Goal: Task Accomplishment & Management: Use online tool/utility

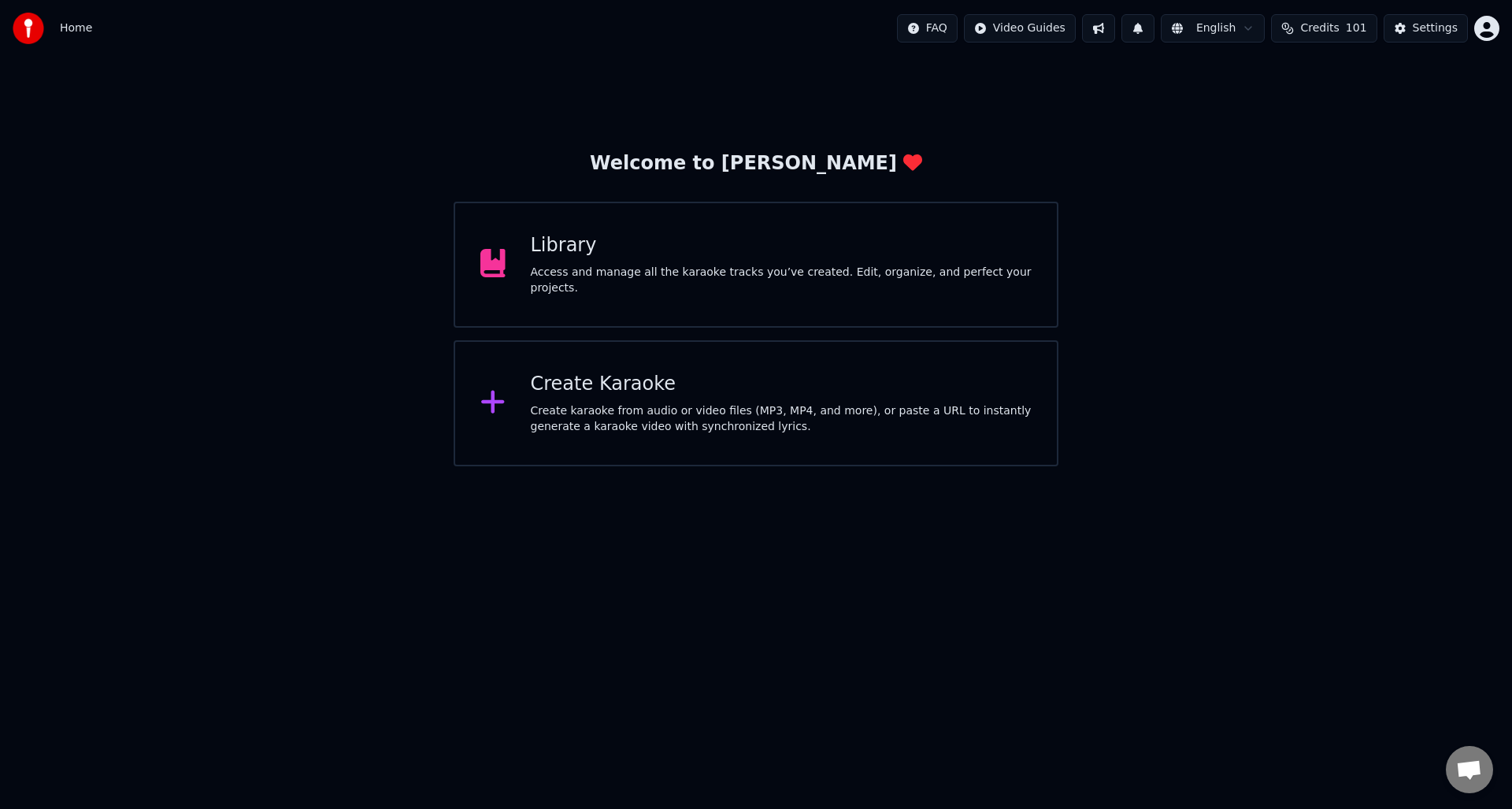
click at [620, 410] on div "Create karaoke from audio or video files (MP3, MP4, and more), or paste a URL t…" at bounding box center [782, 420] width 502 height 32
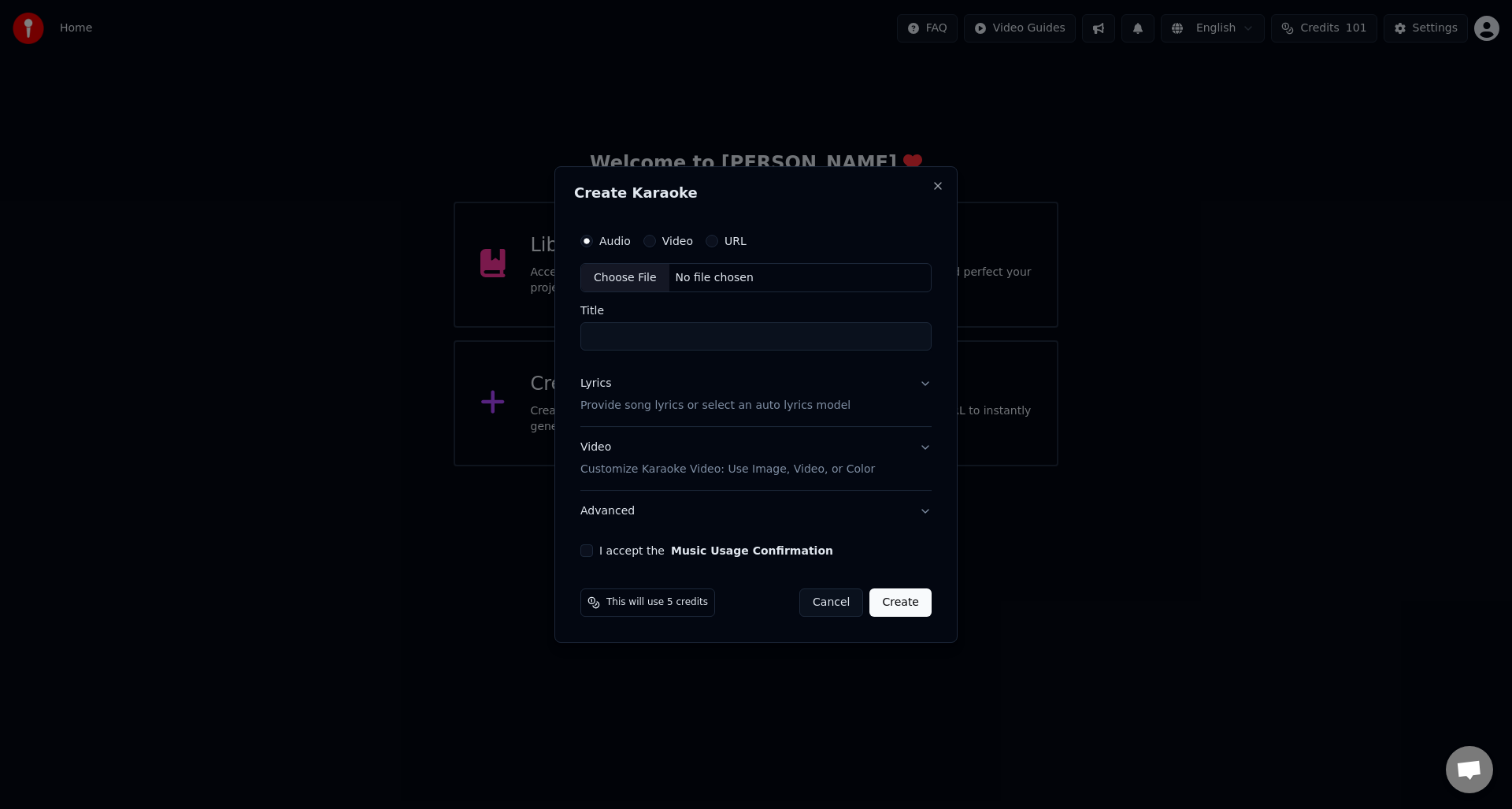
click at [620, 271] on div "Choose File" at bounding box center [625, 278] width 88 height 28
type input "**********"
click at [593, 386] on div "Lyrics" at bounding box center [593, 384] width 31 height 16
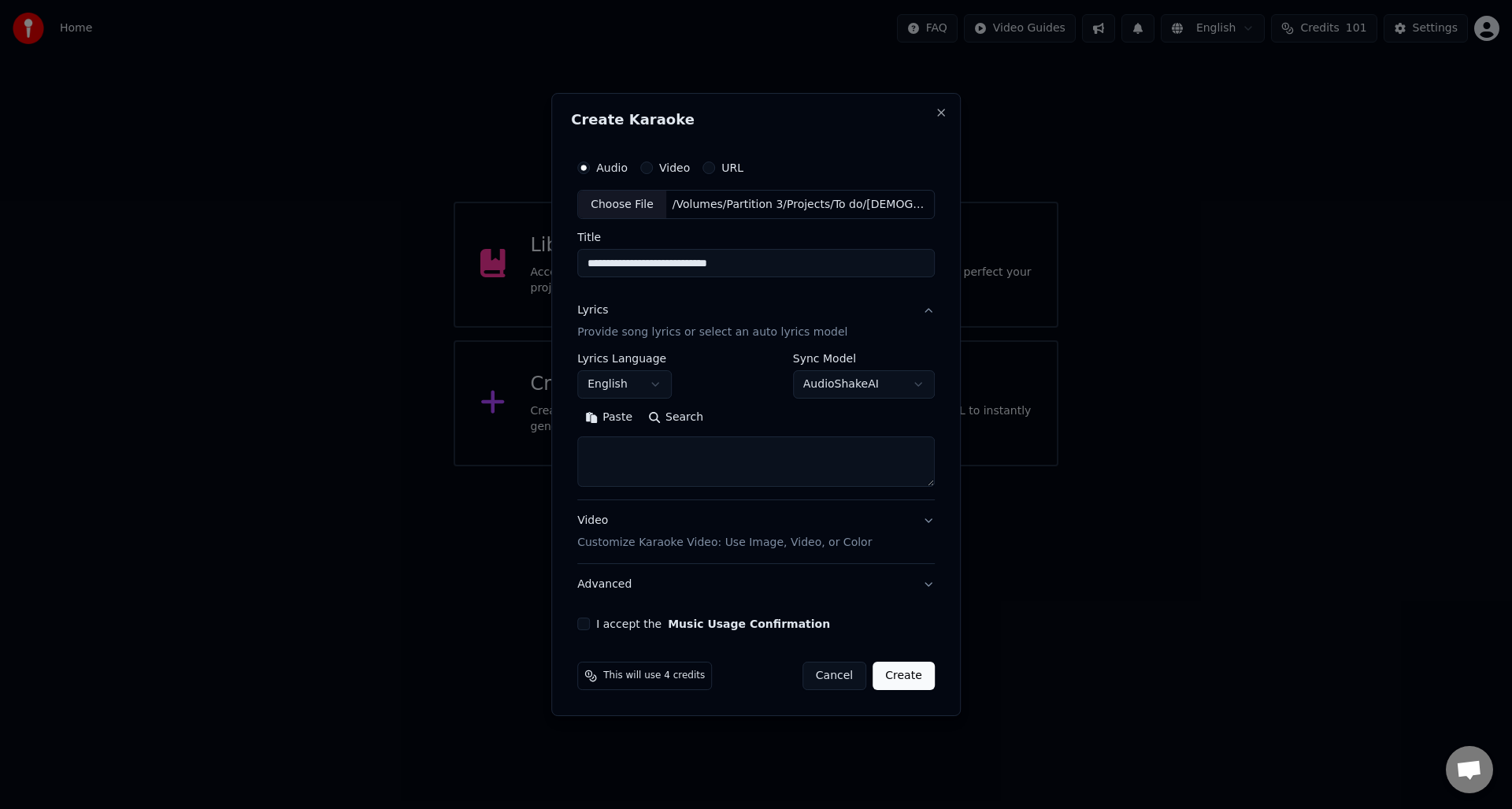
click at [607, 450] on textarea at bounding box center [756, 462] width 358 height 50
paste textarea "**********"
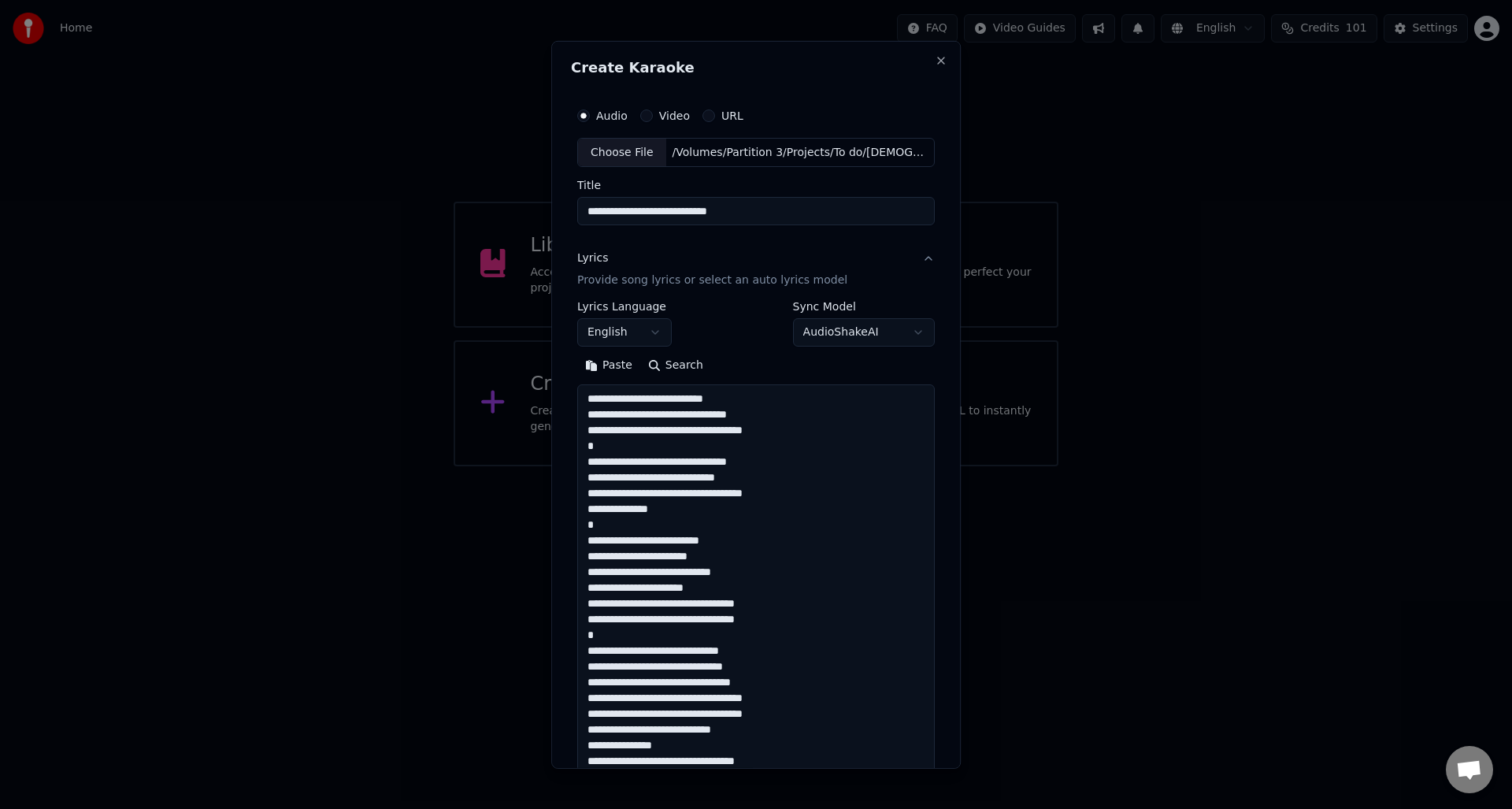
scroll to position [728, 0]
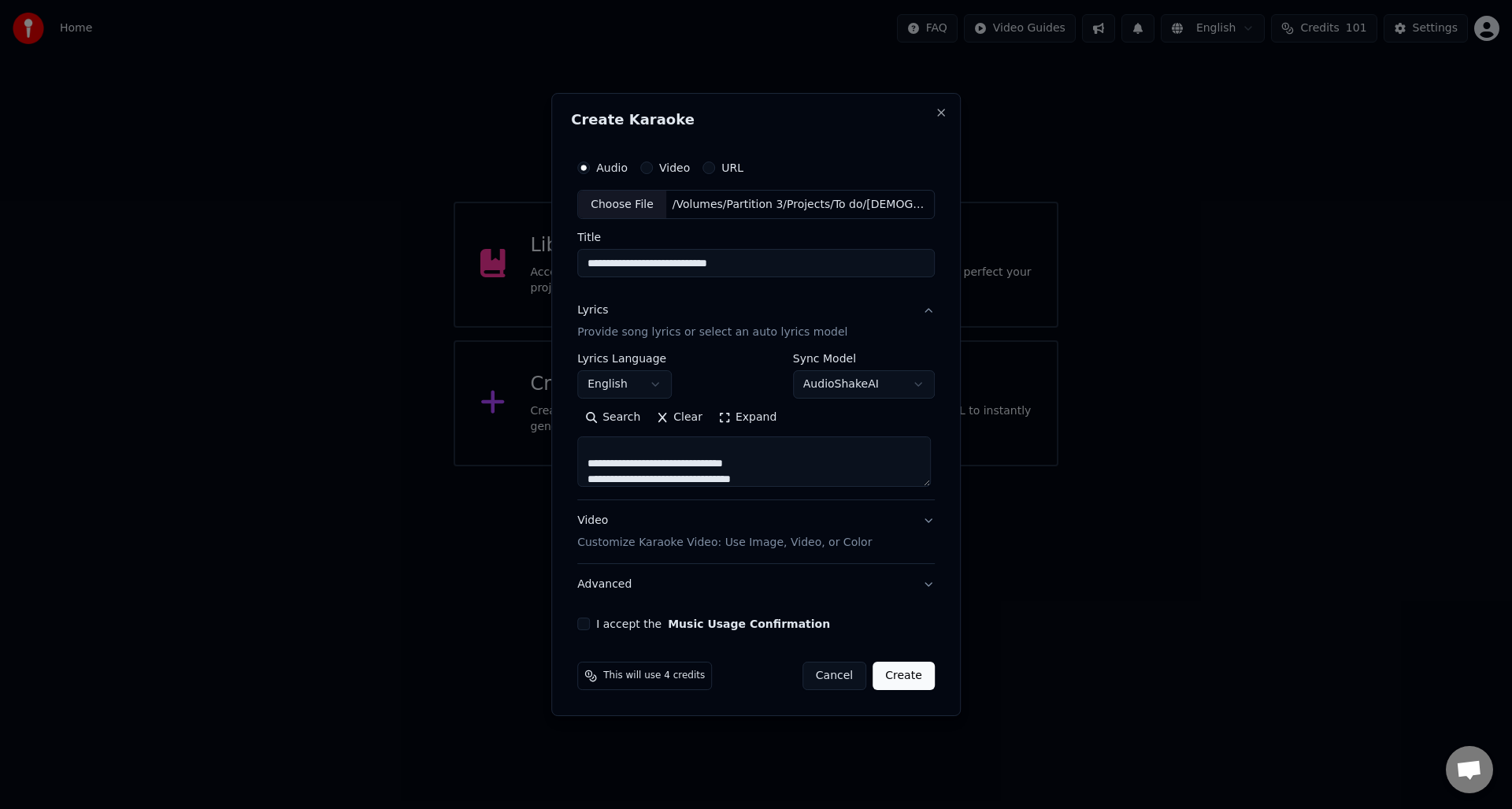
type textarea "**********"
click at [581, 620] on button "I accept the Music Usage Confirmation" at bounding box center [584, 624] width 12 height 12
click at [904, 668] on button "Create" at bounding box center [903, 676] width 62 height 28
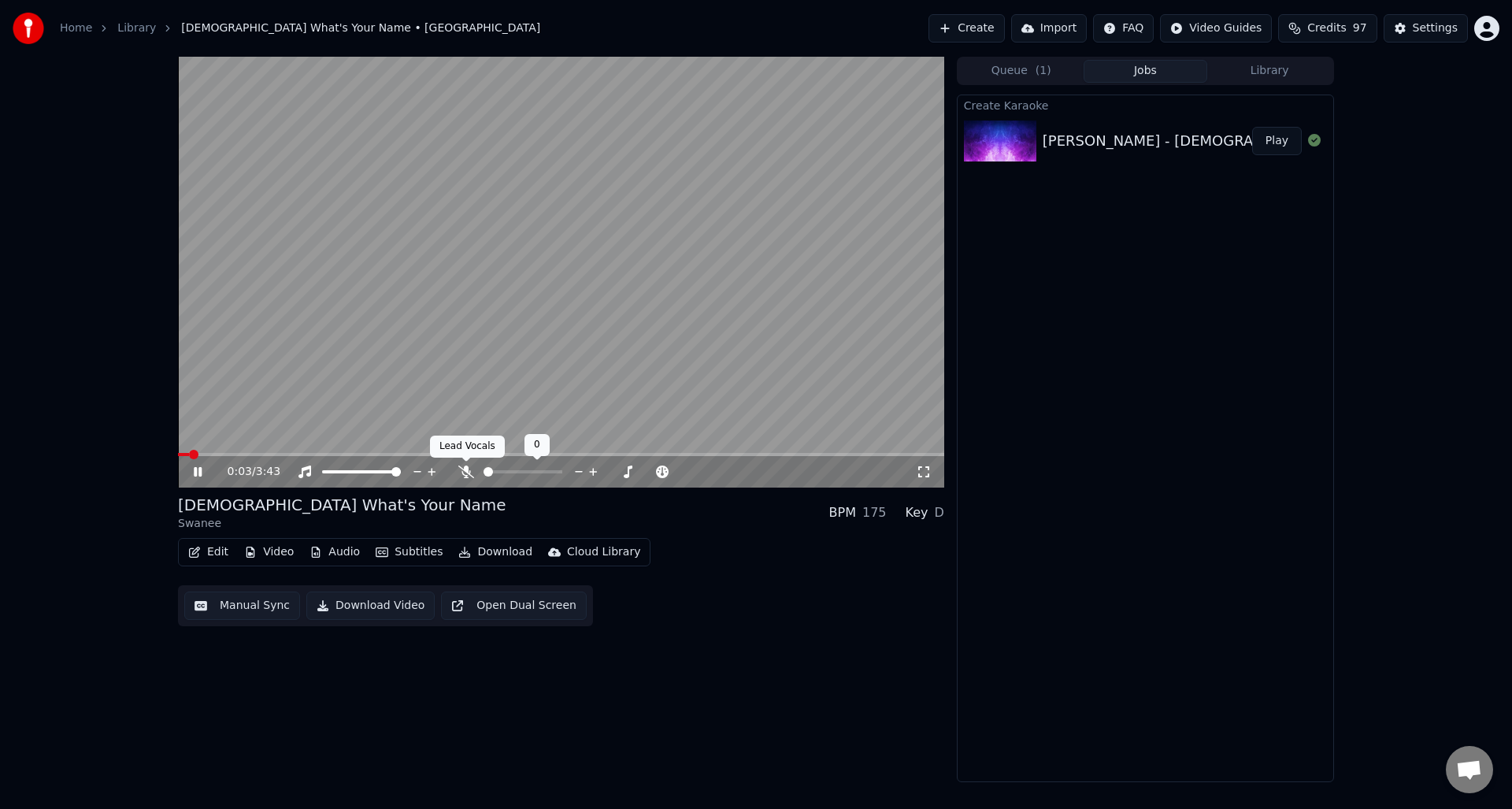
click at [462, 467] on icon at bounding box center [466, 472] width 16 height 12
click at [246, 605] on button "Manual Sync" at bounding box center [242, 606] width 116 height 28
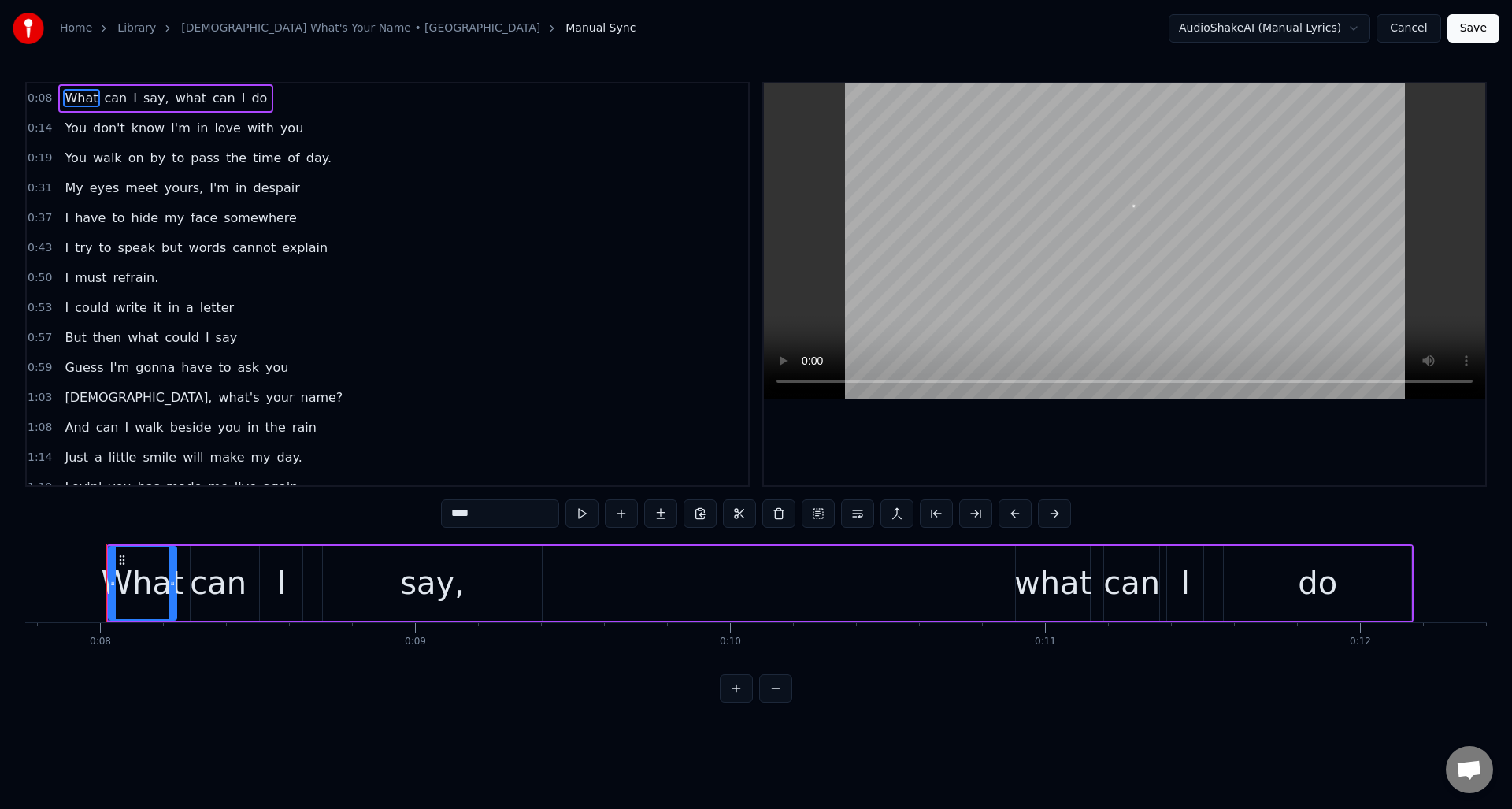
scroll to position [0, 2448]
click at [447, 594] on div "say," at bounding box center [429, 583] width 64 height 48
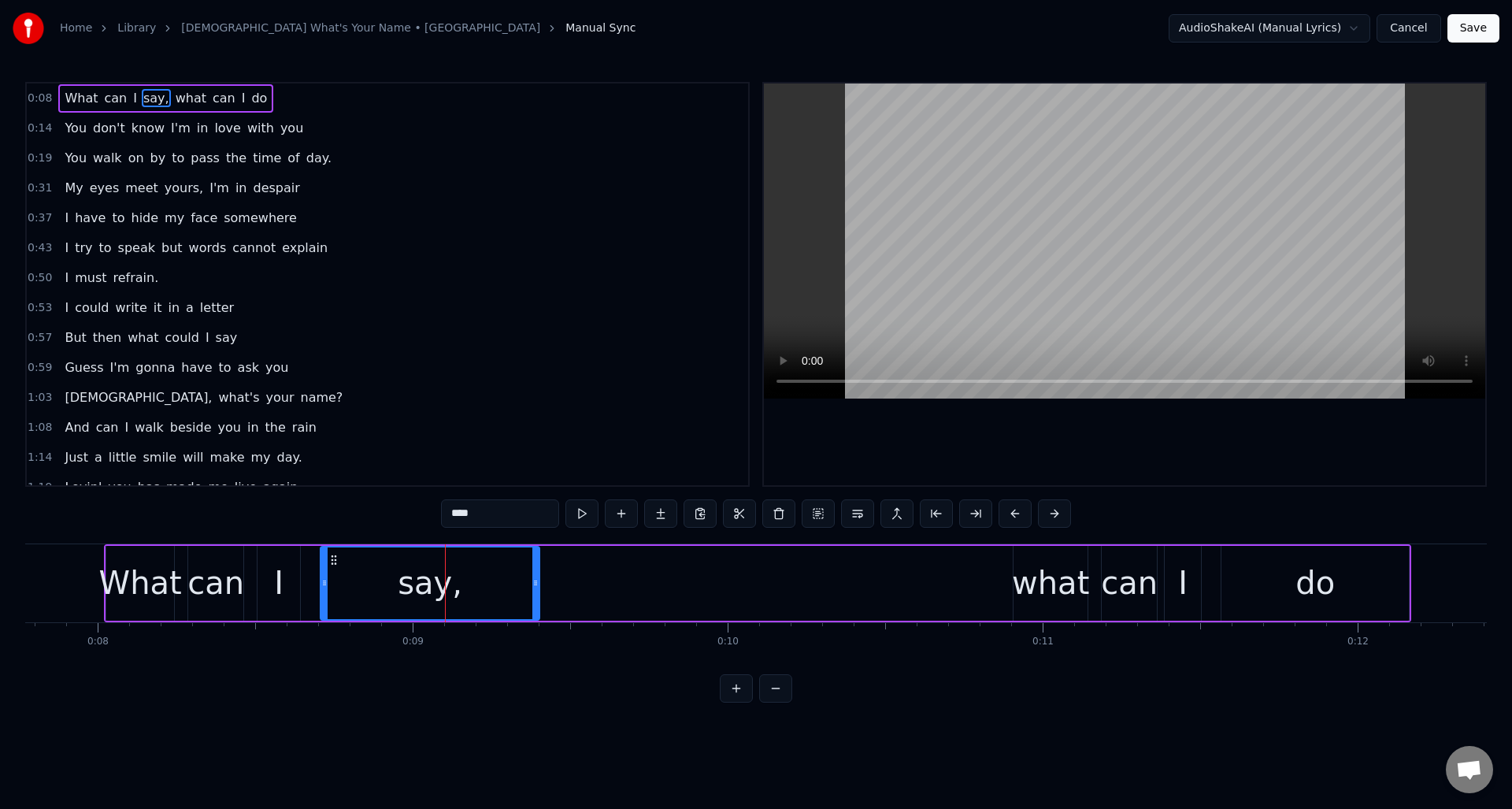
click at [503, 518] on input "****" at bounding box center [500, 513] width 118 height 28
click at [1297, 591] on div "do" at bounding box center [1315, 583] width 40 height 48
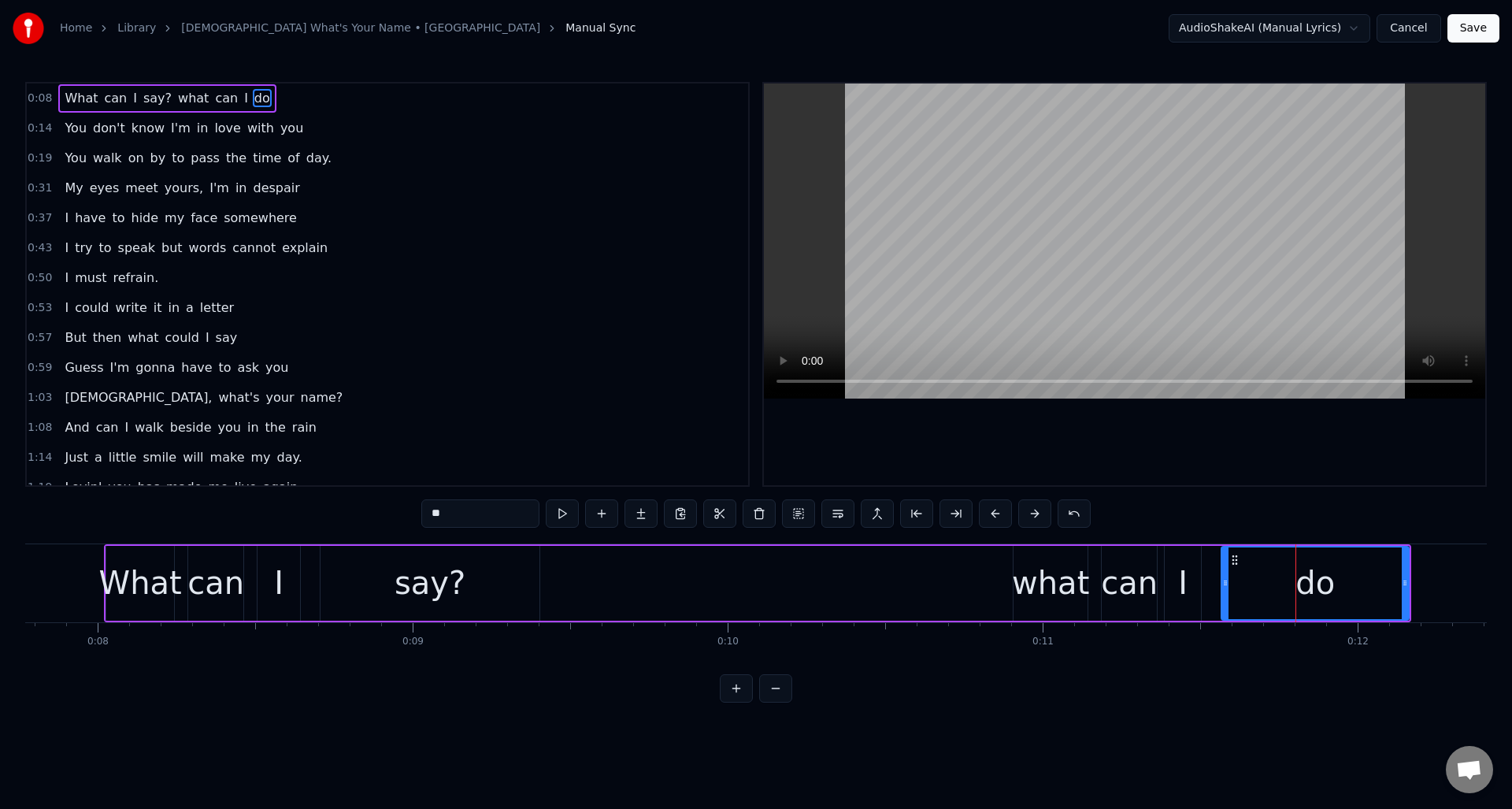
click at [459, 515] on input "**" at bounding box center [480, 513] width 118 height 28
type input "***"
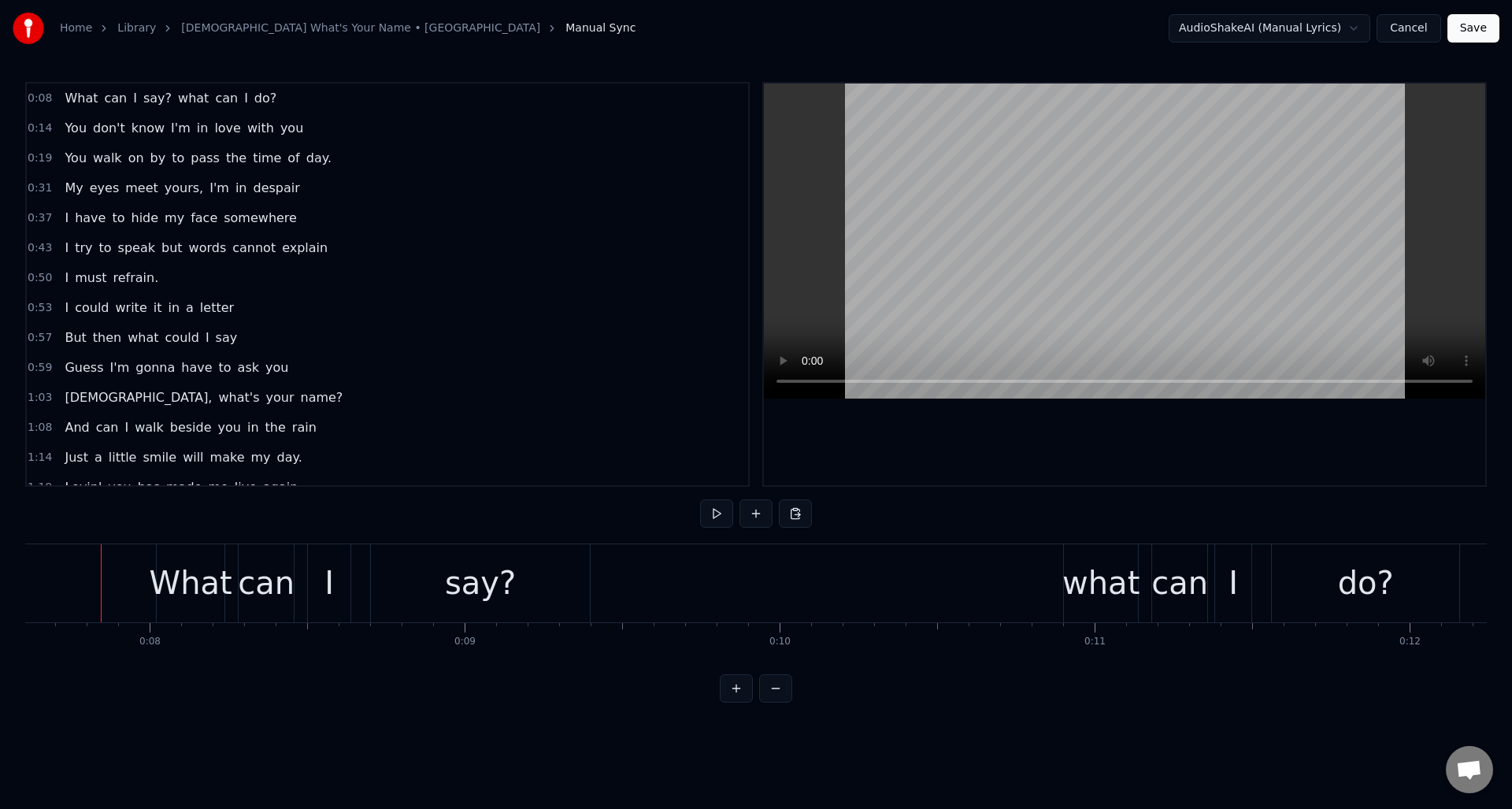
scroll to position [0, 2393]
click at [714, 518] on button at bounding box center [716, 513] width 33 height 28
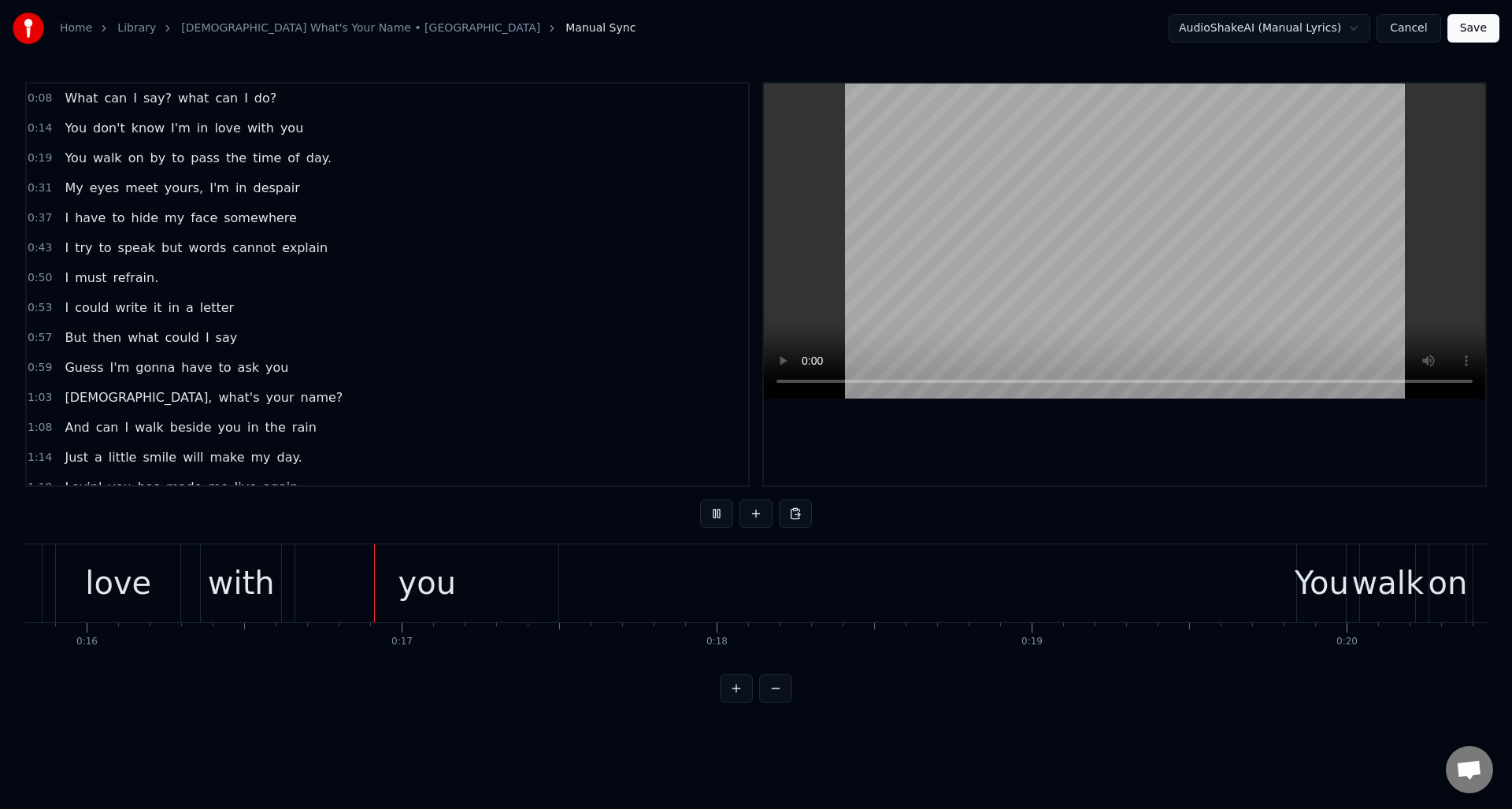
scroll to position [0, 5063]
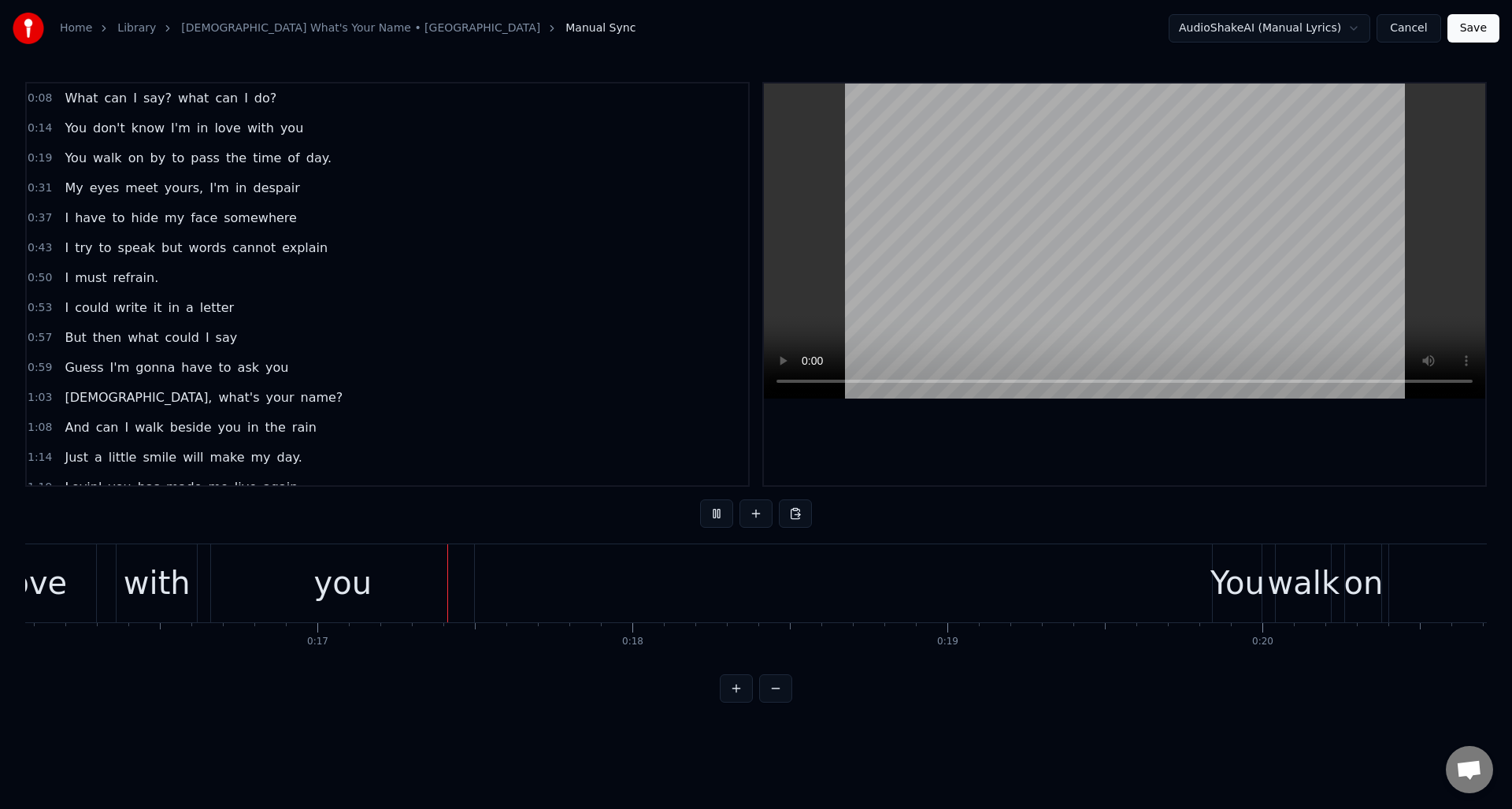
click at [714, 518] on button at bounding box center [716, 513] width 33 height 28
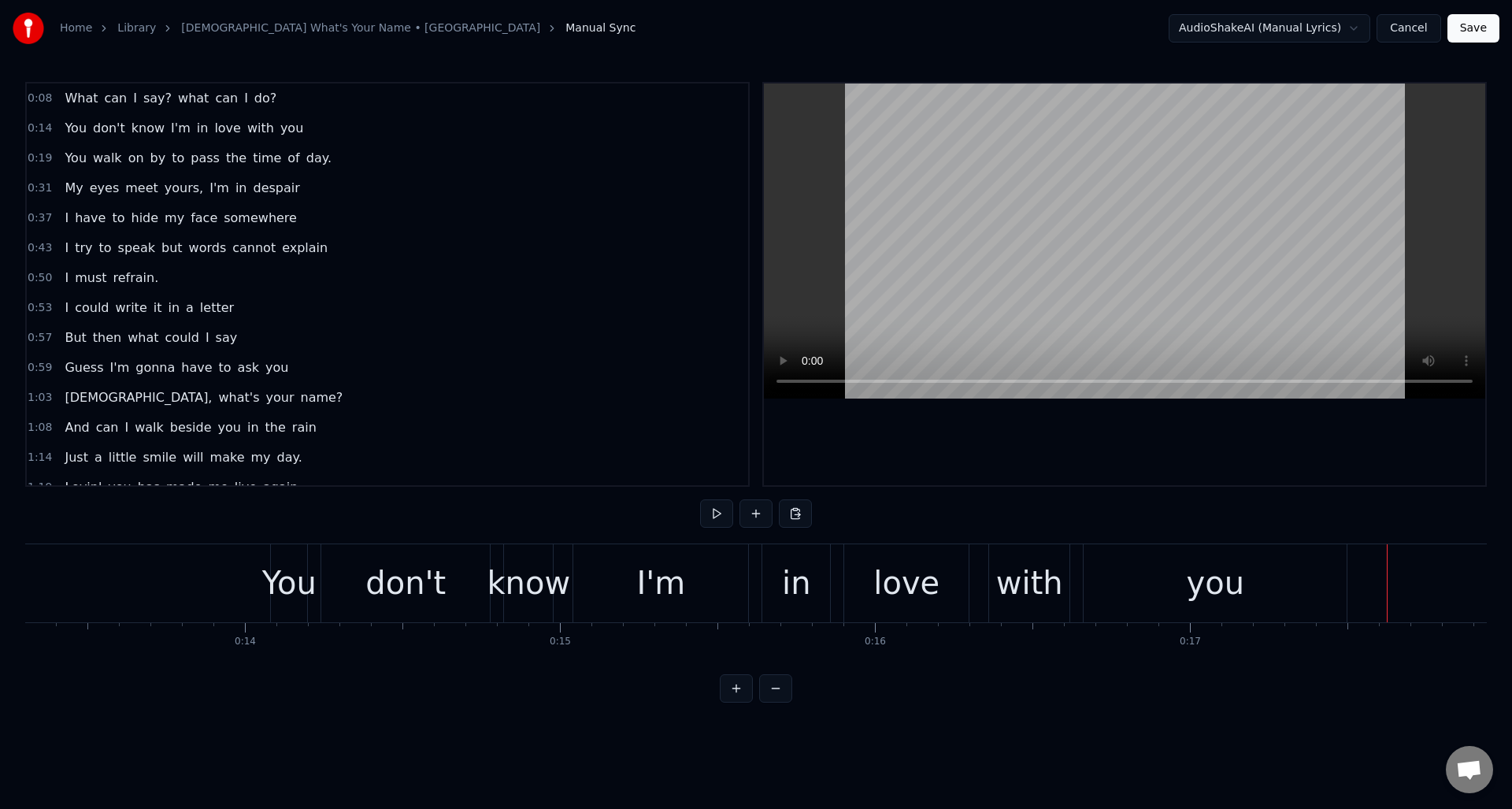
scroll to position [0, 4115]
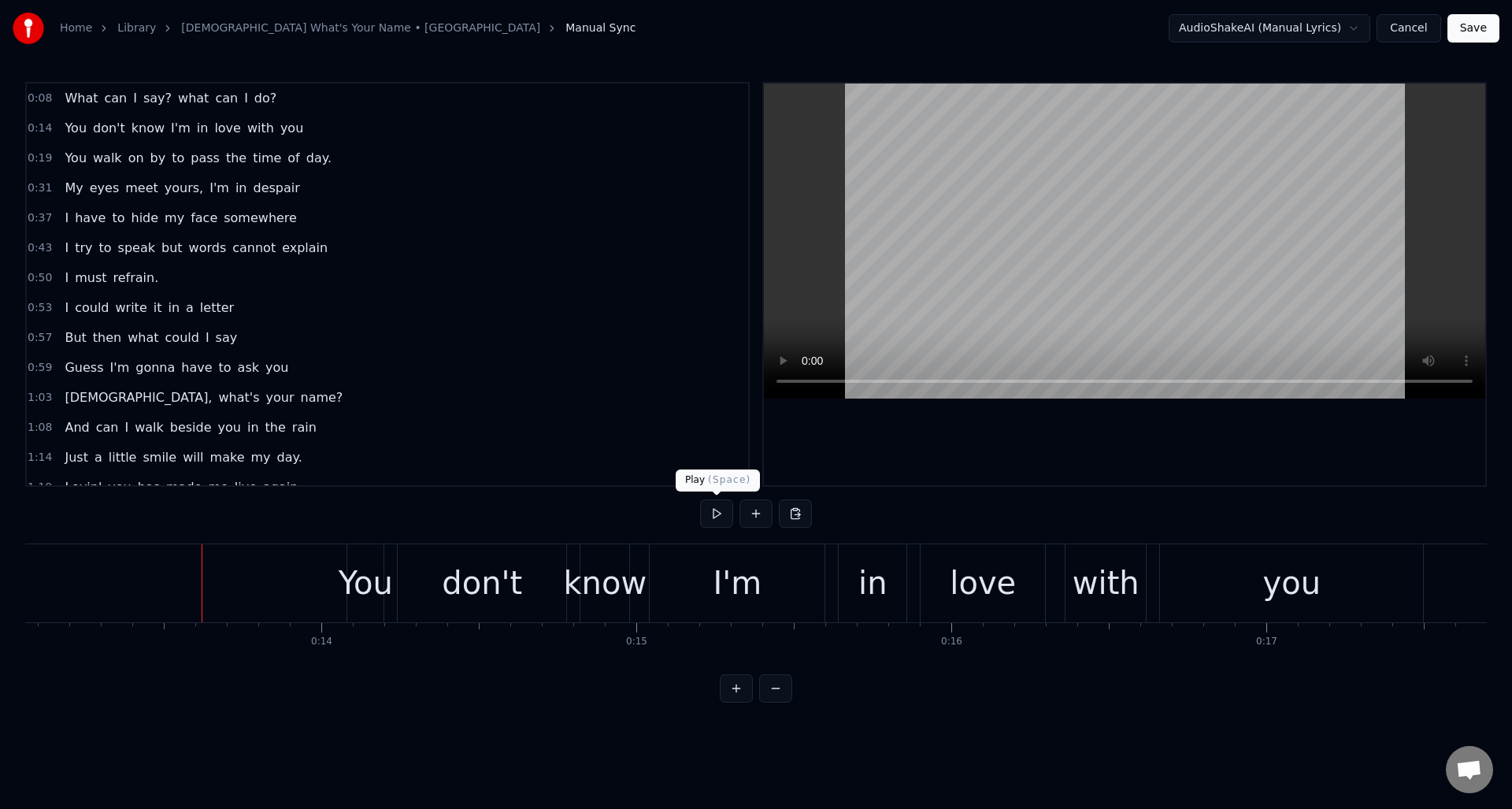
click at [717, 512] on button at bounding box center [716, 513] width 33 height 28
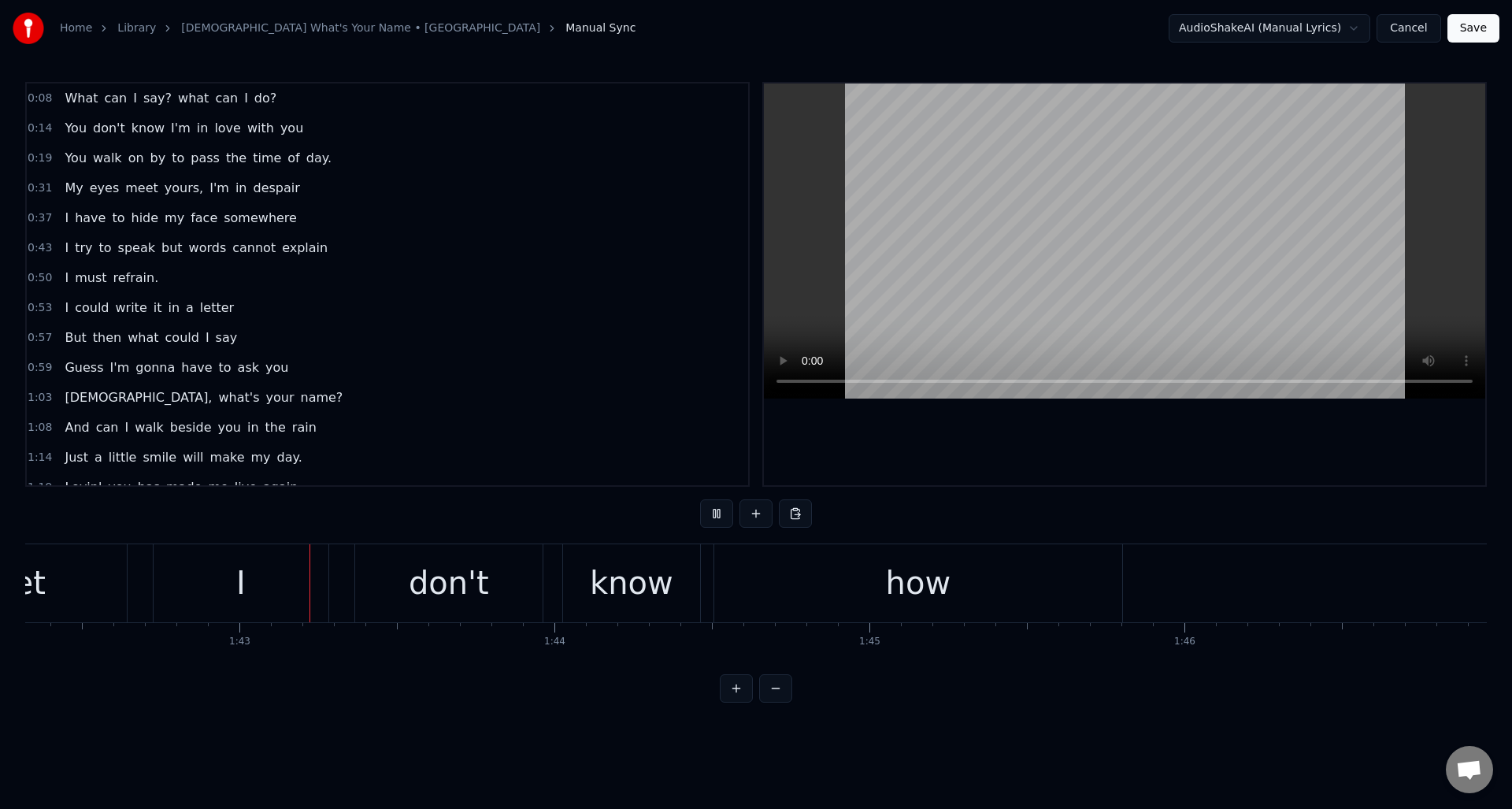
scroll to position [0, 32236]
click at [717, 512] on button at bounding box center [716, 513] width 33 height 28
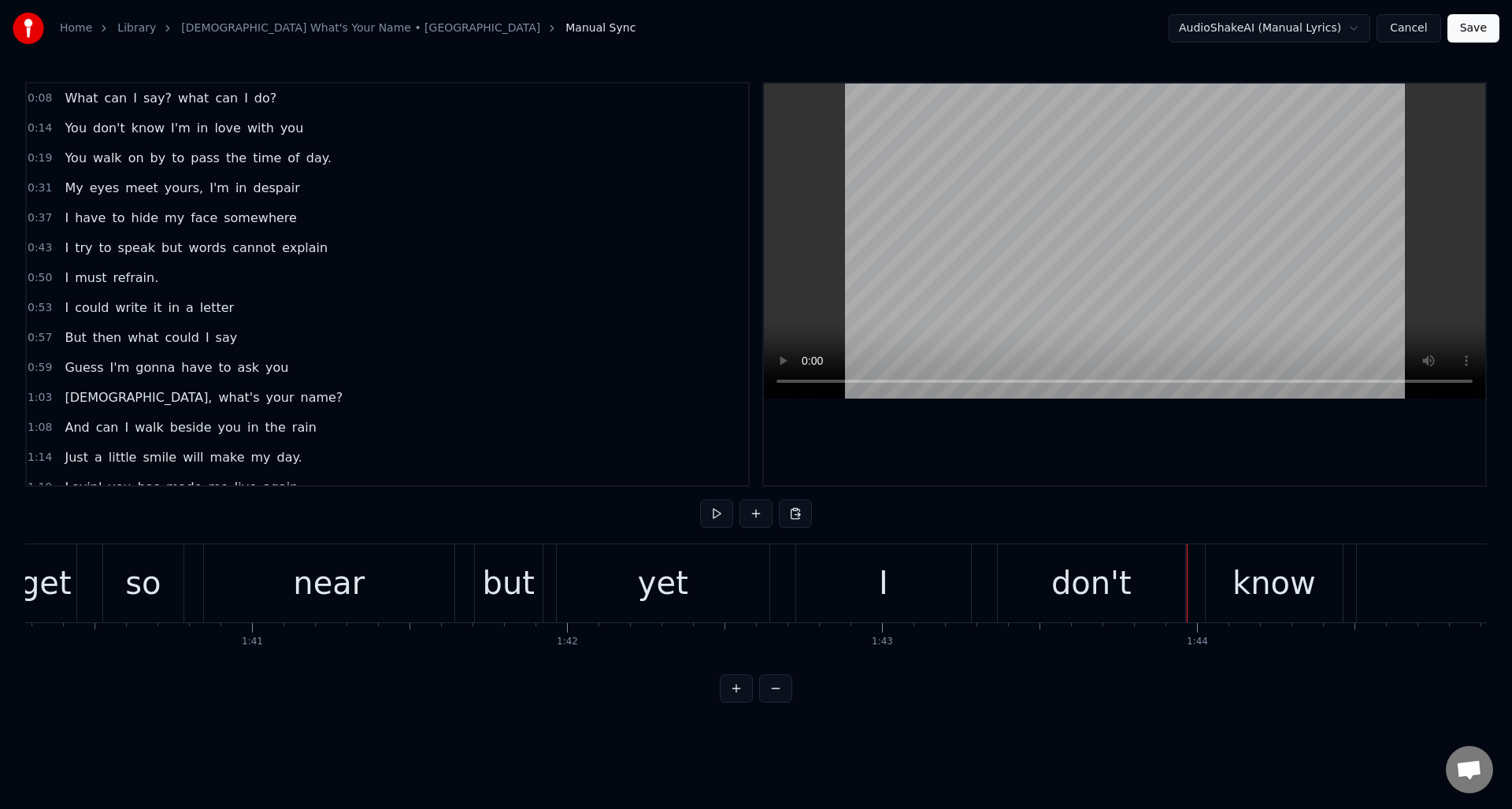
scroll to position [0, 31553]
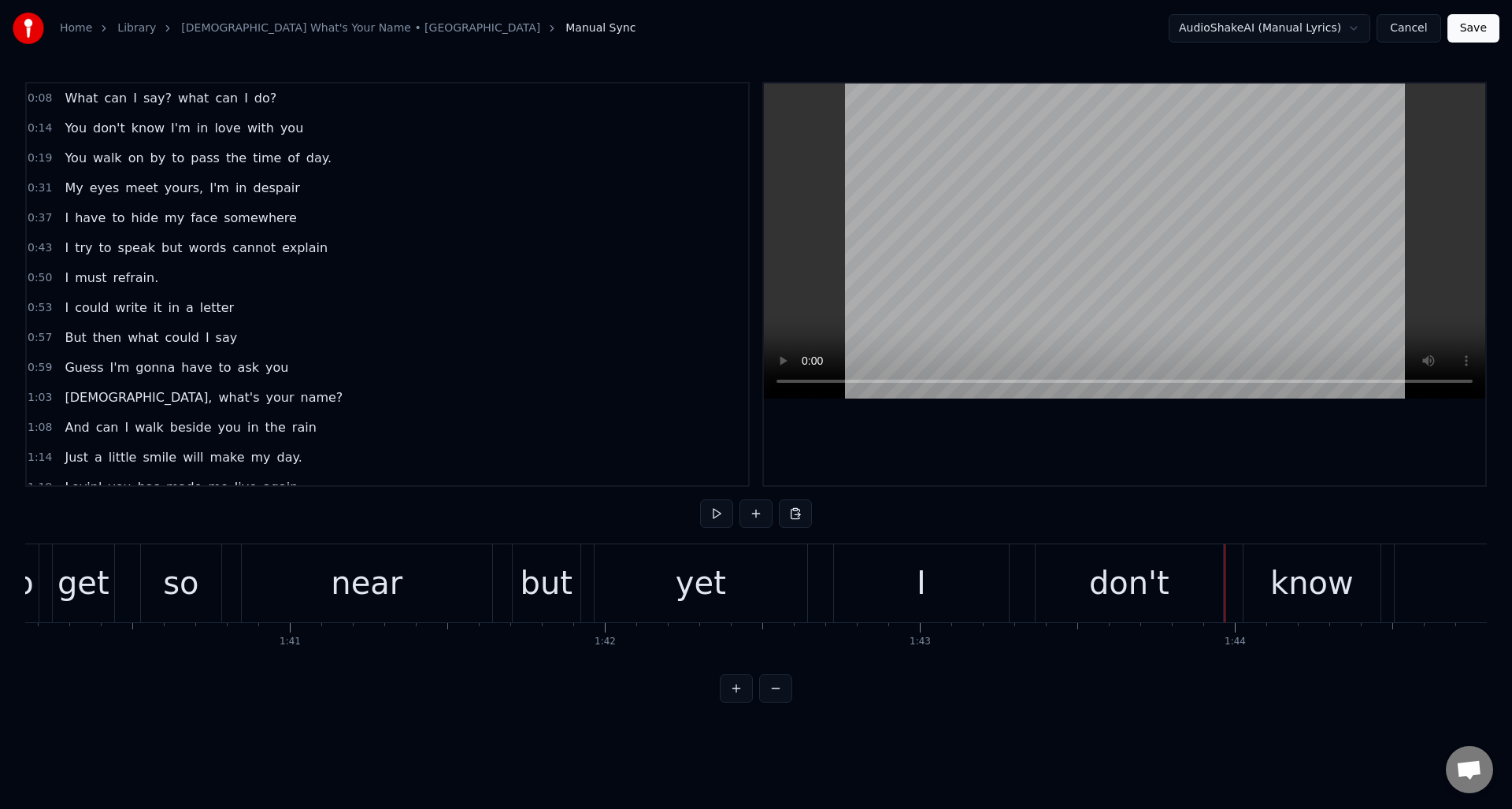
click at [651, 570] on div "yet" at bounding box center [700, 583] width 213 height 78
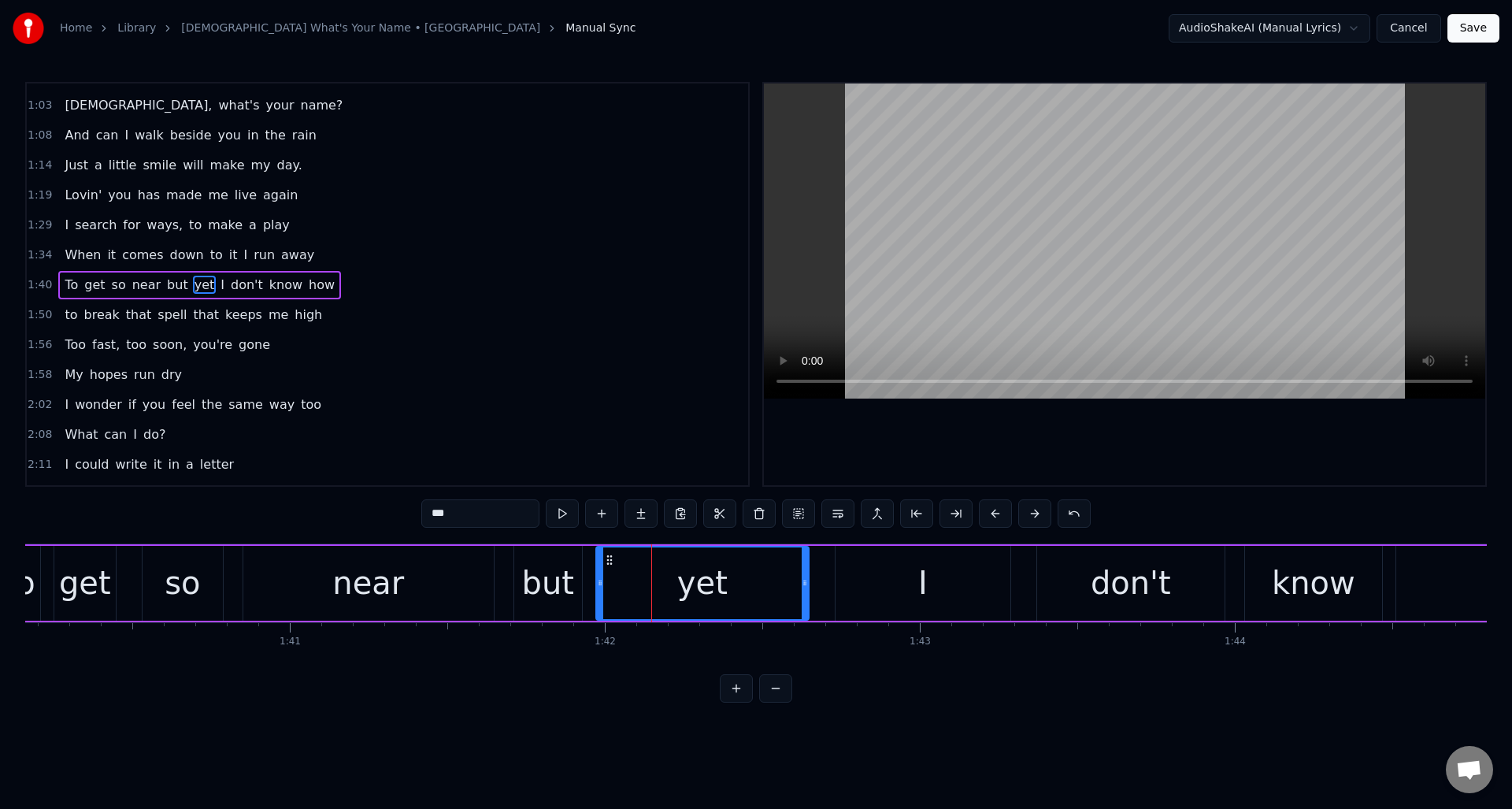
scroll to position [293, 0]
click at [567, 515] on button at bounding box center [562, 513] width 33 height 28
click at [431, 563] on div "near" at bounding box center [369, 583] width 251 height 75
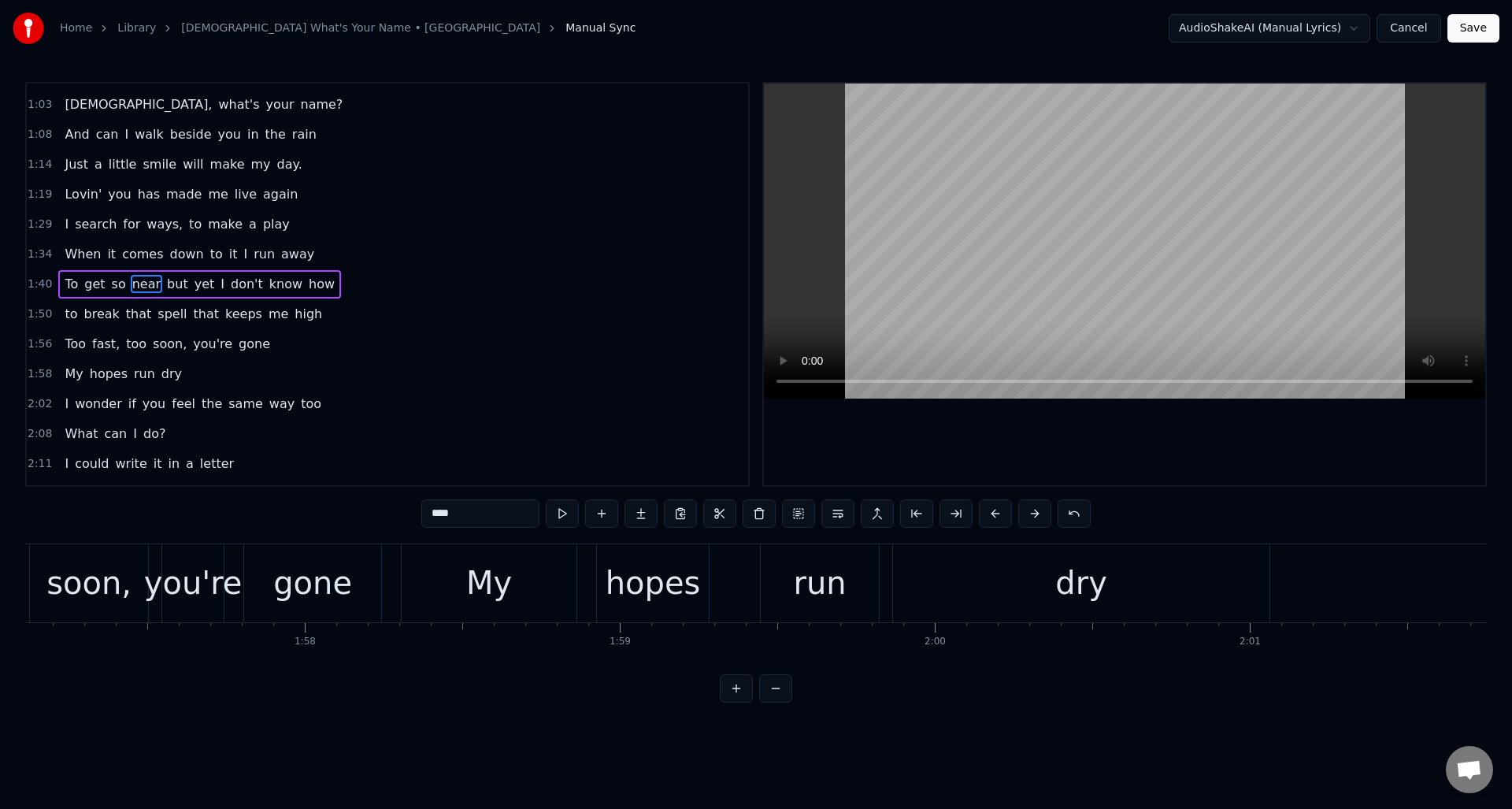
scroll to position [0, 36781]
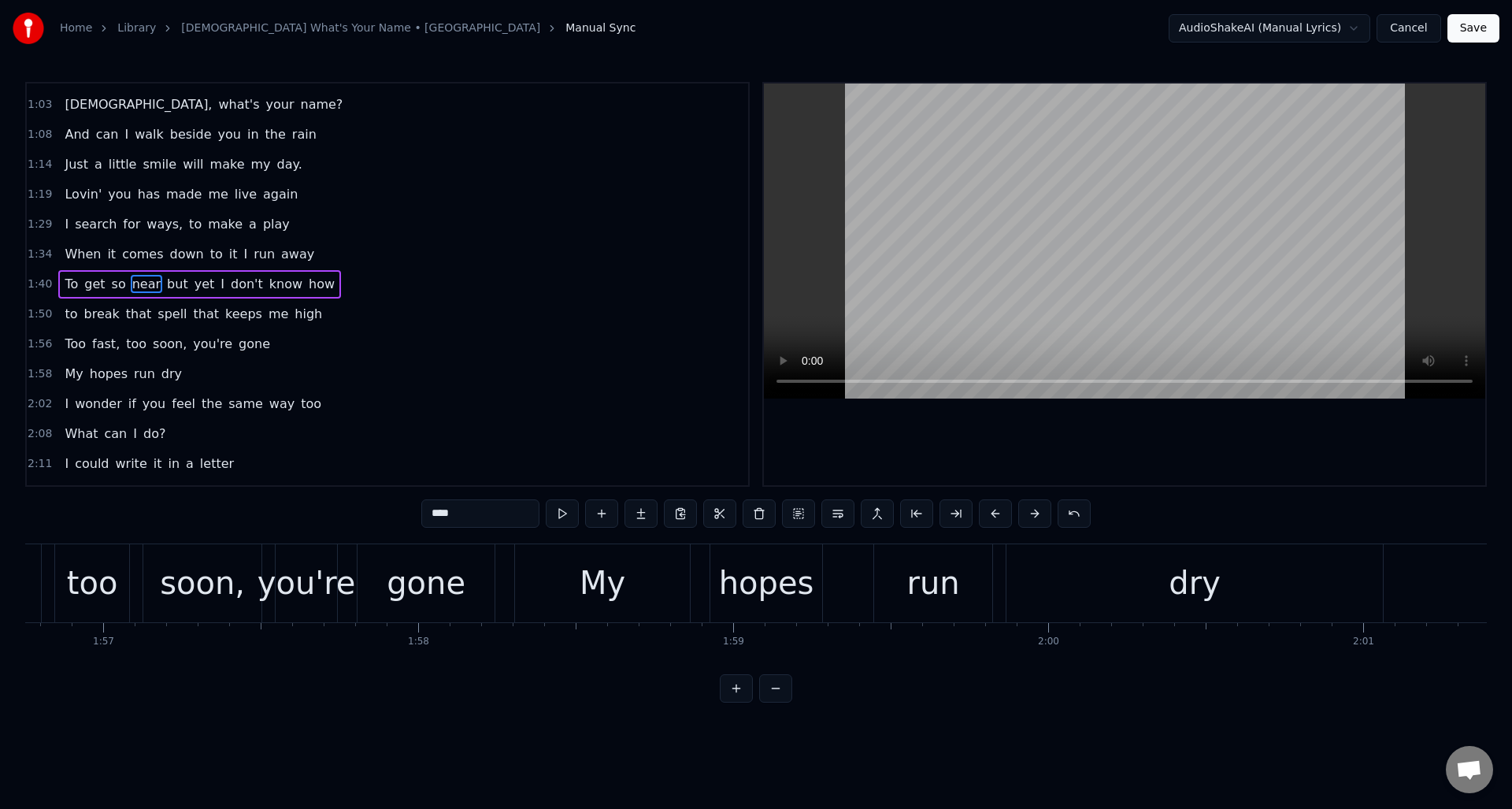
click at [438, 568] on div "gone" at bounding box center [426, 583] width 79 height 48
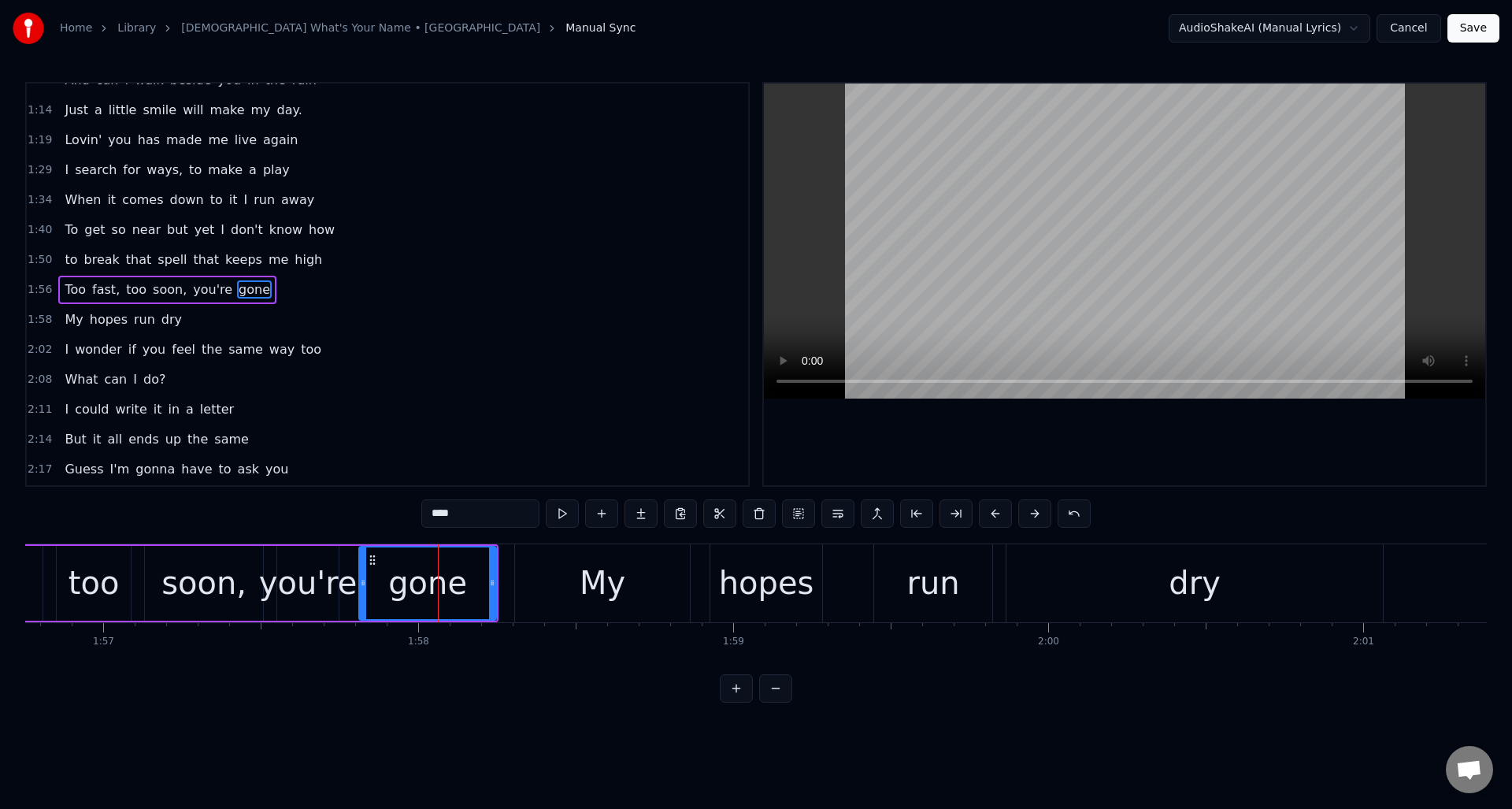
scroll to position [353, 0]
click at [469, 586] on div "gone" at bounding box center [427, 583] width 135 height 72
click at [458, 518] on input "****" at bounding box center [480, 513] width 118 height 28
click at [602, 577] on div "My" at bounding box center [602, 583] width 46 height 48
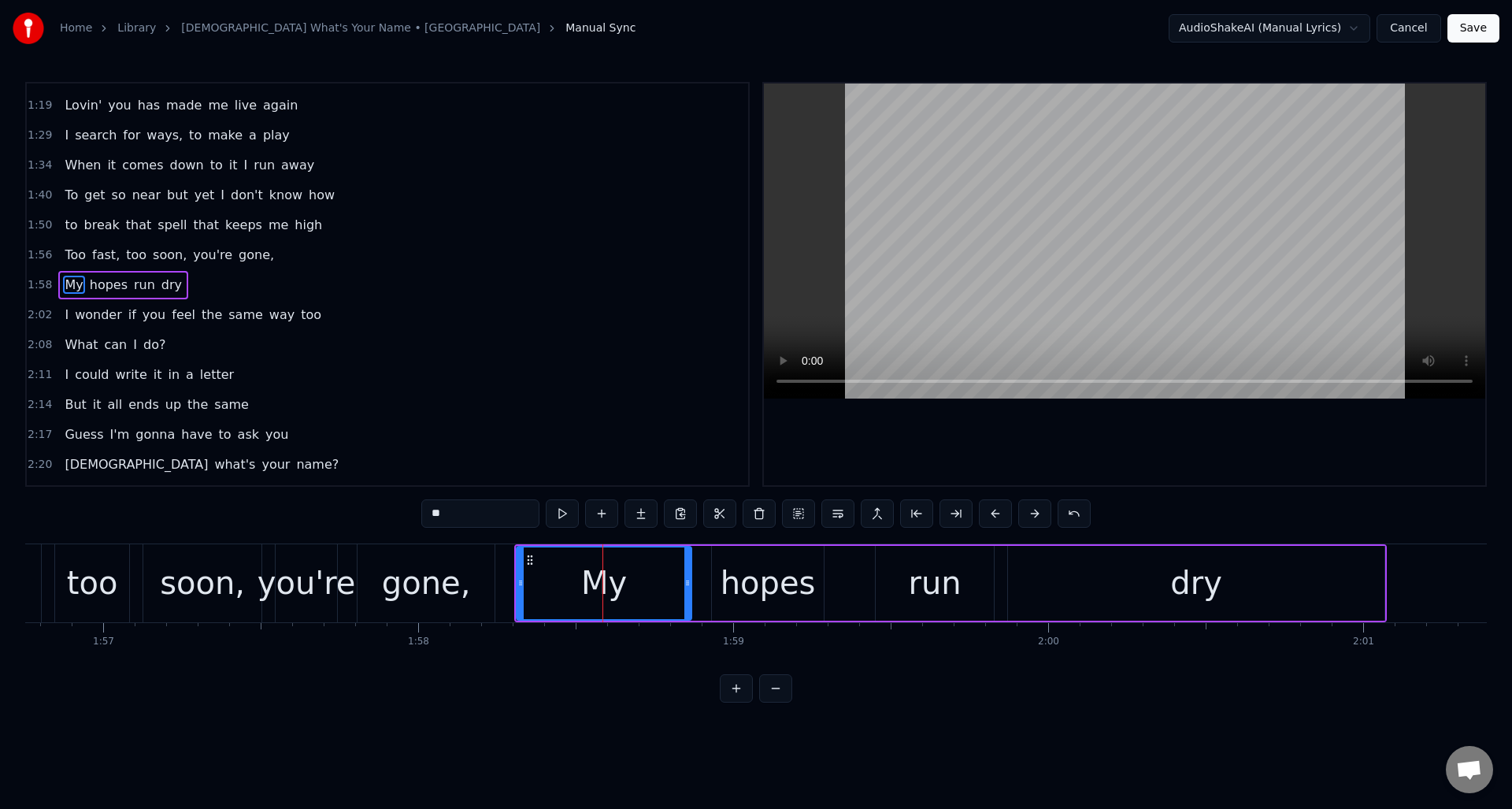
scroll to position [382, 0]
drag, startPoint x: 440, startPoint y: 513, endPoint x: 414, endPoint y: 510, distance: 26.2
click at [414, 510] on div "0:08 What can I say? what can I do? 0:14 You don't know I'm in love with you 0:…" at bounding box center [756, 392] width 1462 height 621
click at [178, 565] on div "soon," at bounding box center [202, 583] width 85 height 48
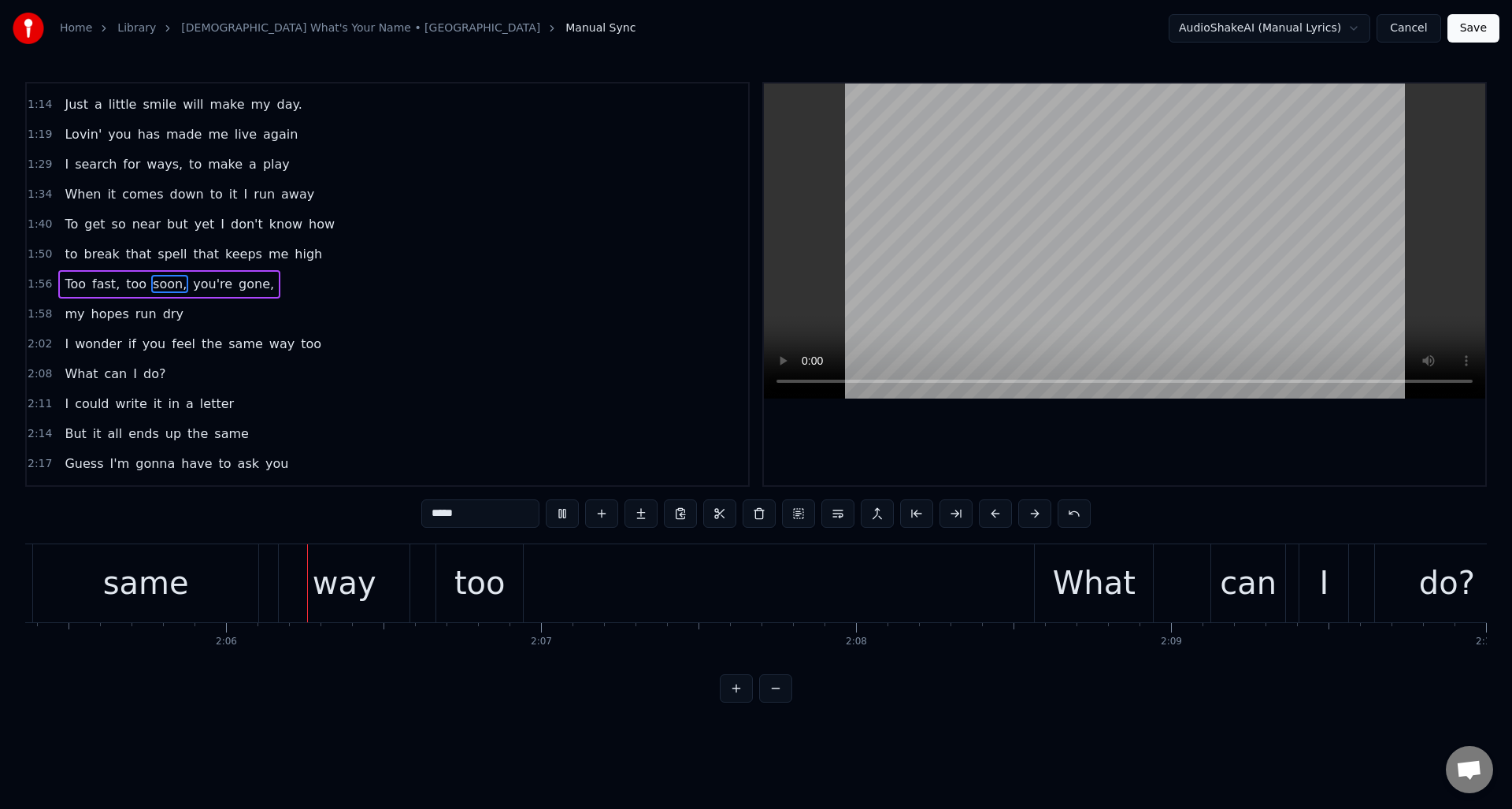
scroll to position [0, 39496]
click at [465, 564] on div "too" at bounding box center [478, 583] width 51 height 48
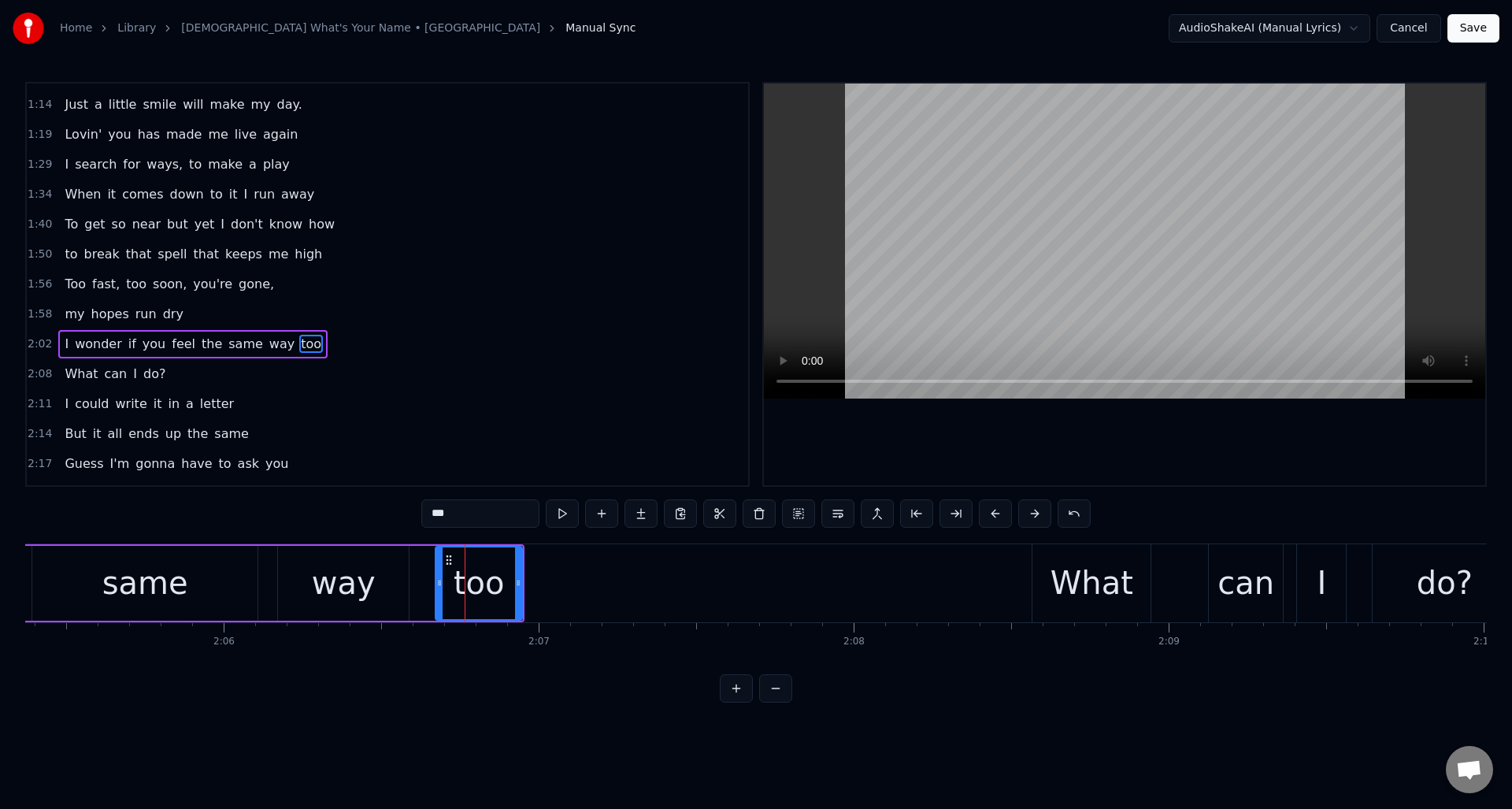
scroll to position [412, 0]
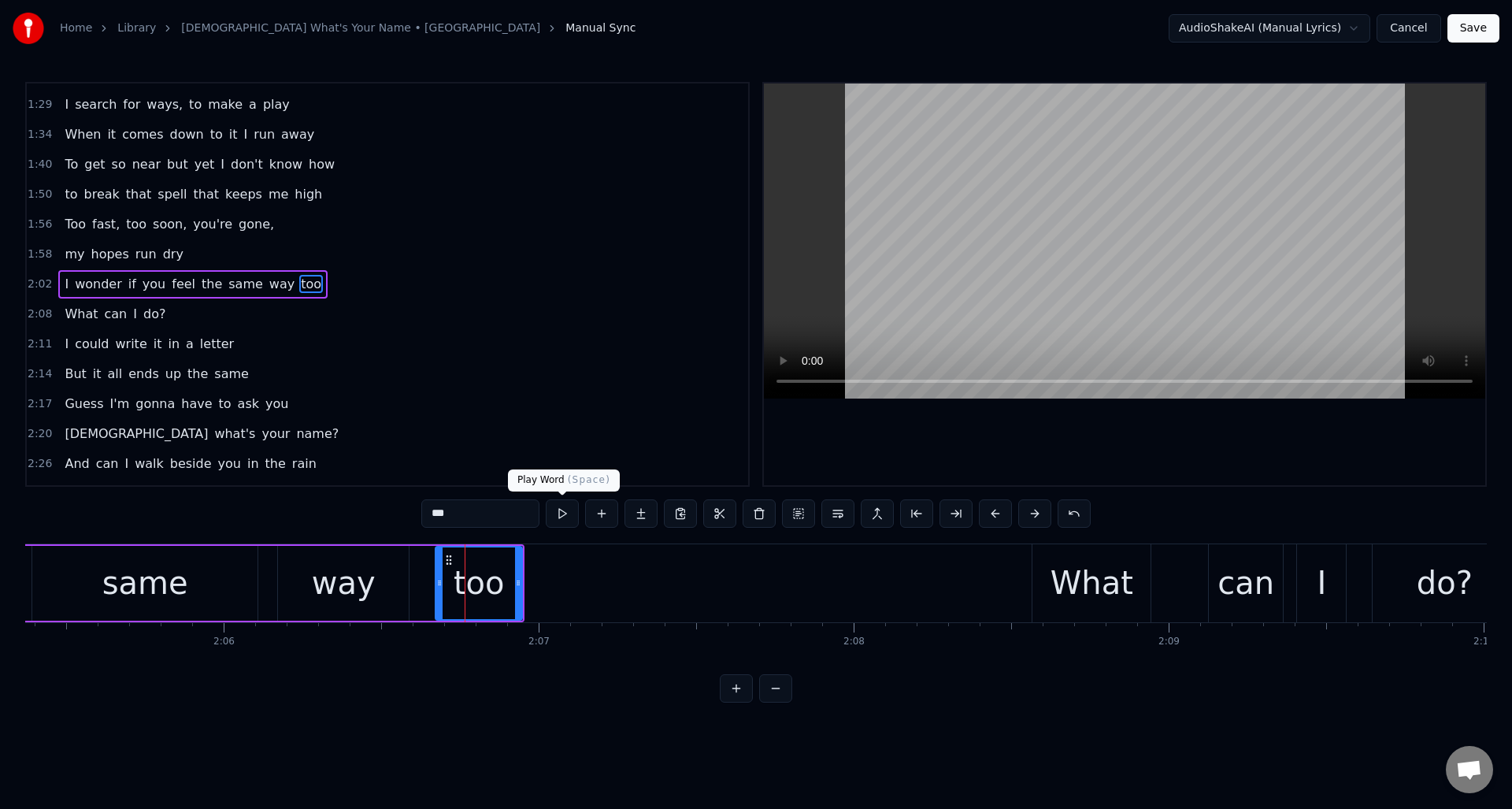
click at [561, 512] on button at bounding box center [562, 513] width 33 height 28
click at [343, 566] on div "way" at bounding box center [344, 583] width 64 height 48
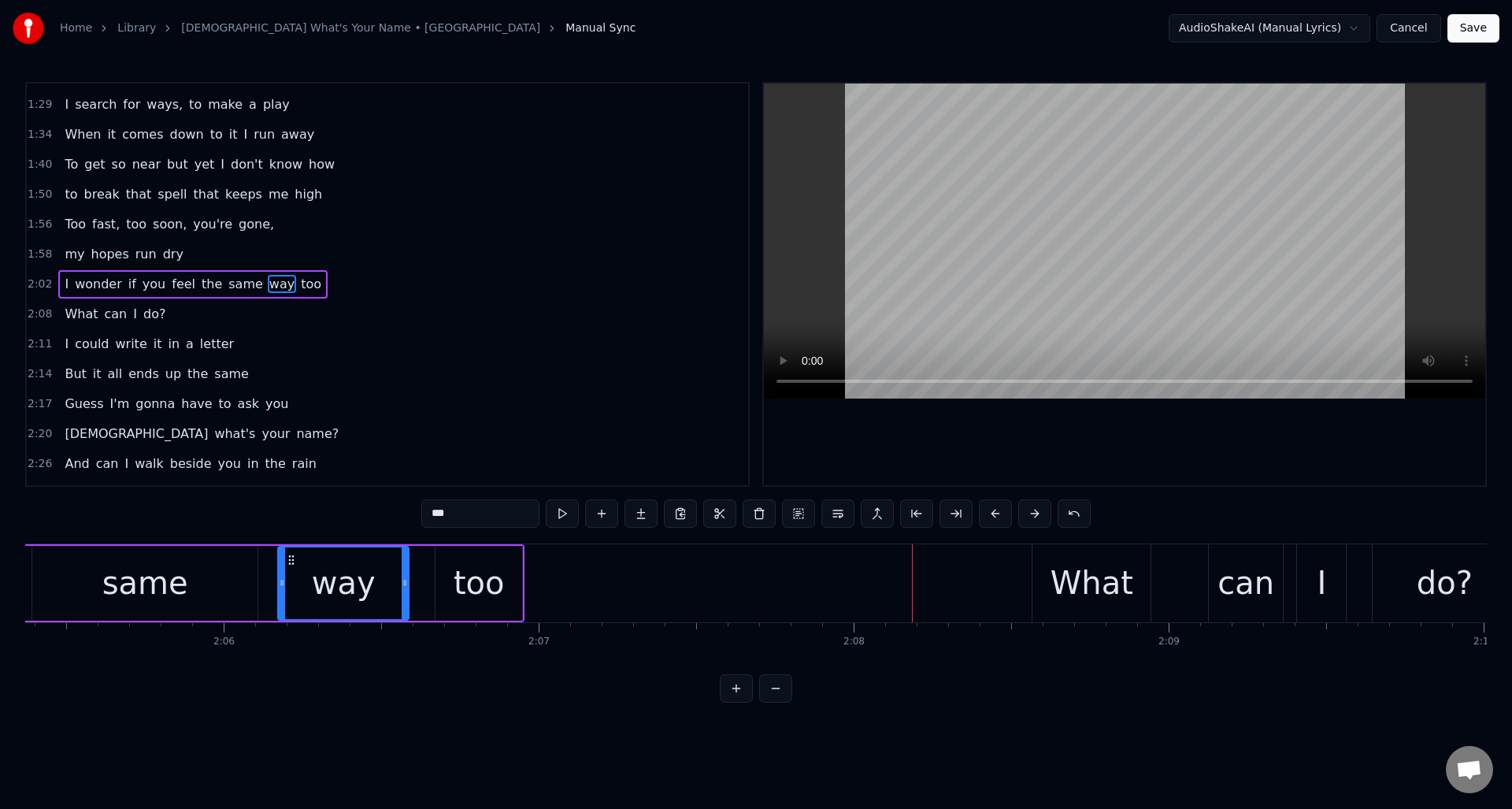
click at [499, 568] on div "too" at bounding box center [480, 583] width 51 height 48
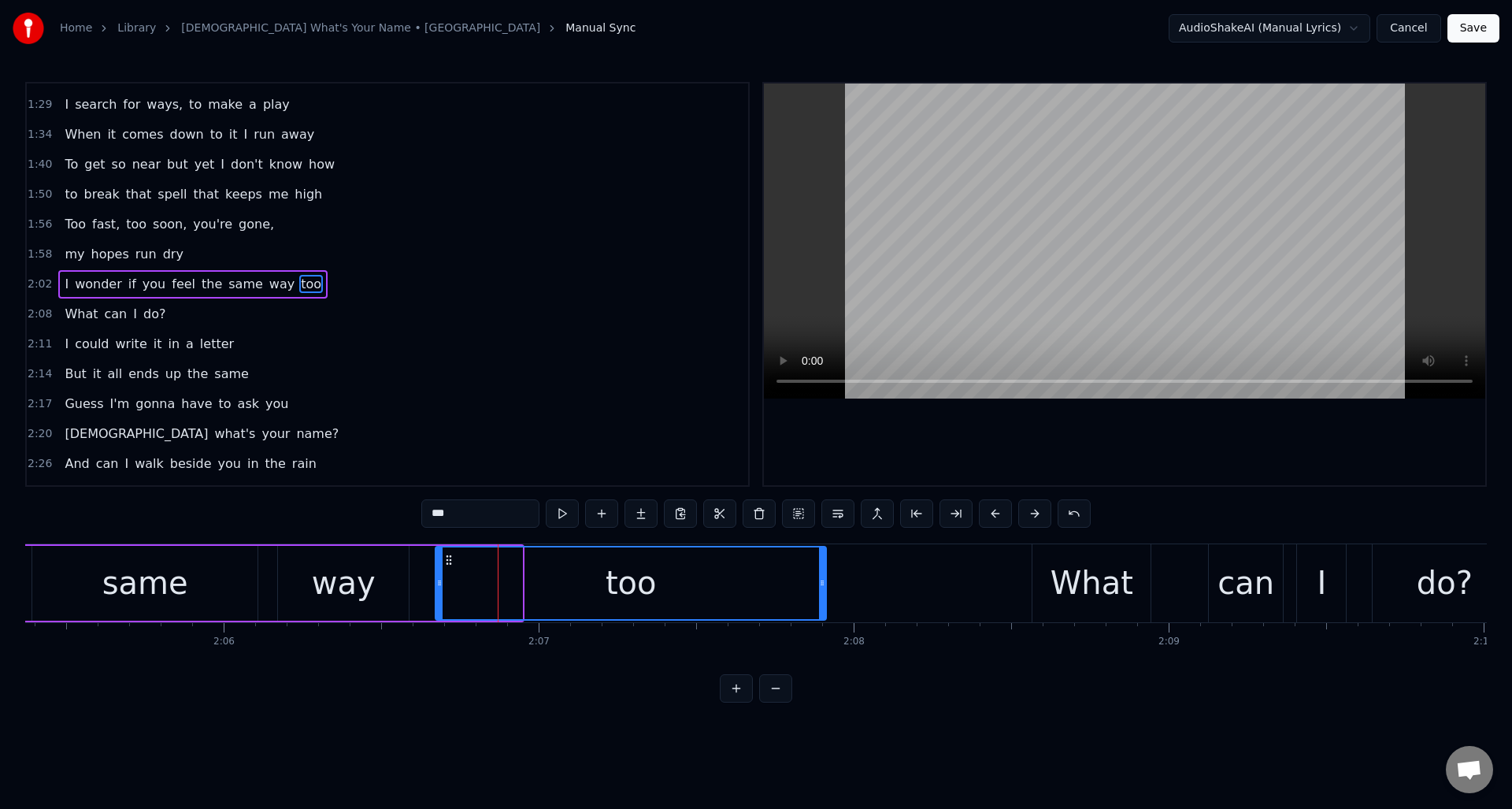
drag, startPoint x: 518, startPoint y: 575, endPoint x: 822, endPoint y: 581, distance: 304.1
click at [822, 581] on div at bounding box center [821, 583] width 6 height 72
click at [185, 569] on div "same" at bounding box center [145, 583] width 225 height 75
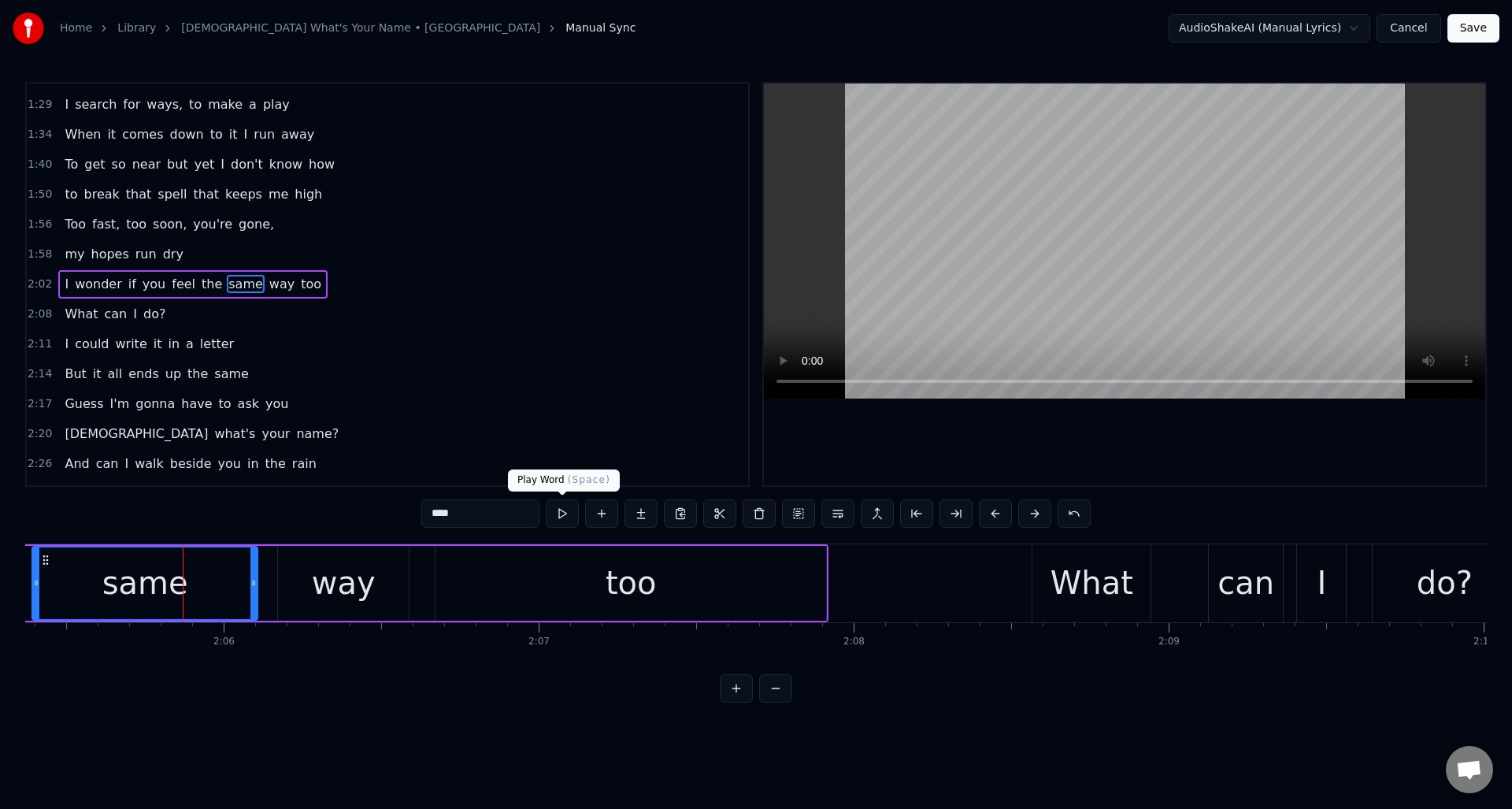
click at [564, 515] on button at bounding box center [562, 513] width 33 height 28
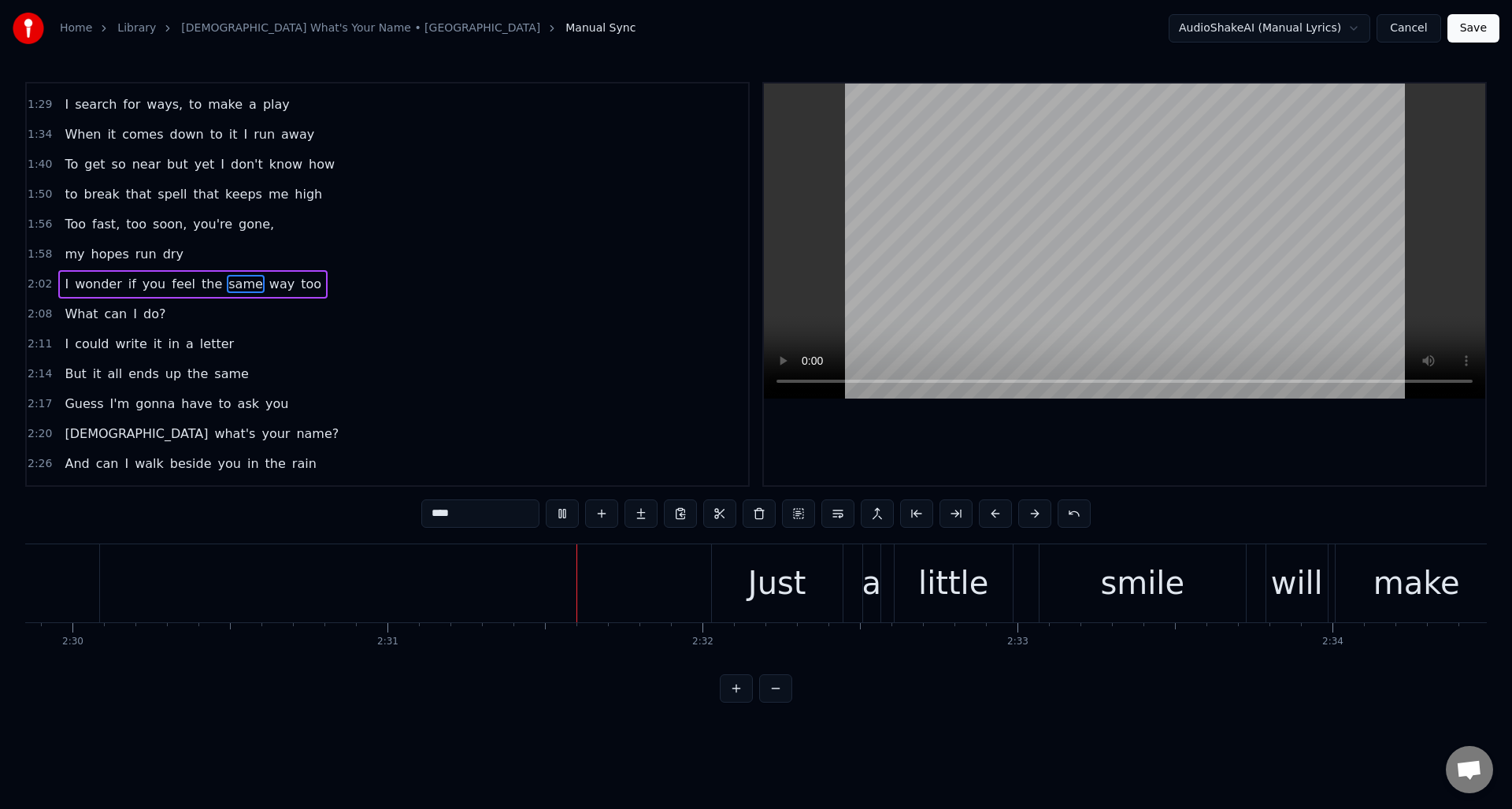
scroll to position [0, 47496]
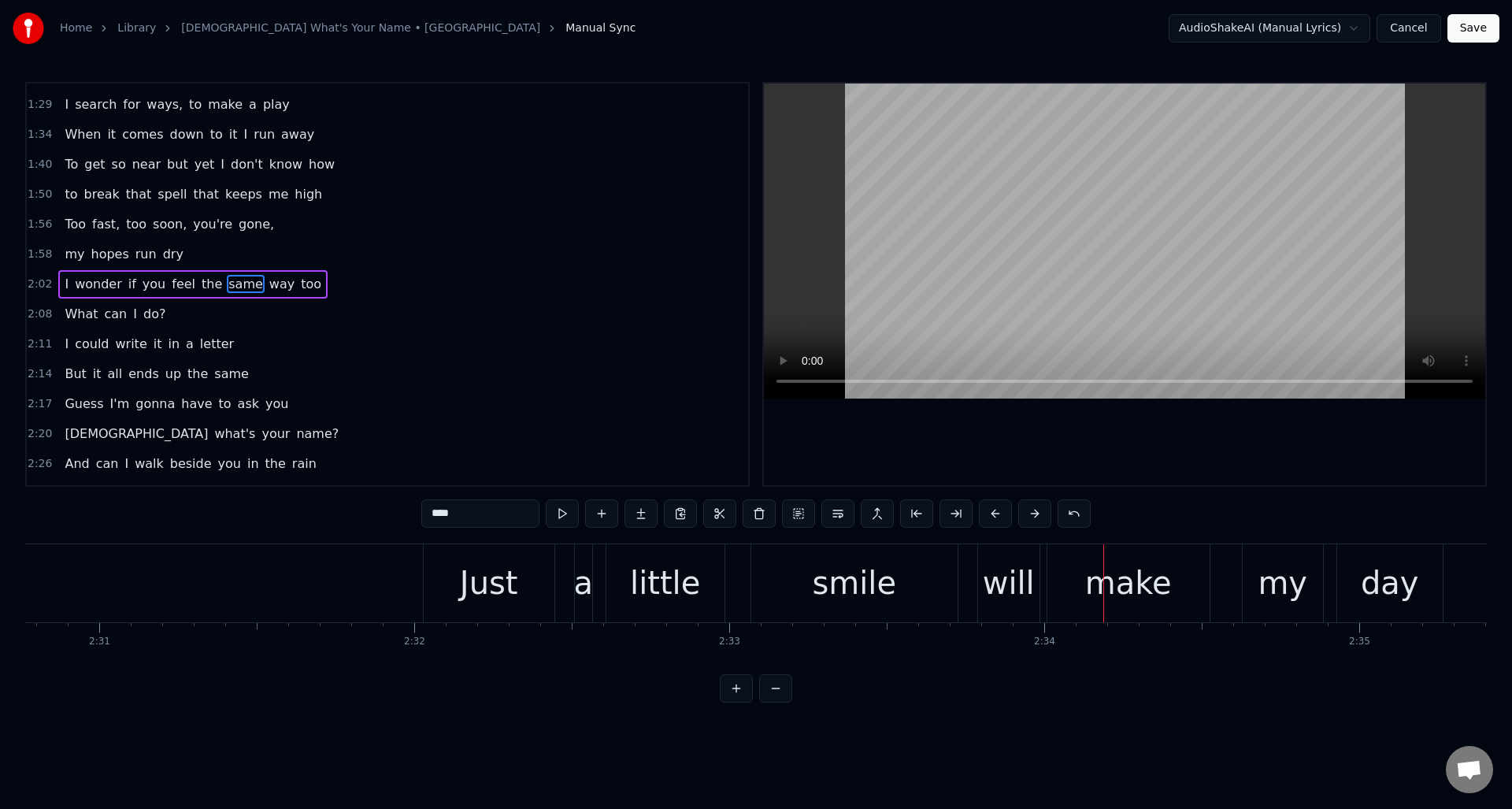
click at [579, 563] on div "a" at bounding box center [583, 583] width 19 height 48
type input "*"
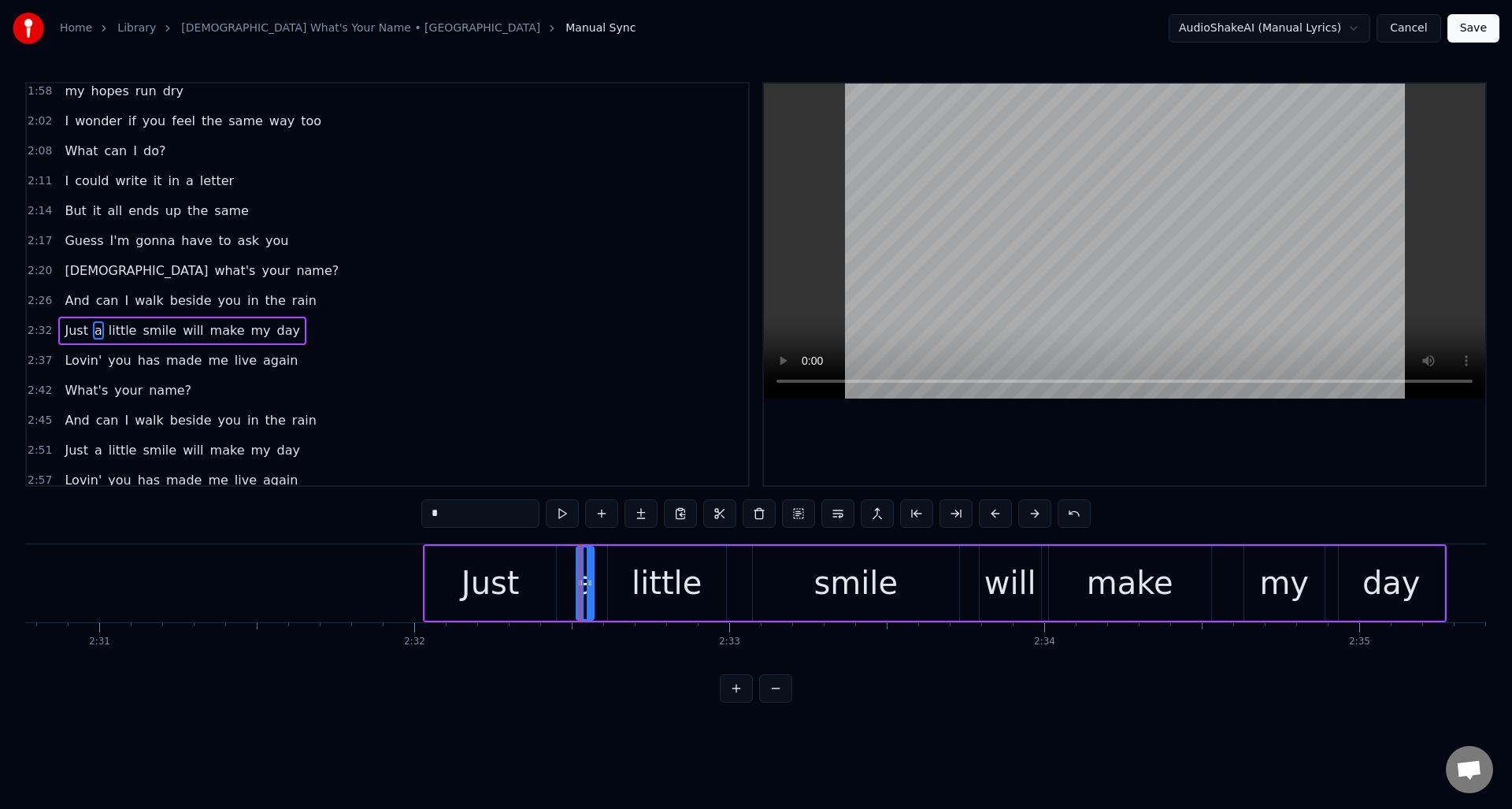
scroll to position [622, 0]
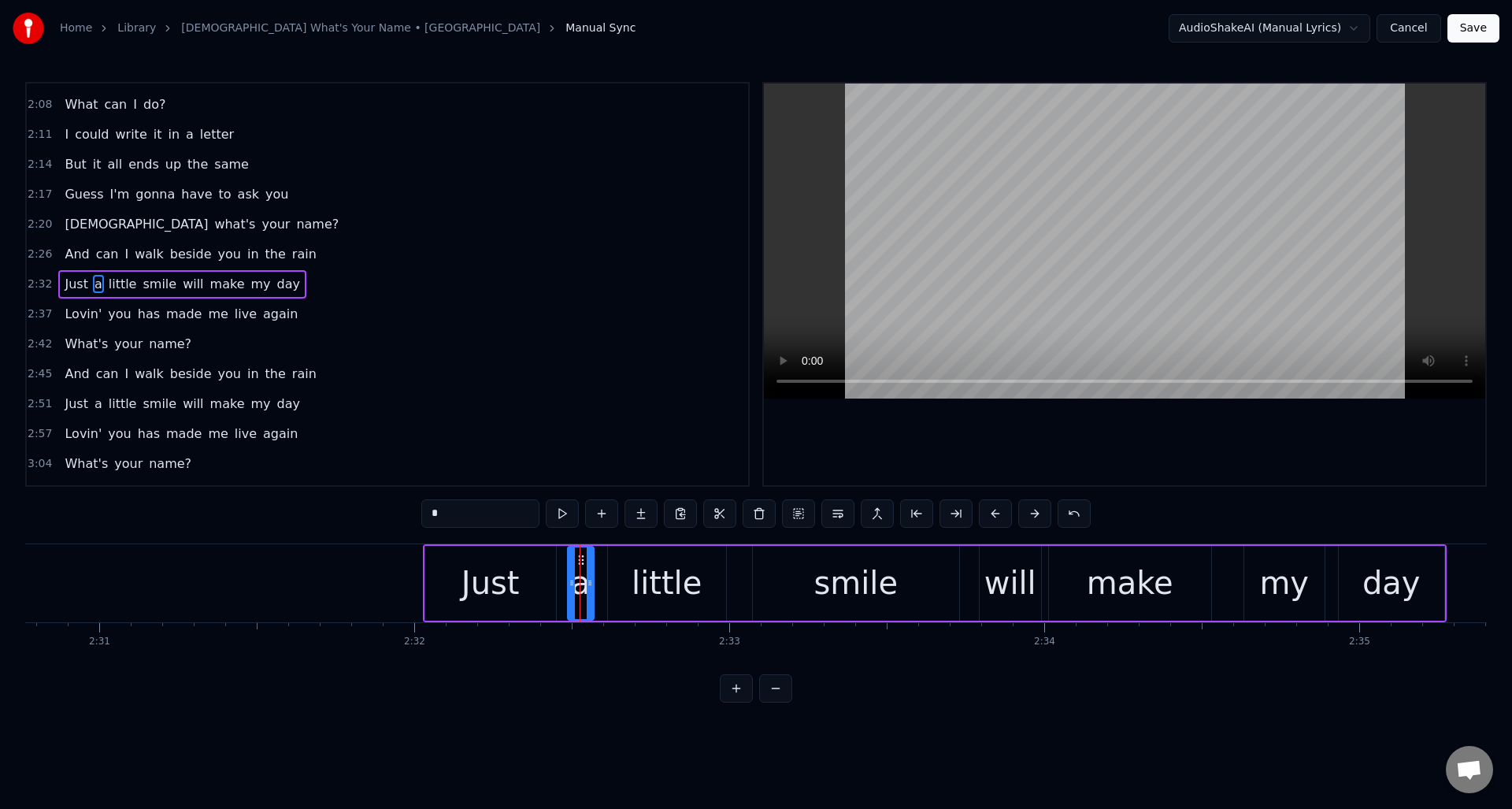
drag, startPoint x: 578, startPoint y: 569, endPoint x: 569, endPoint y: 570, distance: 9.1
click at [569, 570] on div at bounding box center [571, 583] width 6 height 72
click at [593, 566] on div at bounding box center [595, 583] width 6 height 72
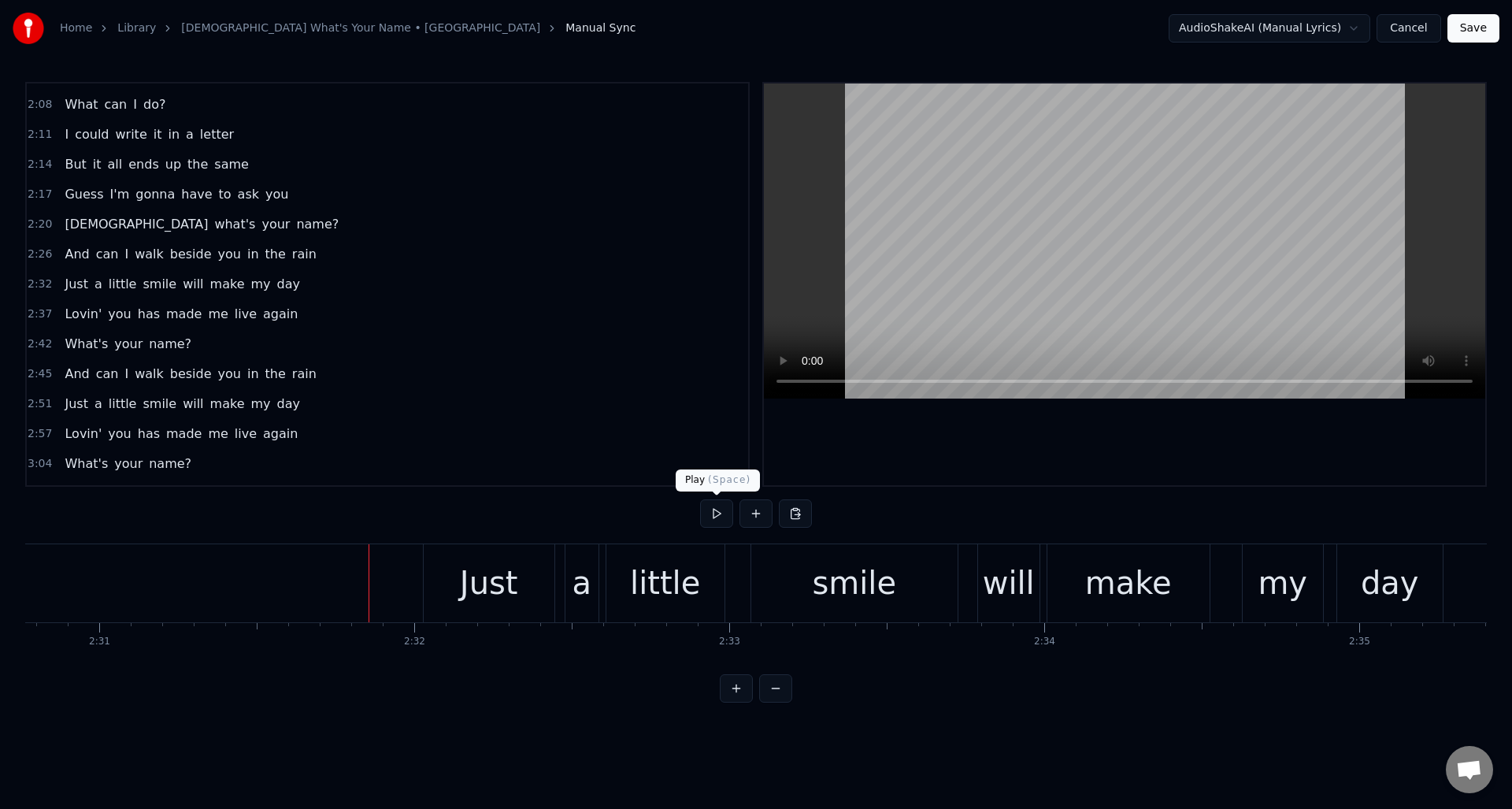
click at [710, 512] on button at bounding box center [716, 513] width 33 height 28
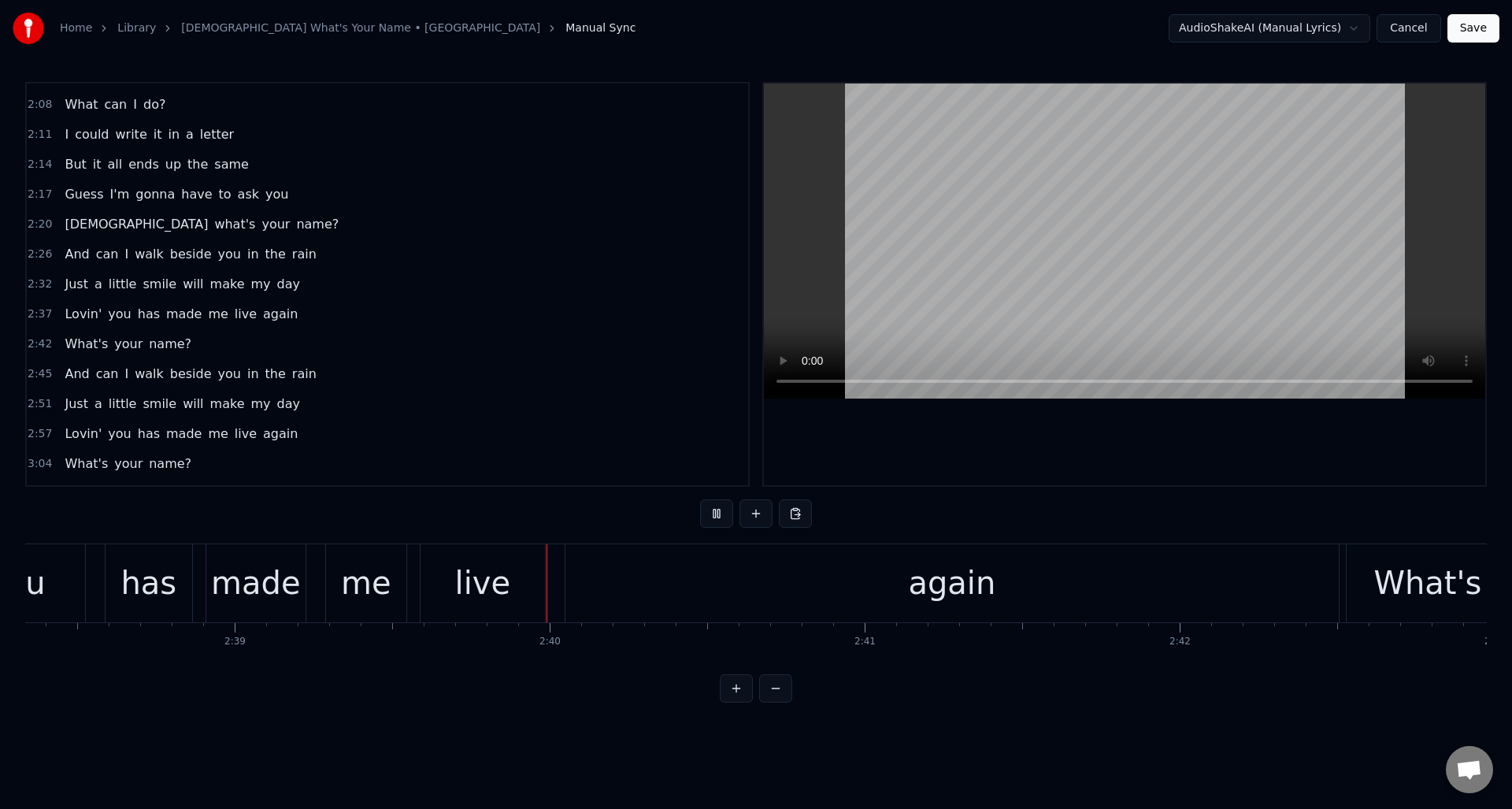
scroll to position [0, 50168]
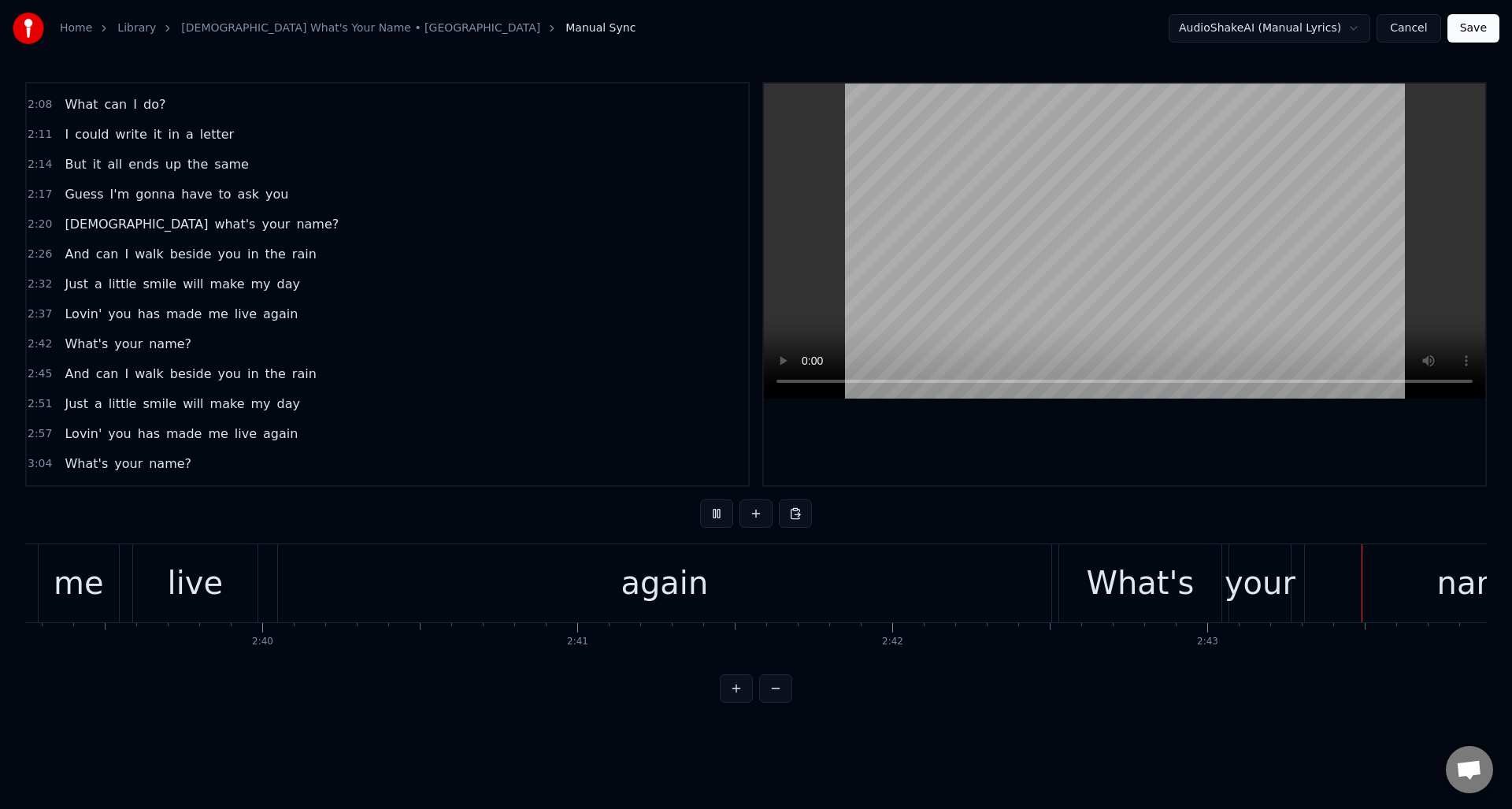
click at [710, 512] on button at bounding box center [716, 513] width 33 height 28
click at [716, 514] on button at bounding box center [716, 513] width 33 height 28
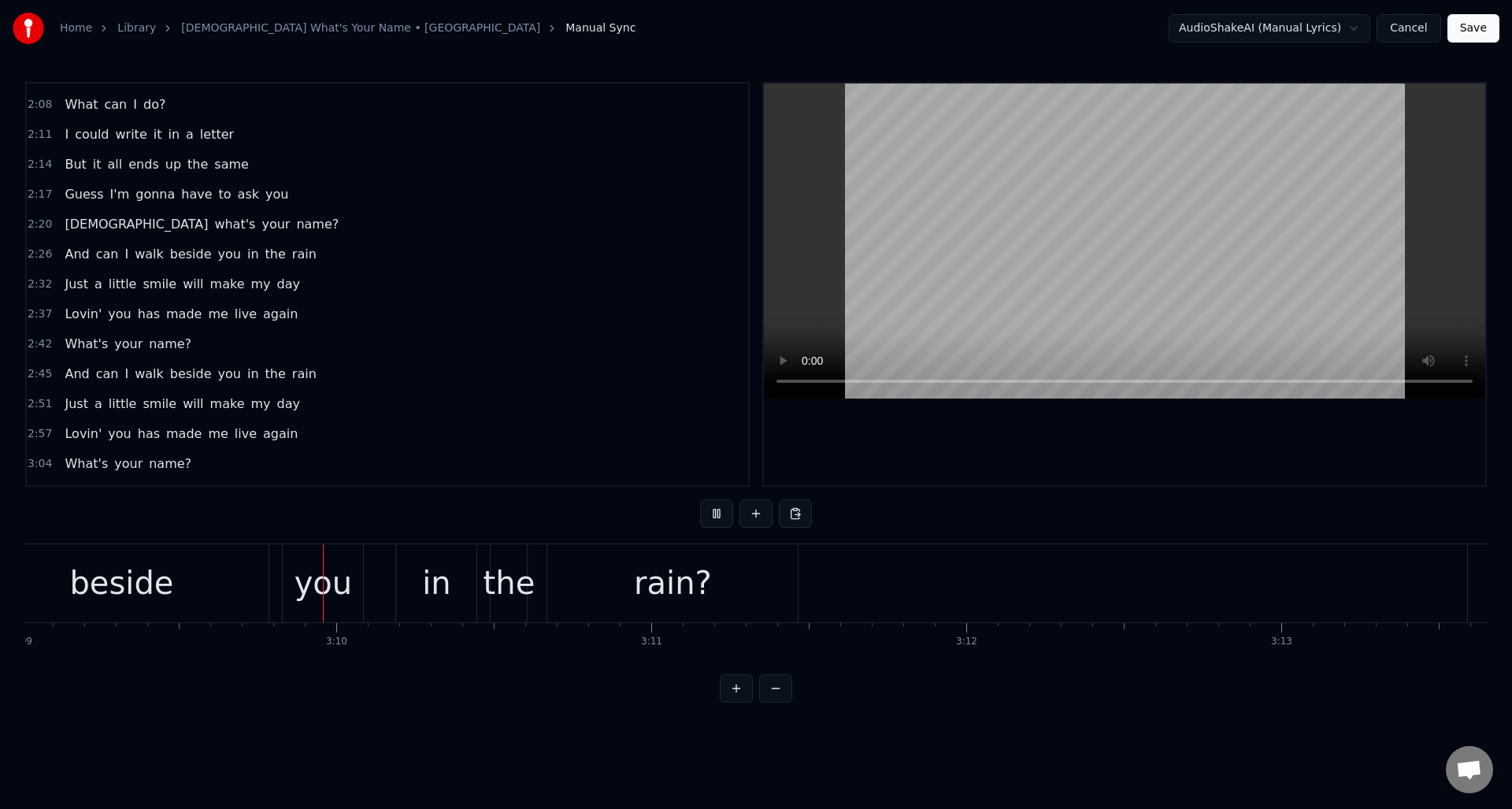
scroll to position [0, 59547]
click at [716, 514] on button at bounding box center [716, 513] width 33 height 28
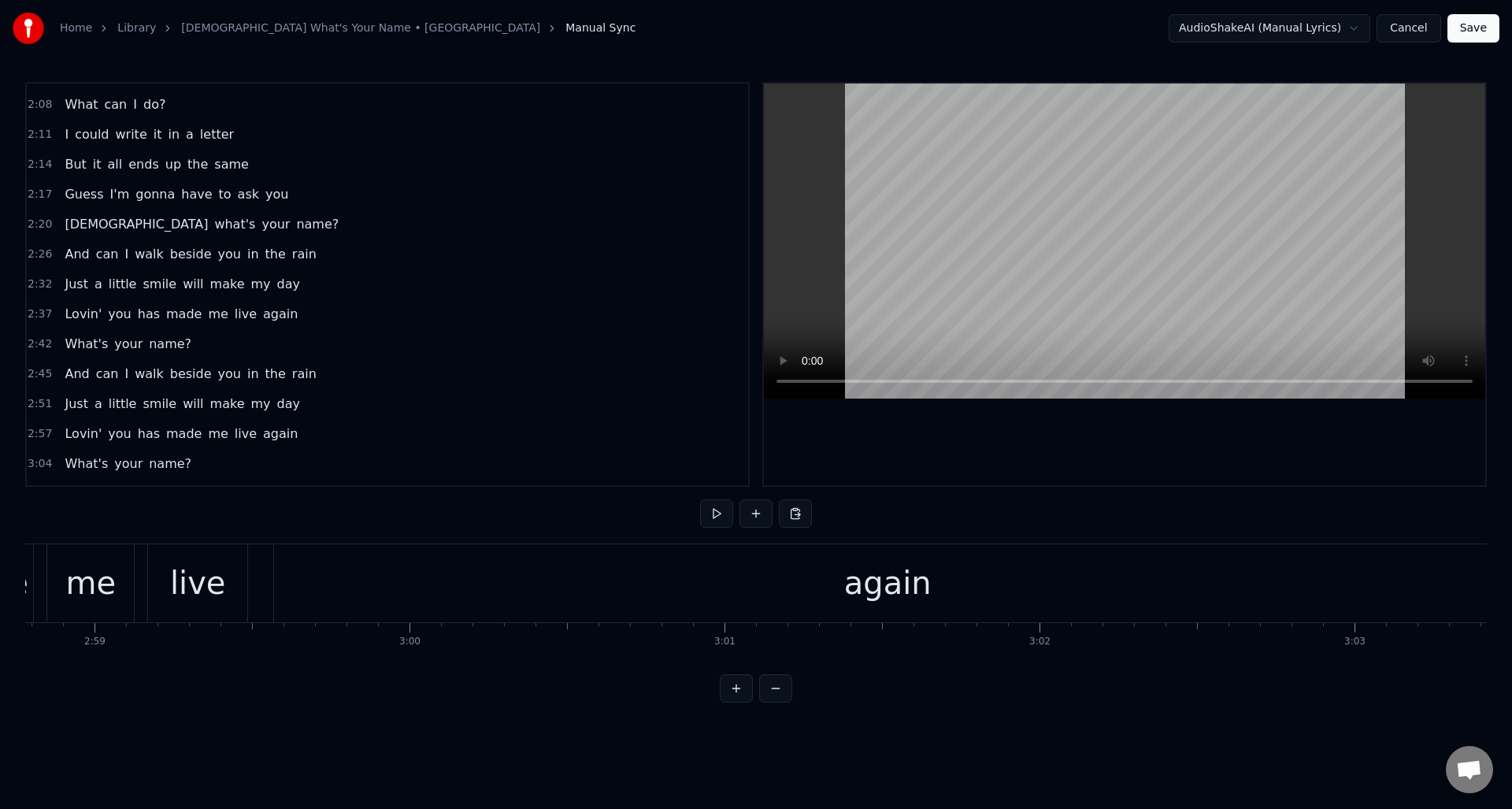
click at [1083, 601] on div "again" at bounding box center [887, 583] width 1227 height 78
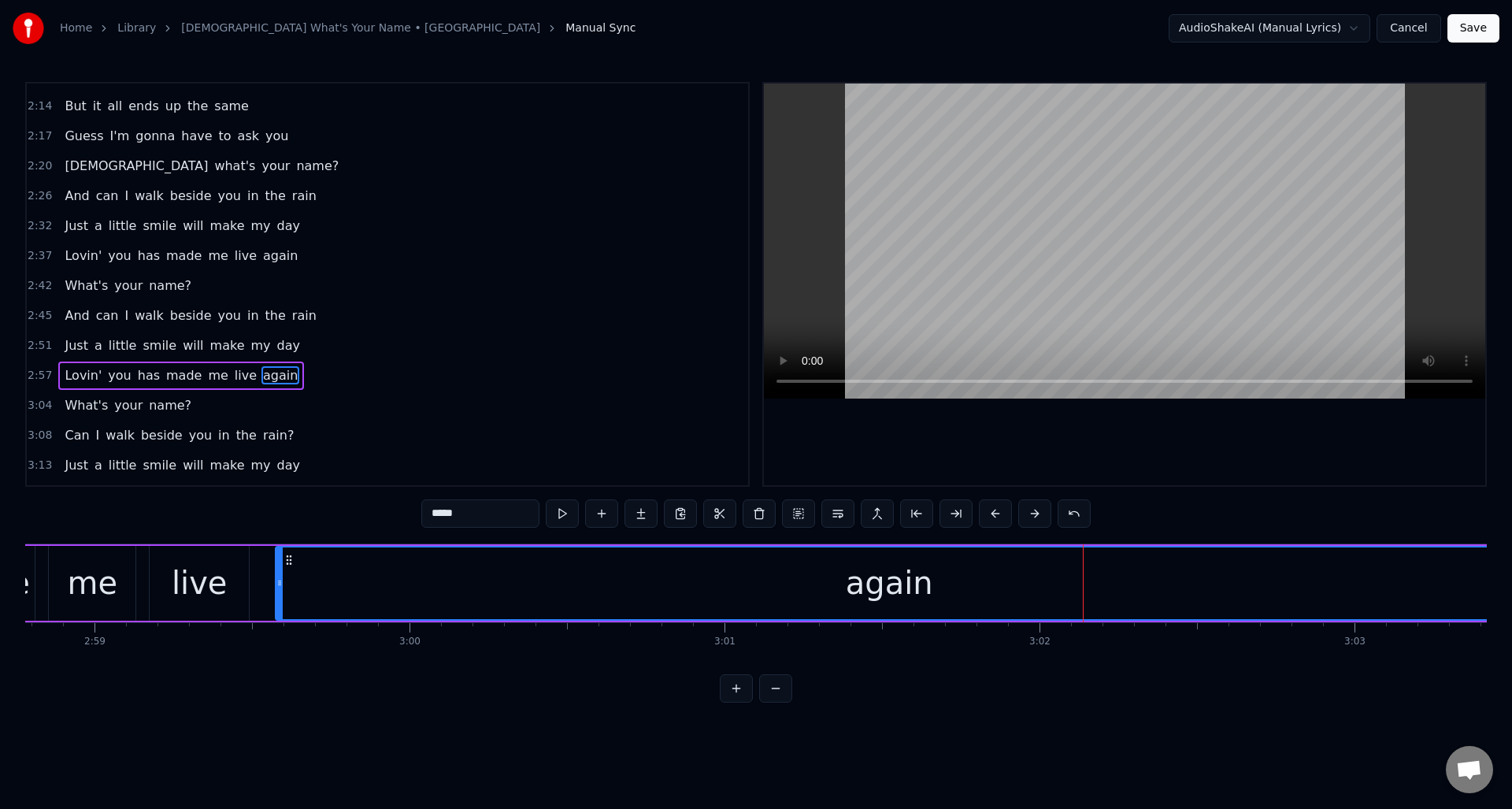
scroll to position [772, 0]
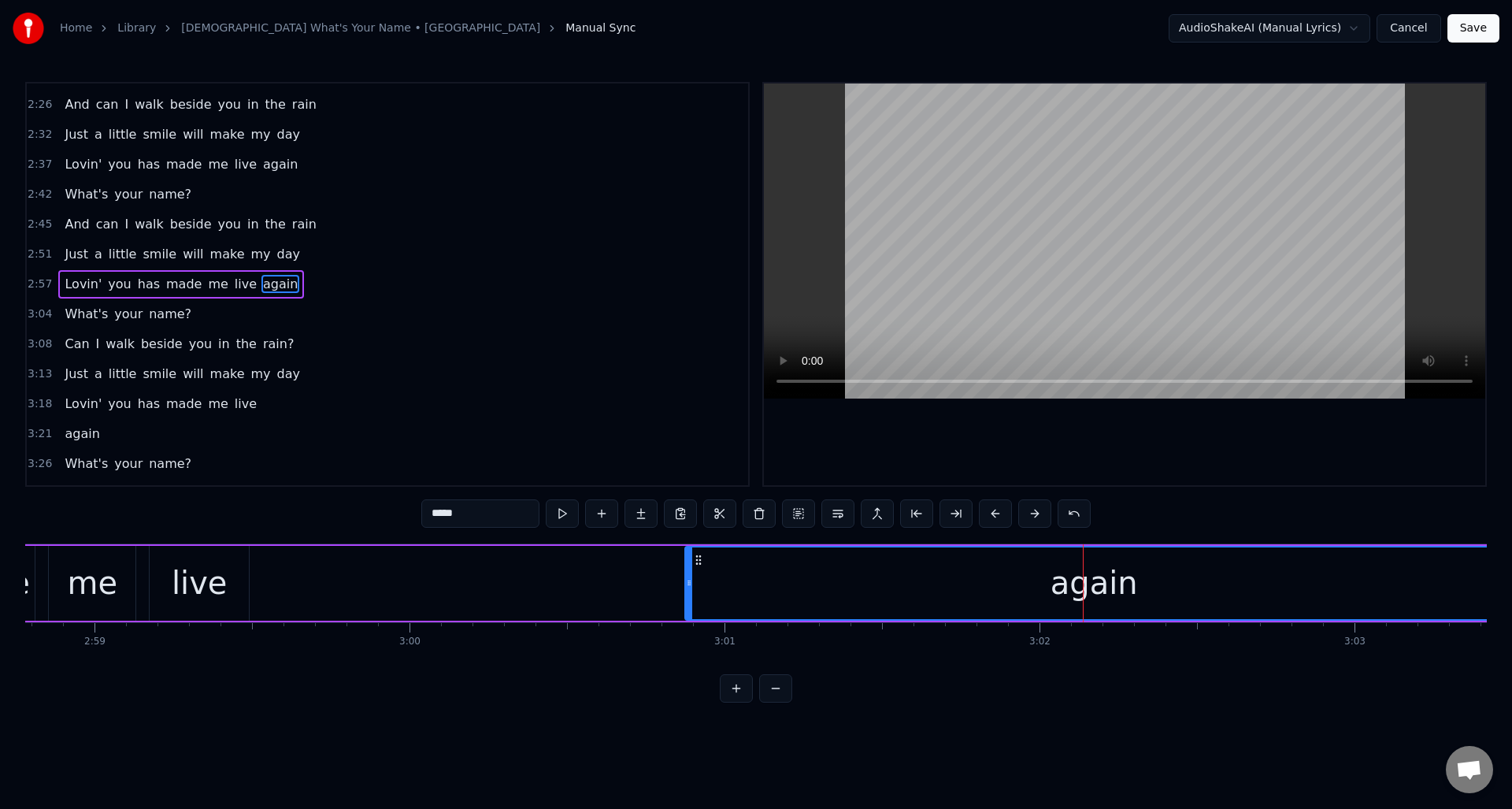
drag, startPoint x: 279, startPoint y: 584, endPoint x: 688, endPoint y: 606, distance: 409.6
click at [688, 606] on div at bounding box center [689, 583] width 6 height 72
click at [234, 571] on div "live" at bounding box center [199, 583] width 99 height 75
type input "****"
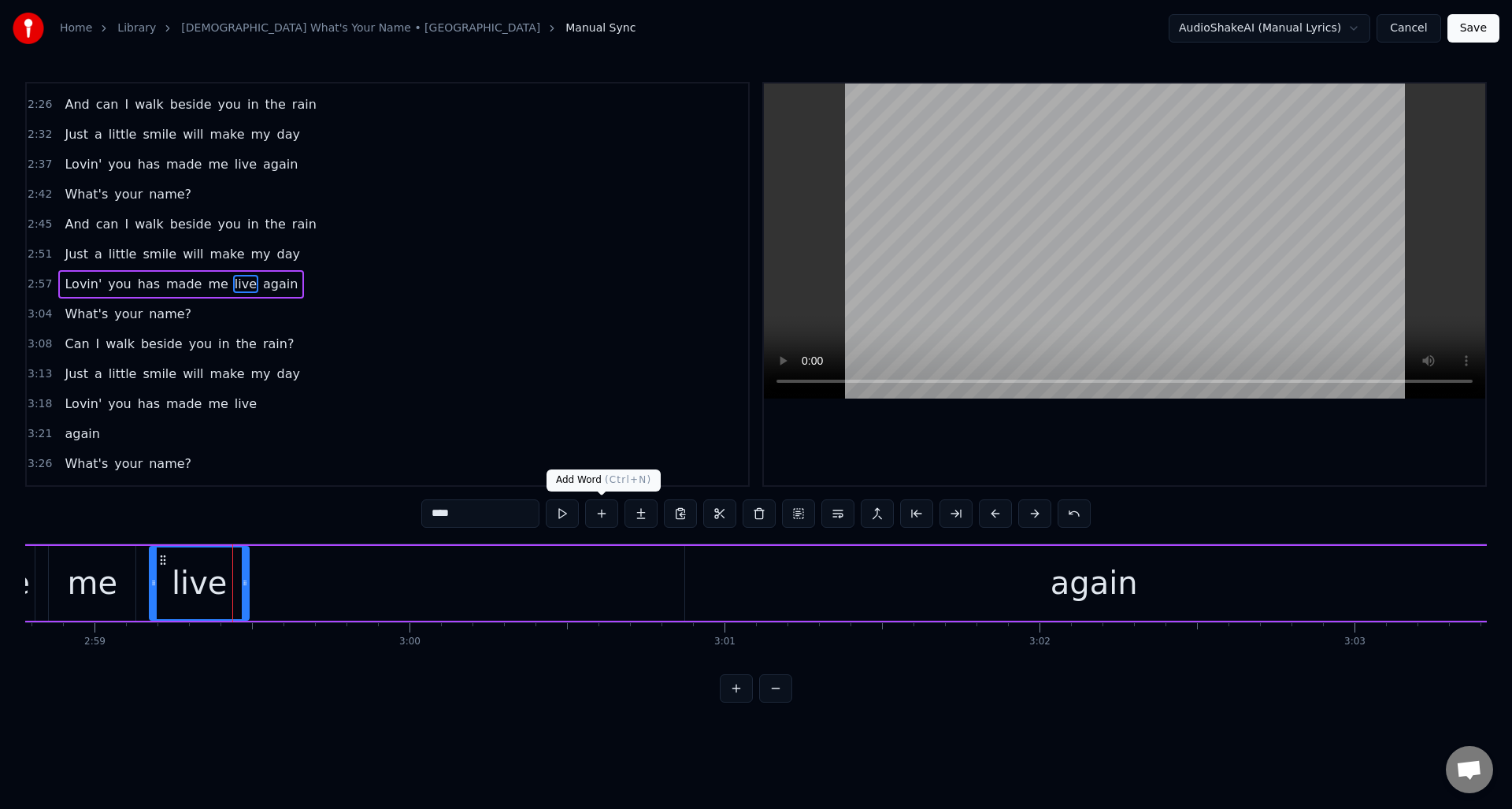
click at [607, 508] on button at bounding box center [601, 513] width 33 height 28
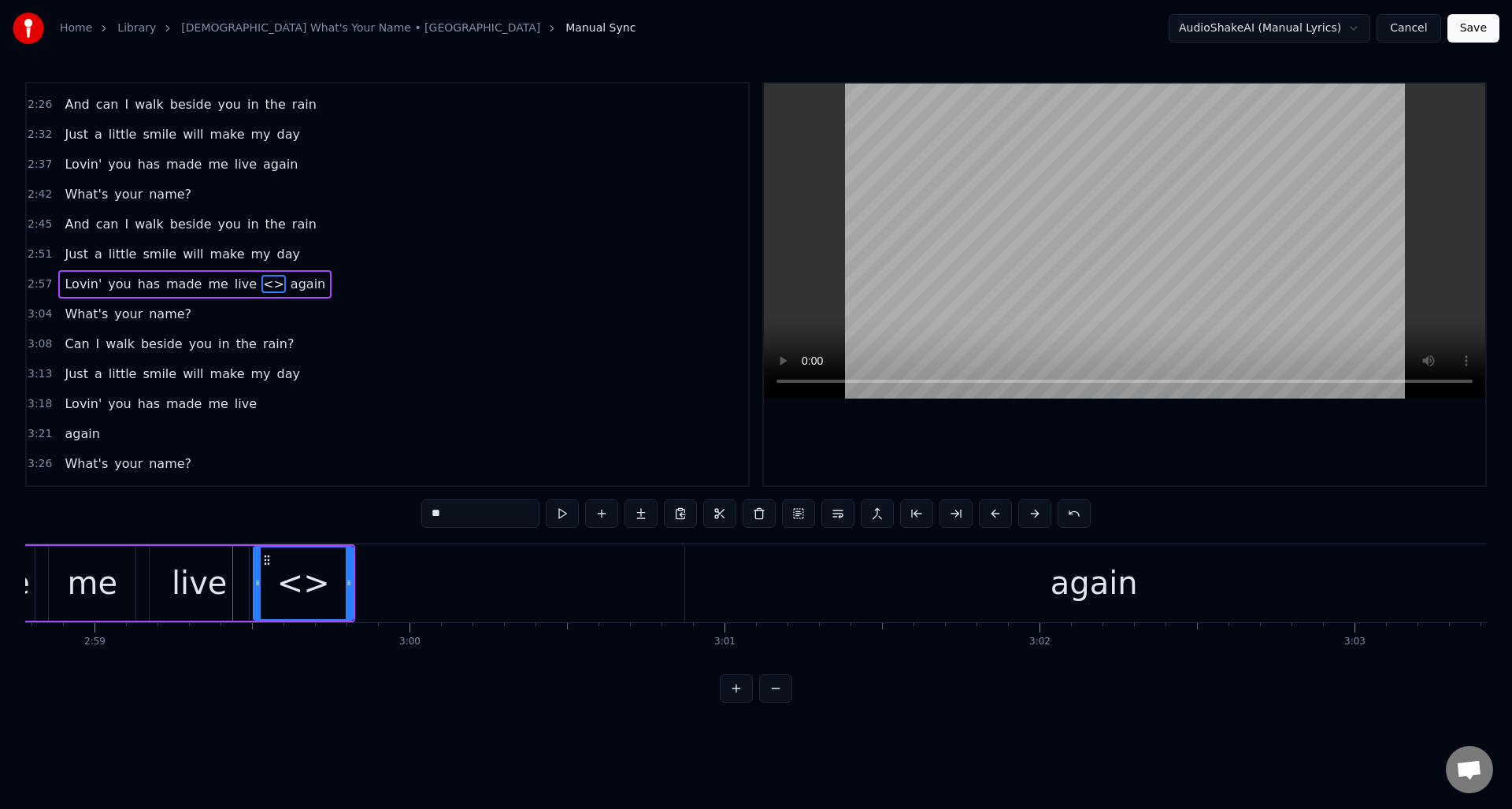
click at [304, 577] on div "<>" at bounding box center [304, 583] width 53 height 48
drag, startPoint x: 464, startPoint y: 512, endPoint x: 412, endPoint y: 512, distance: 52.0
click at [412, 512] on div "0:08 What can I say? what can I do? 0:14 You don't know I'm in love with you 0:…" at bounding box center [756, 392] width 1462 height 621
click at [719, 565] on div "again" at bounding box center [1094, 583] width 818 height 75
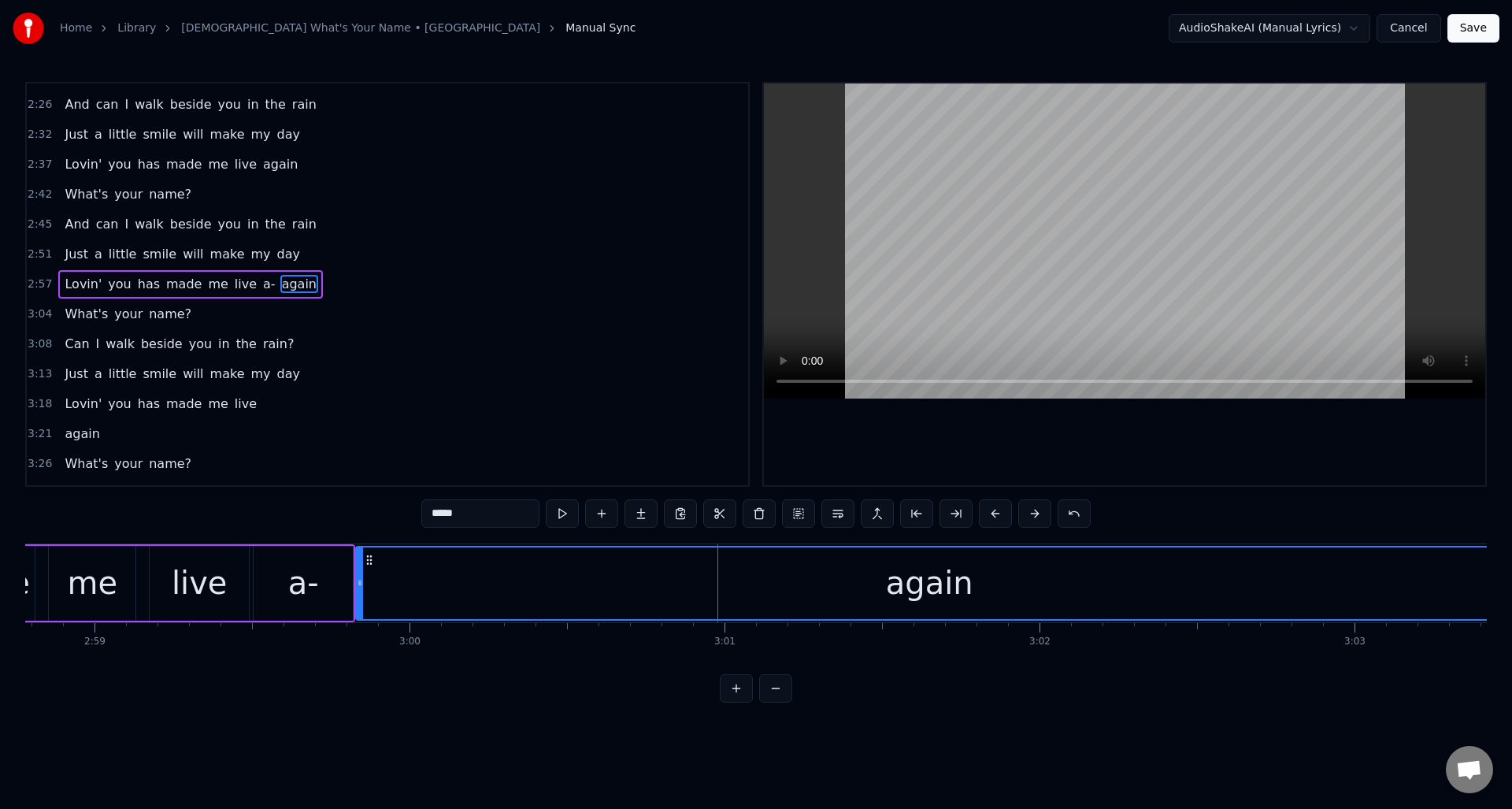
drag, startPoint x: 688, startPoint y: 578, endPoint x: 359, endPoint y: 578, distance: 329.0
click at [359, 578] on icon at bounding box center [359, 583] width 6 height 12
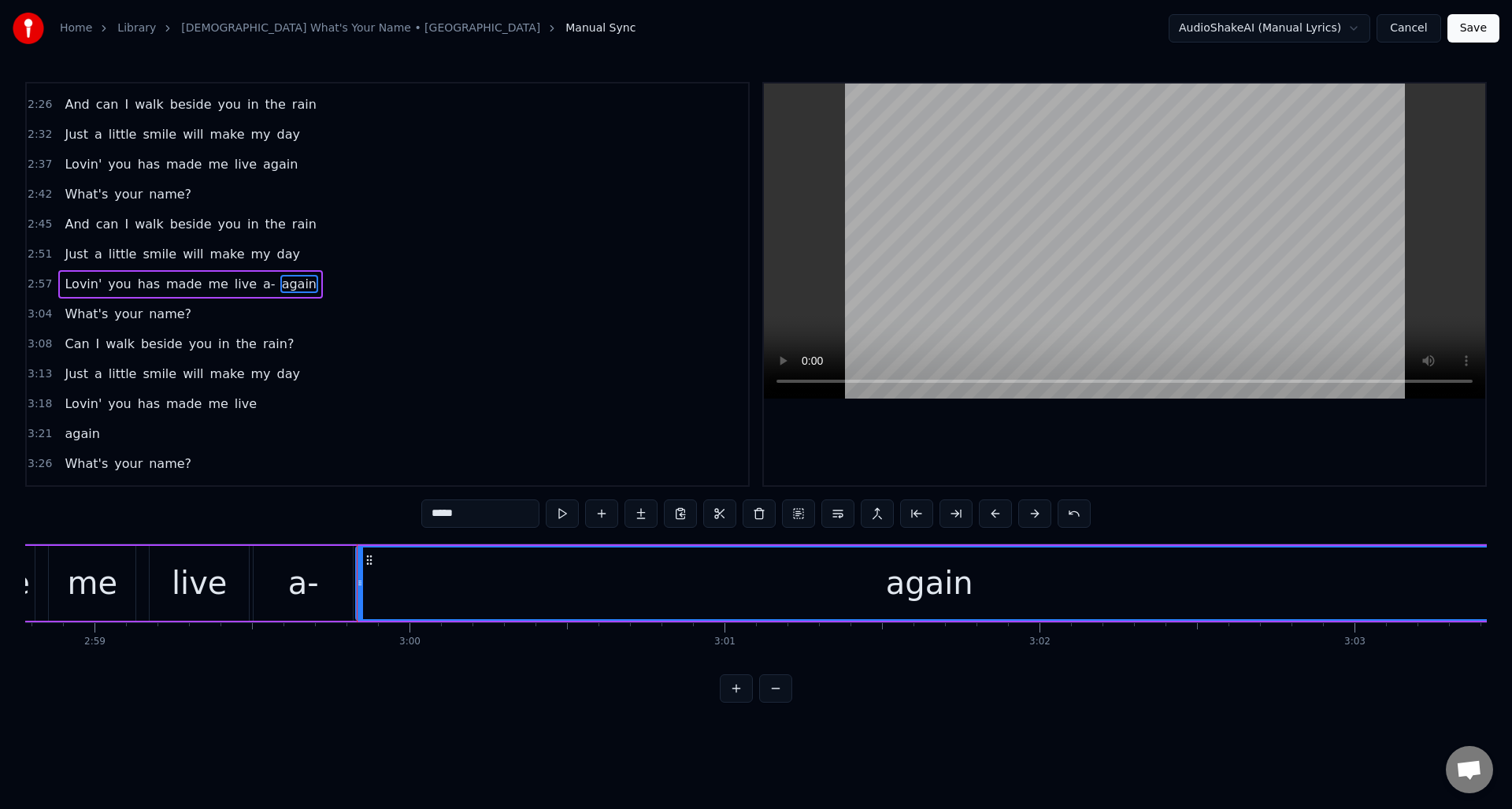
drag, startPoint x: 440, startPoint y: 513, endPoint x: 419, endPoint y: 513, distance: 21.0
click at [419, 513] on div "0:08 What can I say? what can I do? 0:14 You don't know I'm in love with you 0:…" at bounding box center [756, 392] width 1462 height 621
click at [185, 561] on div "live" at bounding box center [199, 583] width 56 height 48
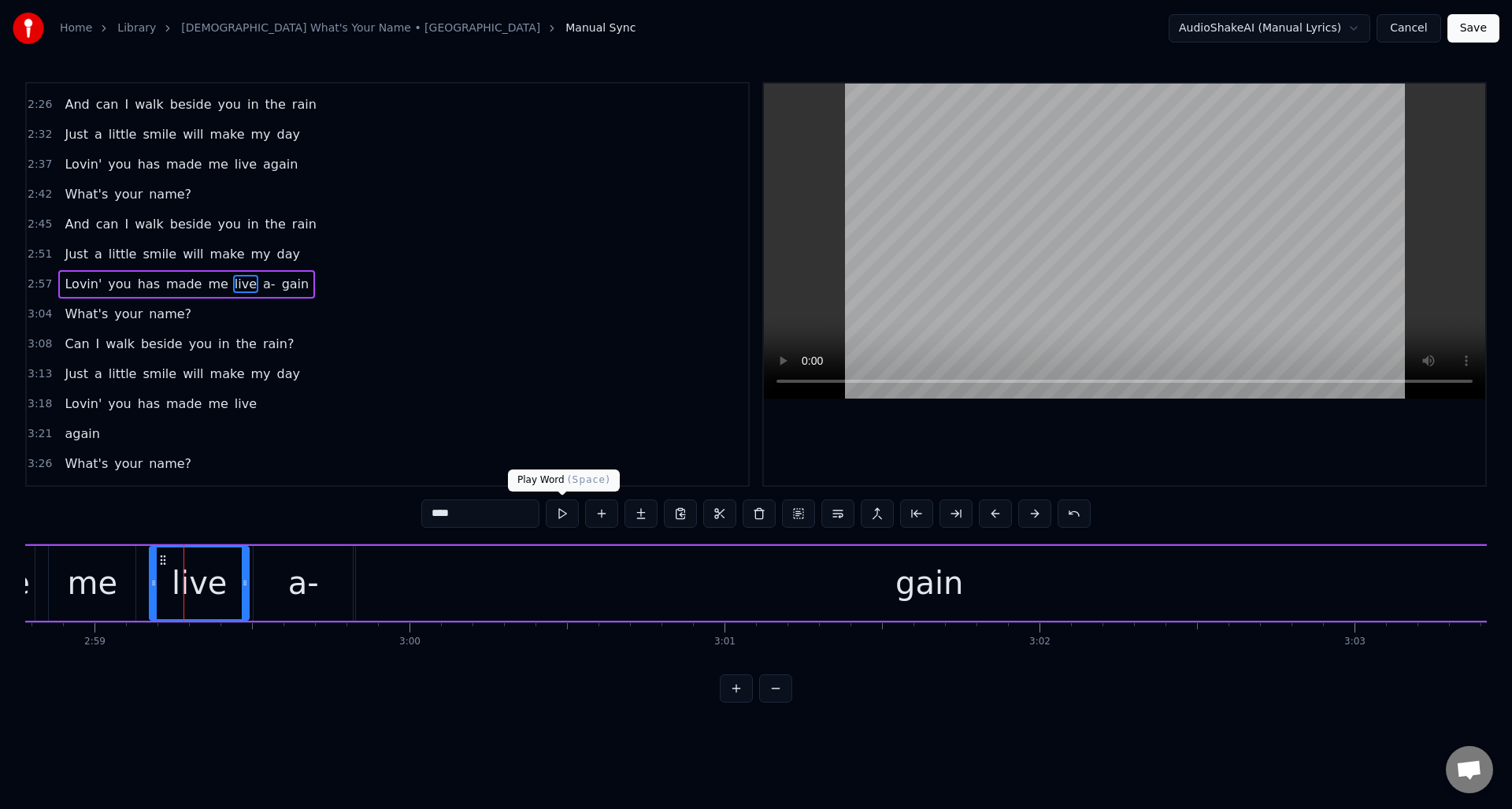
click at [560, 516] on button at bounding box center [562, 513] width 33 height 28
click at [184, 578] on div "live" at bounding box center [199, 583] width 56 height 48
click at [560, 515] on button at bounding box center [562, 513] width 33 height 28
drag, startPoint x: 243, startPoint y: 568, endPoint x: 213, endPoint y: 573, distance: 30.4
click at [213, 573] on div at bounding box center [215, 583] width 6 height 72
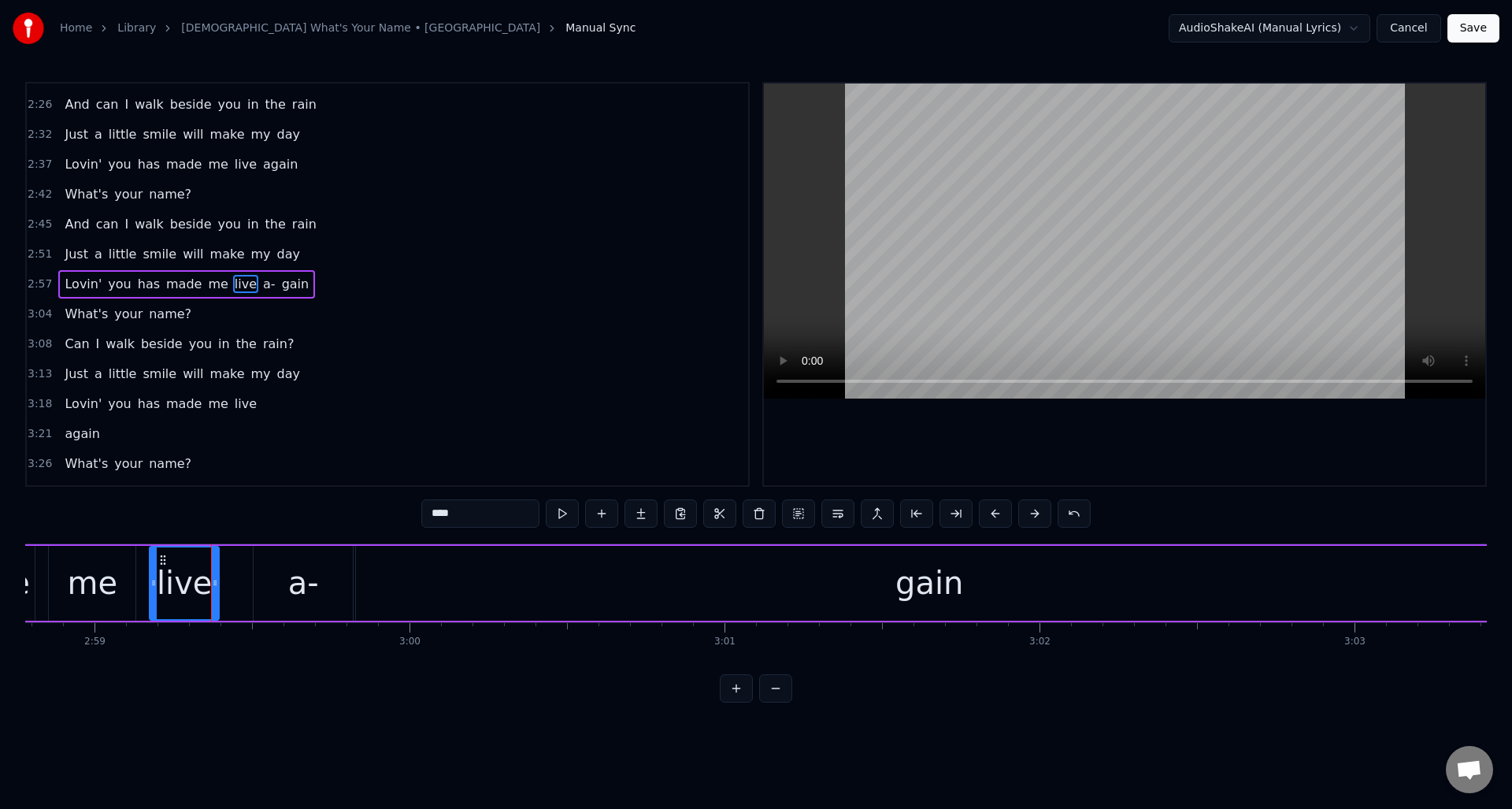
click at [273, 570] on div "a-" at bounding box center [303, 583] width 99 height 75
drag, startPoint x: 256, startPoint y: 571, endPoint x: 223, endPoint y: 576, distance: 33.4
click at [223, 576] on div at bounding box center [224, 583] width 6 height 72
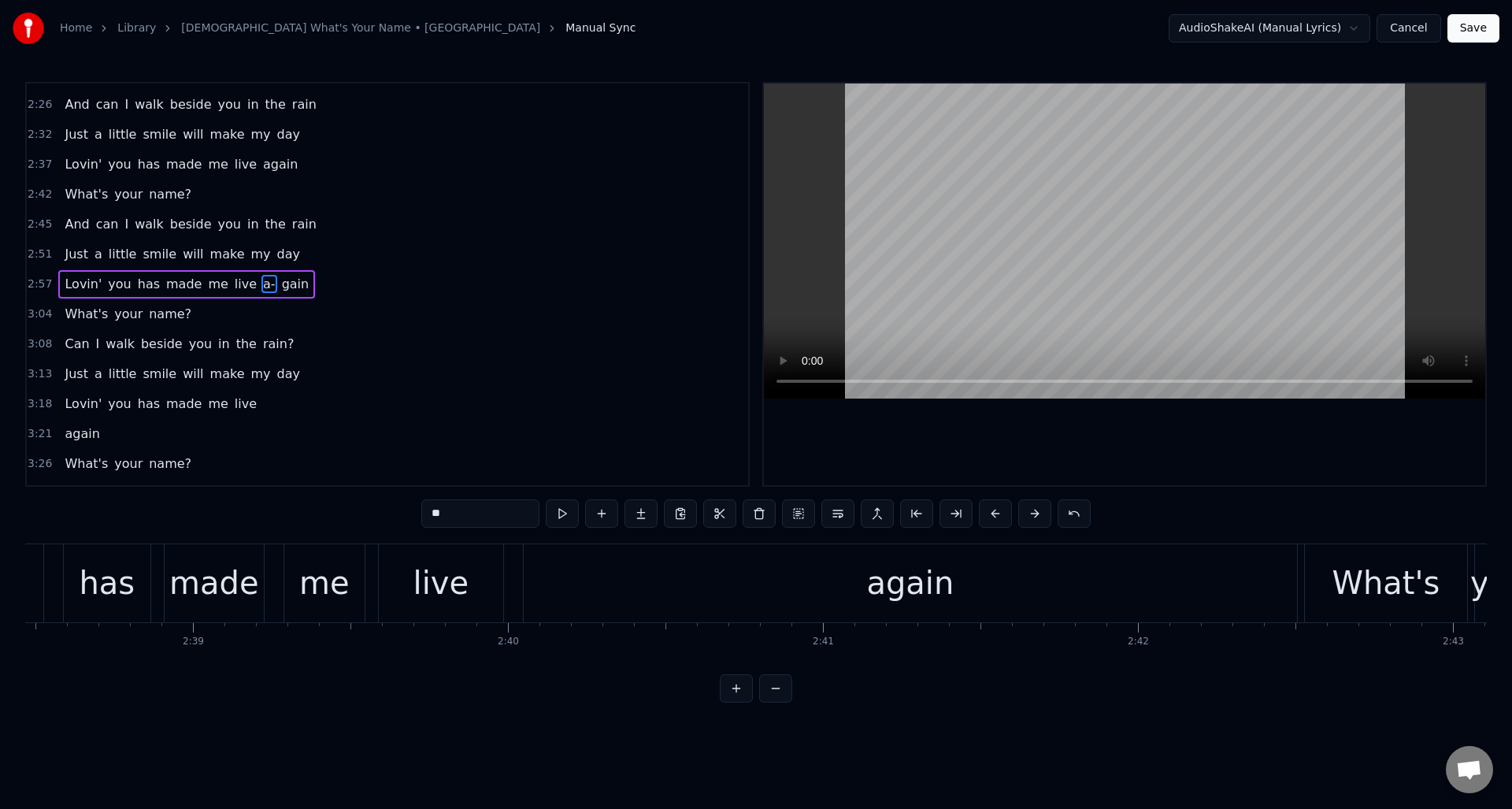
scroll to position [0, 49998]
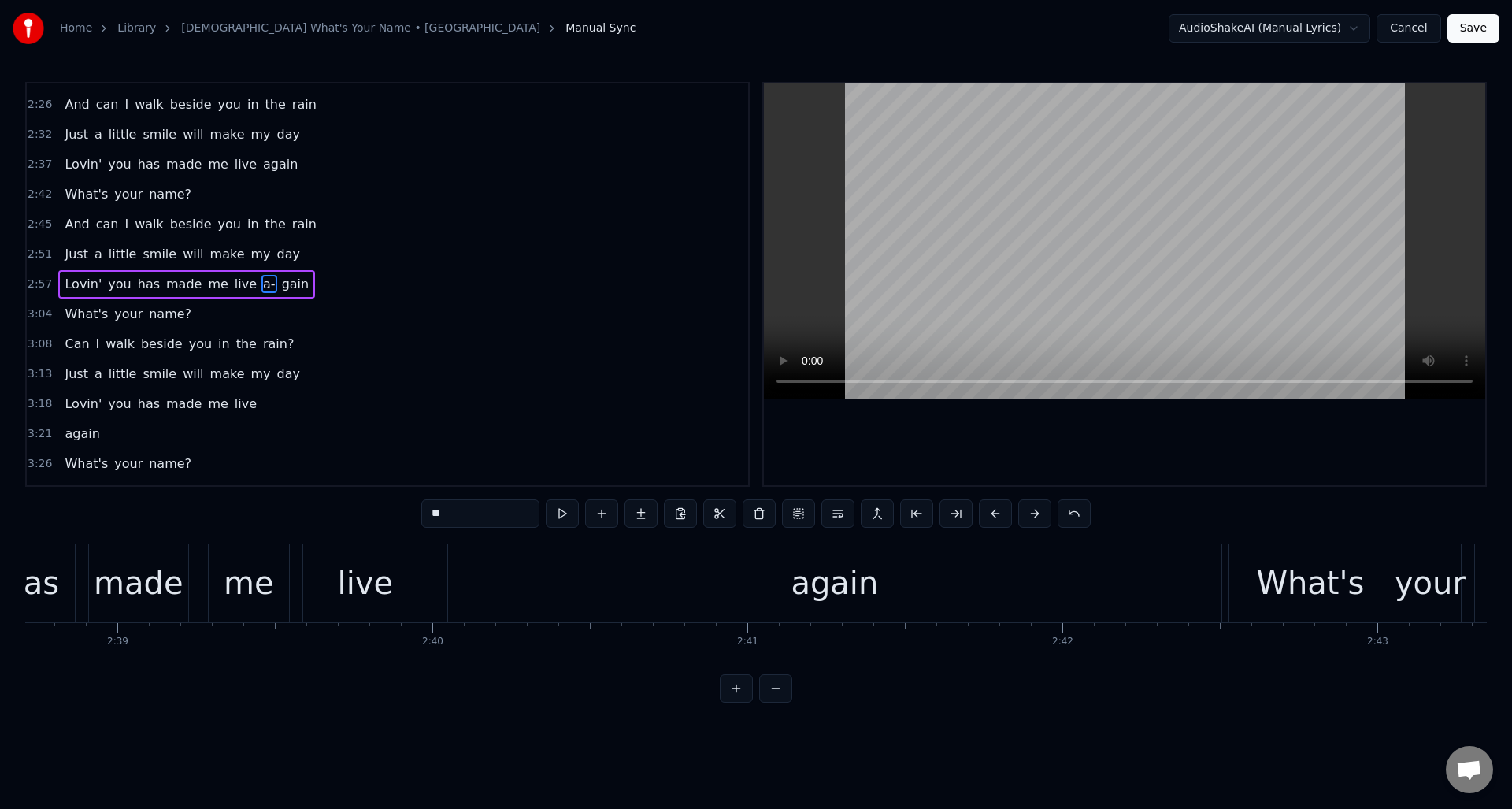
click at [620, 576] on div "again" at bounding box center [835, 583] width 774 height 78
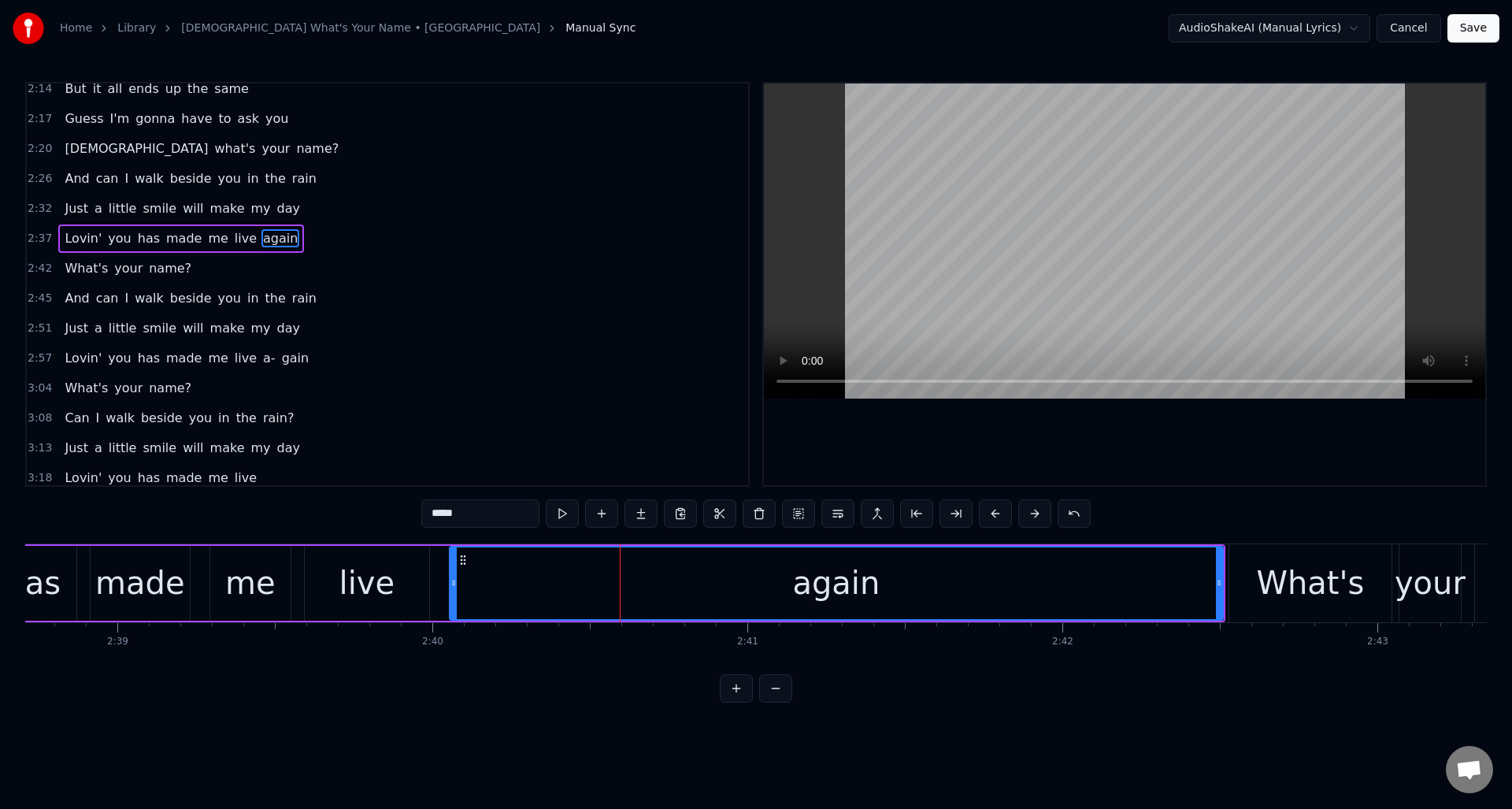
scroll to position [652, 0]
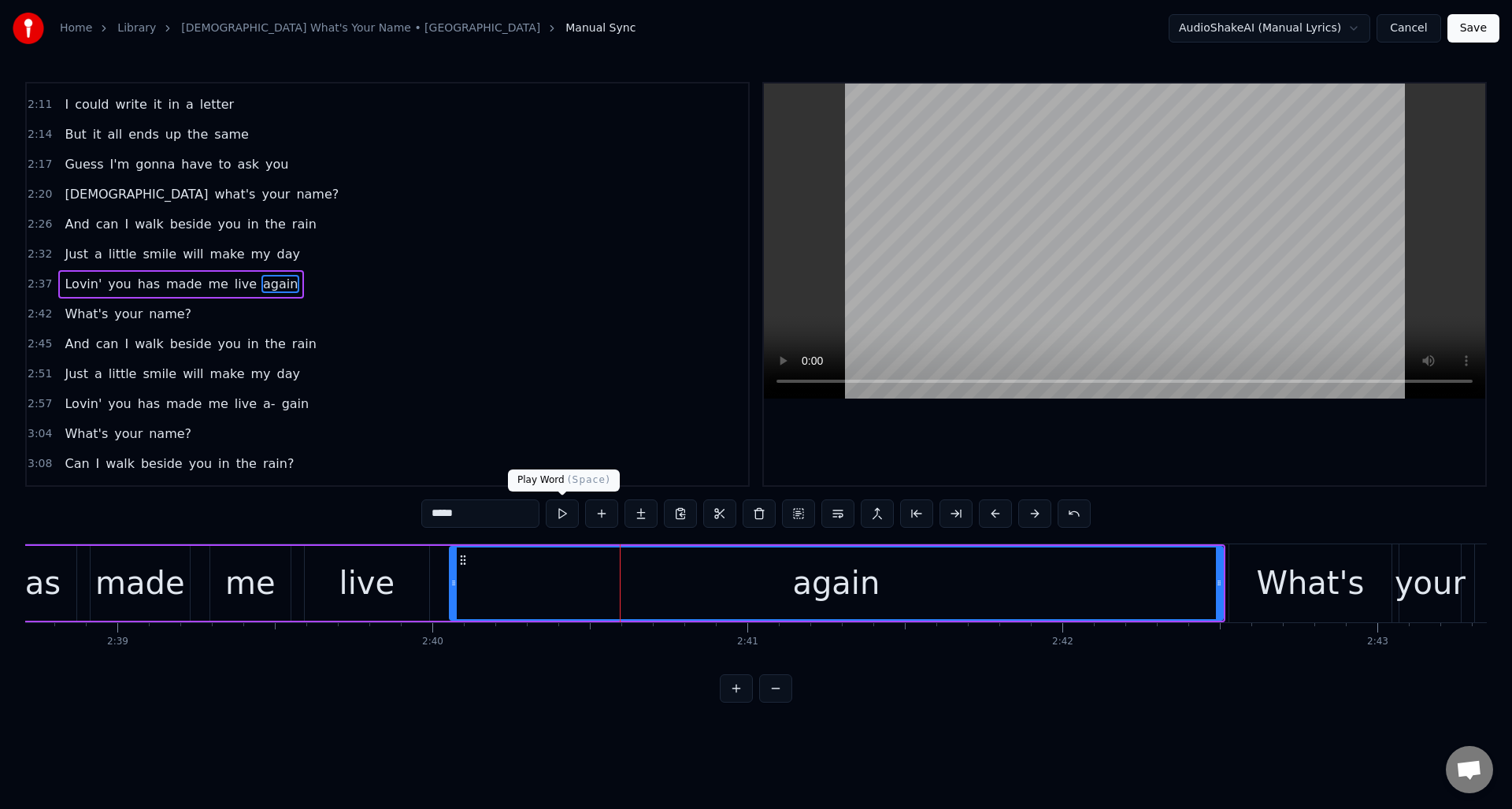
click at [560, 511] on button at bounding box center [562, 513] width 33 height 28
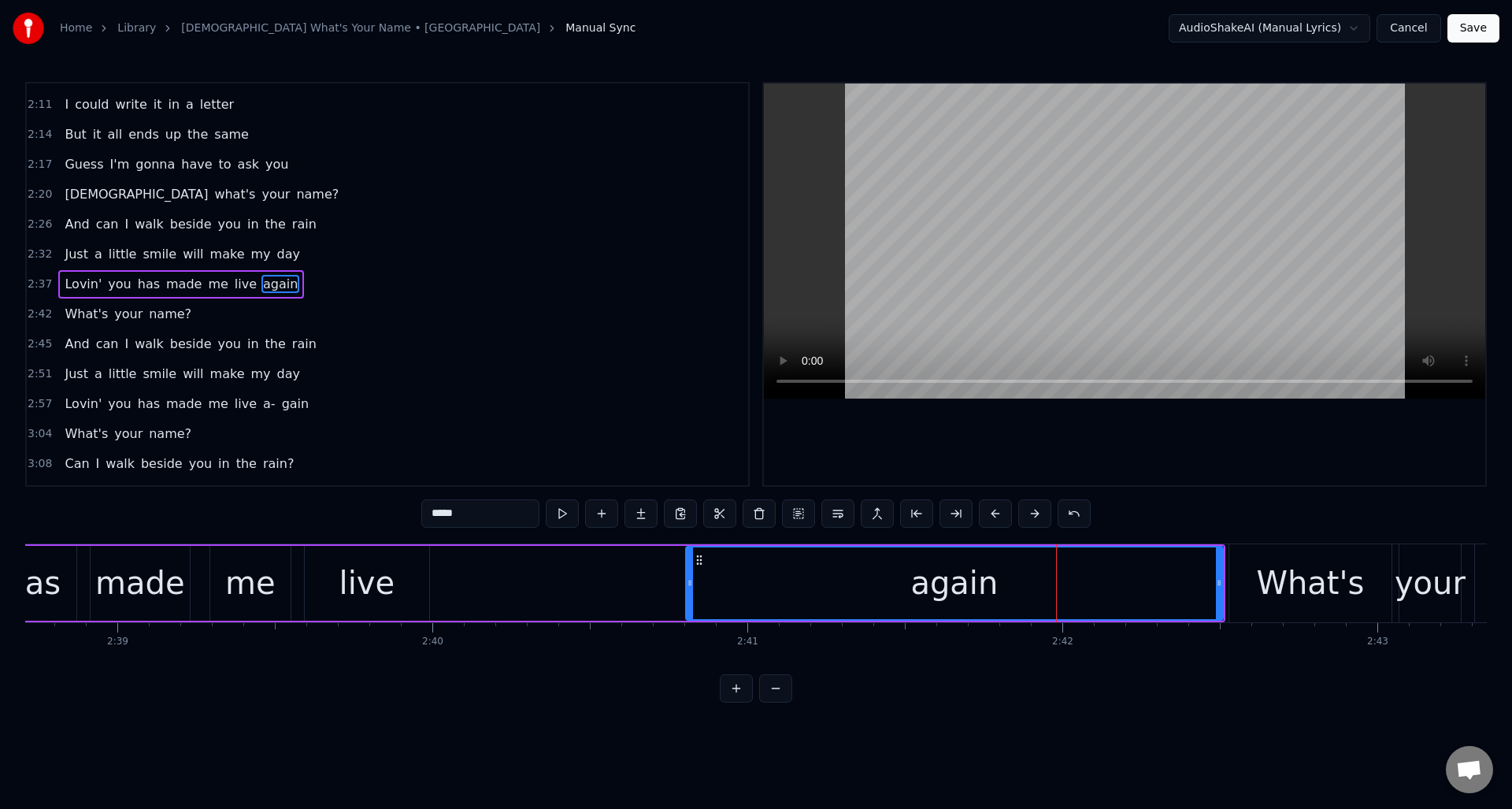
drag, startPoint x: 454, startPoint y: 591, endPoint x: 615, endPoint y: 584, distance: 161.2
click at [689, 594] on div at bounding box center [690, 583] width 6 height 72
click at [405, 571] on div "live" at bounding box center [367, 583] width 125 height 75
type input "****"
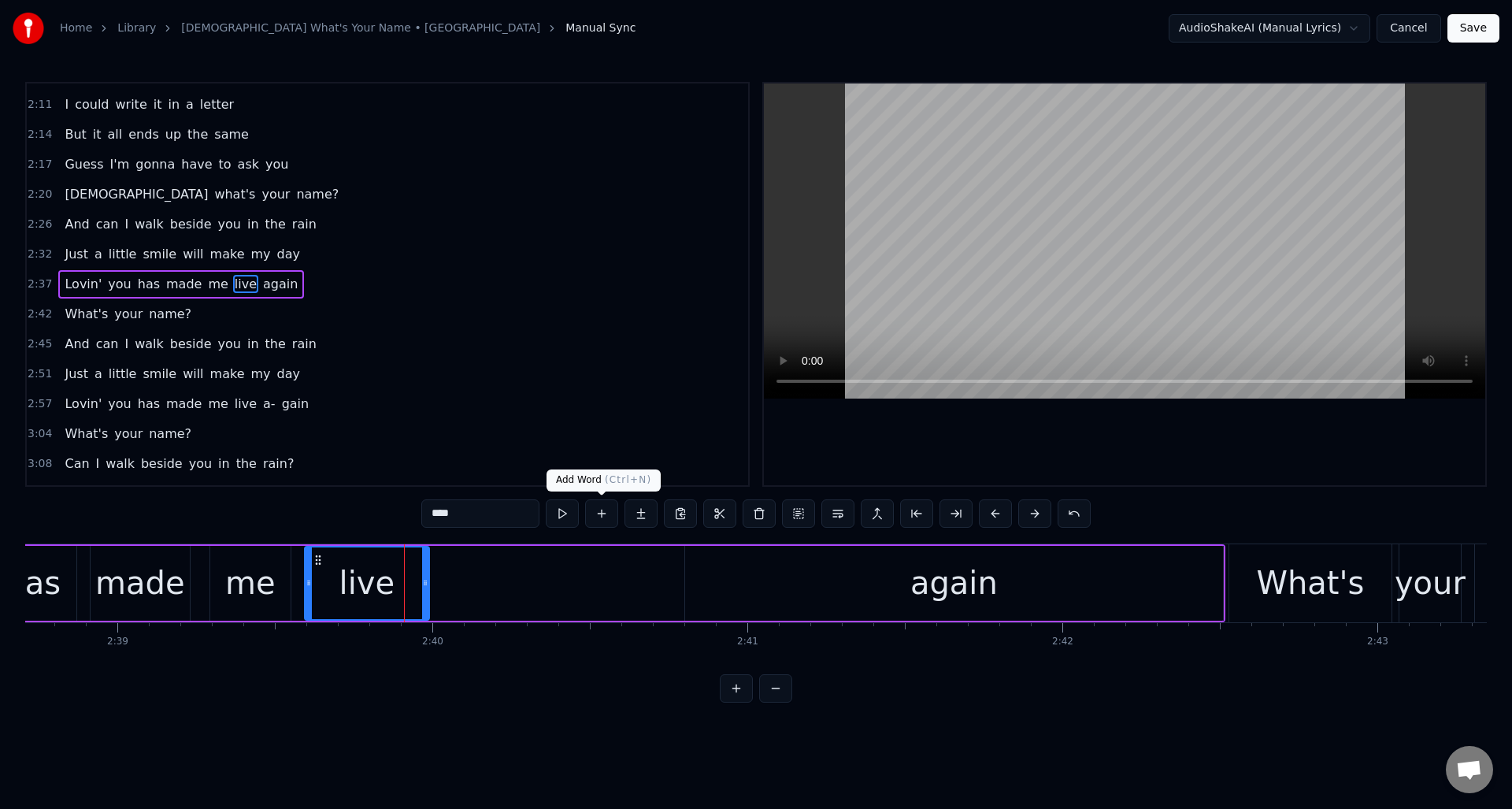
click at [601, 512] on button at bounding box center [601, 513] width 33 height 28
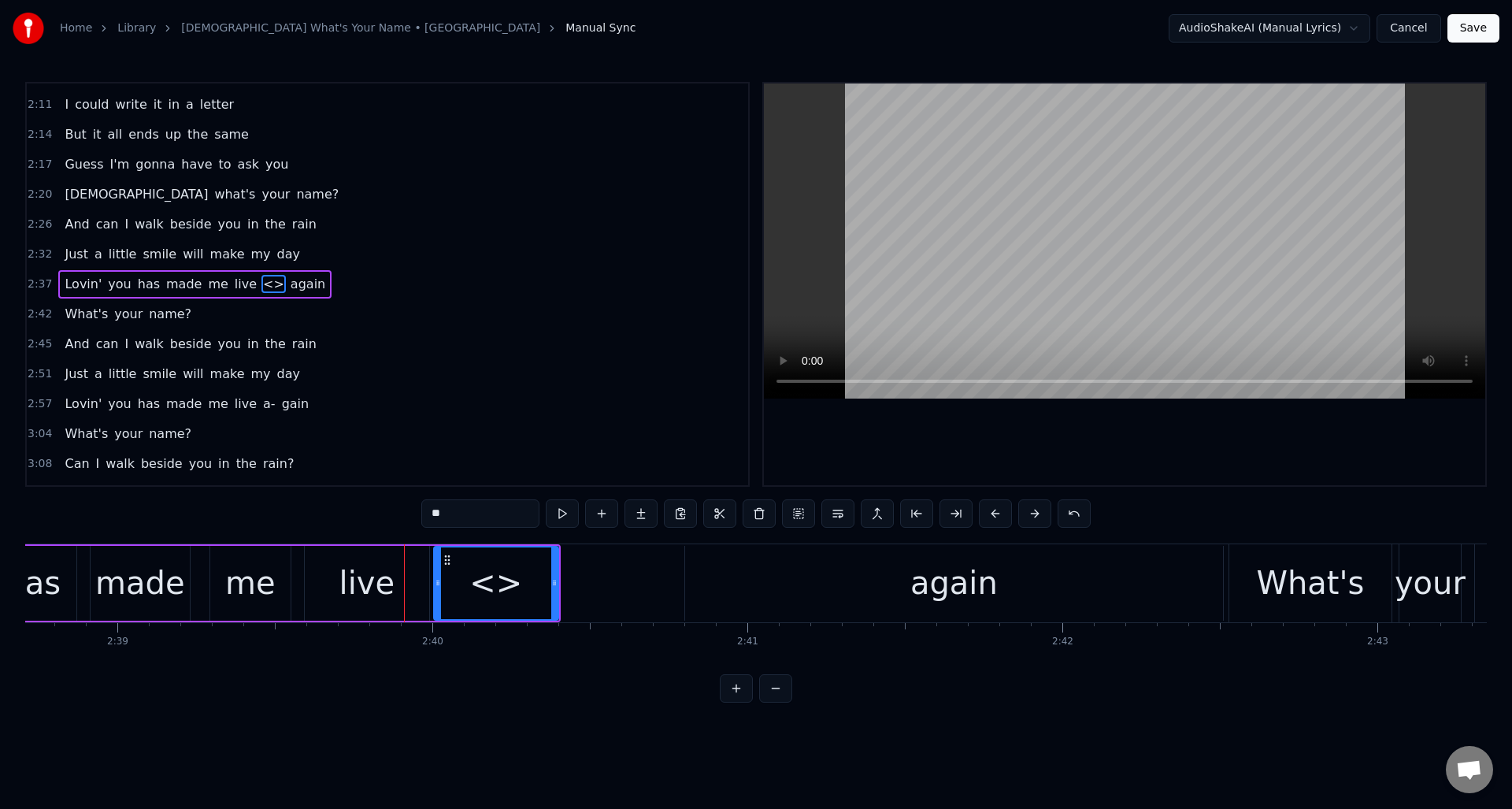
drag, startPoint x: 462, startPoint y: 513, endPoint x: 427, endPoint y: 513, distance: 35.0
click at [427, 513] on input "**" at bounding box center [480, 513] width 118 height 28
click at [721, 589] on div "again" at bounding box center [954, 583] width 538 height 75
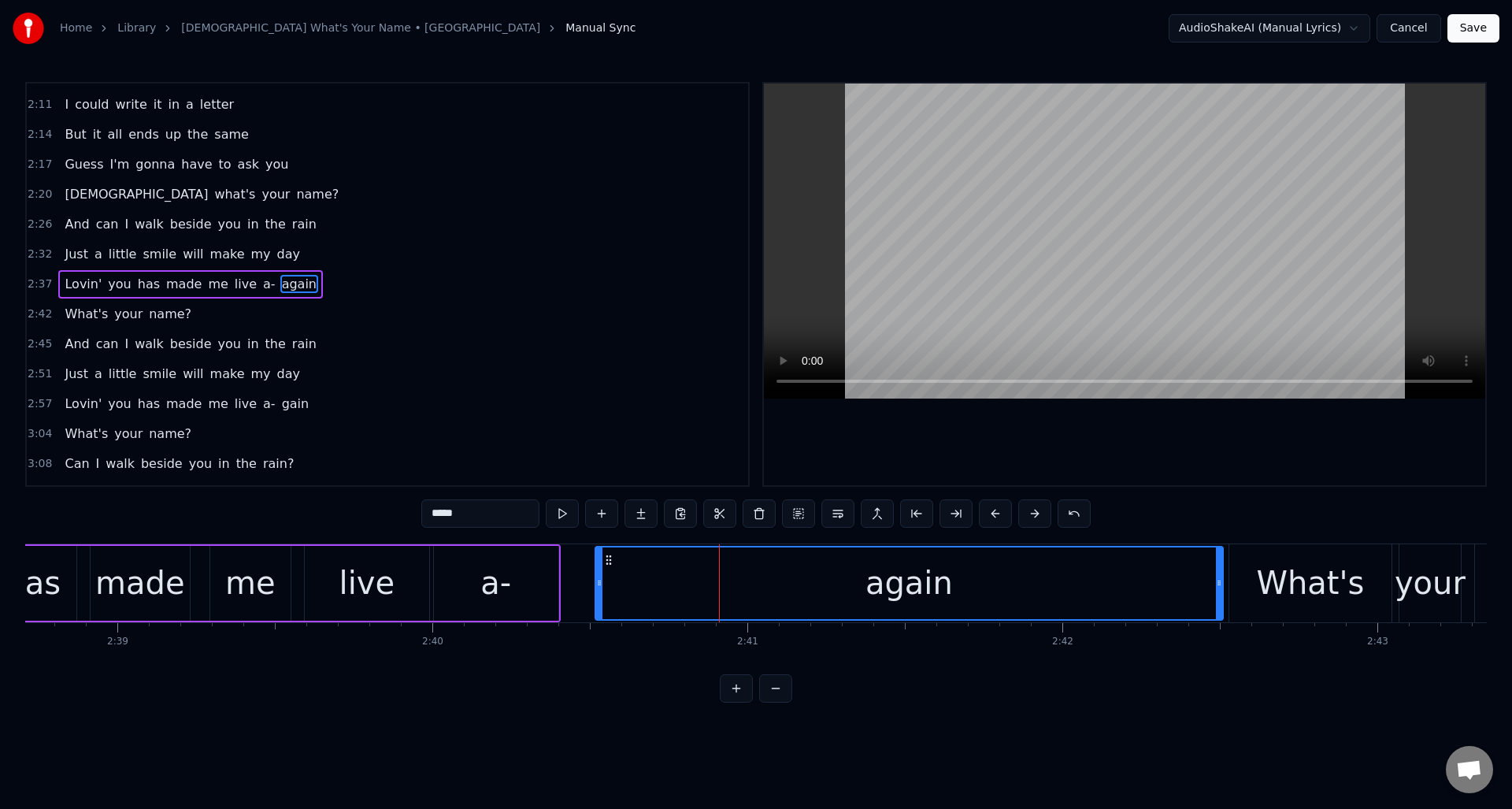
drag, startPoint x: 688, startPoint y: 586, endPoint x: 598, endPoint y: 590, distance: 90.1
click at [598, 590] on div at bounding box center [599, 583] width 6 height 72
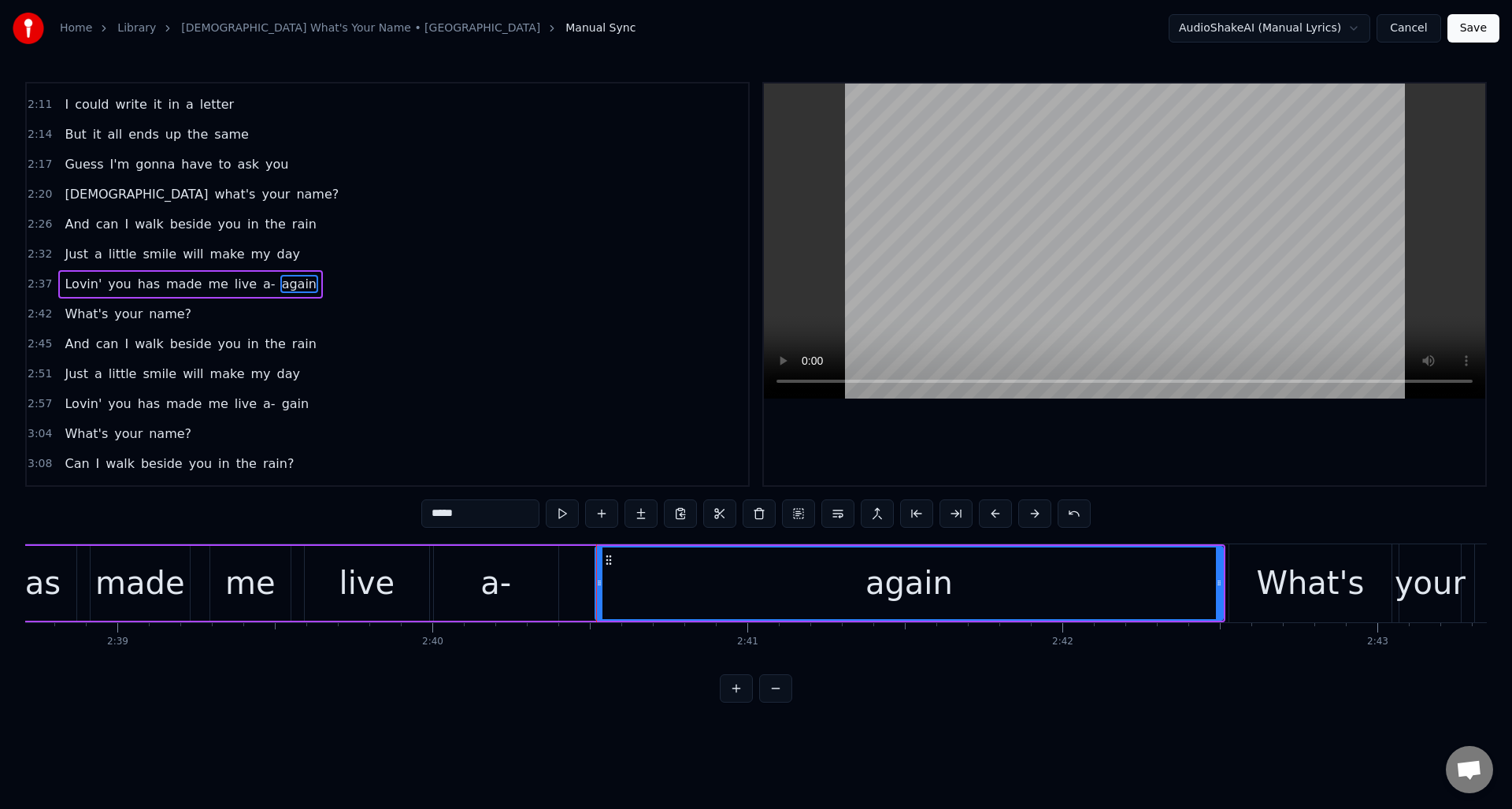
click at [519, 579] on div "a-" at bounding box center [495, 583] width 125 height 75
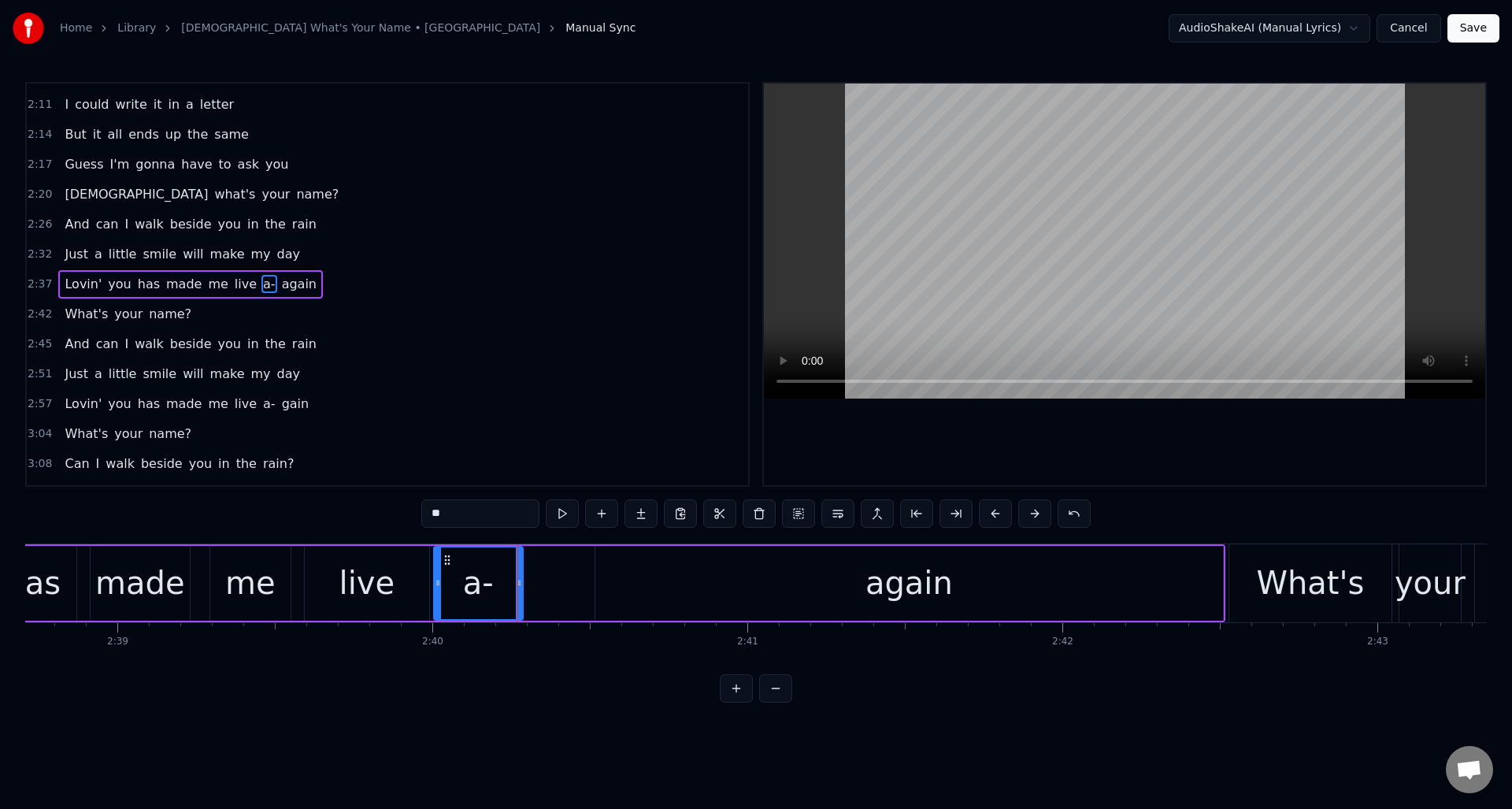
drag, startPoint x: 556, startPoint y: 578, endPoint x: 640, endPoint y: 577, distance: 84.0
click at [522, 581] on div "a-" at bounding box center [478, 583] width 91 height 75
click at [709, 573] on div "again" at bounding box center [909, 583] width 628 height 75
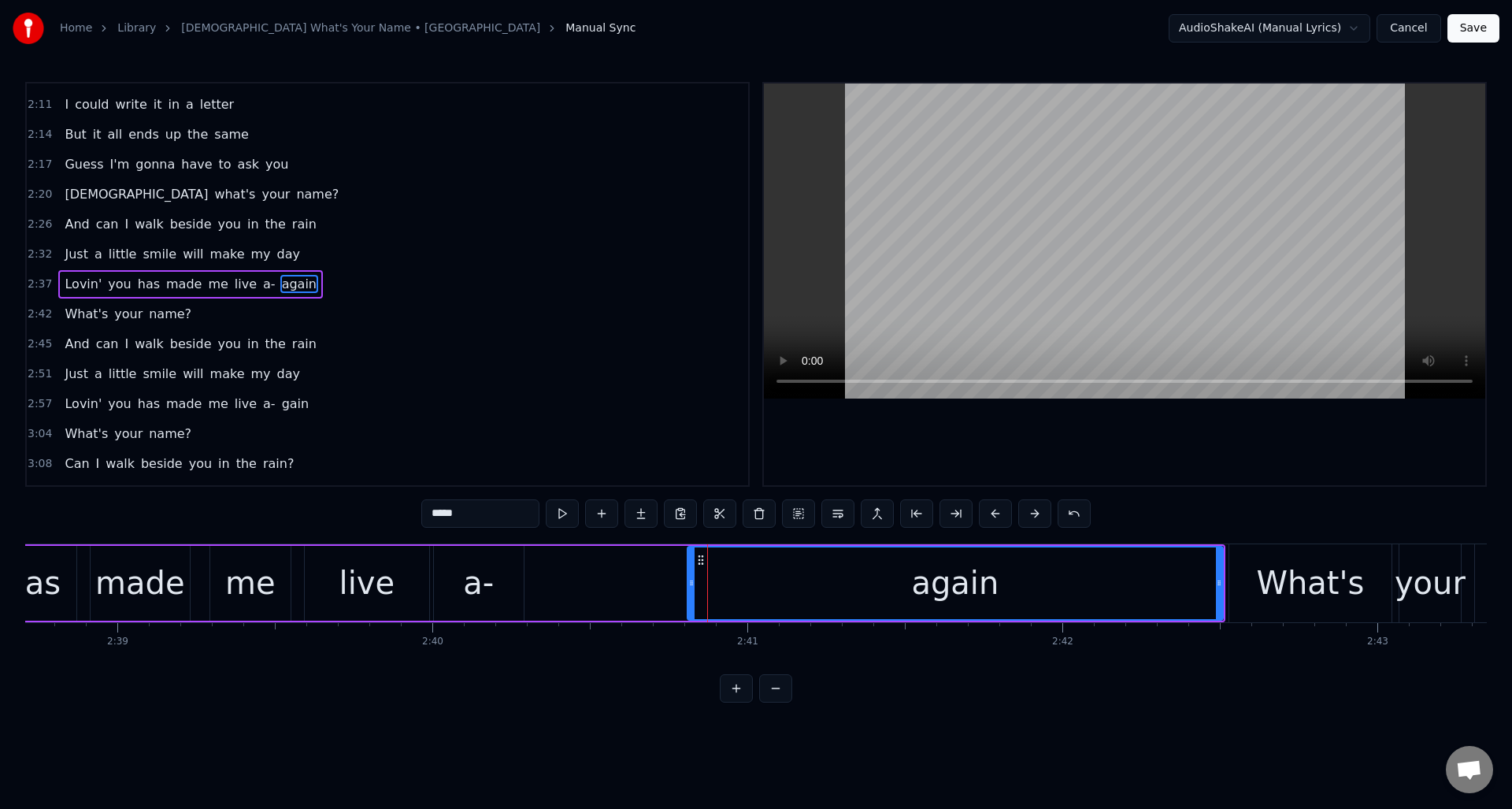
drag, startPoint x: 595, startPoint y: 586, endPoint x: 688, endPoint y: 587, distance: 93.0
click at [688, 587] on icon at bounding box center [691, 583] width 6 height 12
click at [935, 586] on div "again" at bounding box center [955, 583] width 87 height 48
click at [438, 515] on input "*****" at bounding box center [480, 513] width 118 height 28
click at [466, 573] on div "a-" at bounding box center [478, 583] width 31 height 48
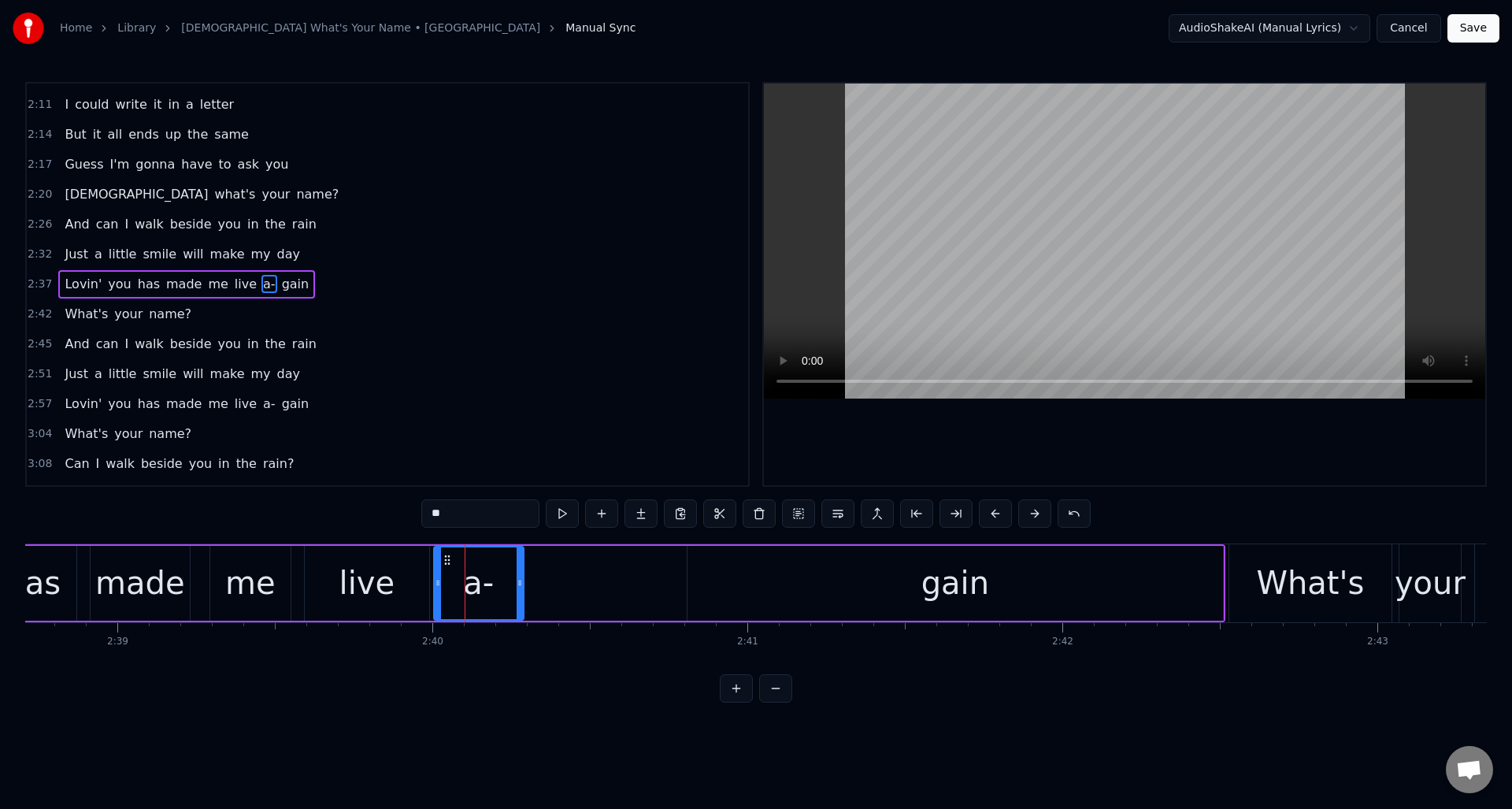
click at [1123, 588] on div "gain" at bounding box center [956, 583] width 535 height 75
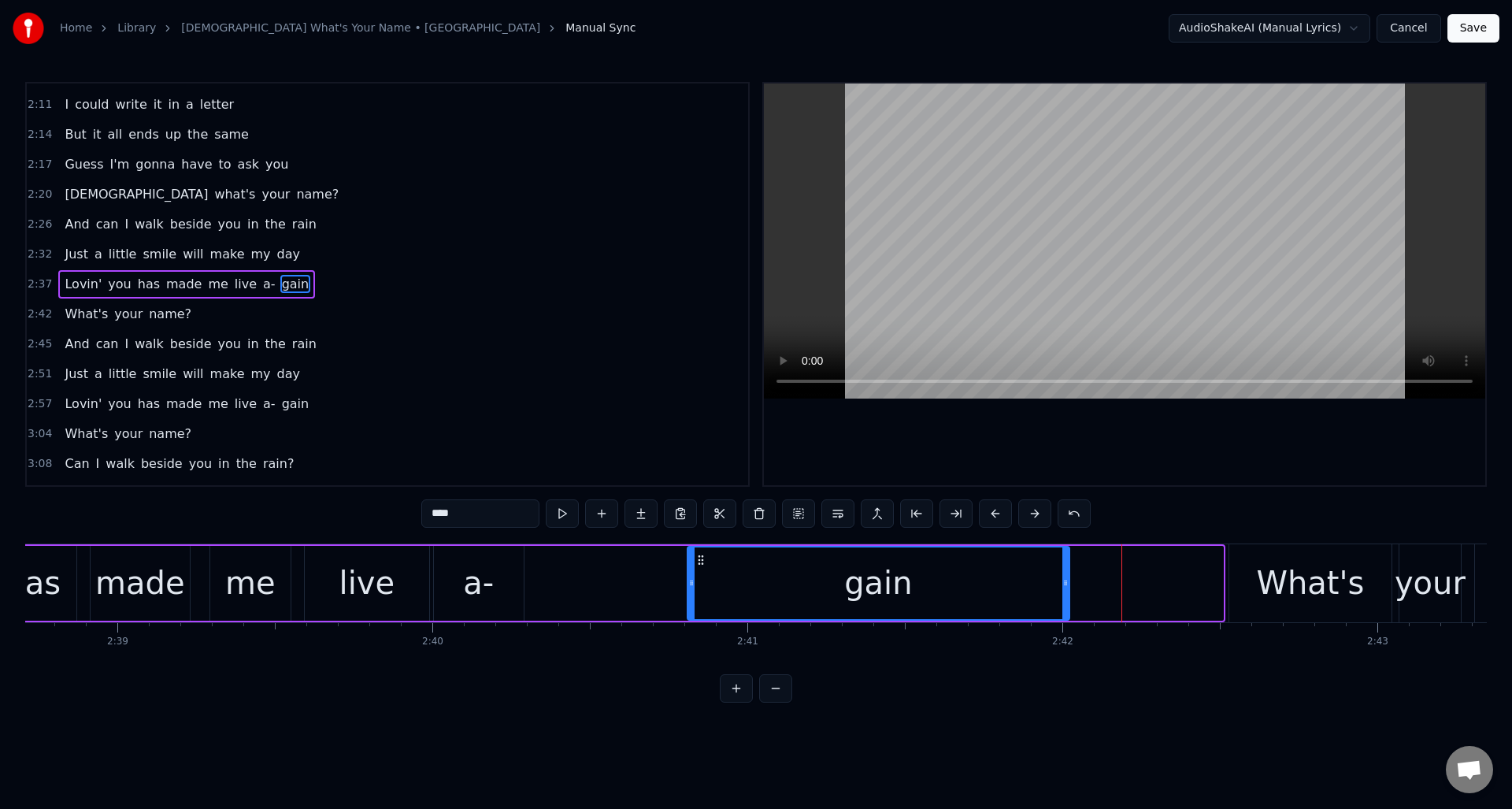
drag, startPoint x: 1221, startPoint y: 590, endPoint x: 1067, endPoint y: 601, distance: 154.4
click at [1067, 601] on div at bounding box center [1065, 583] width 6 height 72
click at [492, 570] on div "a-" at bounding box center [478, 583] width 31 height 48
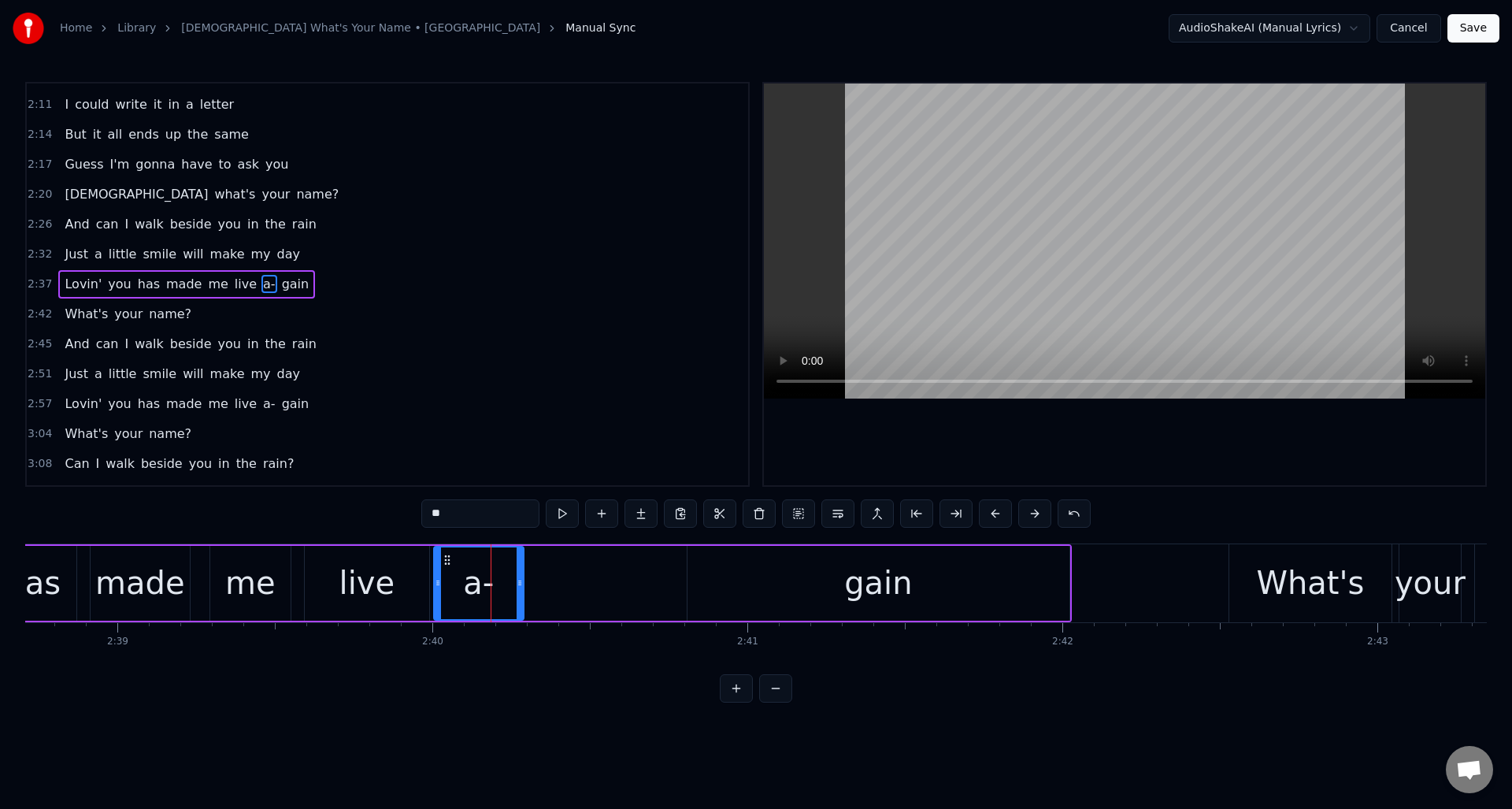
click at [710, 574] on div "gain" at bounding box center [879, 583] width 382 height 75
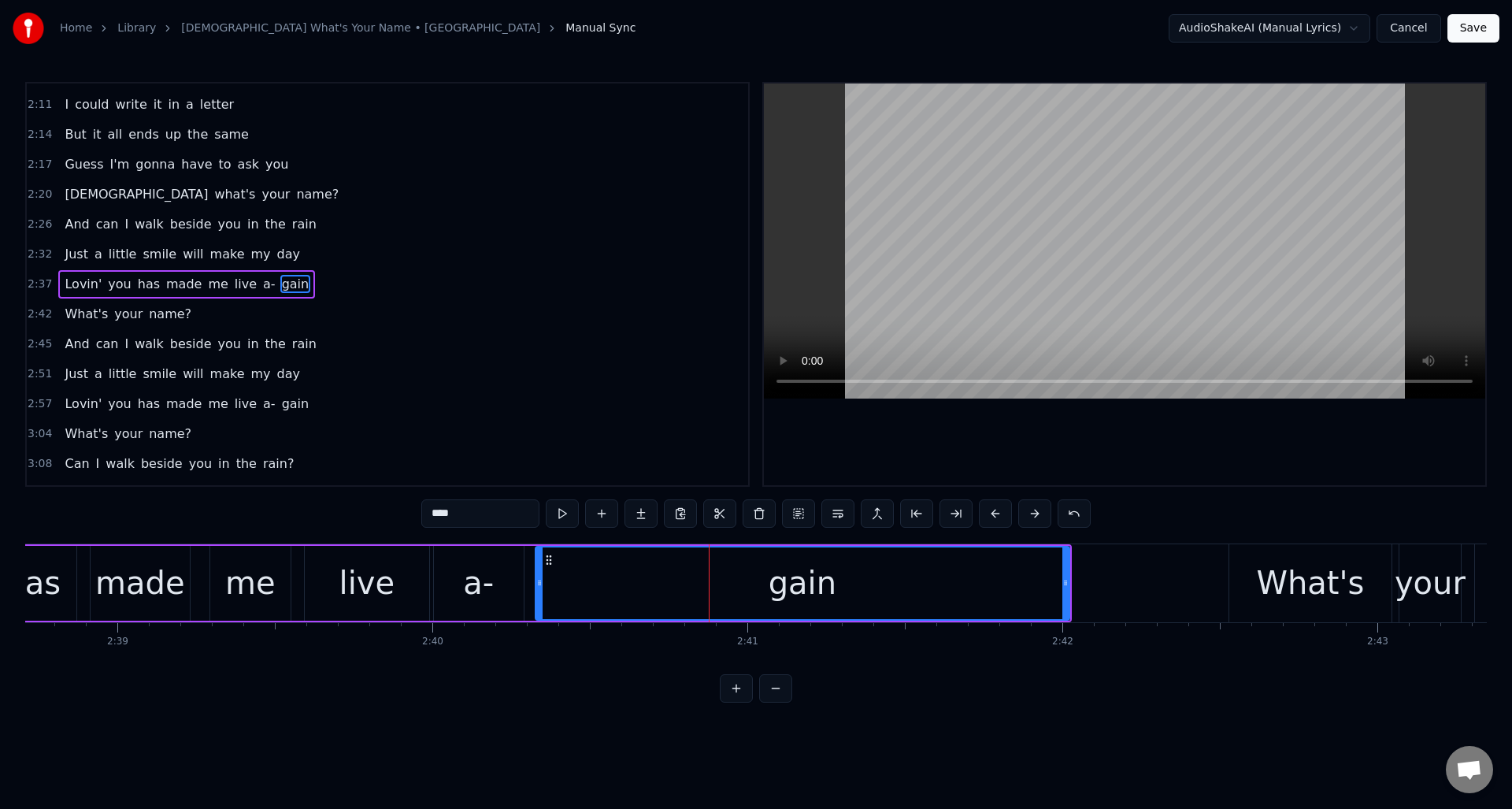
drag, startPoint x: 691, startPoint y: 582, endPoint x: 535, endPoint y: 587, distance: 156.1
click at [536, 588] on icon at bounding box center [539, 583] width 6 height 12
drag, startPoint x: 535, startPoint y: 586, endPoint x: 680, endPoint y: 586, distance: 145.0
click at [685, 588] on icon at bounding box center [684, 583] width 6 height 12
click at [502, 573] on div "a-" at bounding box center [479, 583] width 90 height 75
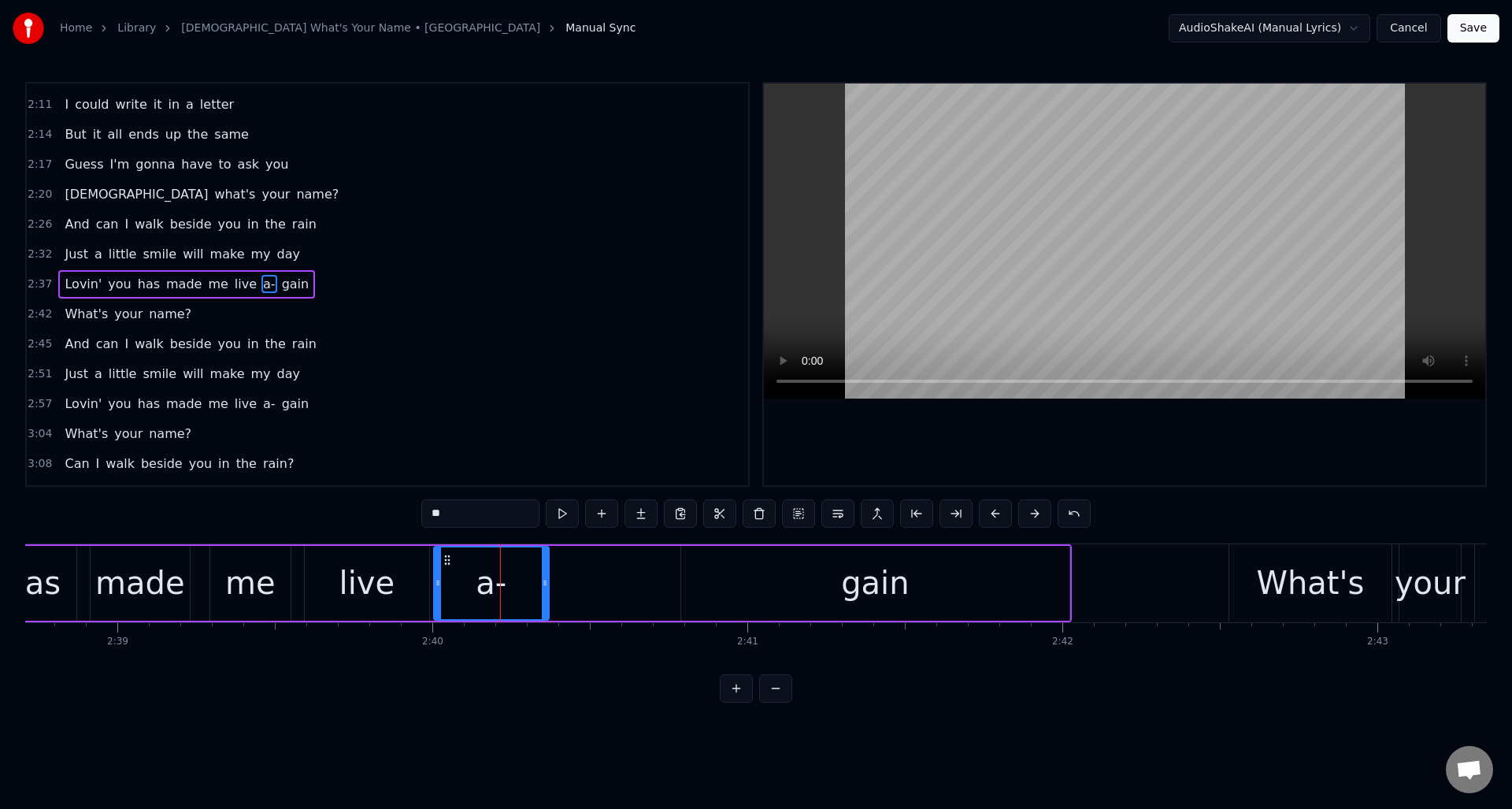
drag, startPoint x: 518, startPoint y: 571, endPoint x: 541, endPoint y: 584, distance: 26.4
click at [542, 584] on div at bounding box center [545, 583] width 6 height 72
click at [561, 512] on button at bounding box center [562, 513] width 33 height 28
click at [695, 574] on div "gain" at bounding box center [875, 583] width 389 height 75
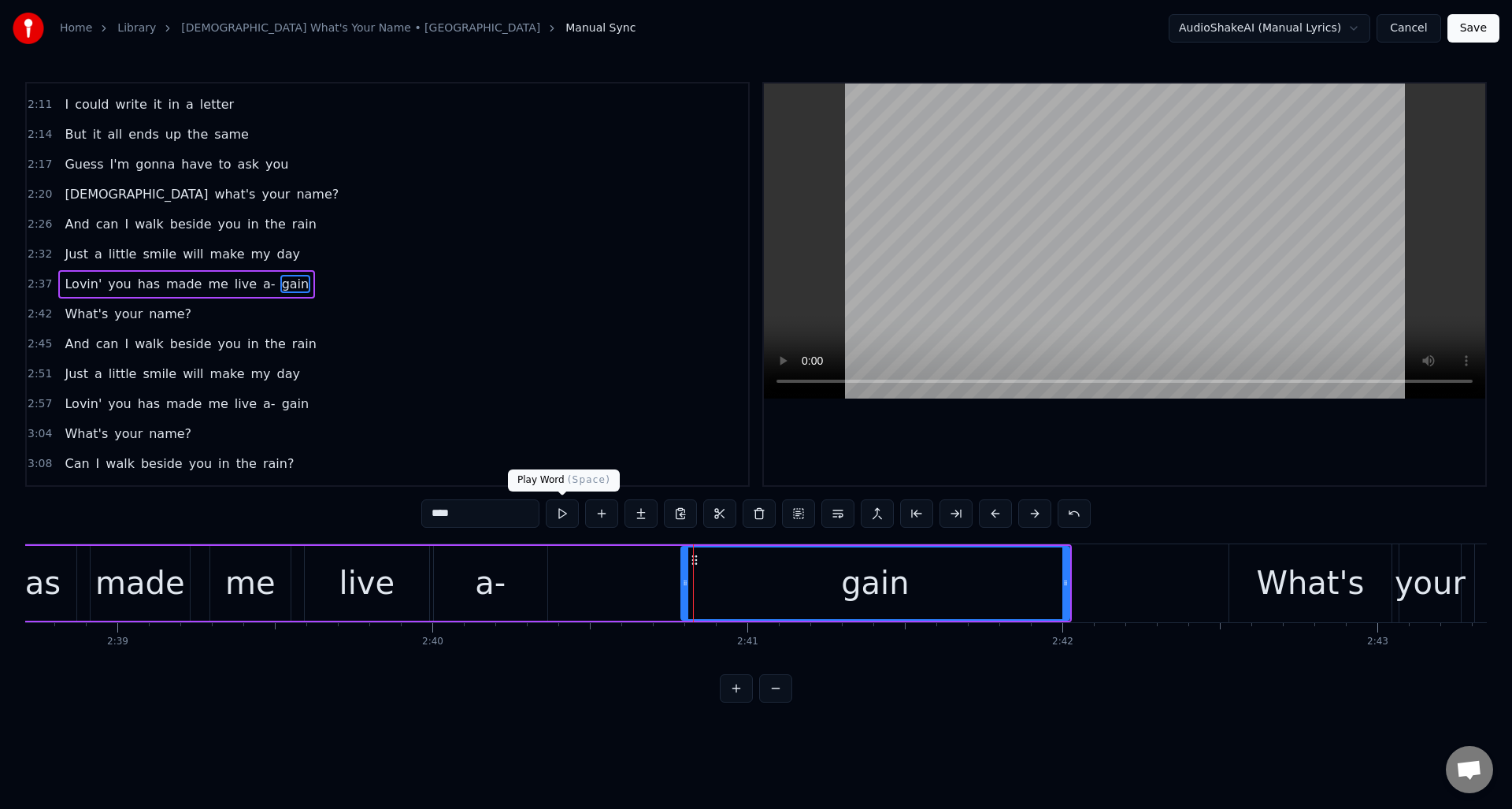
click at [563, 517] on button at bounding box center [562, 513] width 33 height 28
click at [1251, 586] on div "What's" at bounding box center [1311, 583] width 163 height 78
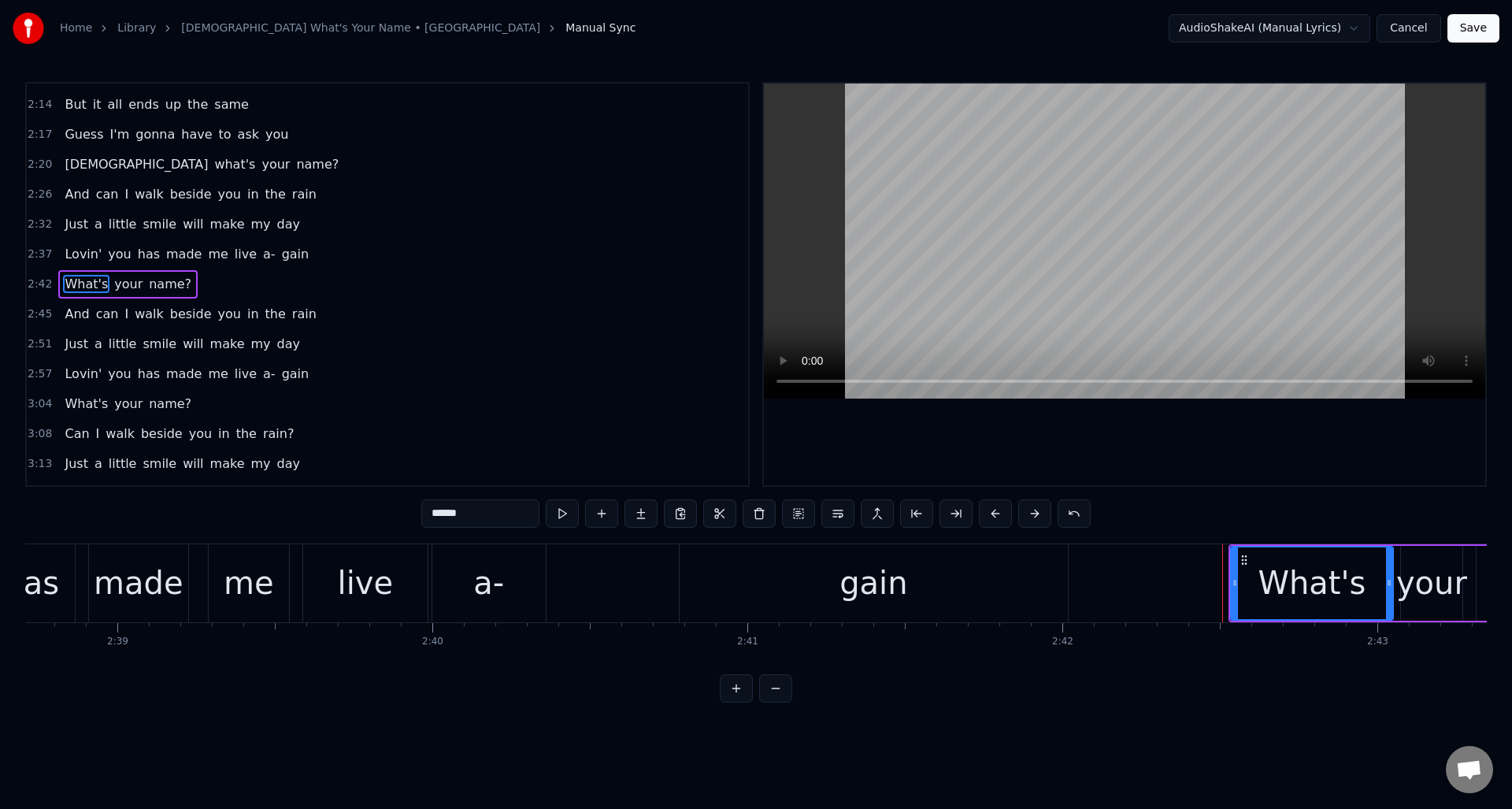
click at [1248, 583] on div "What's" at bounding box center [1312, 583] width 161 height 72
click at [563, 513] on button at bounding box center [562, 513] width 33 height 28
drag, startPoint x: 1233, startPoint y: 593, endPoint x: 1248, endPoint y: 589, distance: 15.5
click at [1248, 589] on div at bounding box center [1250, 583] width 6 height 72
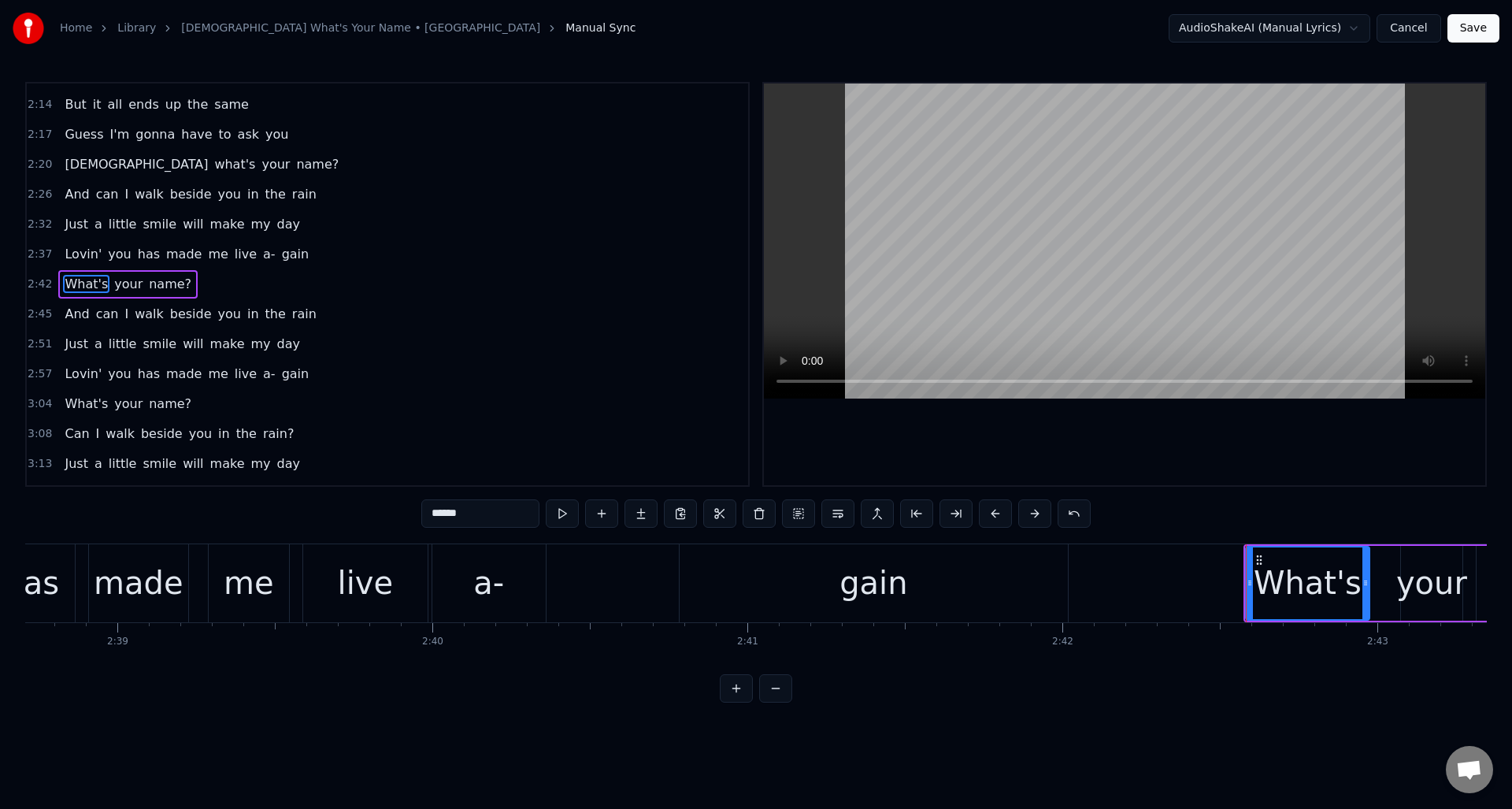
drag, startPoint x: 1386, startPoint y: 593, endPoint x: 1362, endPoint y: 601, distance: 25.3
click at [1363, 601] on div at bounding box center [1365, 583] width 6 height 72
click at [1410, 586] on div "your" at bounding box center [1432, 583] width 71 height 48
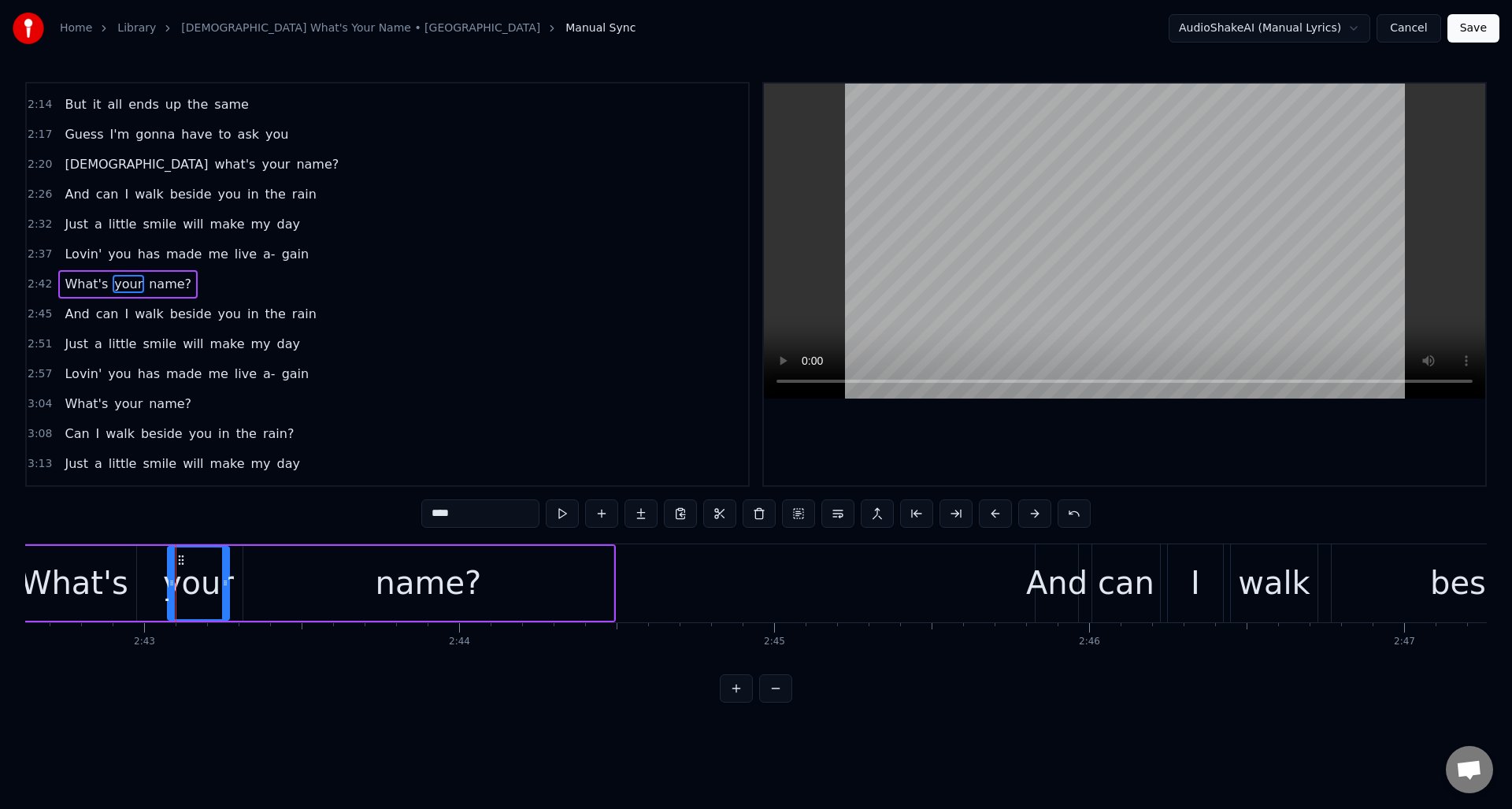
scroll to position [0, 51303]
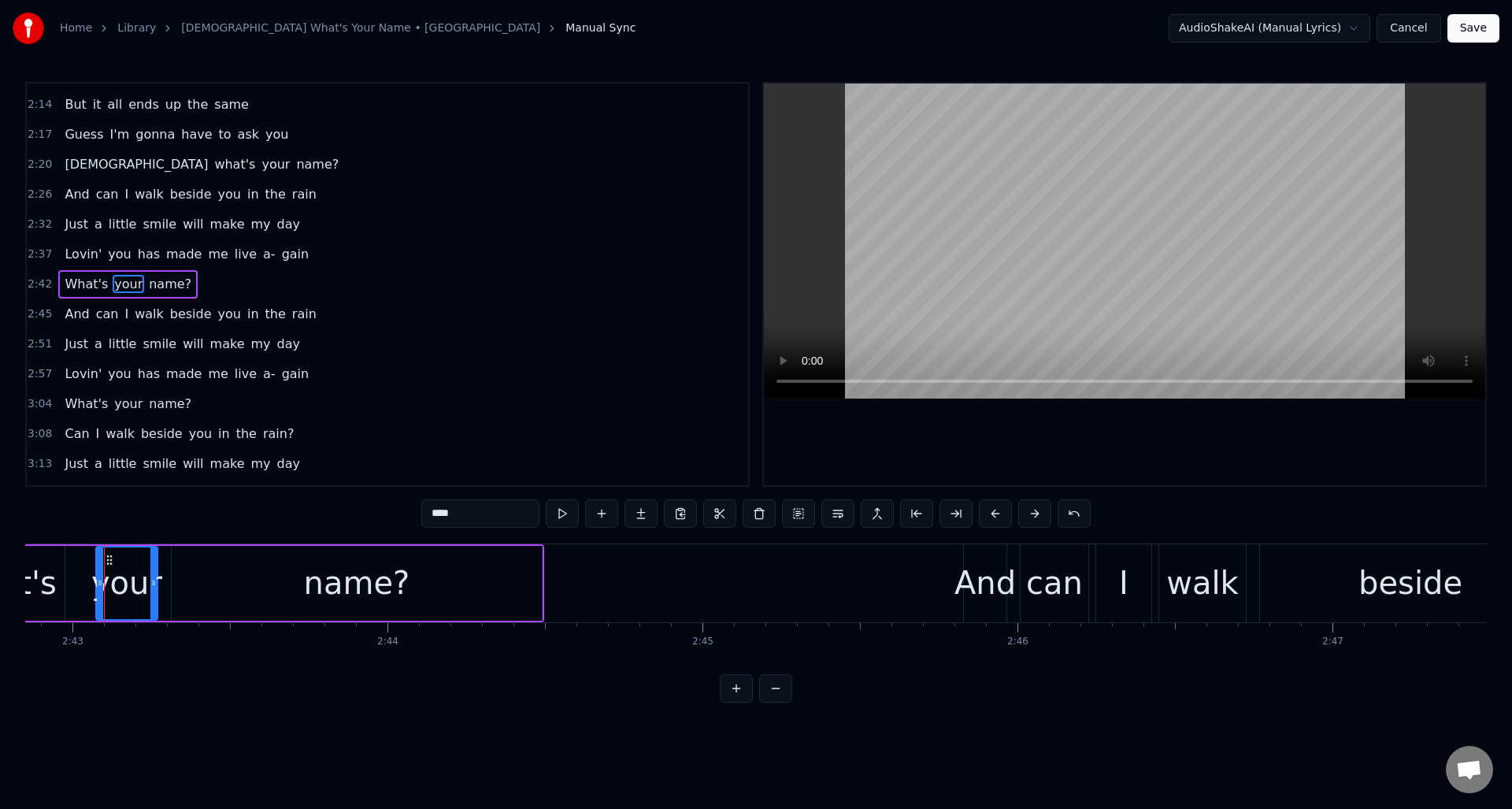
click at [95, 584] on div "your" at bounding box center [126, 583] width 63 height 75
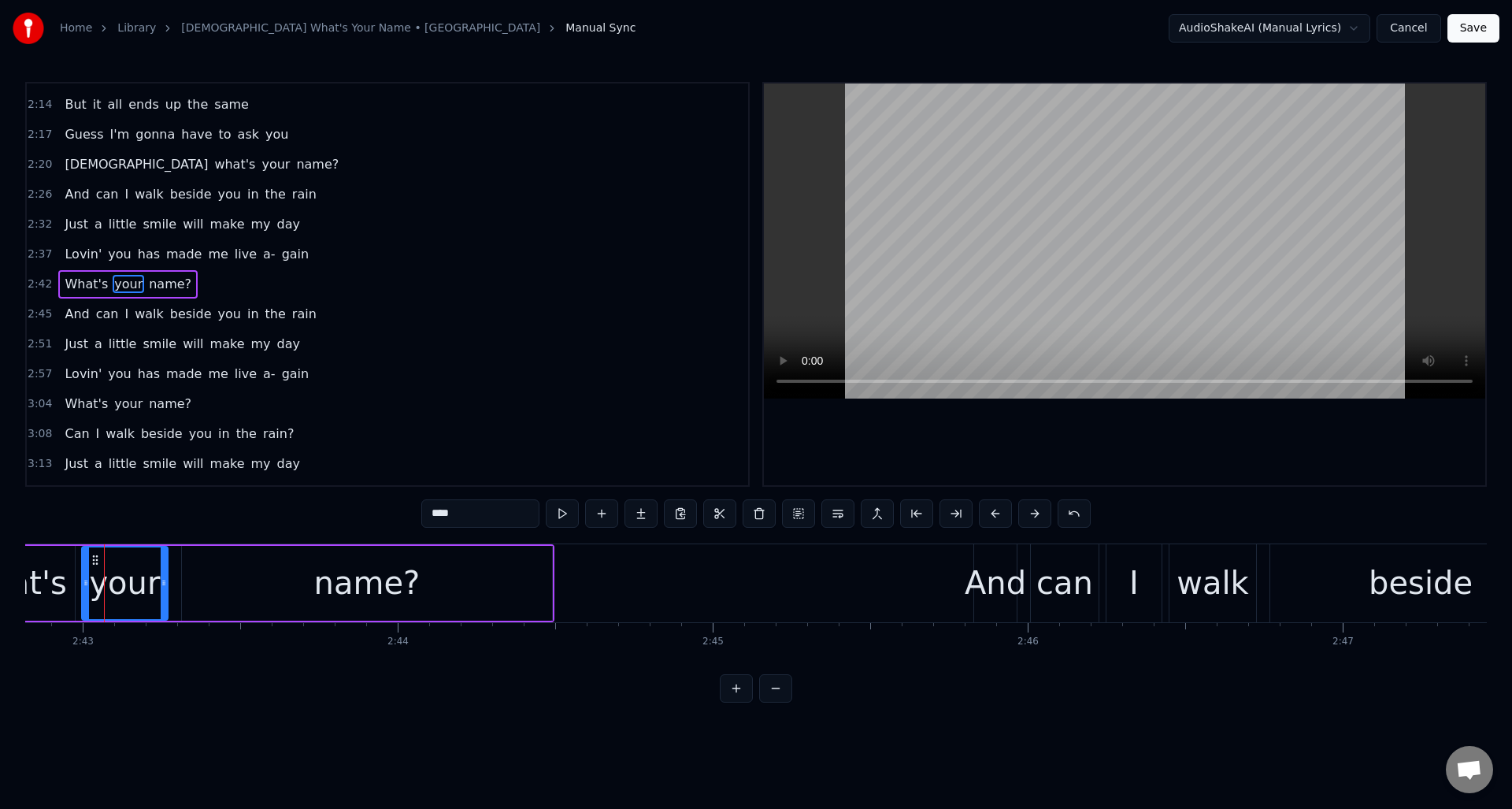
drag, startPoint x: 106, startPoint y: 580, endPoint x: 82, endPoint y: 582, distance: 24.1
click at [83, 582] on icon at bounding box center [86, 583] width 6 height 12
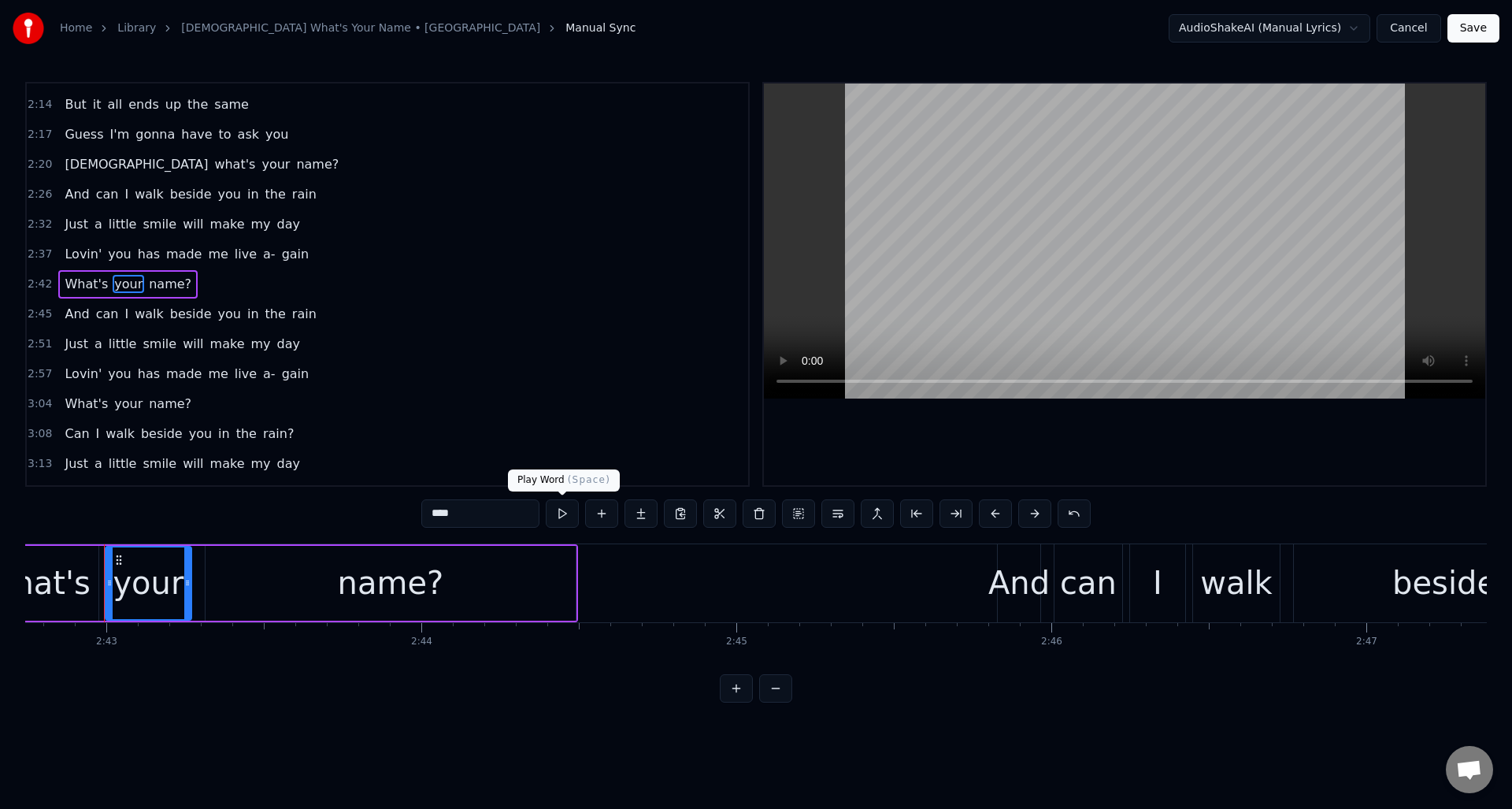
click at [567, 518] on button at bounding box center [562, 513] width 33 height 28
drag, startPoint x: 188, startPoint y: 563, endPoint x: 174, endPoint y: 564, distance: 14.0
click at [172, 563] on div at bounding box center [173, 583] width 6 height 72
click at [211, 563] on div "name?" at bounding box center [391, 583] width 370 height 75
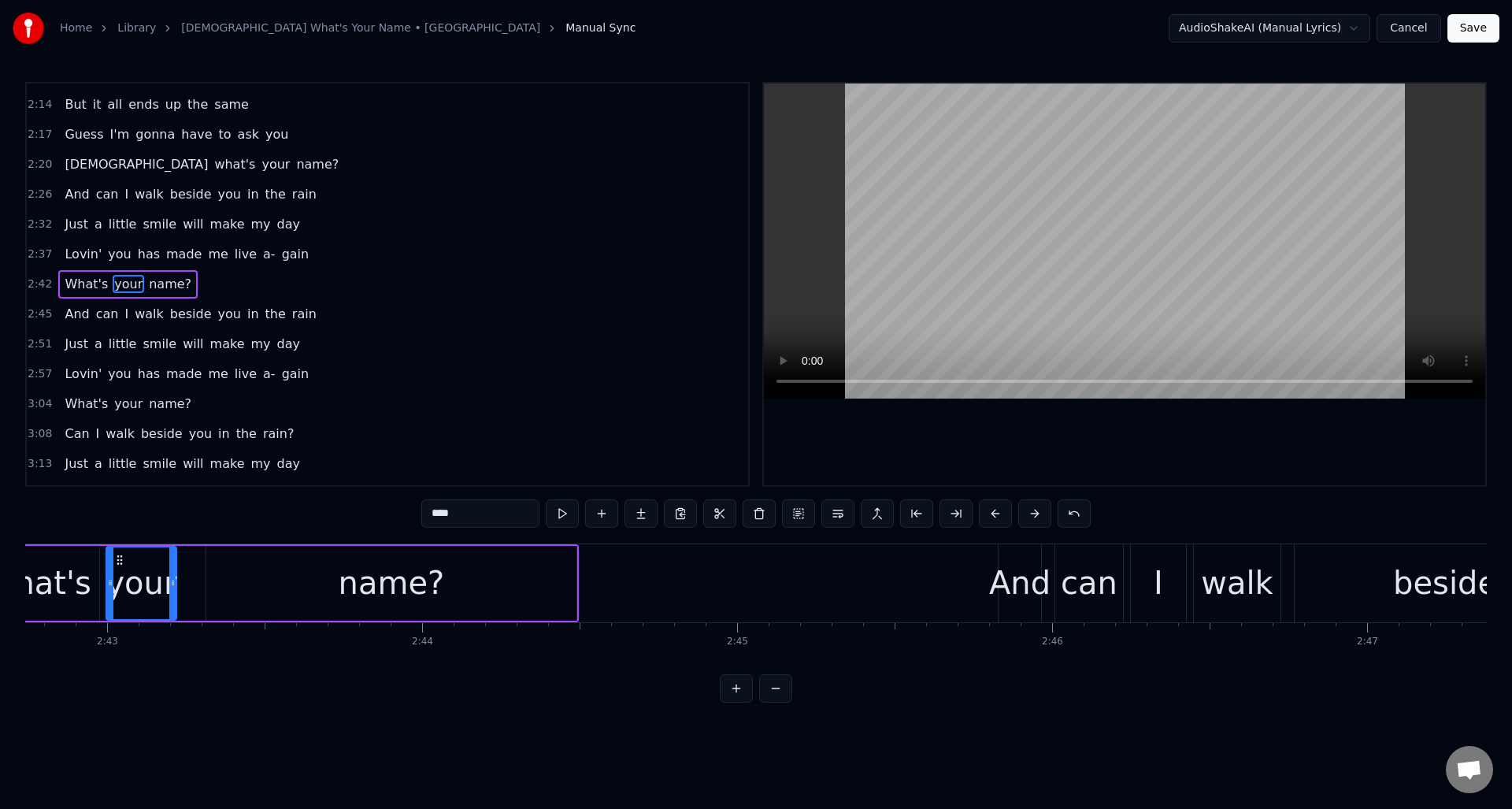
type input "*****"
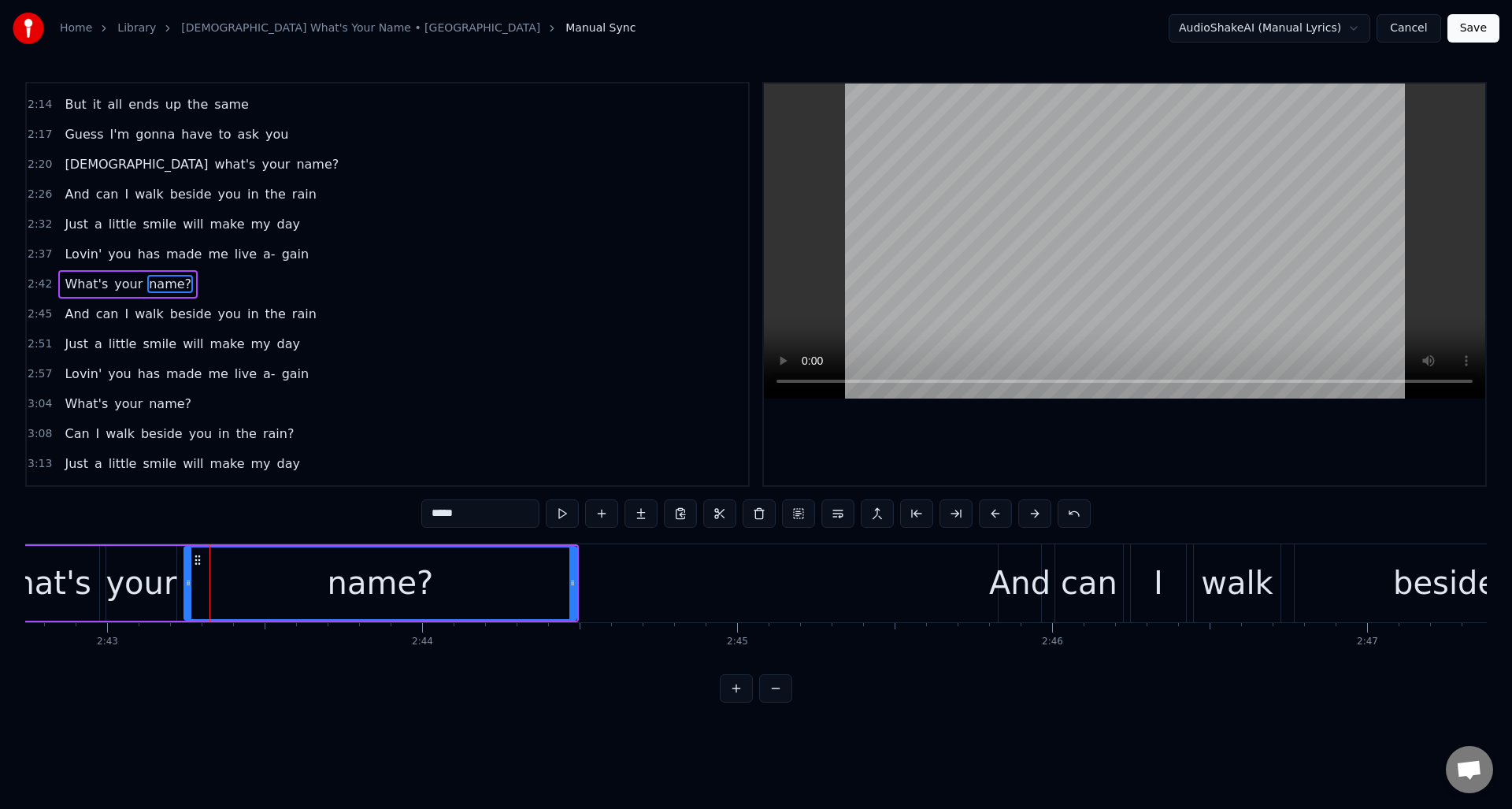
drag, startPoint x: 208, startPoint y: 566, endPoint x: 185, endPoint y: 570, distance: 23.3
click at [185, 570] on div at bounding box center [188, 583] width 6 height 72
click at [557, 515] on button at bounding box center [562, 513] width 33 height 28
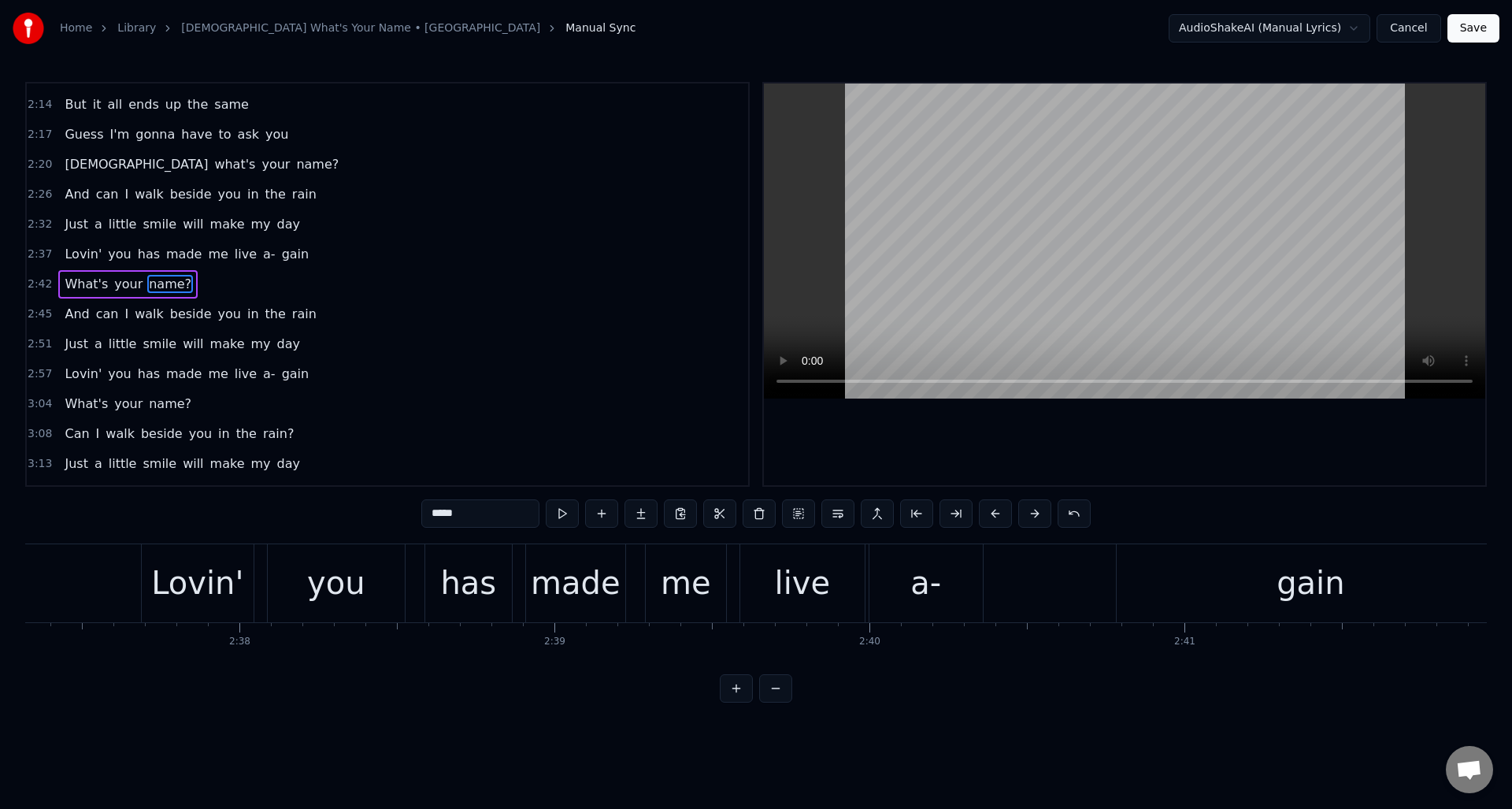
scroll to position [0, 49485]
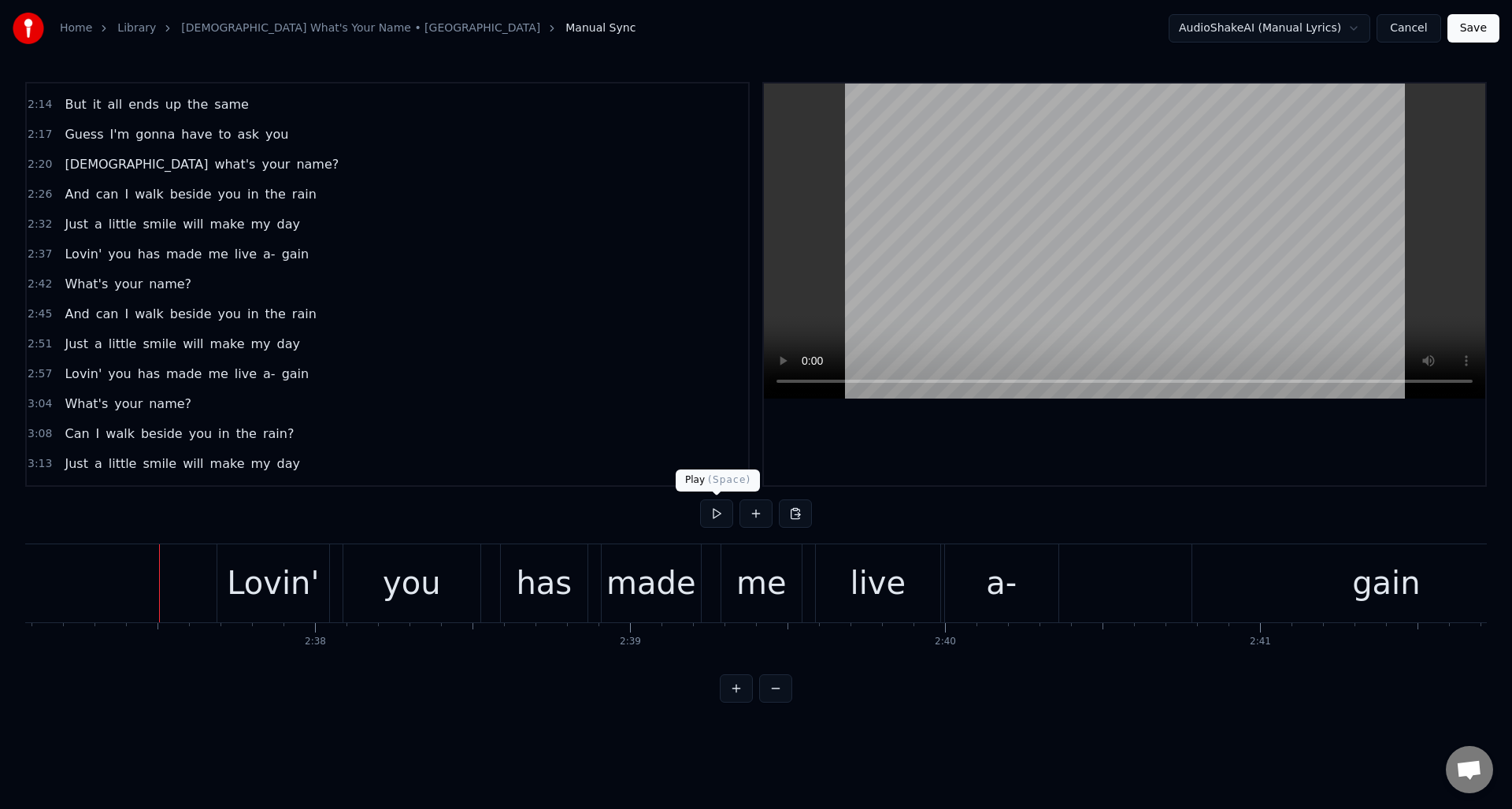
click at [714, 511] on button at bounding box center [716, 513] width 33 height 28
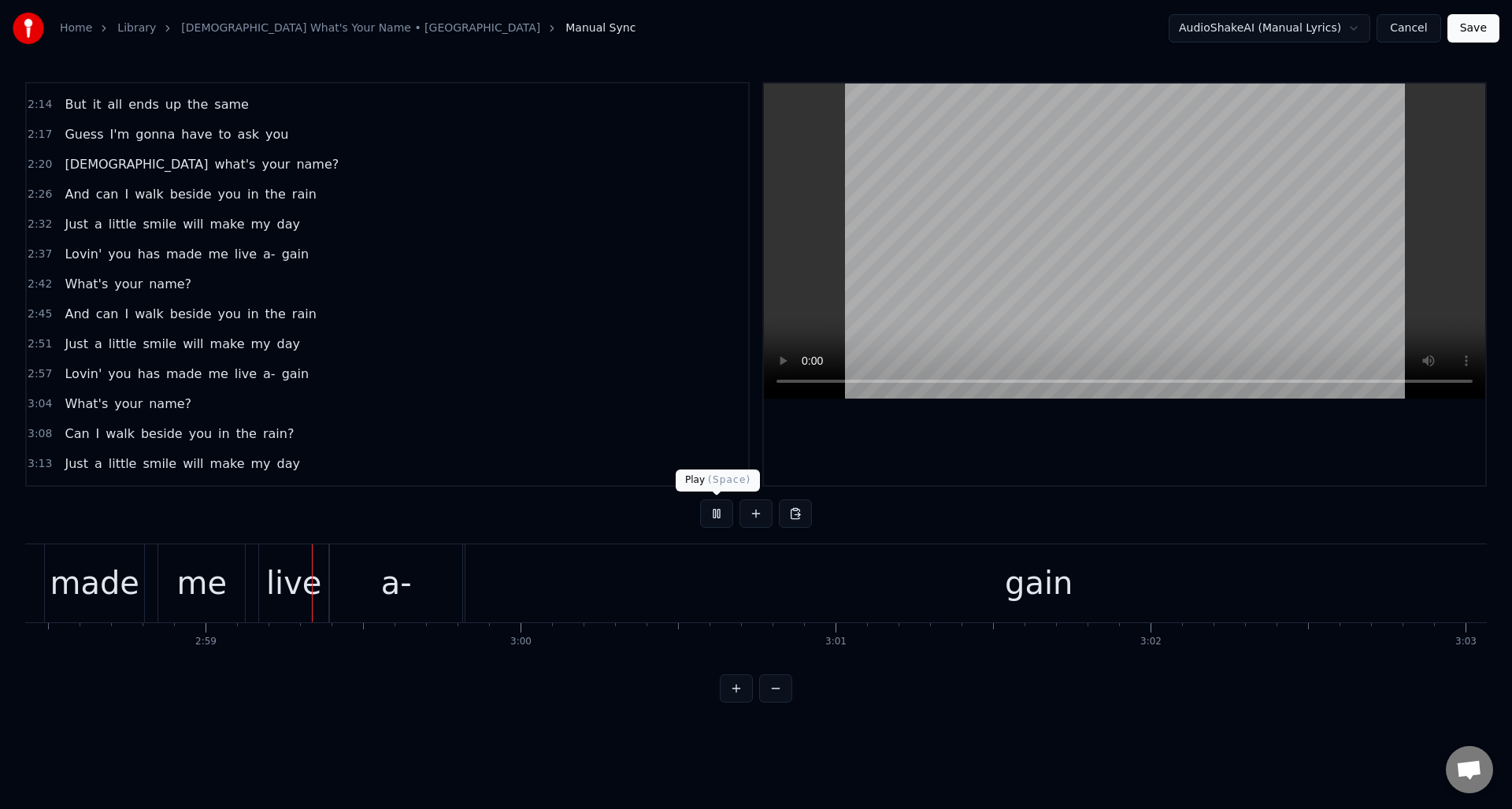
scroll to position [0, 56217]
click at [714, 511] on button at bounding box center [716, 513] width 33 height 28
click at [404, 560] on div "a-" at bounding box center [389, 583] width 132 height 78
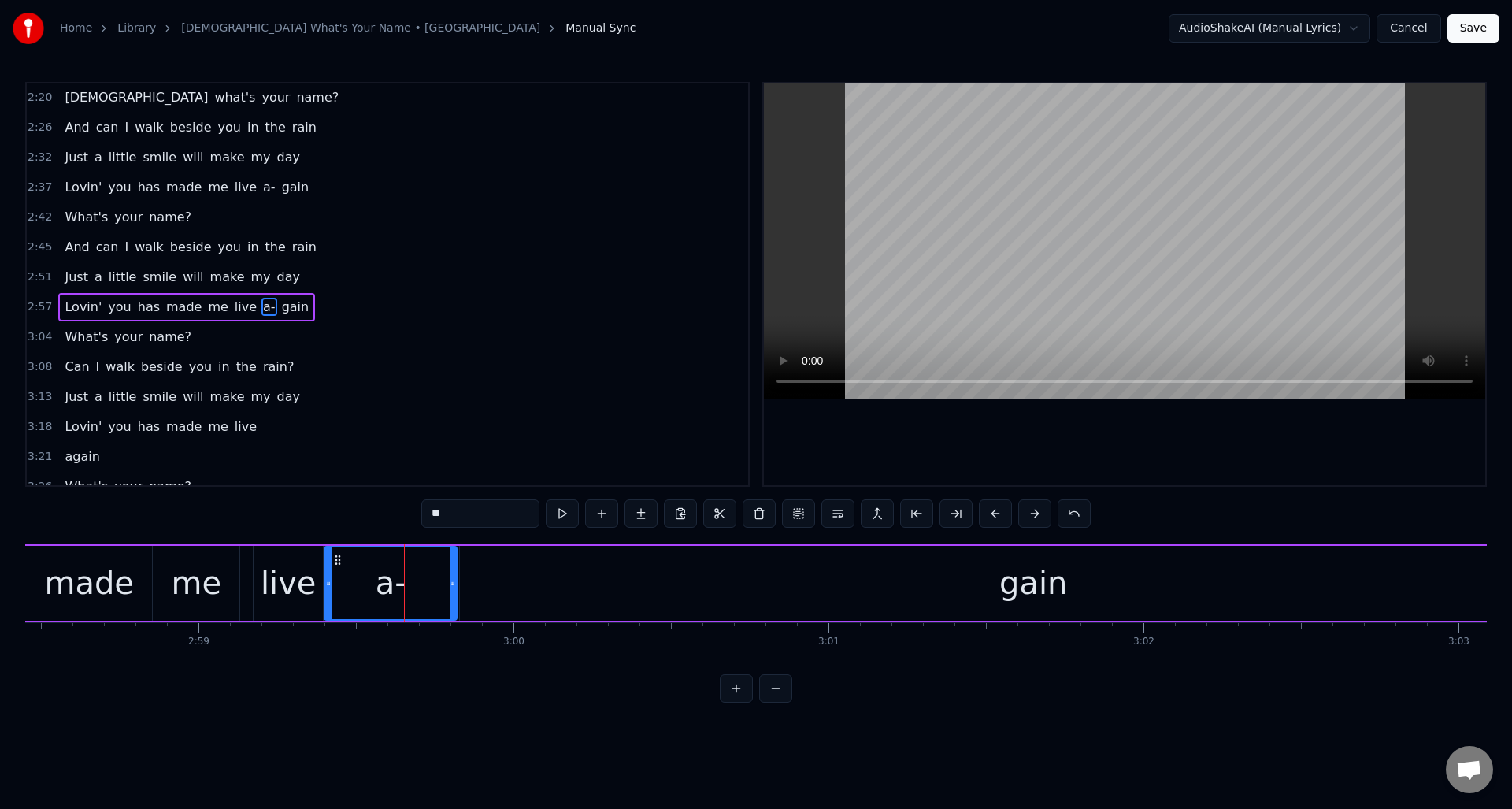
scroll to position [772, 0]
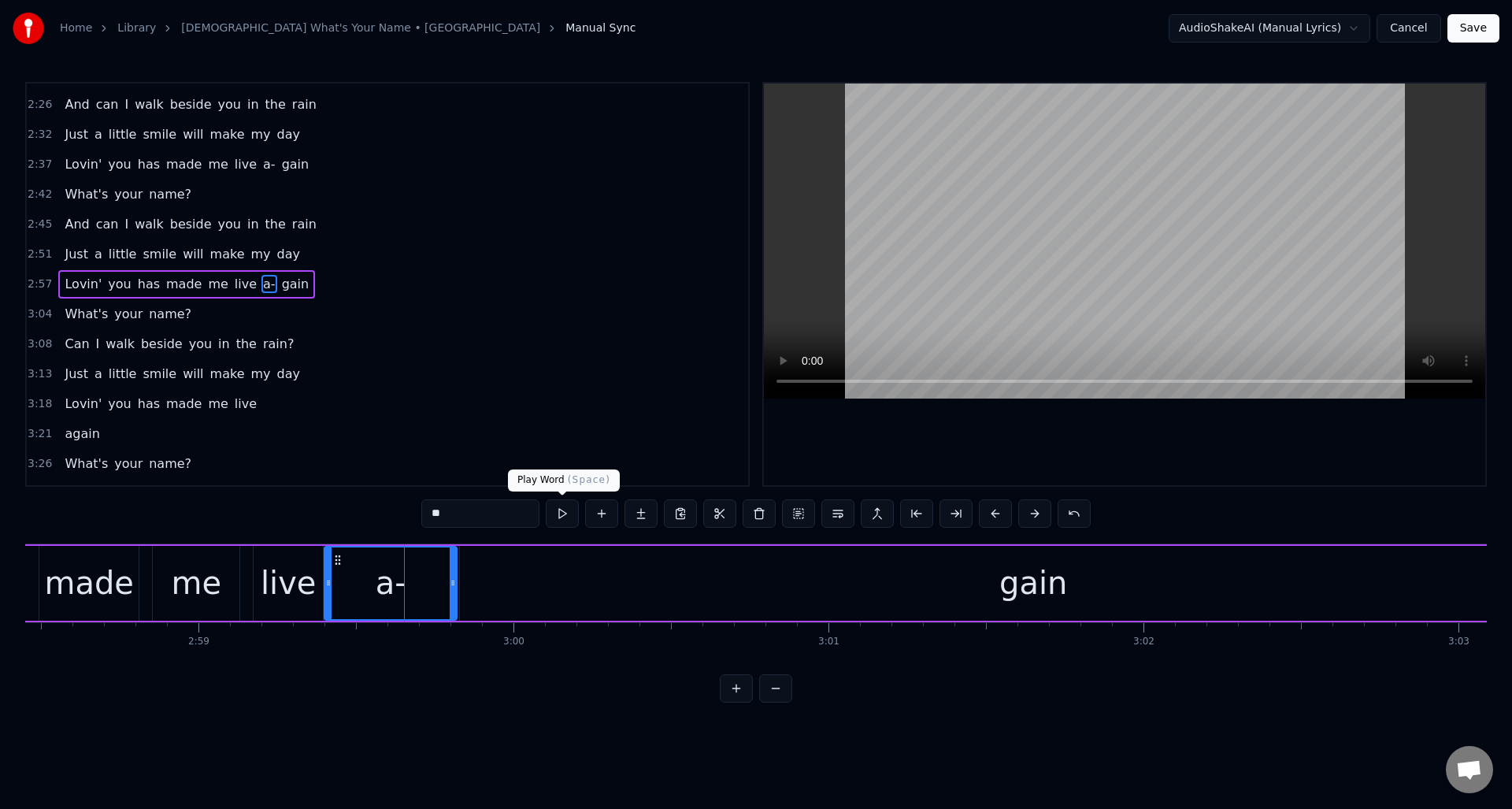
click at [563, 511] on button at bounding box center [562, 513] width 33 height 28
drag, startPoint x: 450, startPoint y: 563, endPoint x: 424, endPoint y: 565, distance: 26.1
click at [421, 564] on div at bounding box center [424, 583] width 6 height 72
click at [471, 560] on div "gain" at bounding box center [1033, 583] width 1146 height 75
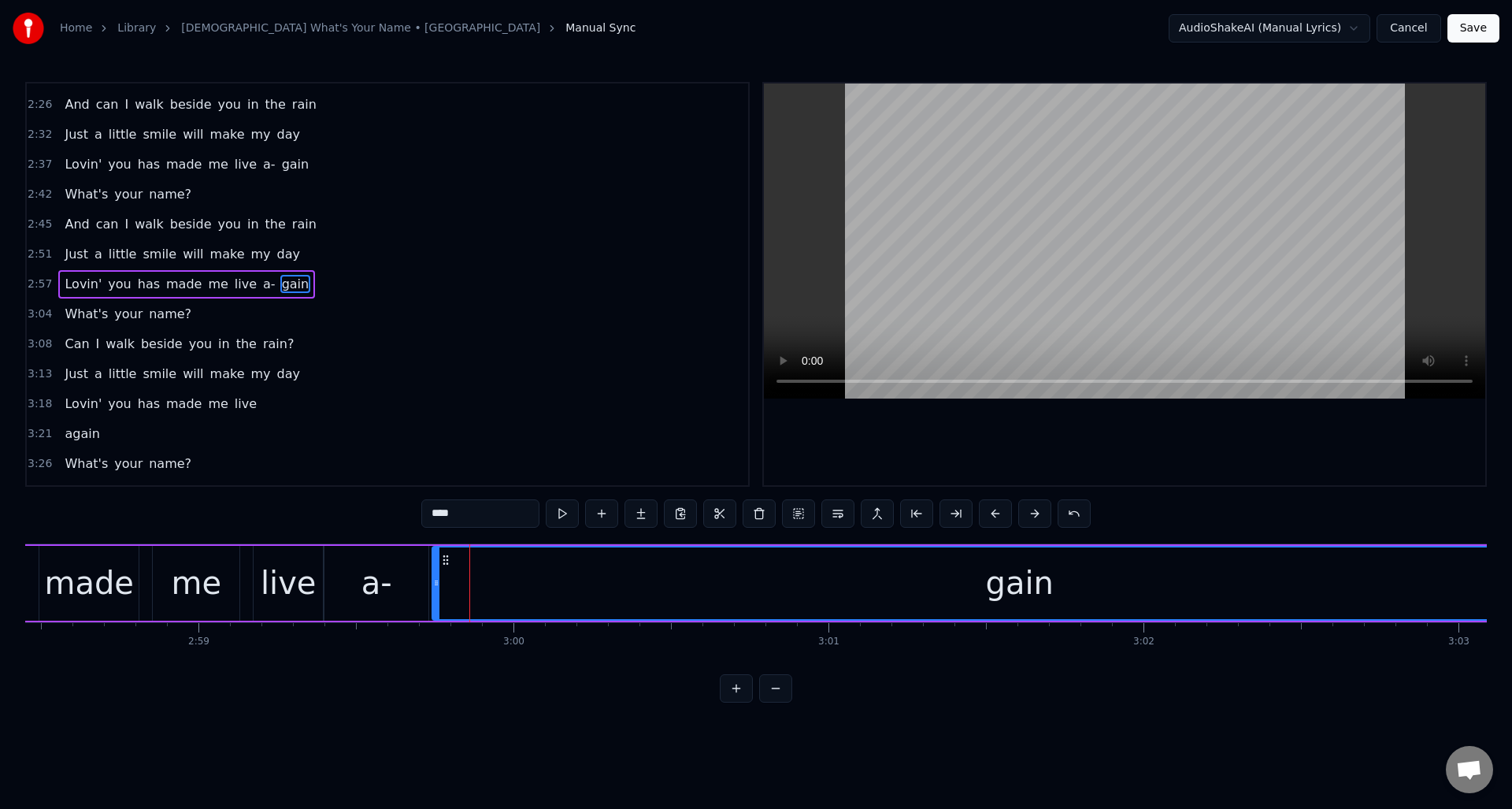
drag, startPoint x: 462, startPoint y: 566, endPoint x: 435, endPoint y: 571, distance: 27.5
click at [435, 570] on div at bounding box center [435, 583] width 6 height 72
click at [341, 561] on div "a-" at bounding box center [376, 583] width 104 height 75
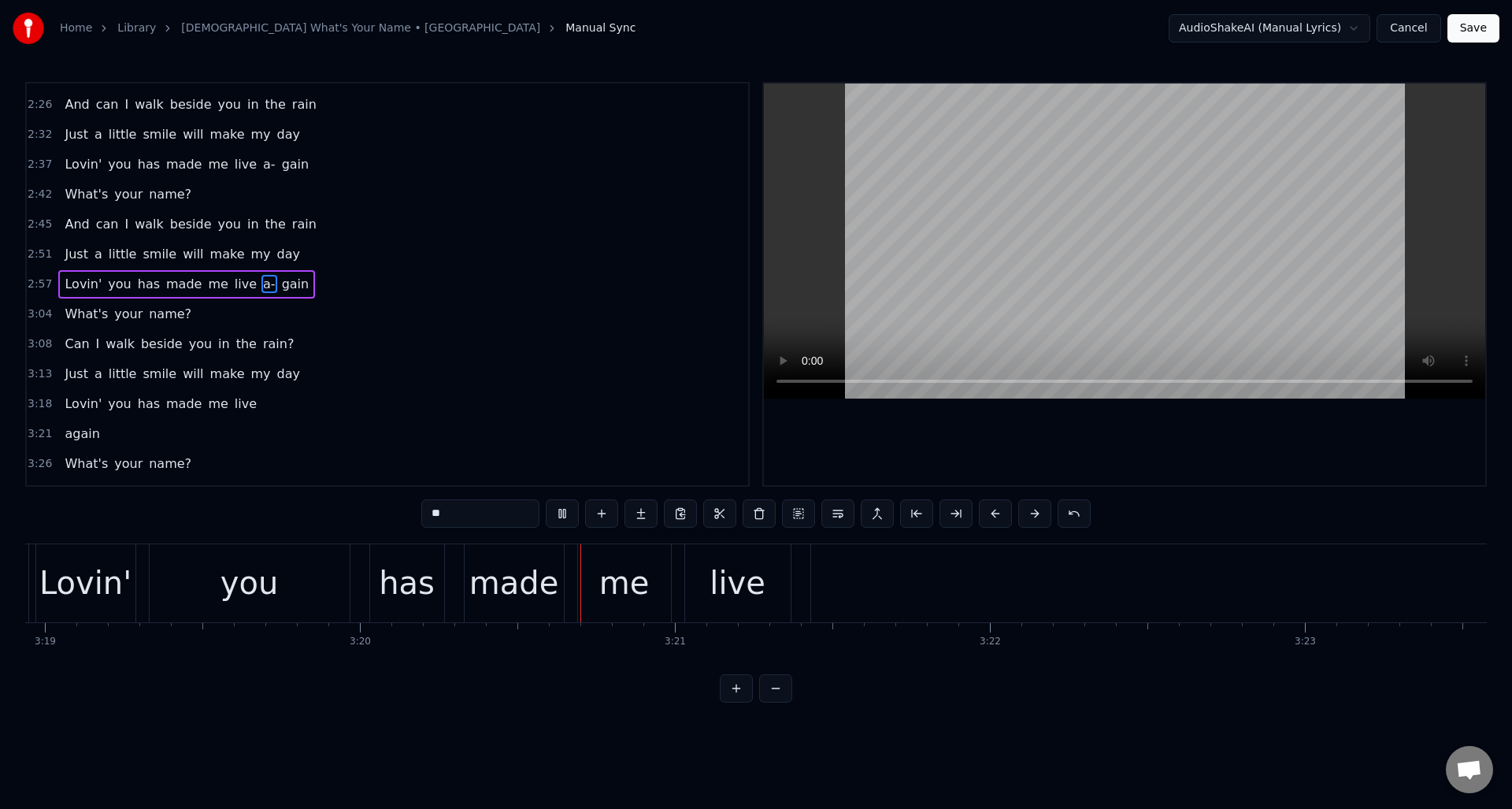
scroll to position [0, 62960]
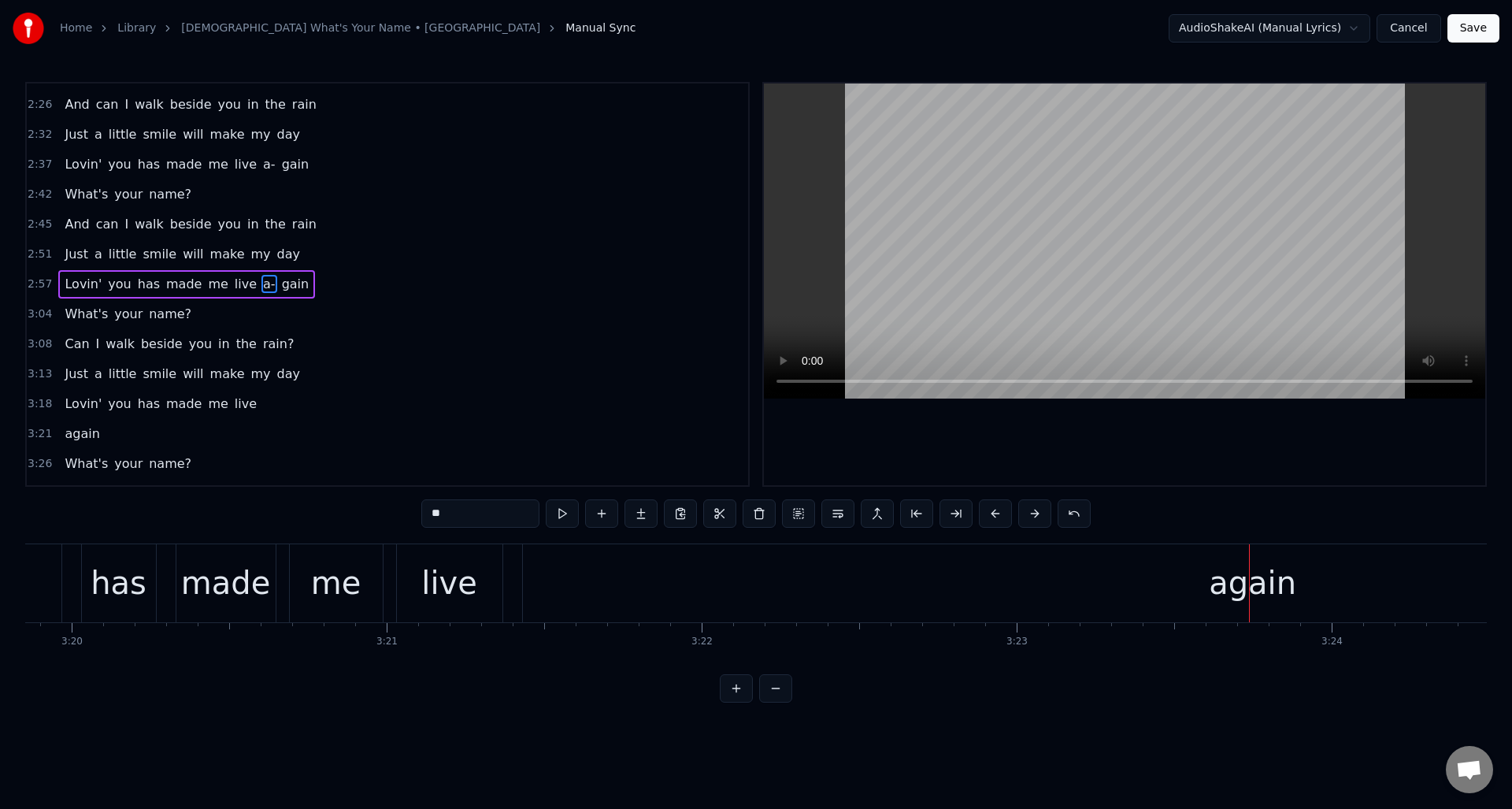
click at [546, 581] on div "again" at bounding box center [1252, 583] width 1460 height 78
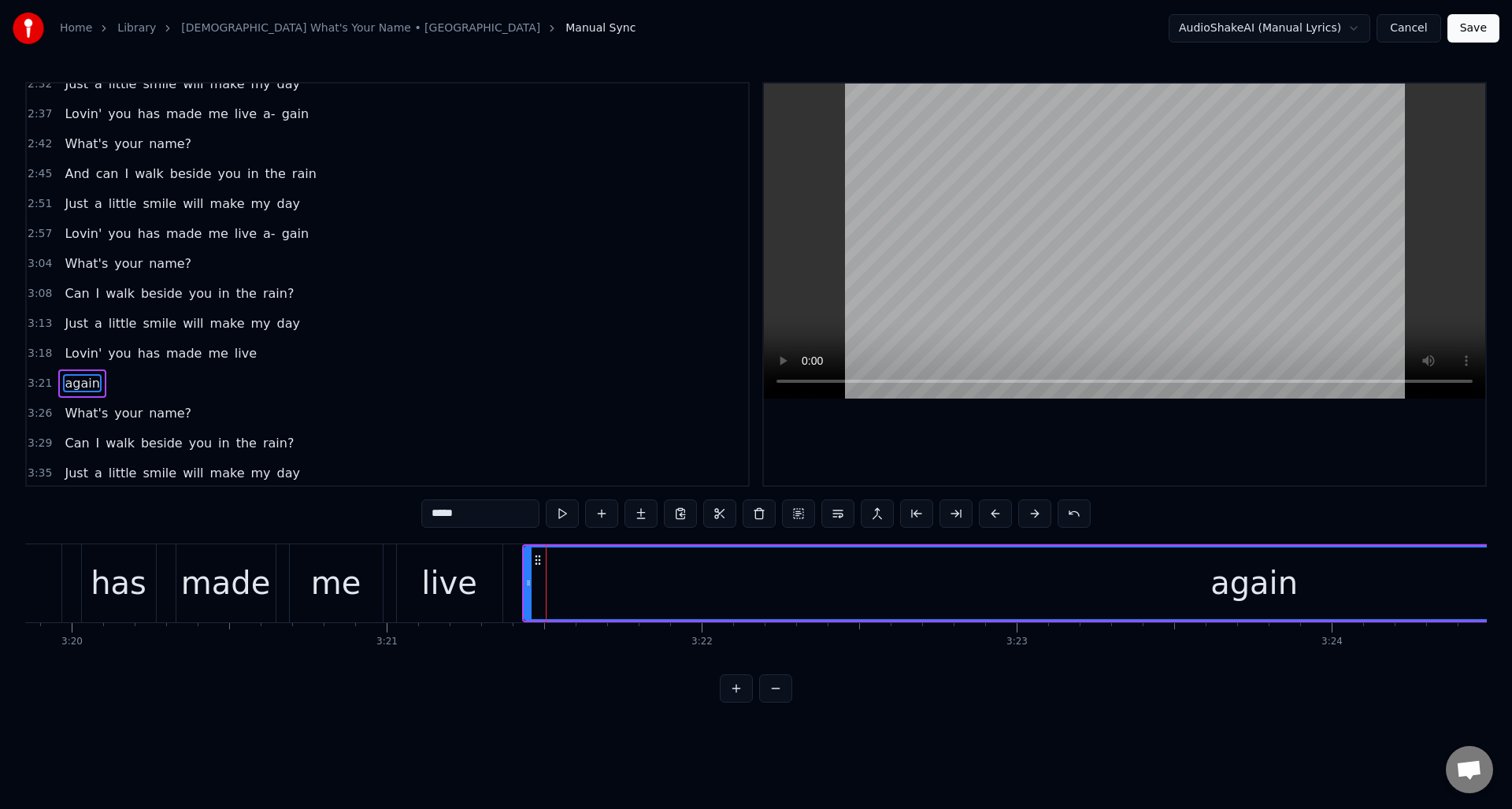
scroll to position [826, 0]
drag, startPoint x: 527, startPoint y: 598, endPoint x: 622, endPoint y: 593, distance: 95.1
click at [628, 594] on div at bounding box center [629, 583] width 6 height 72
click at [457, 576] on div "live" at bounding box center [449, 583] width 56 height 48
type input "****"
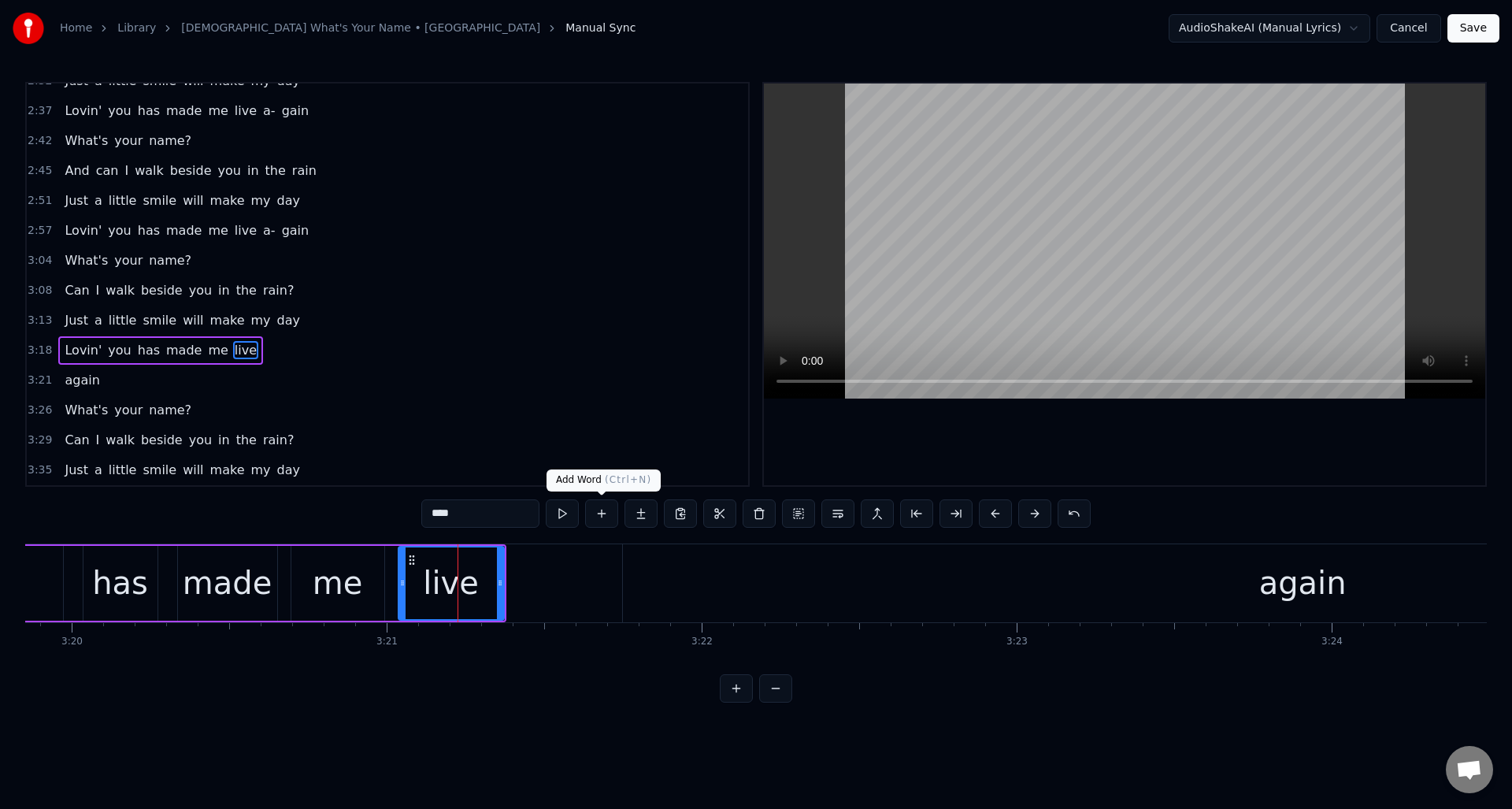
click at [599, 513] on button at bounding box center [601, 513] width 33 height 28
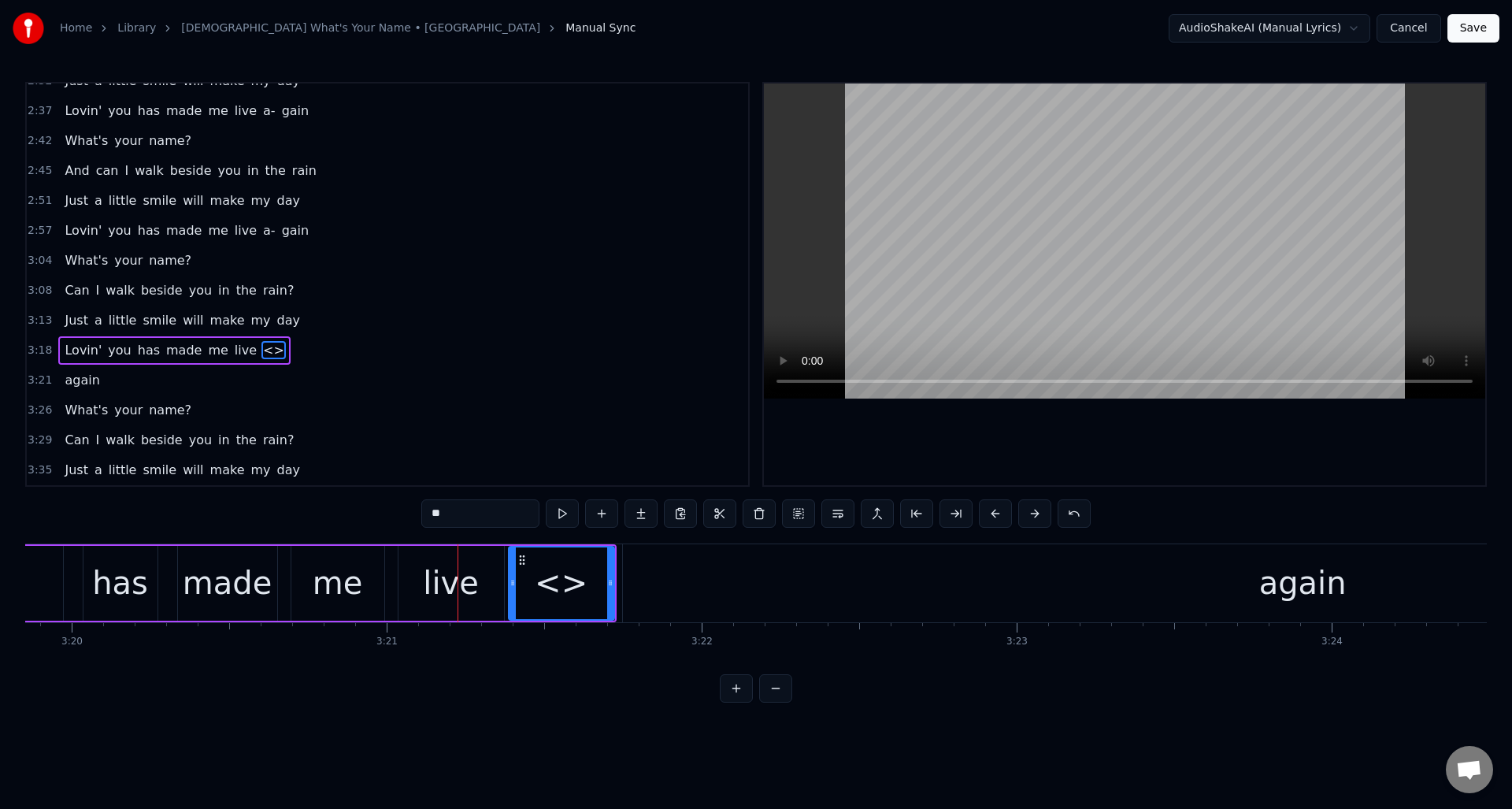
click at [553, 584] on div "<>" at bounding box center [562, 583] width 53 height 48
drag, startPoint x: 472, startPoint y: 518, endPoint x: 427, endPoint y: 517, distance: 45.0
click at [427, 517] on input "**" at bounding box center [480, 513] width 118 height 28
click at [964, 585] on div "again" at bounding box center [1303, 583] width 1360 height 78
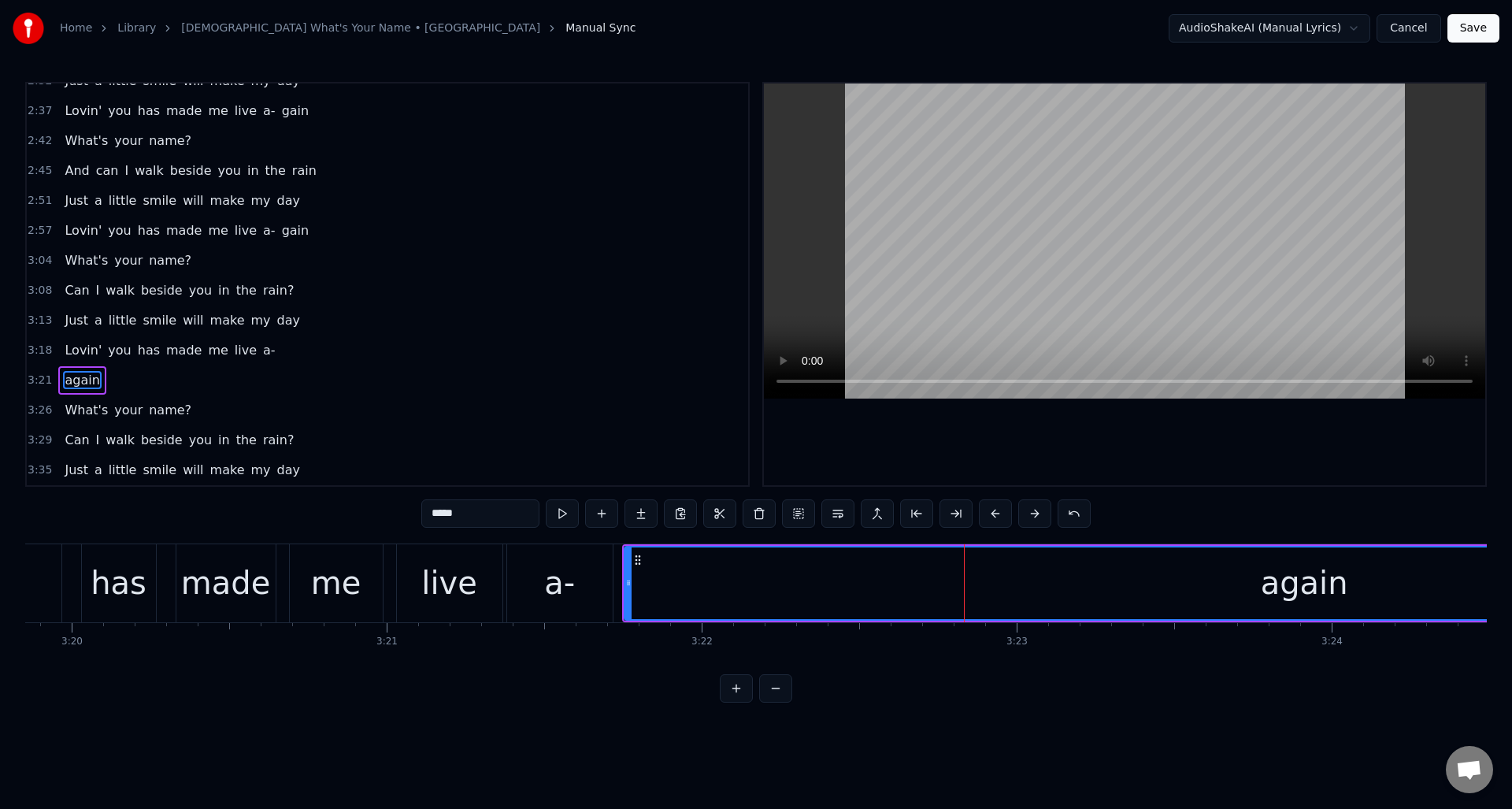
click at [438, 516] on input "*****" at bounding box center [480, 513] width 118 height 28
click at [109, 559] on div "has" at bounding box center [118, 583] width 56 height 48
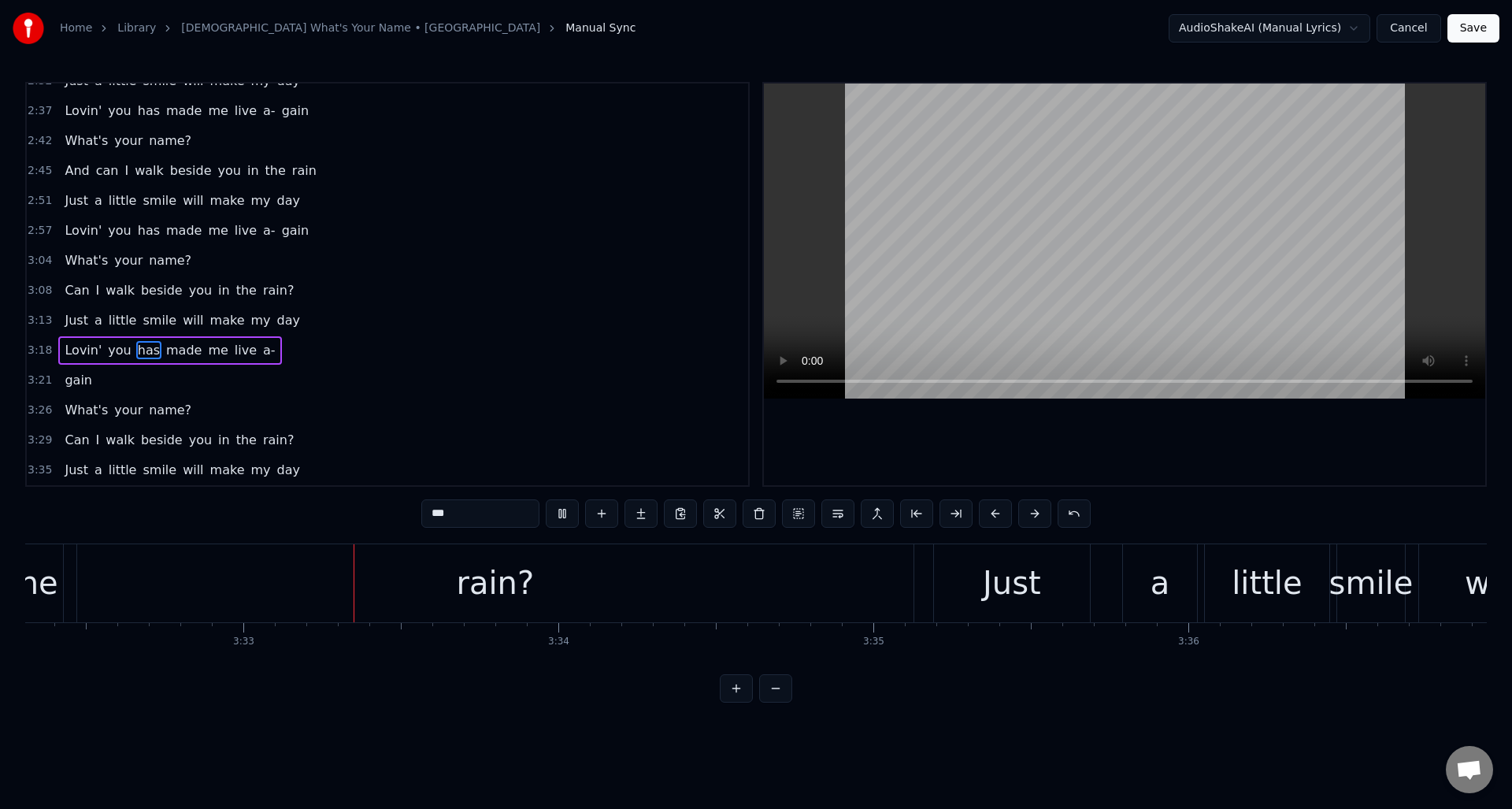
scroll to position [0, 66946]
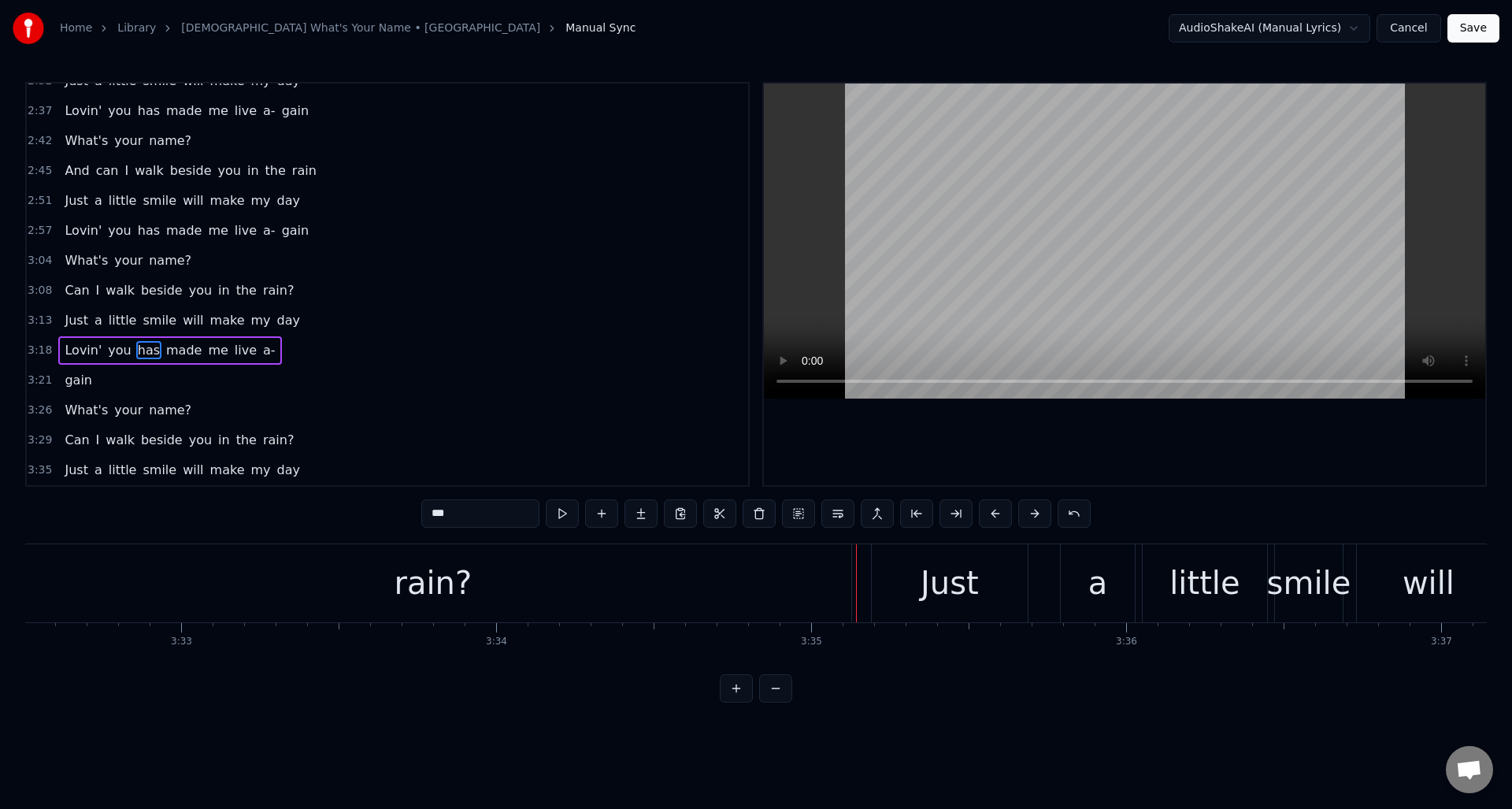
click at [555, 563] on div "rain?" at bounding box center [433, 583] width 836 height 78
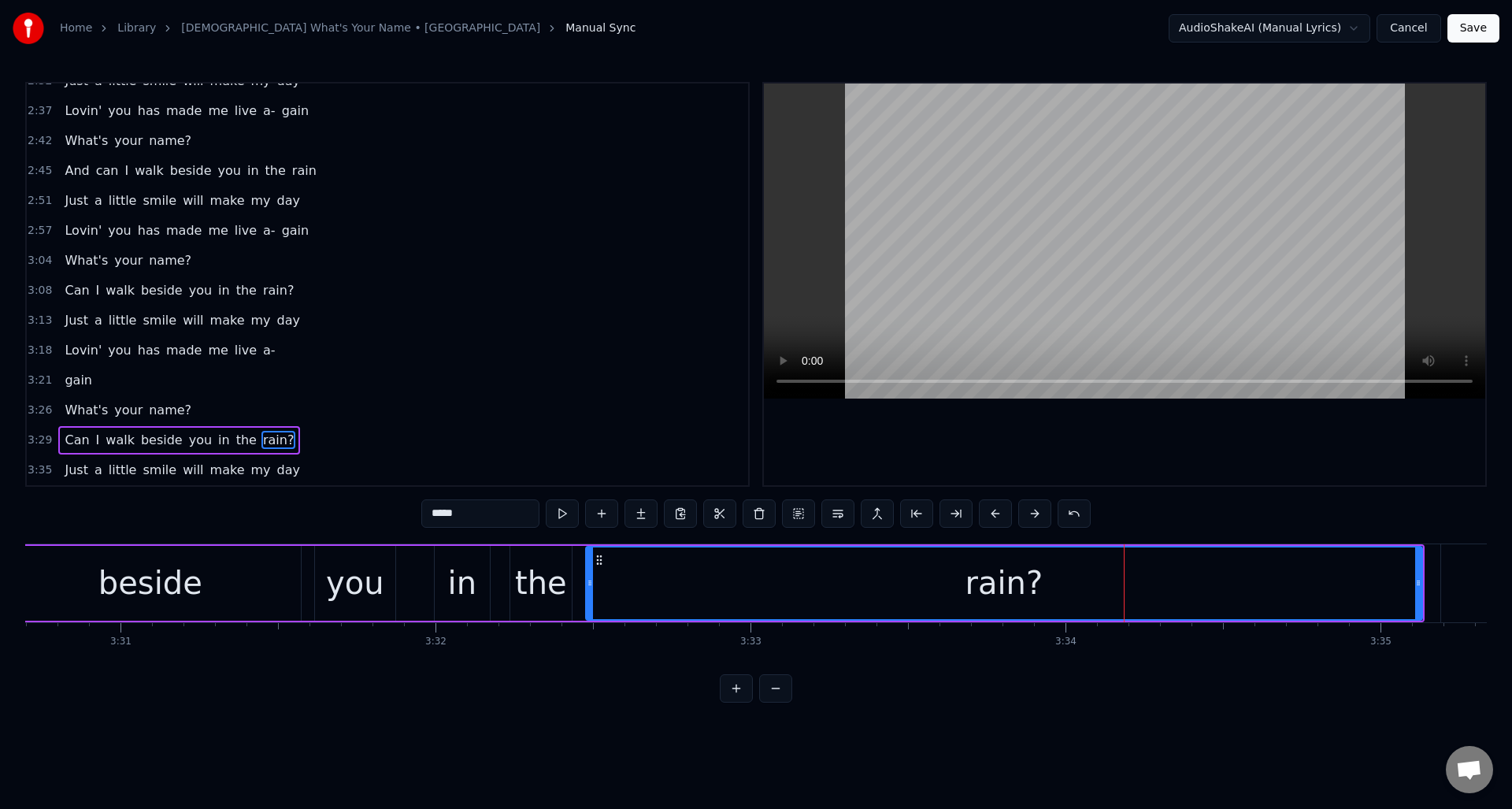
scroll to position [0, 66414]
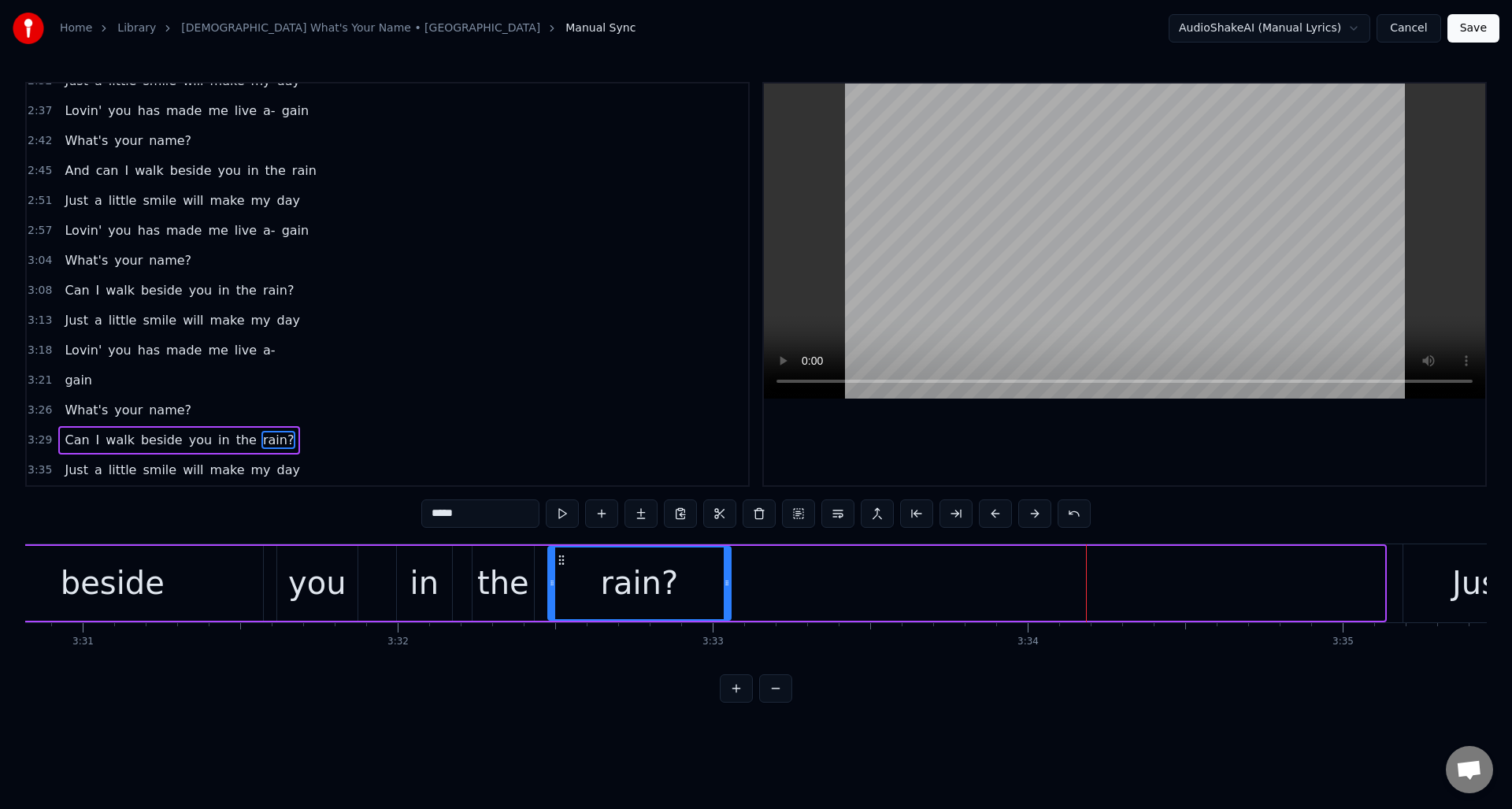
drag, startPoint x: 1381, startPoint y: 599, endPoint x: 728, endPoint y: 595, distance: 653.0
click at [728, 595] on div at bounding box center [727, 583] width 6 height 72
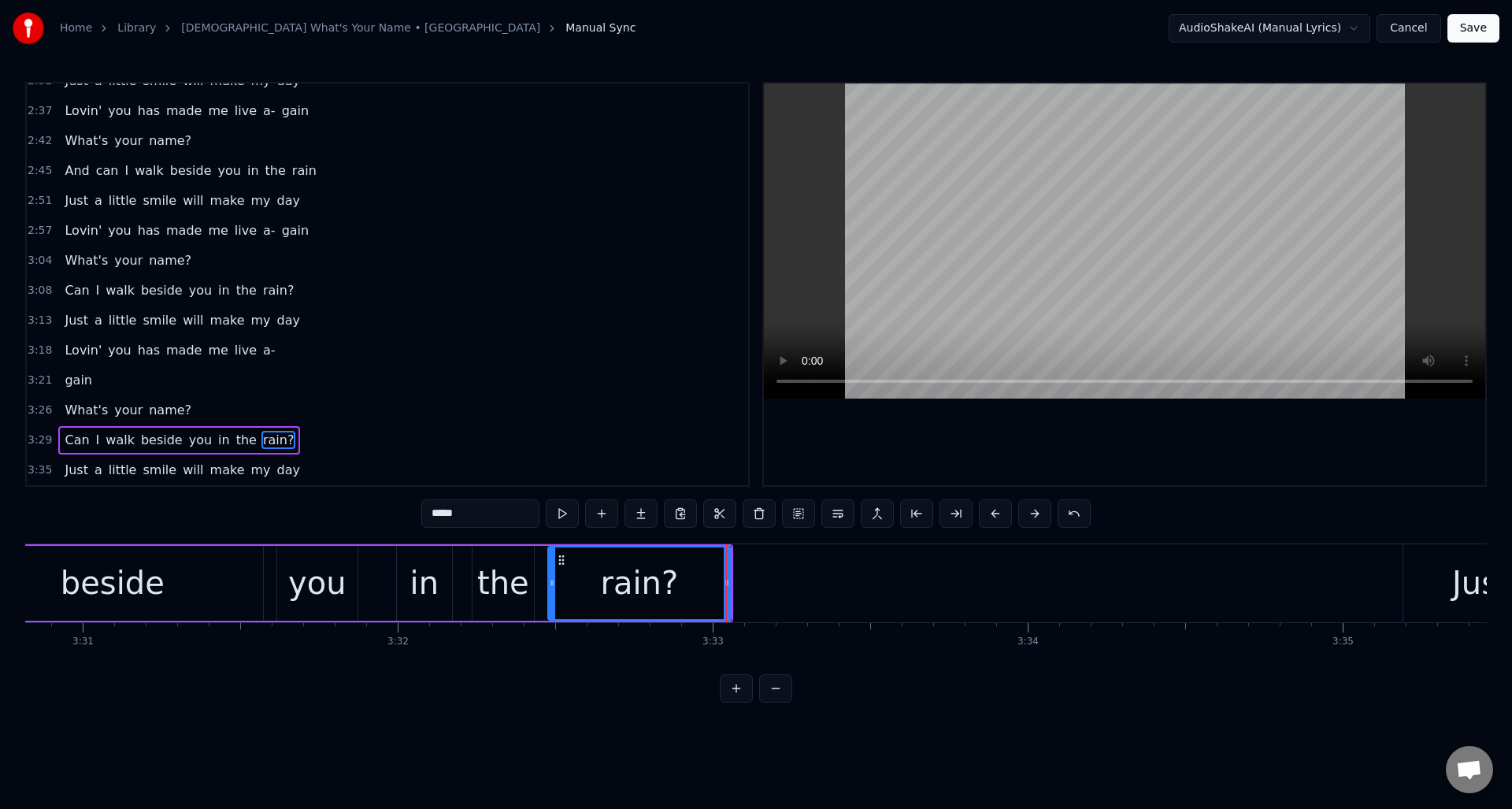
click at [123, 556] on div "beside" at bounding box center [112, 583] width 301 height 75
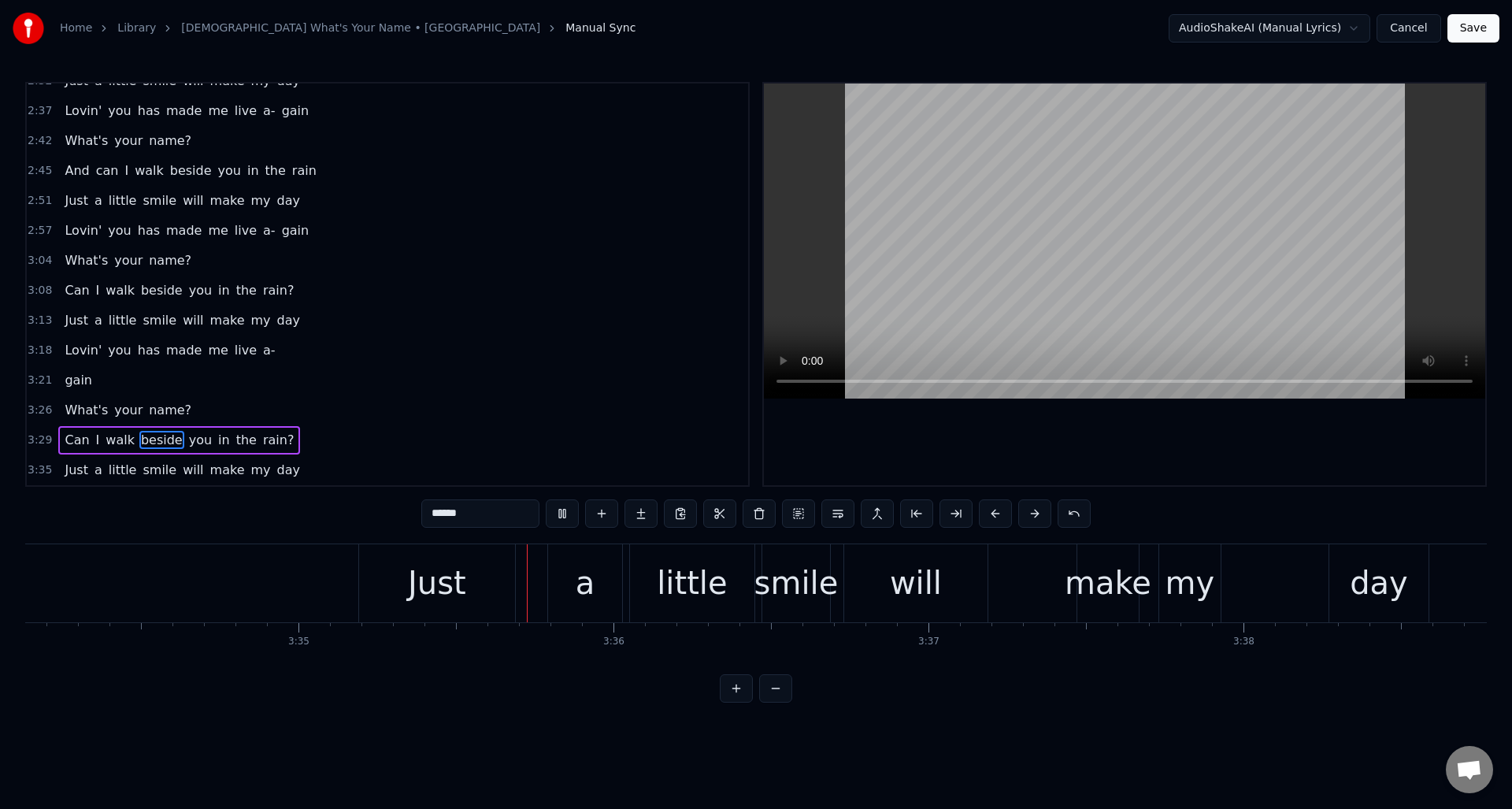
scroll to position [0, 67733]
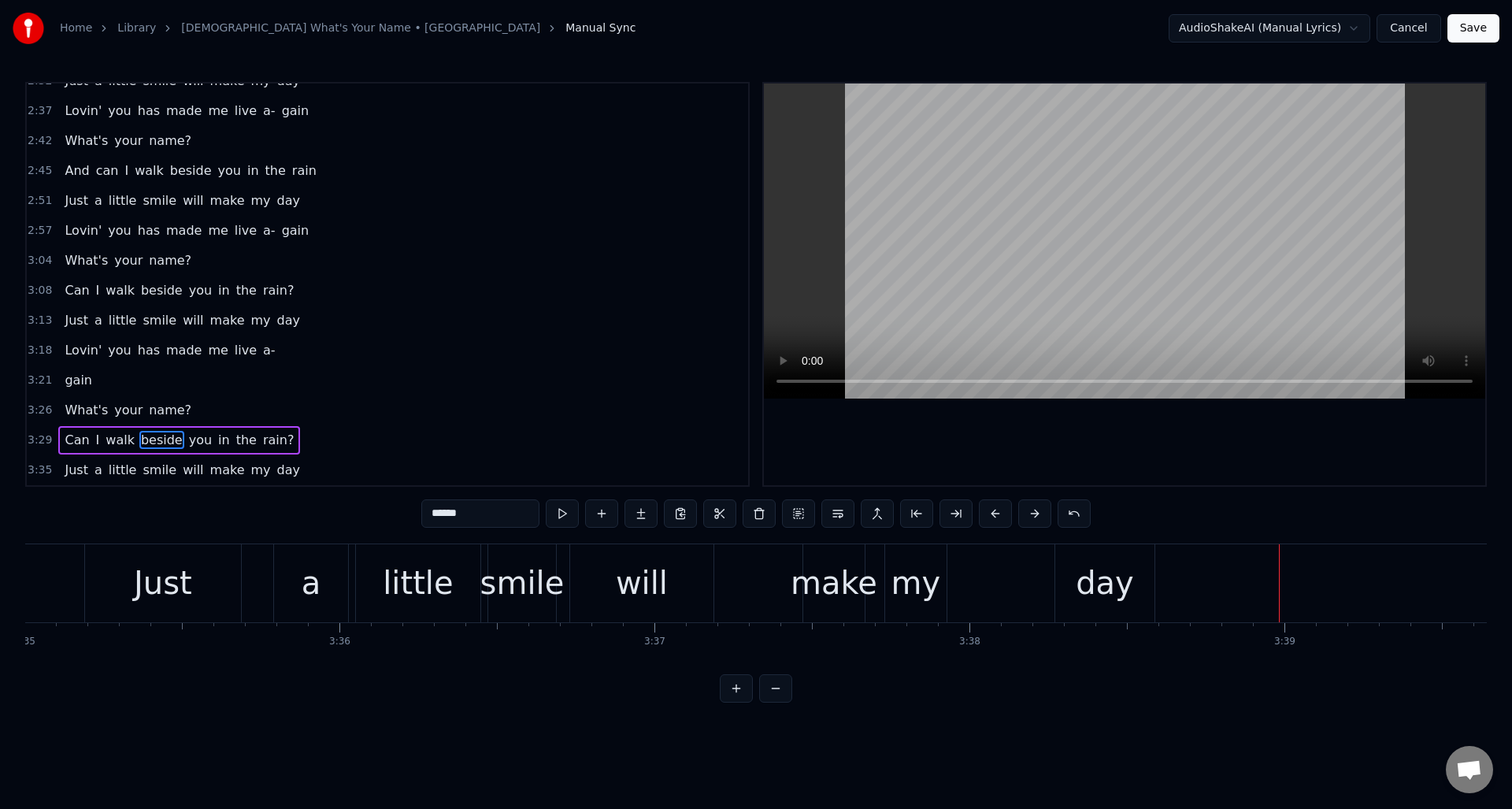
click at [1117, 591] on div "day" at bounding box center [1105, 583] width 58 height 48
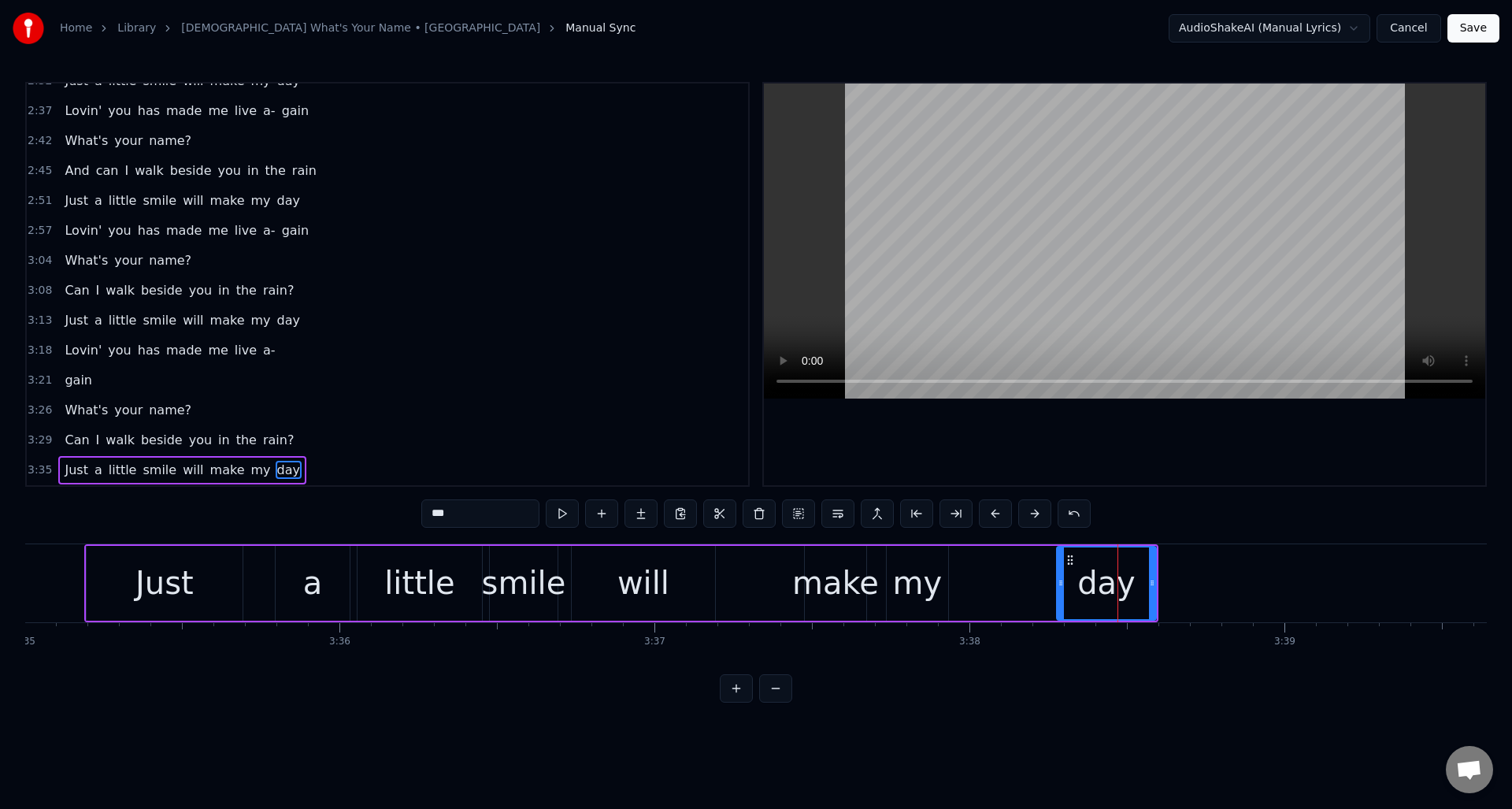
click at [477, 513] on input "***" at bounding box center [480, 513] width 118 height 28
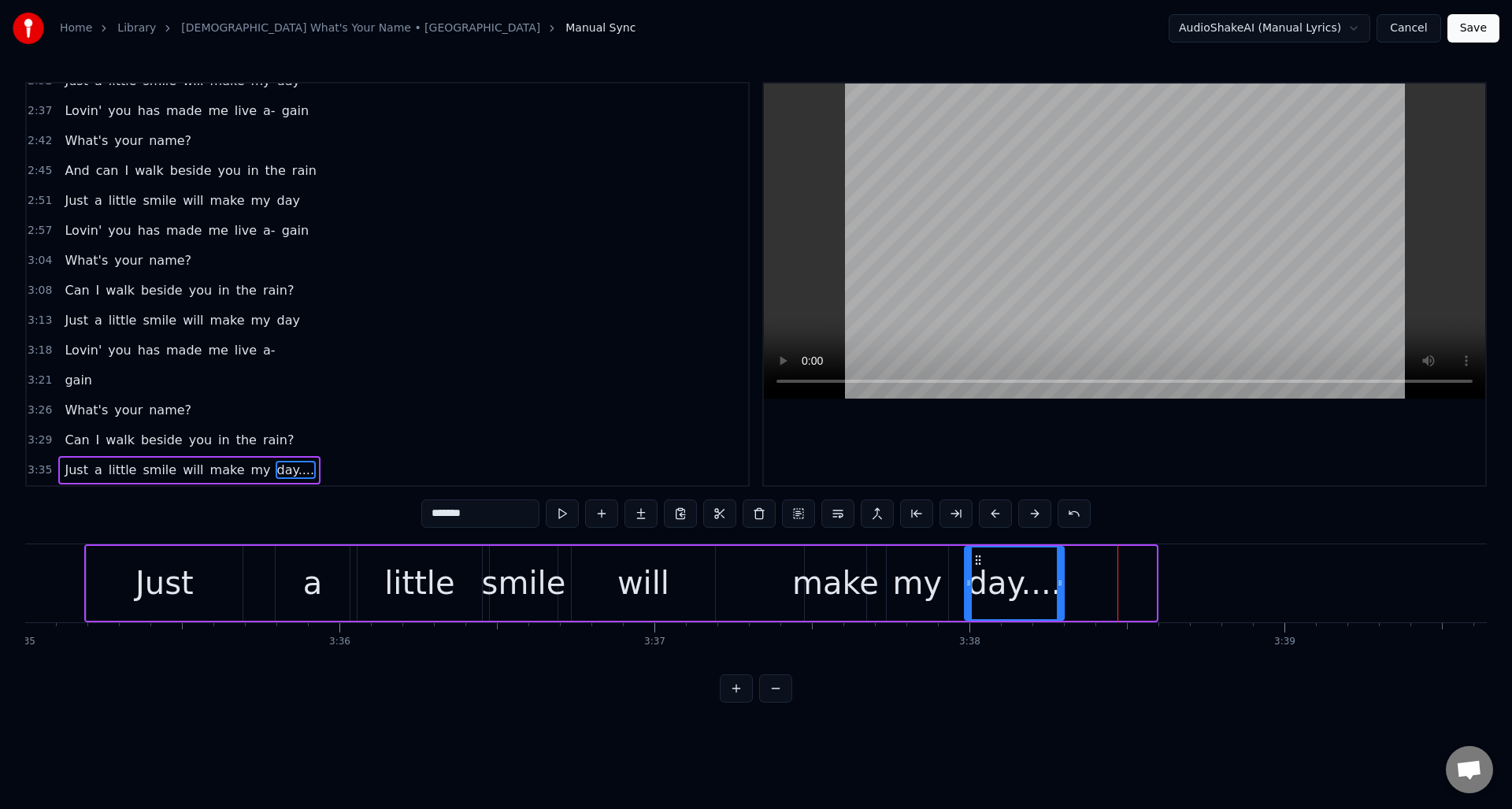
drag, startPoint x: 1068, startPoint y: 557, endPoint x: 976, endPoint y: 565, distance: 92.3
click at [976, 565] on icon at bounding box center [978, 560] width 12 height 12
click at [821, 565] on div "make" at bounding box center [835, 583] width 87 height 48
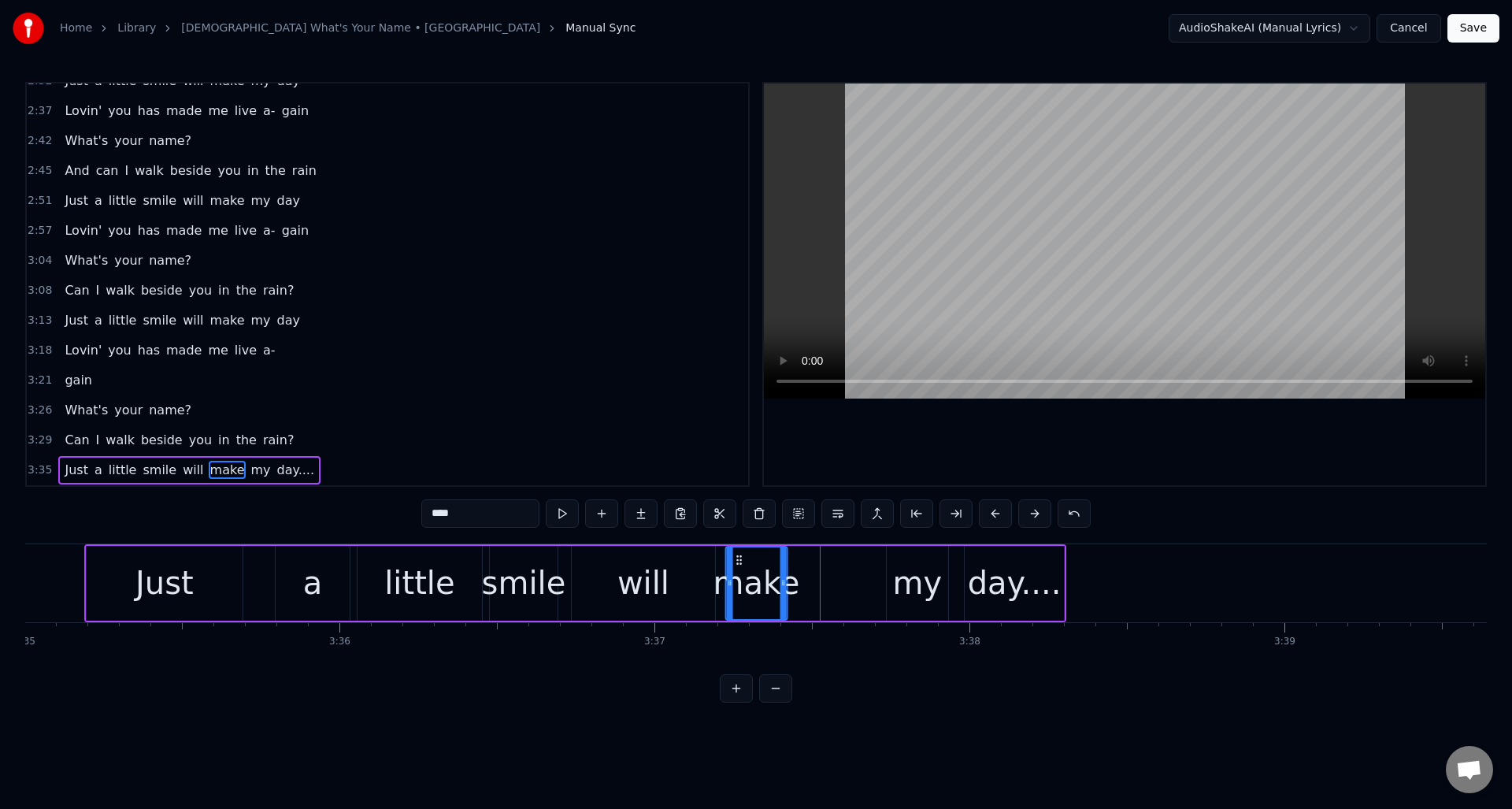
drag, startPoint x: 817, startPoint y: 557, endPoint x: 748, endPoint y: 564, distance: 69.4
click at [738, 565] on icon at bounding box center [738, 560] width 12 height 12
click at [896, 559] on div "my" at bounding box center [918, 583] width 49 height 48
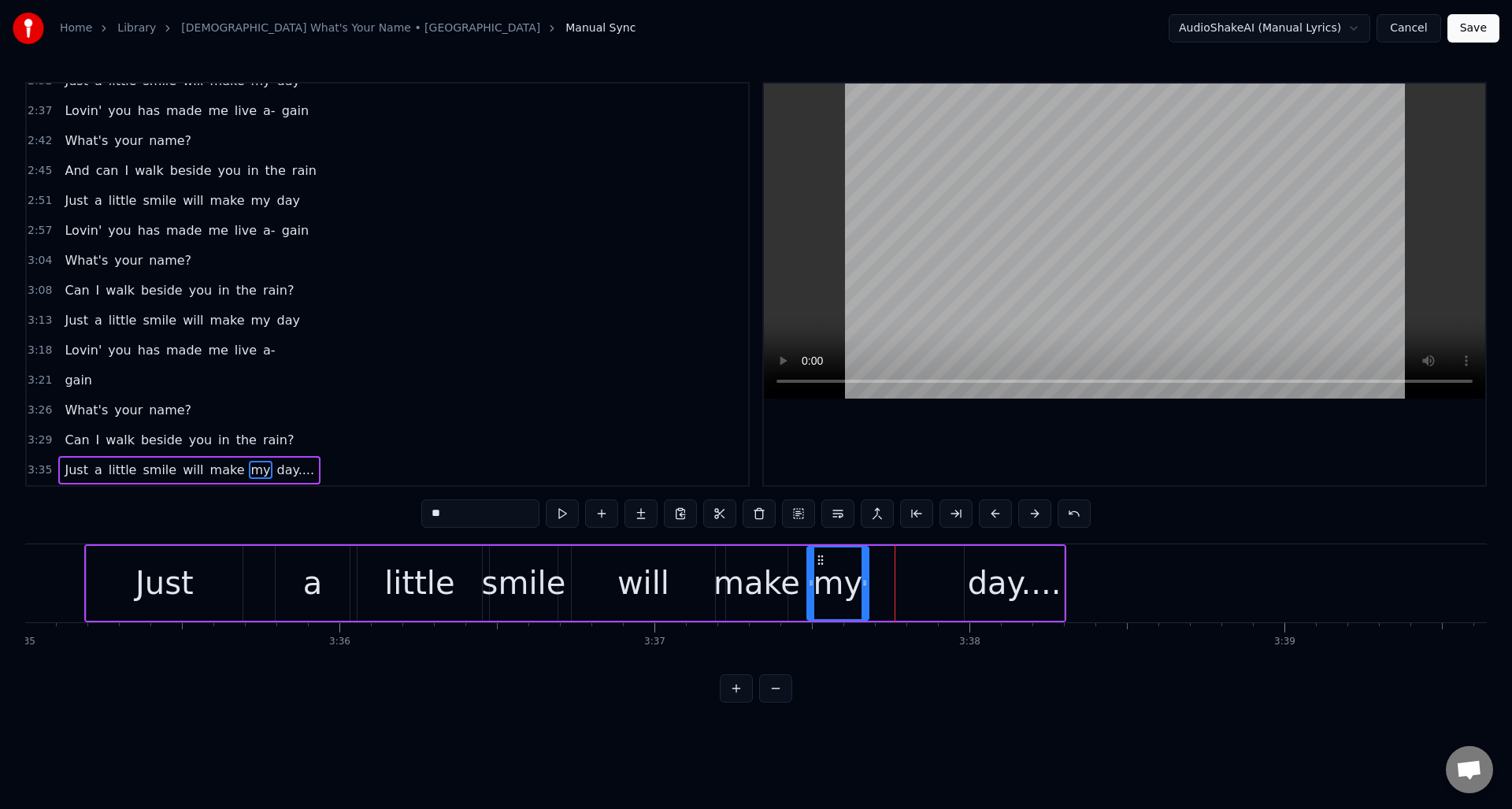
drag, startPoint x: 899, startPoint y: 556, endPoint x: 820, endPoint y: 562, distance: 79.2
click at [820, 562] on icon at bounding box center [820, 560] width 12 height 12
click at [985, 559] on div "day...." at bounding box center [1015, 583] width 94 height 48
type input "*******"
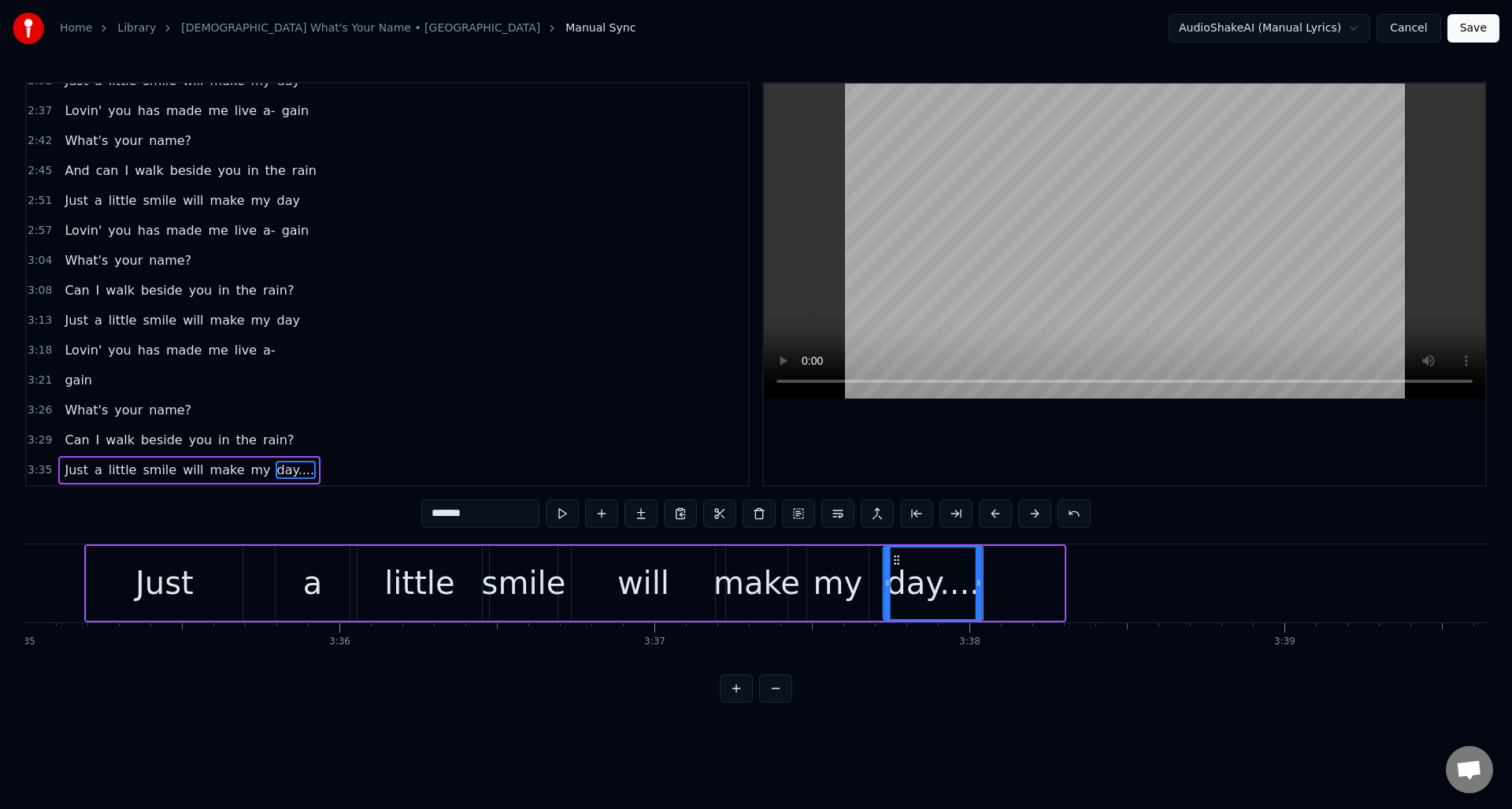
drag, startPoint x: 979, startPoint y: 557, endPoint x: 897, endPoint y: 563, distance: 82.2
click at [897, 563] on icon at bounding box center [897, 560] width 12 height 12
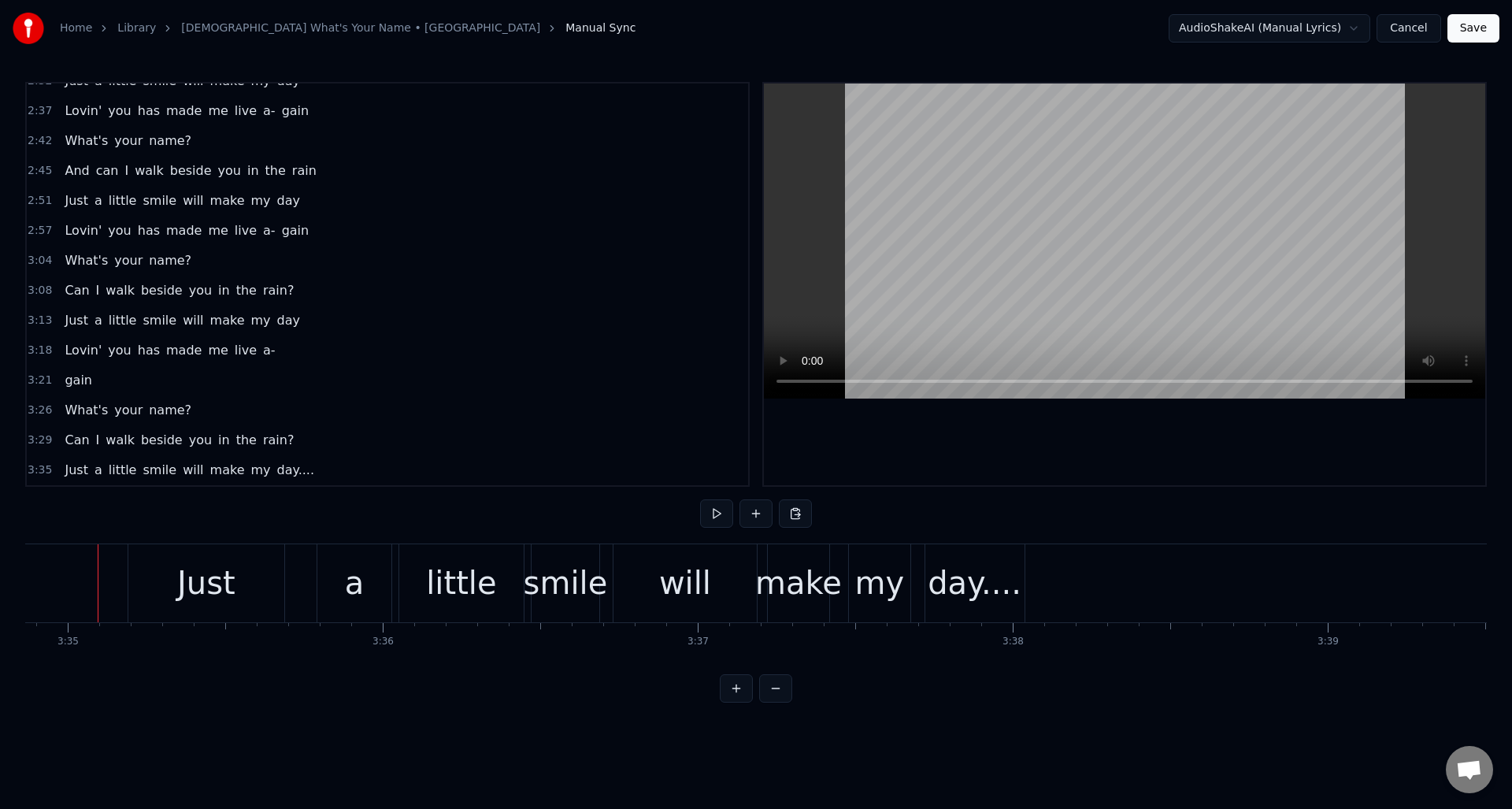
scroll to position [0, 67683]
click at [961, 554] on div "day...." at bounding box center [981, 583] width 99 height 78
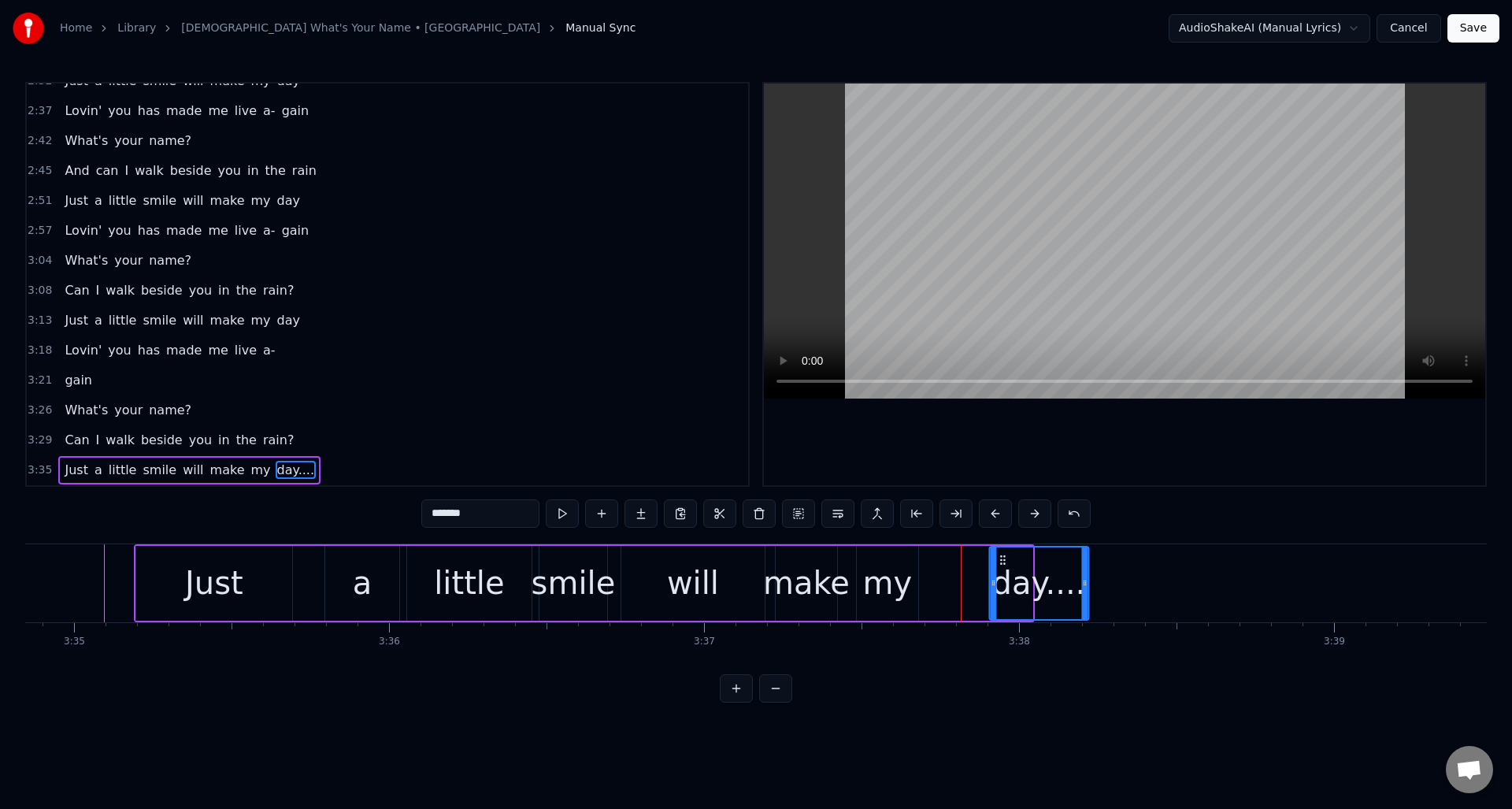
drag, startPoint x: 946, startPoint y: 556, endPoint x: 1002, endPoint y: 556, distance: 56.0
click at [1002, 556] on icon at bounding box center [1002, 560] width 12 height 12
click at [879, 555] on div "my" at bounding box center [888, 583] width 62 height 75
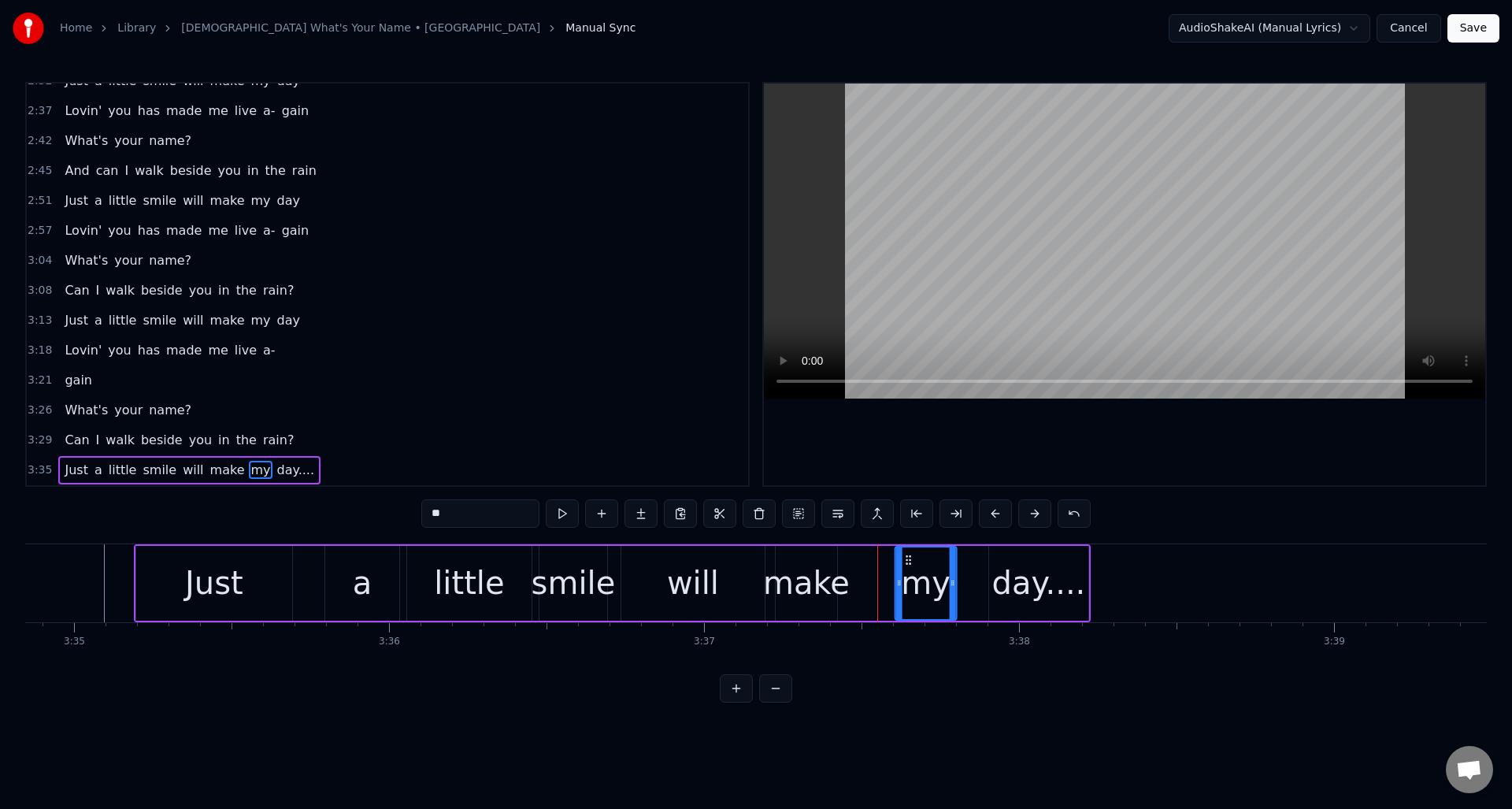
drag, startPoint x: 869, startPoint y: 556, endPoint x: 908, endPoint y: 554, distance: 39.1
click at [908, 554] on icon at bounding box center [909, 560] width 12 height 12
click at [820, 561] on div "make" at bounding box center [806, 583] width 87 height 48
type input "****"
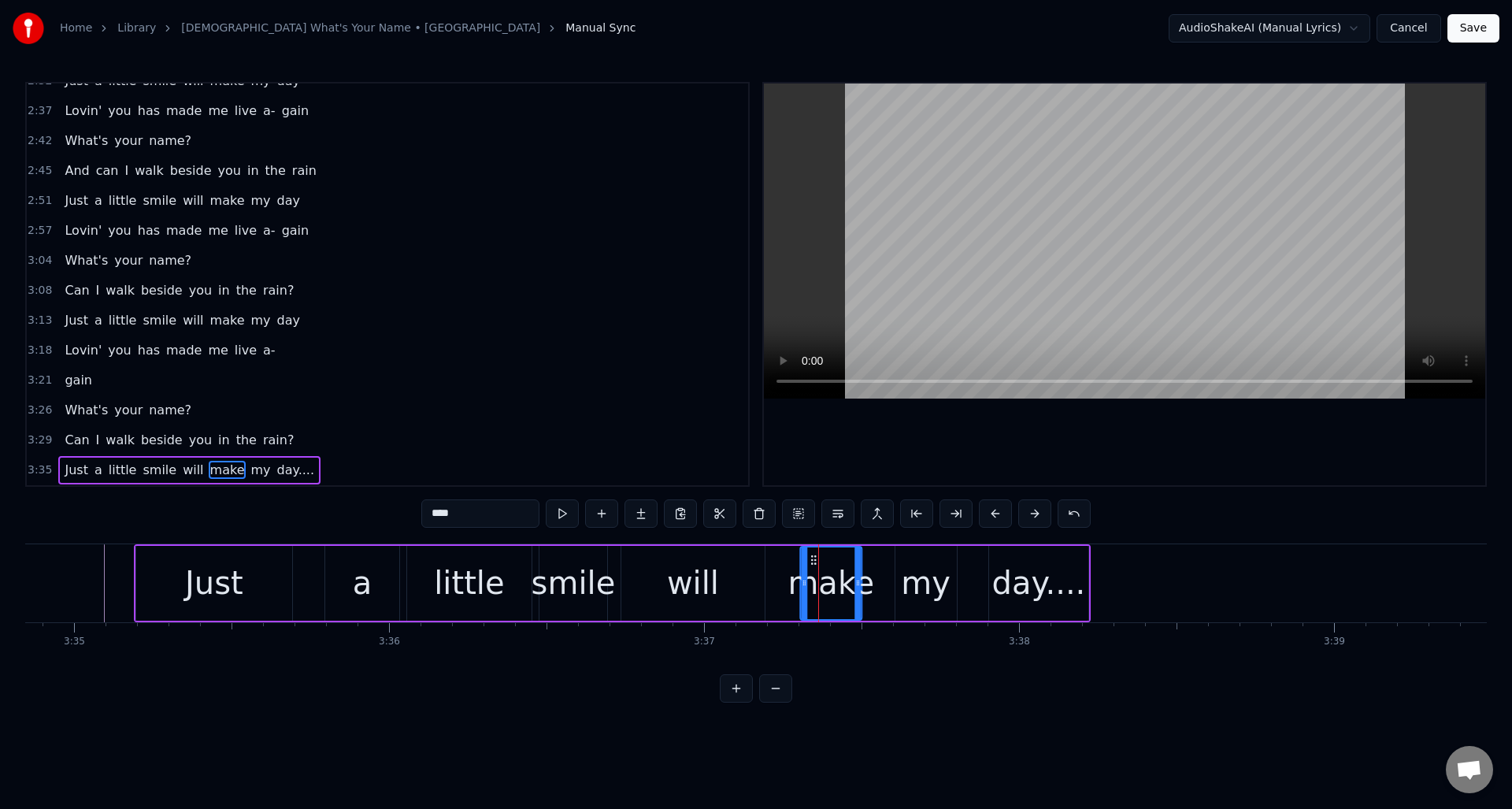
drag, startPoint x: 789, startPoint y: 556, endPoint x: 813, endPoint y: 556, distance: 24.0
click at [813, 556] on icon at bounding box center [813, 560] width 12 height 12
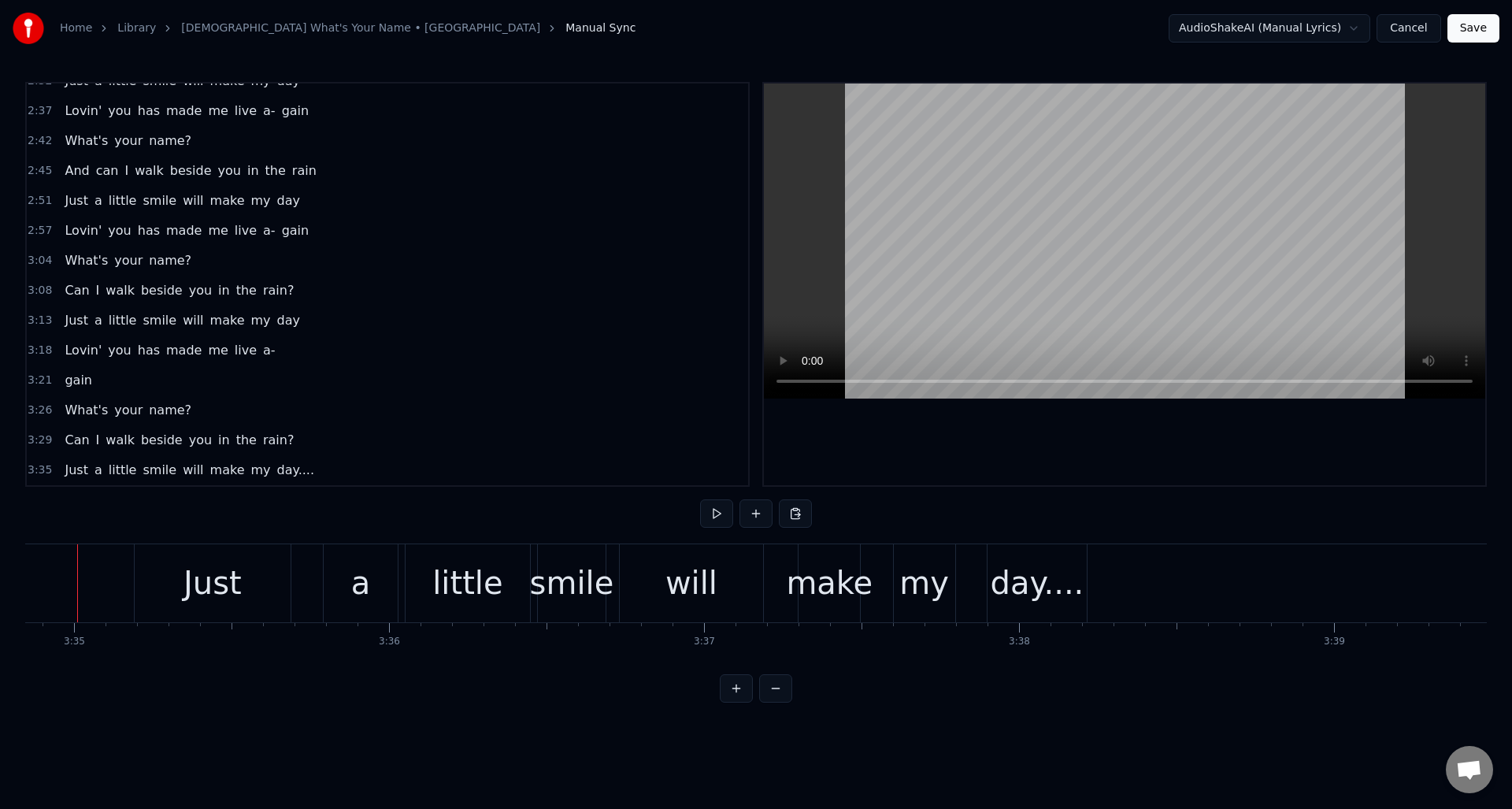
scroll to position [0, 67656]
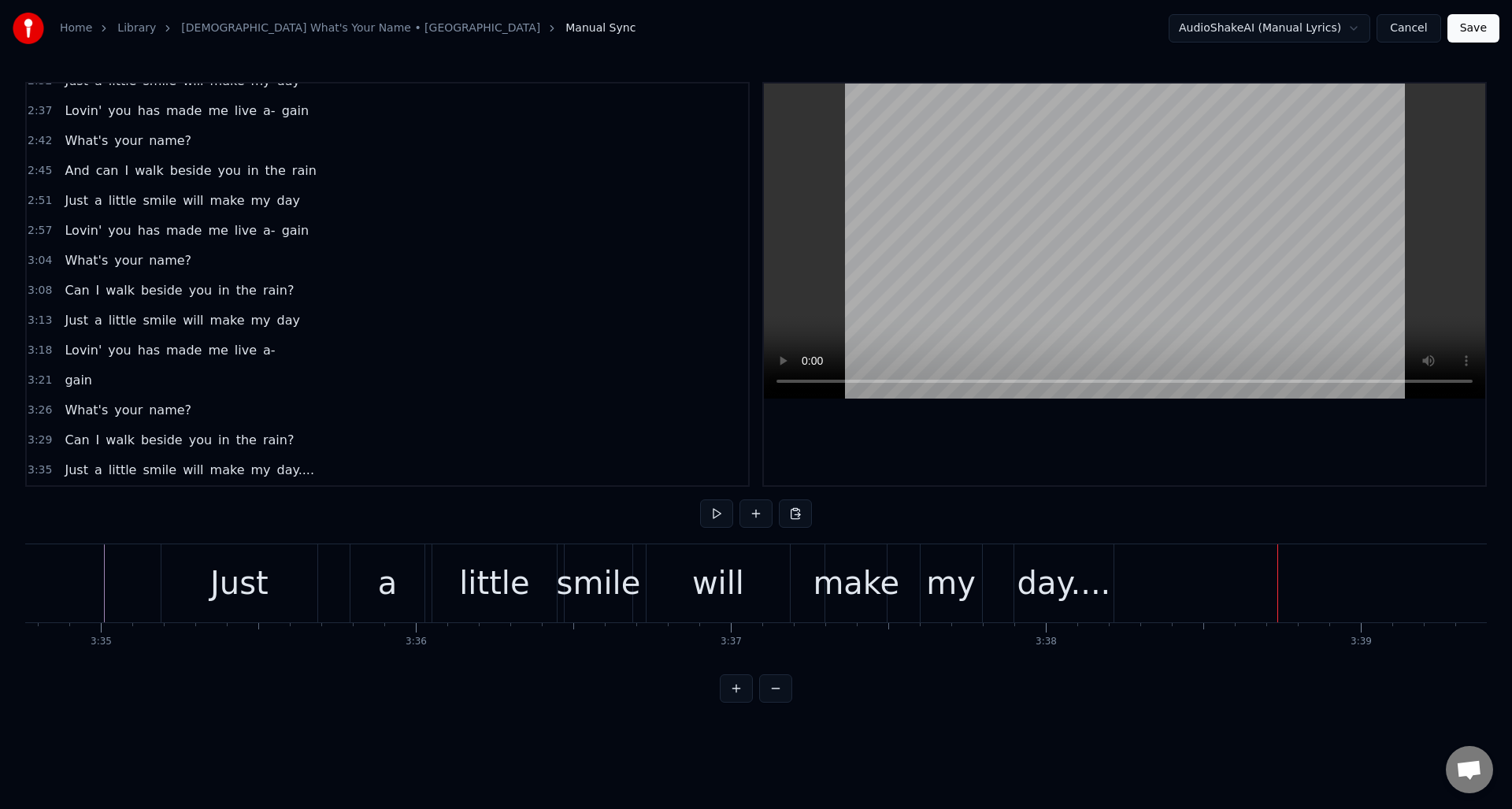
click at [1037, 556] on div "day...." at bounding box center [1064, 583] width 99 height 78
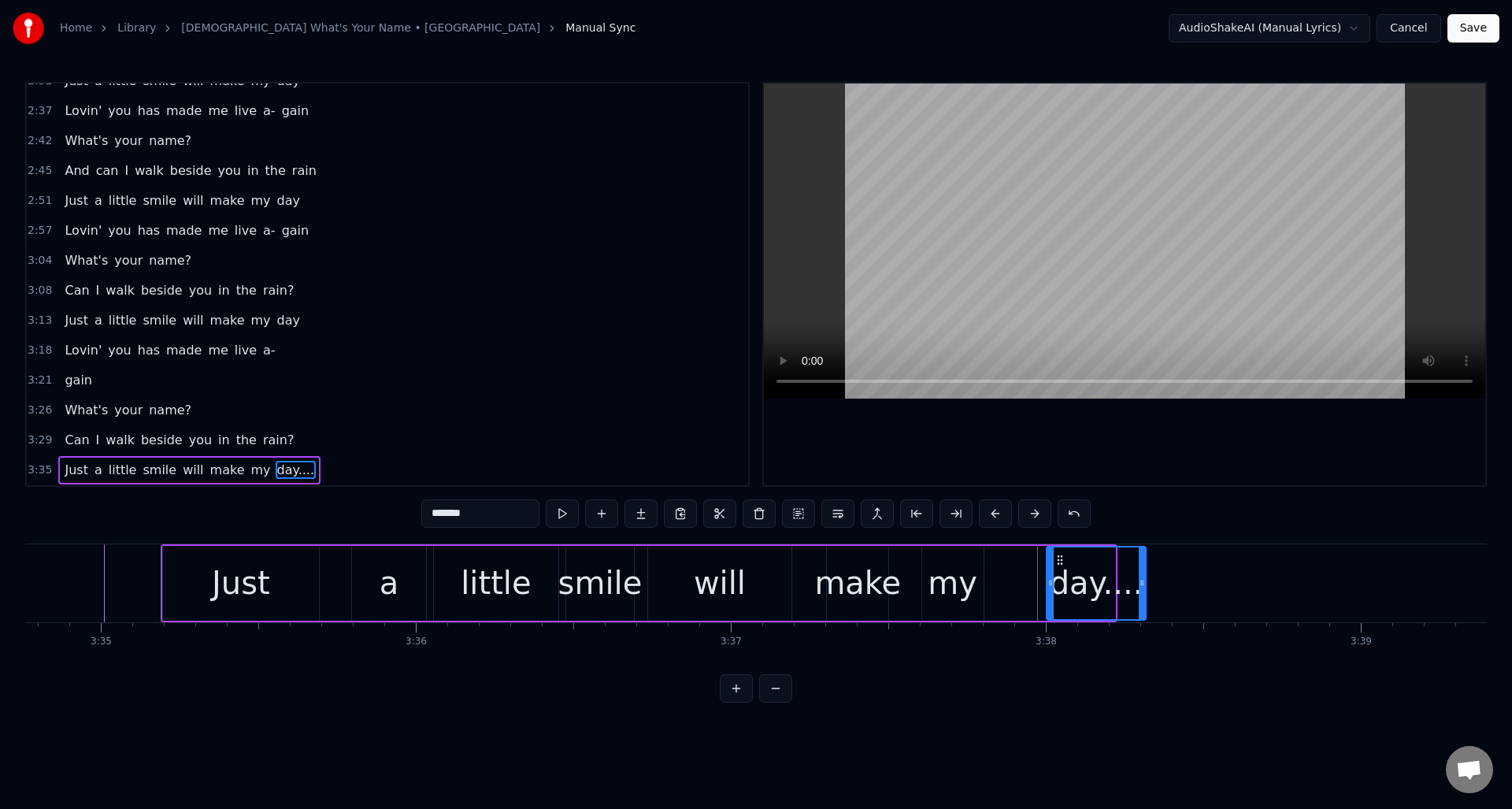
drag, startPoint x: 1026, startPoint y: 555, endPoint x: 1057, endPoint y: 552, distance: 31.1
click at [1057, 554] on icon at bounding box center [1060, 560] width 12 height 12
click at [952, 563] on div "my" at bounding box center [952, 583] width 49 height 48
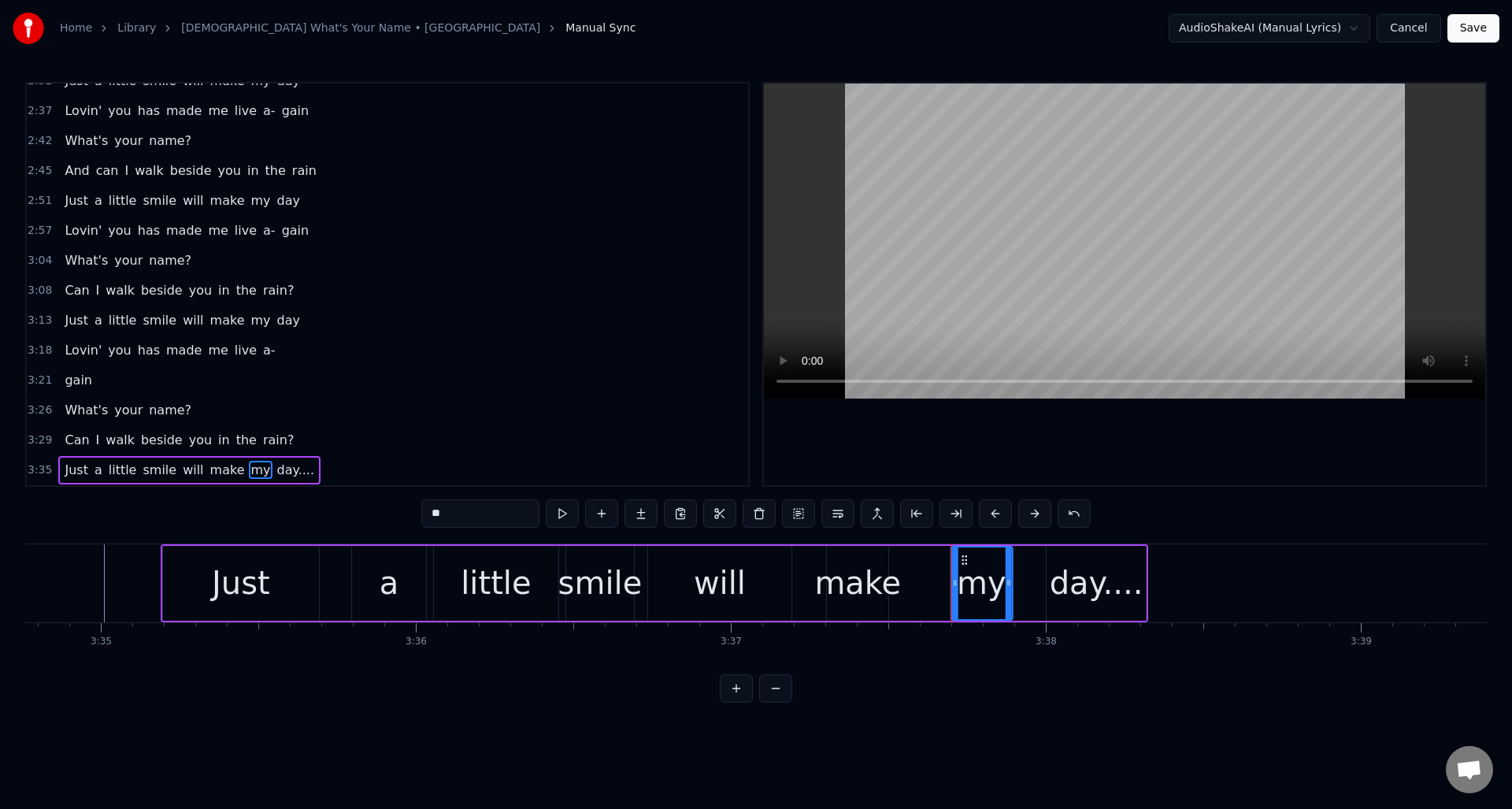
drag, startPoint x: 934, startPoint y: 556, endPoint x: 964, endPoint y: 556, distance: 30.0
click at [964, 556] on icon at bounding box center [964, 560] width 12 height 12
click at [854, 560] on div "make" at bounding box center [858, 583] width 87 height 48
type input "****"
drag, startPoint x: 840, startPoint y: 556, endPoint x: 862, endPoint y: 555, distance: 22.0
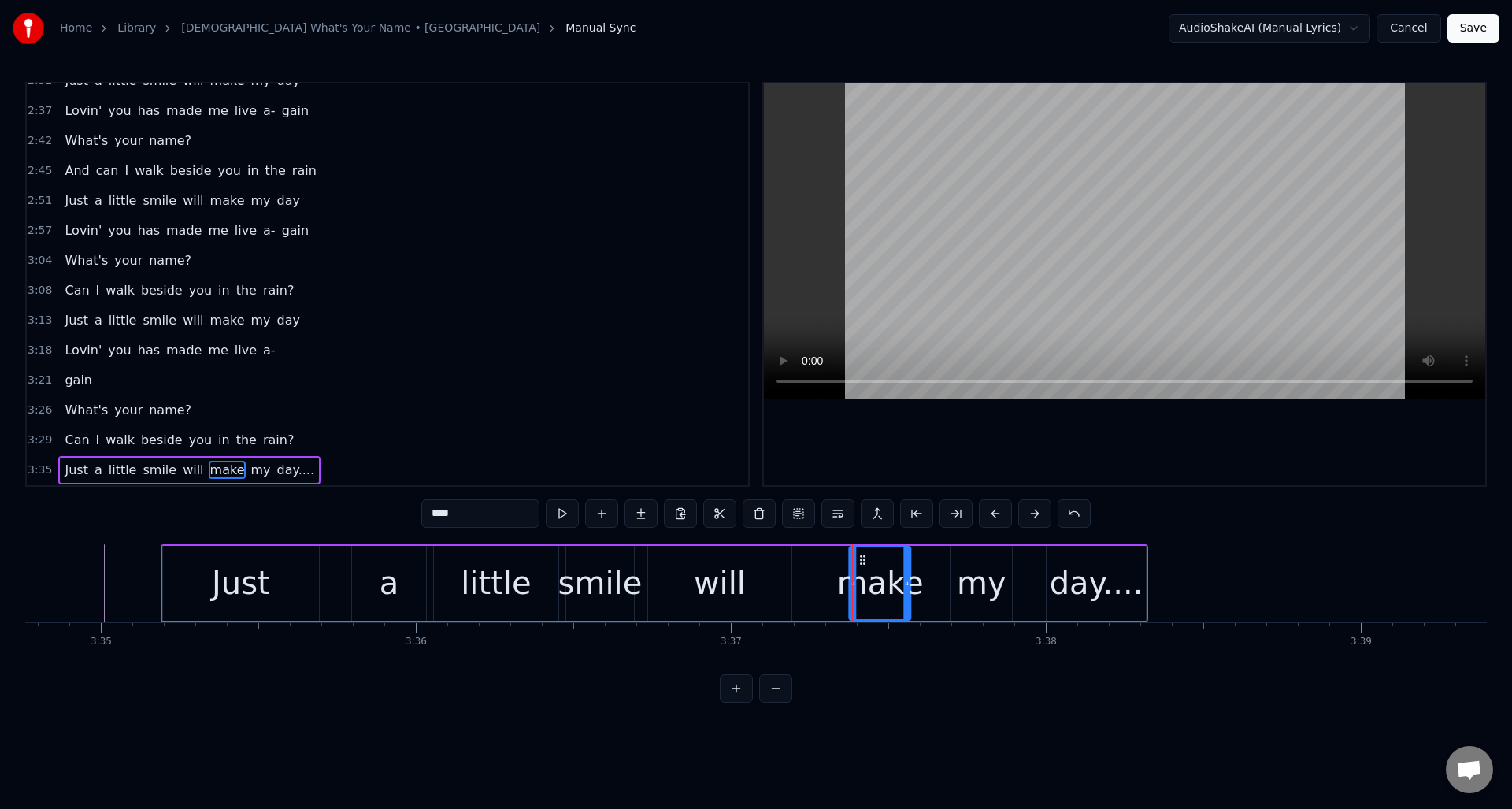
click at [862, 555] on icon at bounding box center [863, 560] width 12 height 12
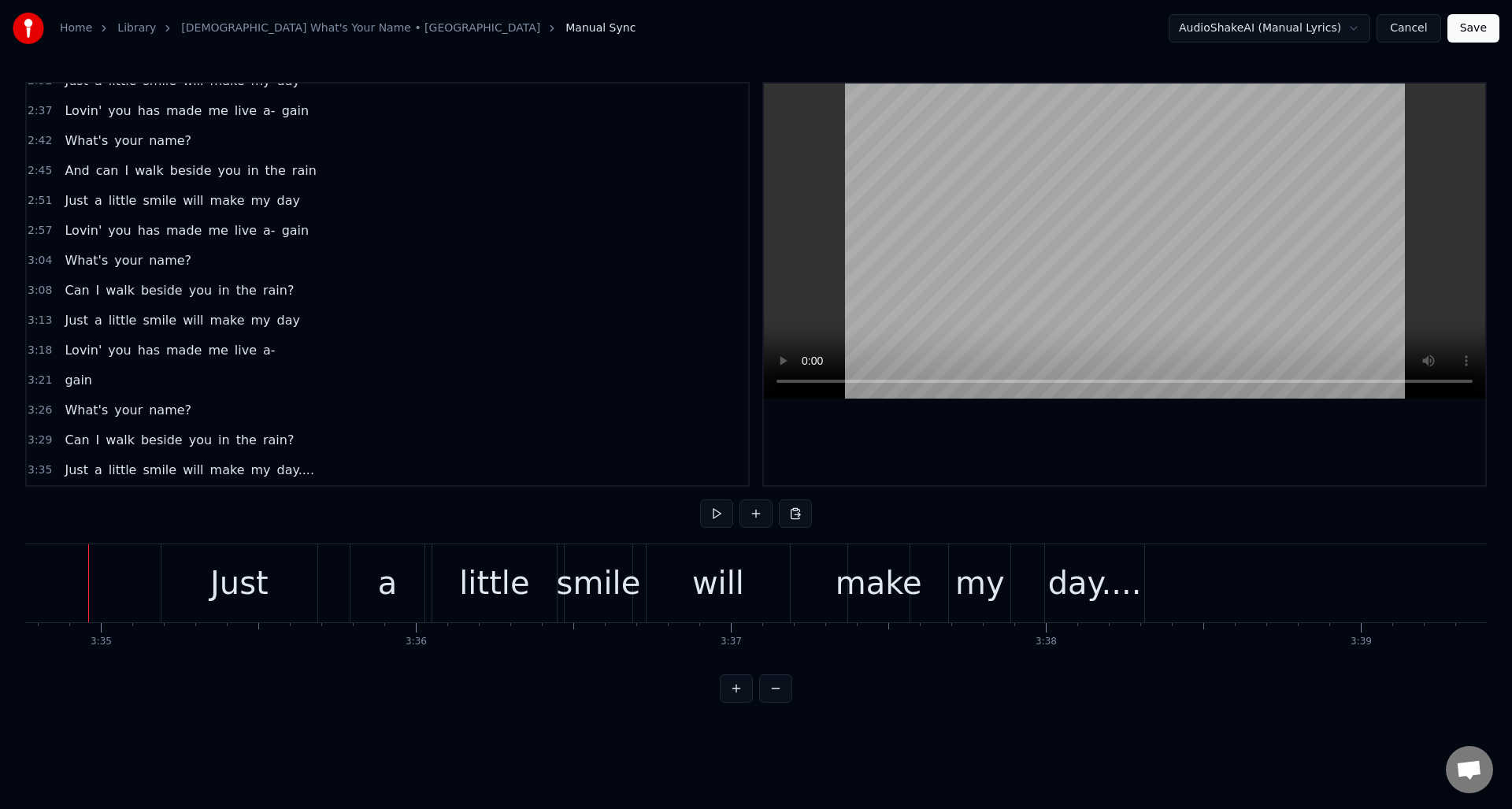
scroll to position [0, 67640]
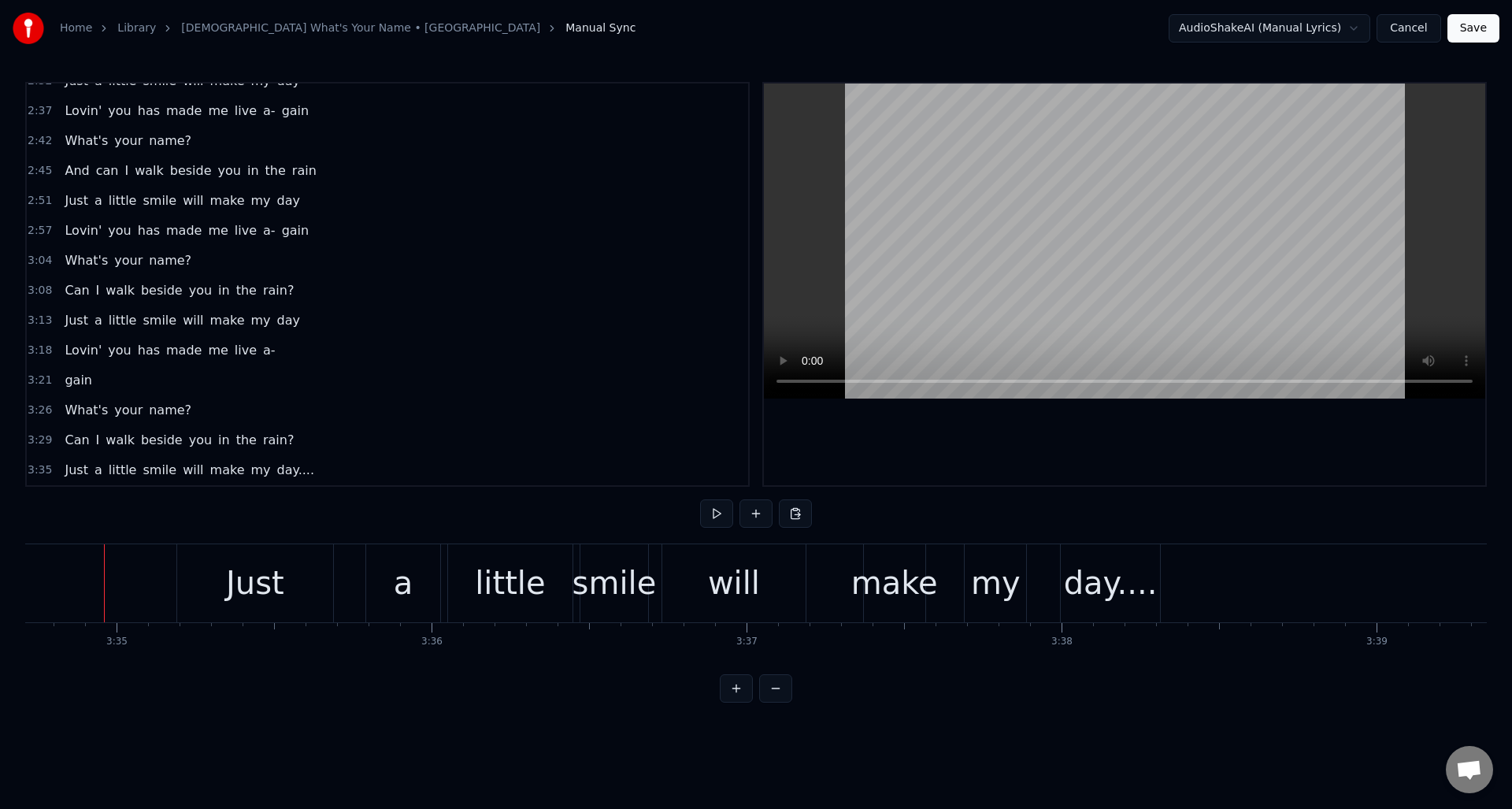
drag, startPoint x: 689, startPoint y: 563, endPoint x: 681, endPoint y: 568, distance: 9.4
click at [689, 563] on div "will" at bounding box center [734, 583] width 143 height 78
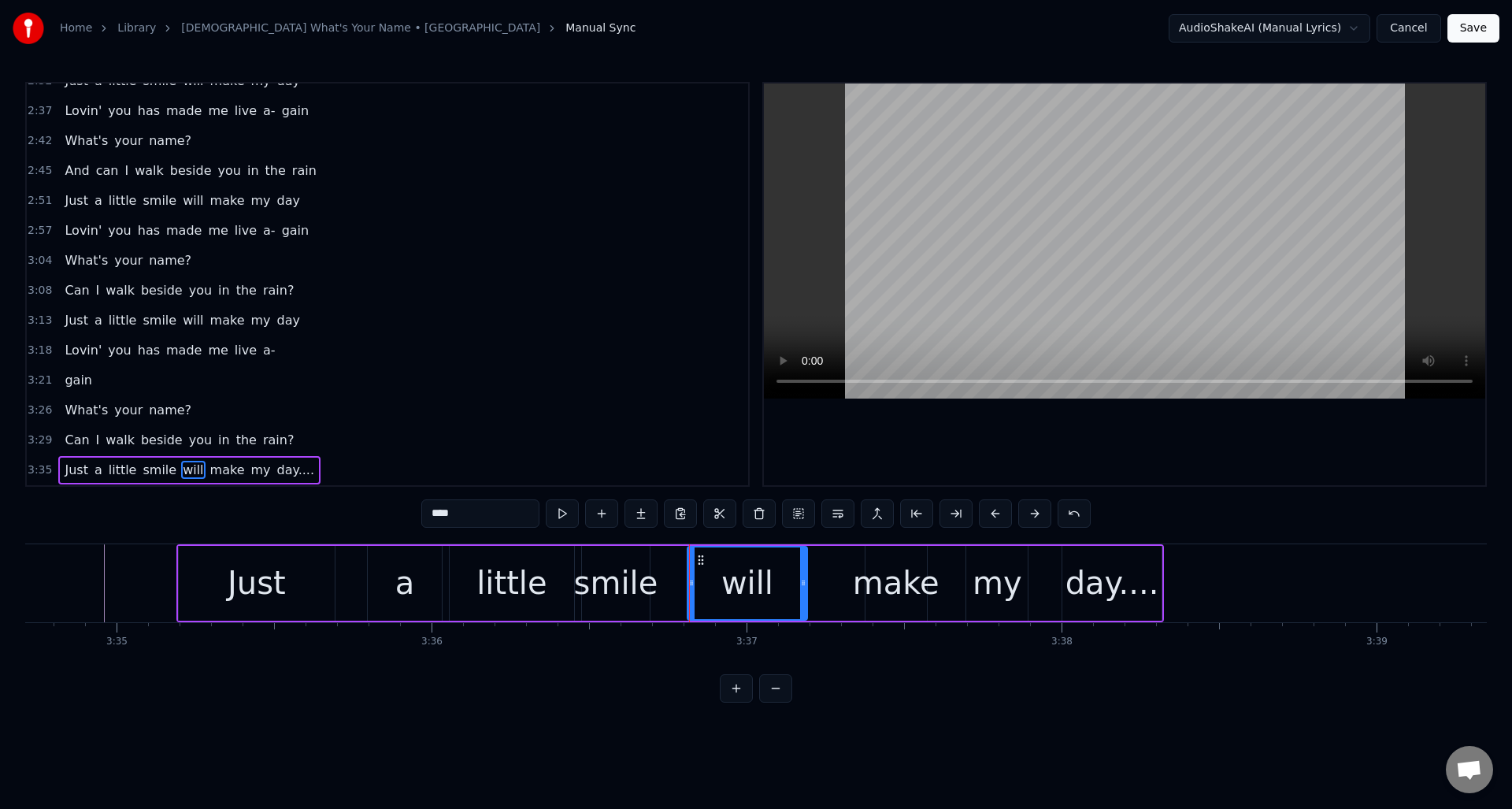
drag, startPoint x: 666, startPoint y: 570, endPoint x: 689, endPoint y: 563, distance: 24.0
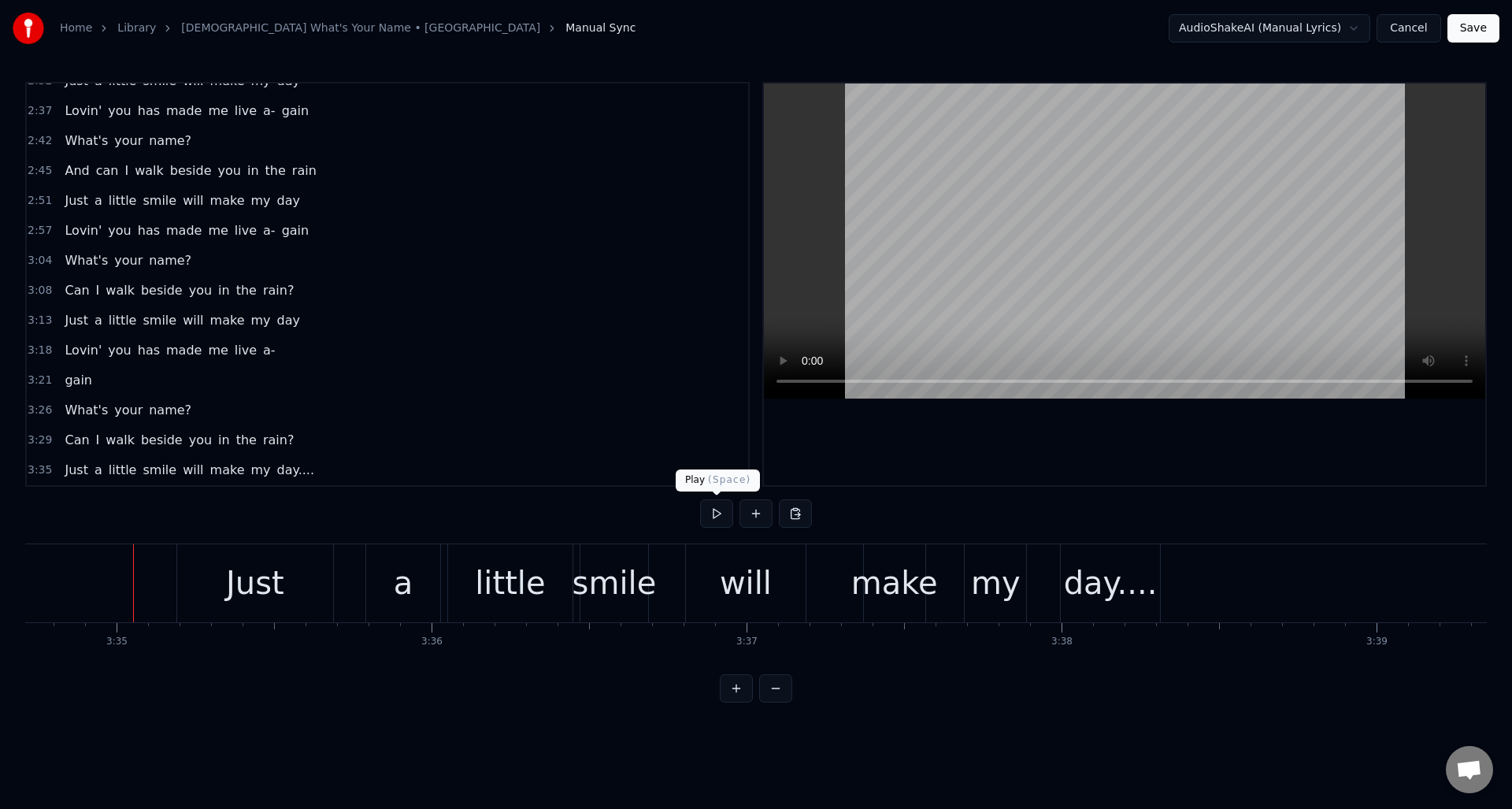
click at [714, 511] on button at bounding box center [716, 513] width 33 height 28
click at [1086, 562] on div "day...." at bounding box center [1111, 583] width 94 height 48
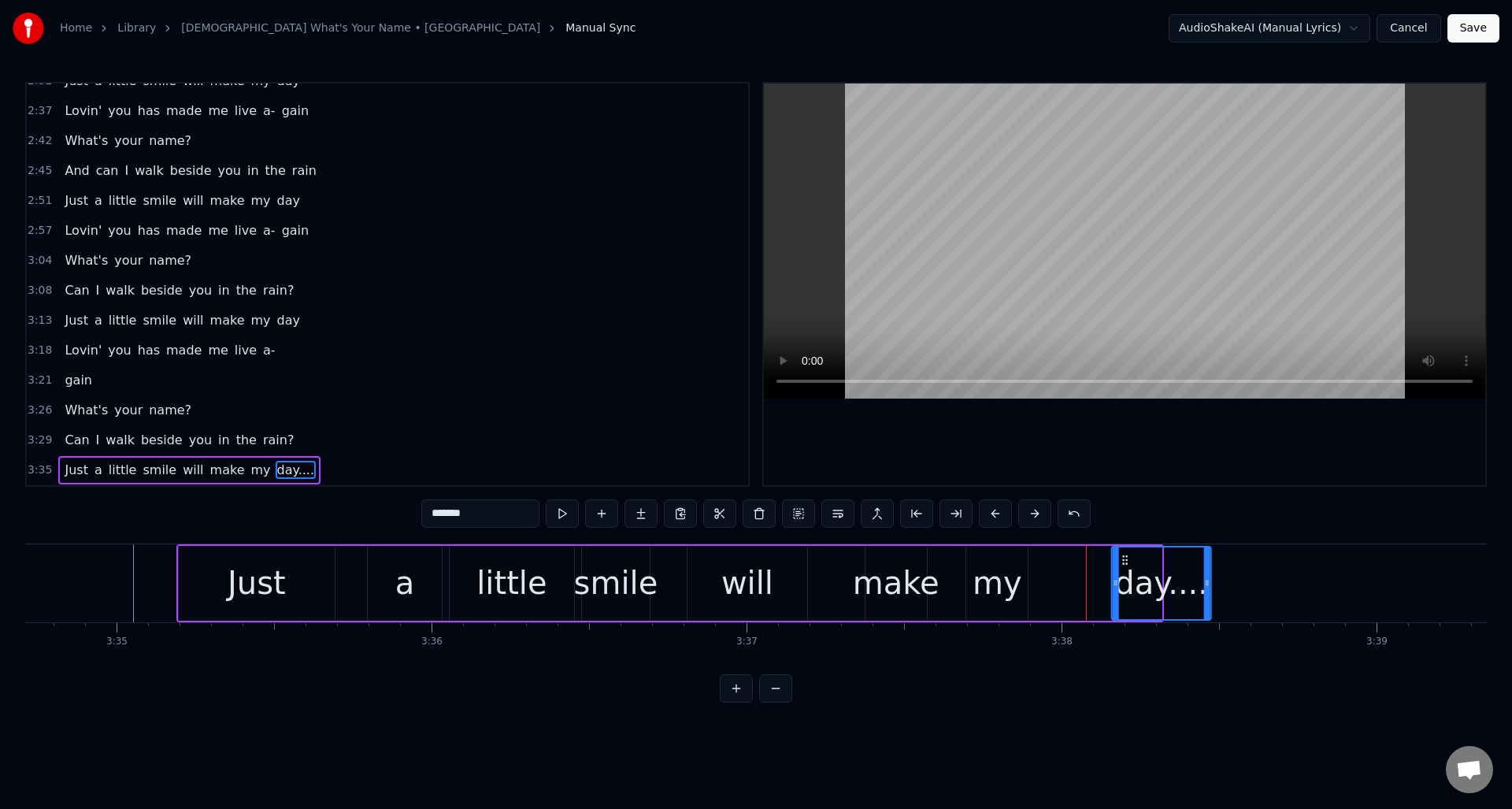
drag, startPoint x: 1077, startPoint y: 558, endPoint x: 1126, endPoint y: 557, distance: 49.0
click at [1126, 557] on icon at bounding box center [1125, 560] width 12 height 12
click at [1001, 562] on div "my" at bounding box center [997, 583] width 49 height 48
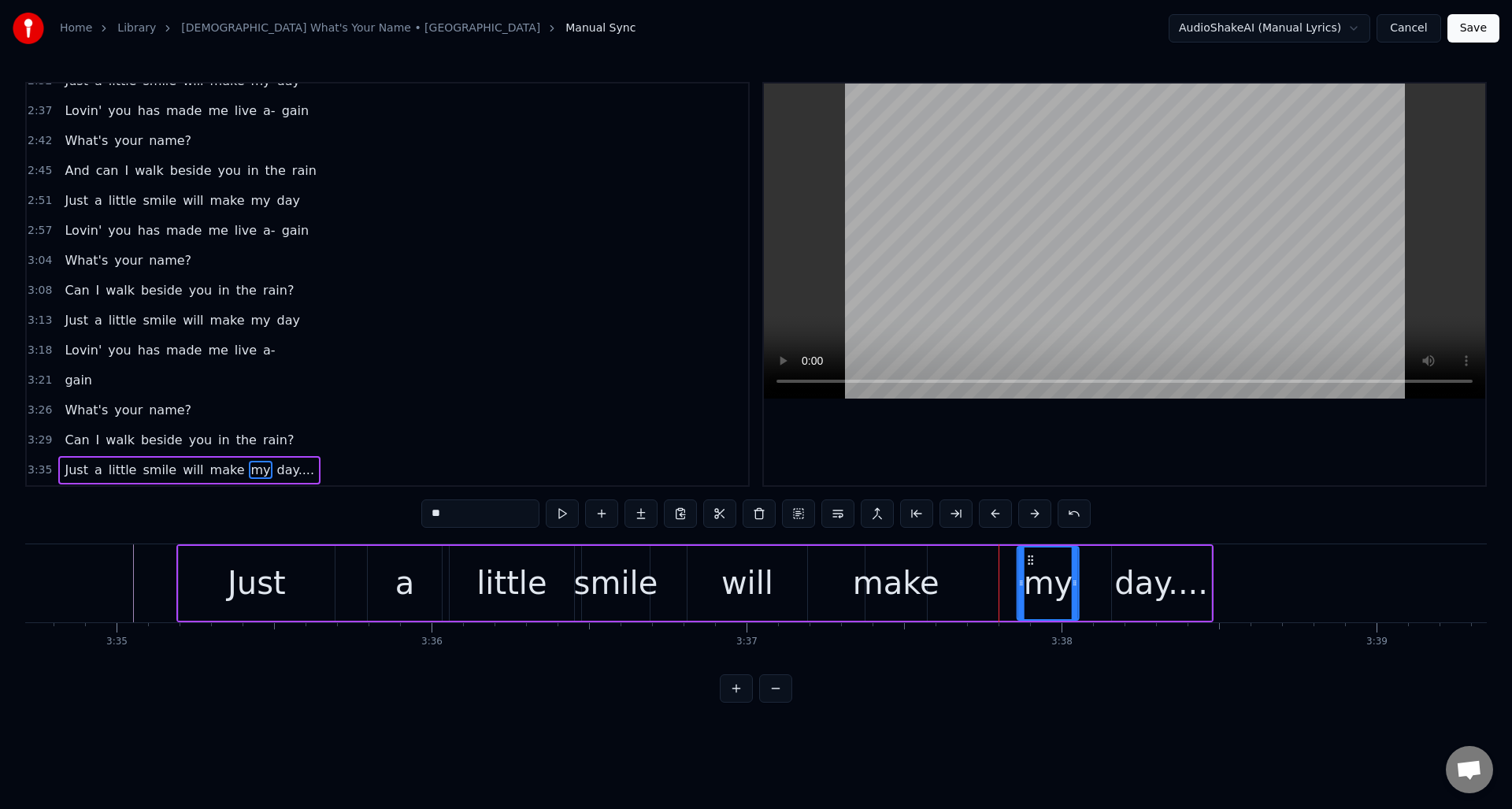
drag, startPoint x: 979, startPoint y: 556, endPoint x: 1017, endPoint y: 558, distance: 38.1
click at [1030, 556] on icon at bounding box center [1031, 560] width 12 height 12
click at [898, 559] on div "make" at bounding box center [896, 583] width 87 height 48
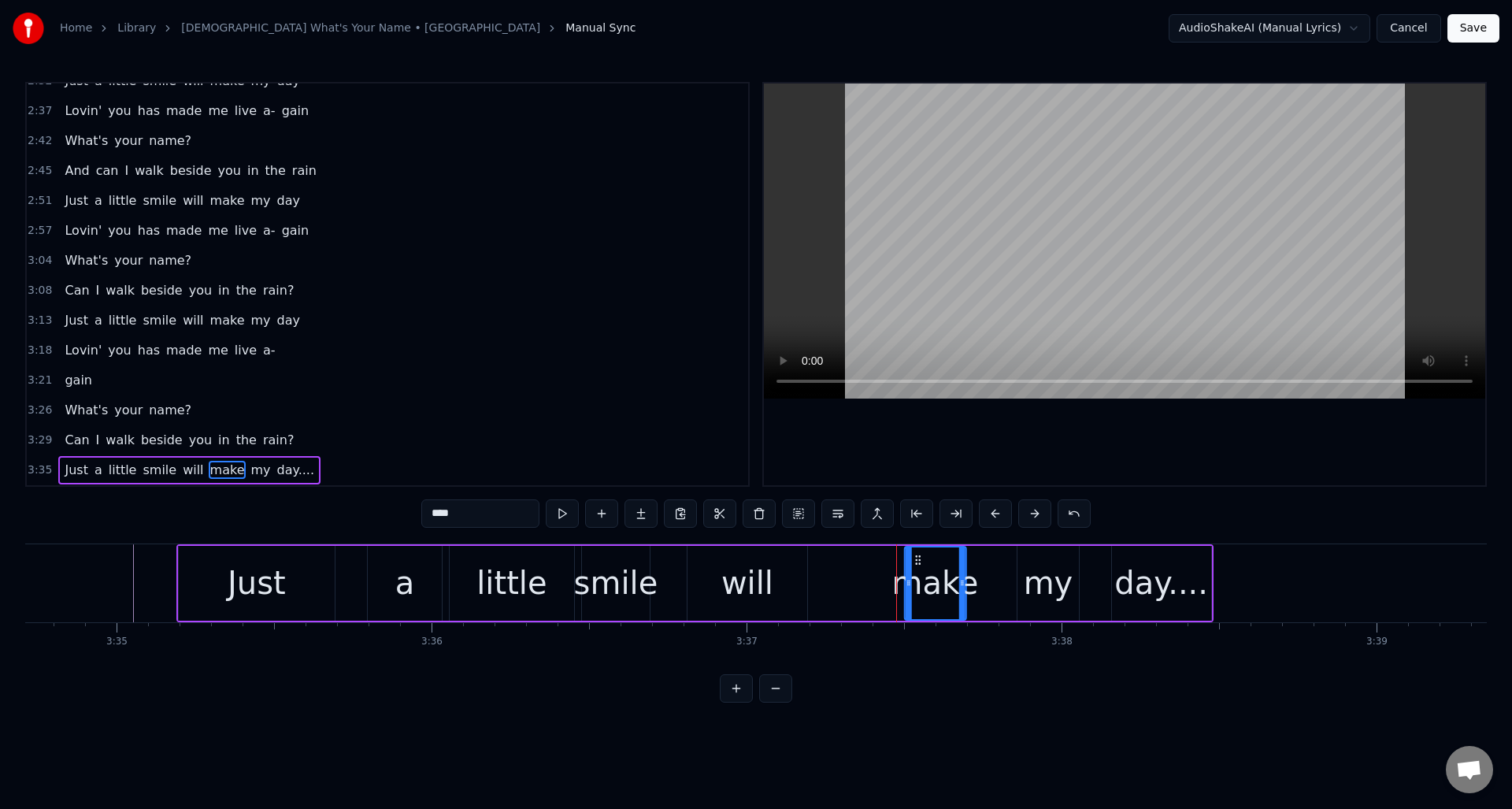
drag, startPoint x: 877, startPoint y: 560, endPoint x: 915, endPoint y: 561, distance: 38.0
click at [915, 561] on icon at bounding box center [918, 560] width 12 height 12
click at [1036, 559] on div "my" at bounding box center [1048, 583] width 49 height 48
drag, startPoint x: 1032, startPoint y: 556, endPoint x: 981, endPoint y: 565, distance: 51.8
click at [1022, 558] on icon at bounding box center [1021, 560] width 12 height 12
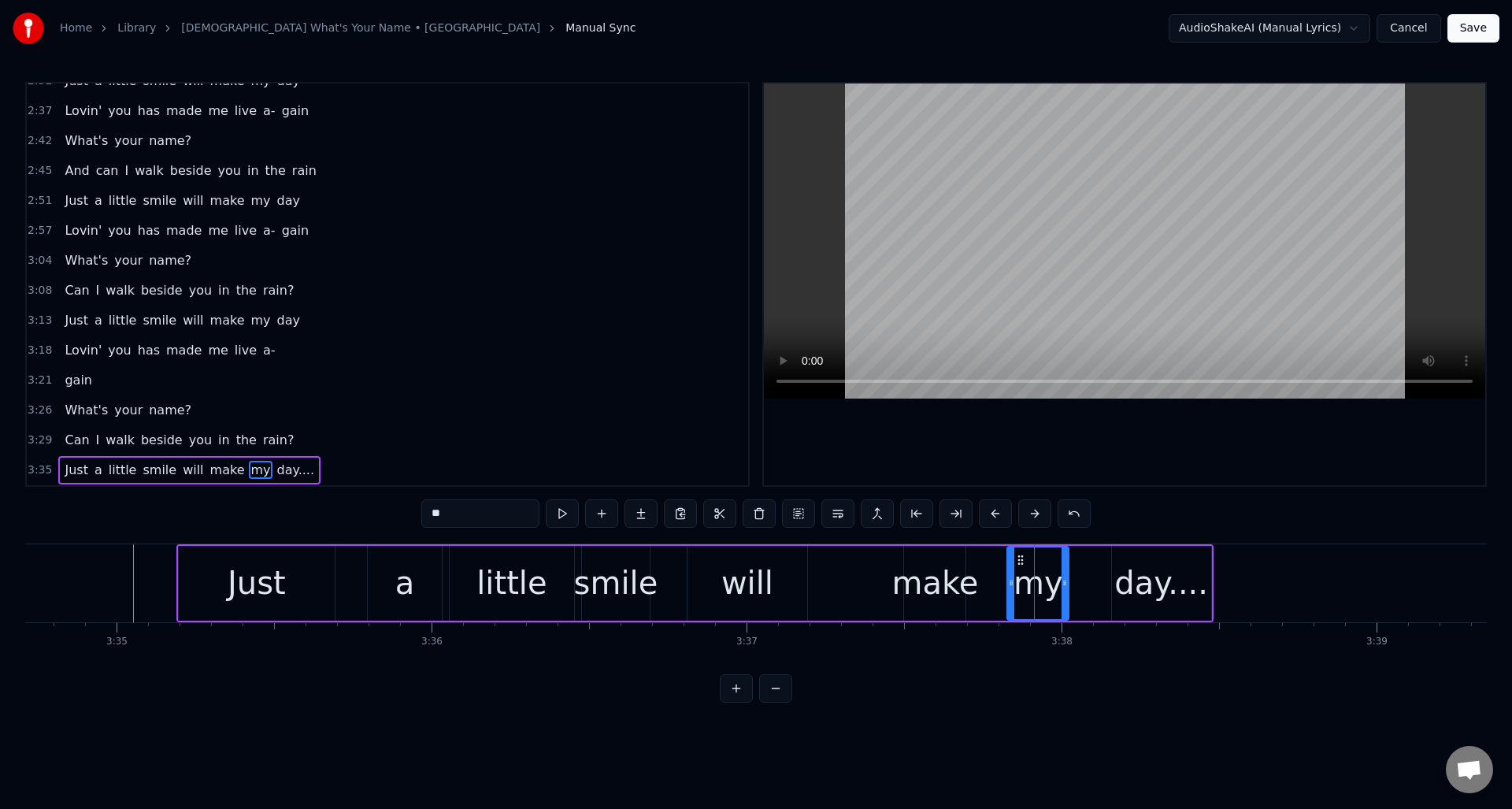
click at [775, 560] on div "will" at bounding box center [748, 583] width 120 height 75
type input "****"
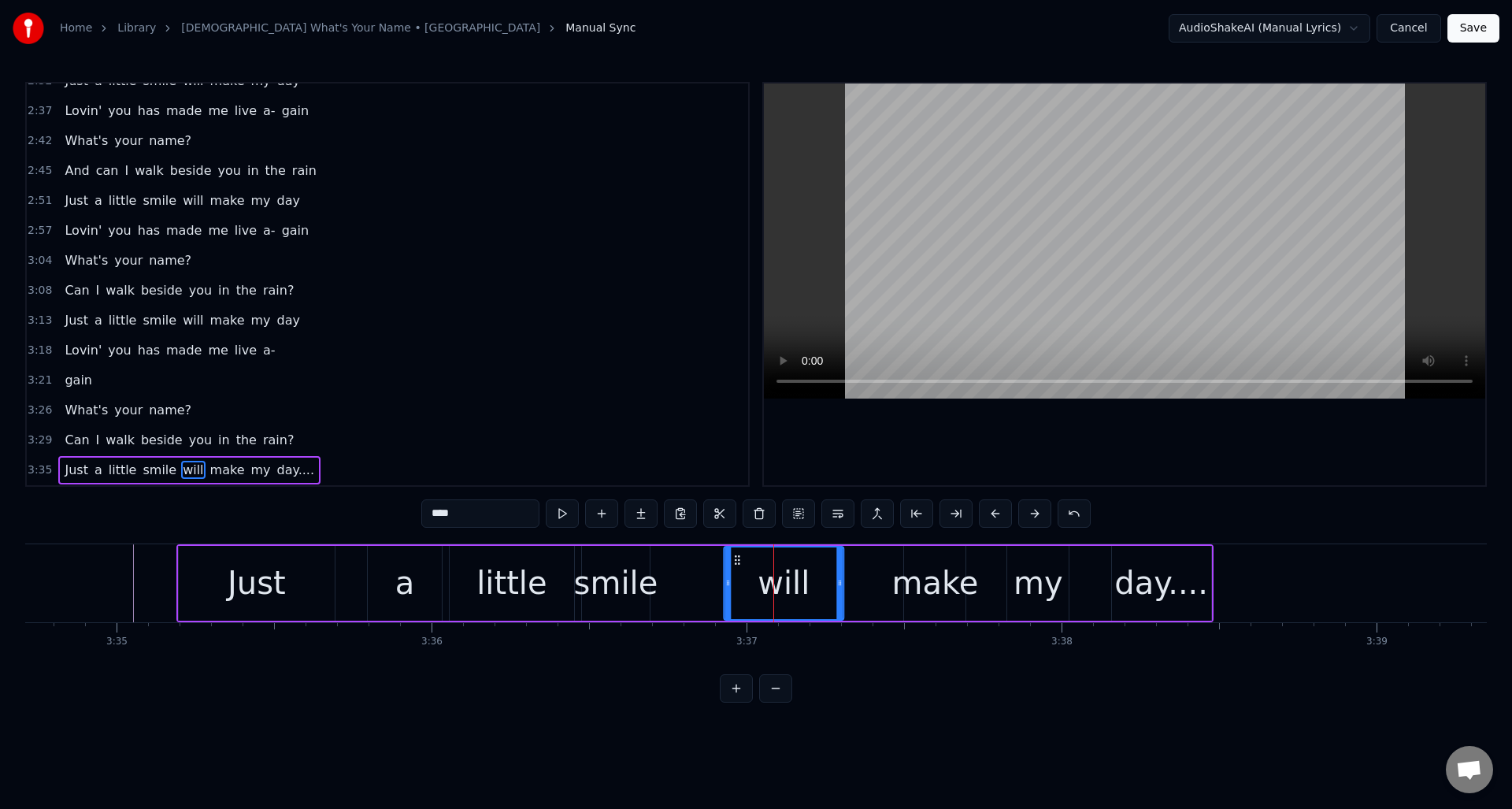
drag, startPoint x: 700, startPoint y: 556, endPoint x: 737, endPoint y: 556, distance: 37.0
click at [737, 556] on icon at bounding box center [737, 560] width 12 height 12
drag, startPoint x: 97, startPoint y: 566, endPoint x: 184, endPoint y: 529, distance: 94.5
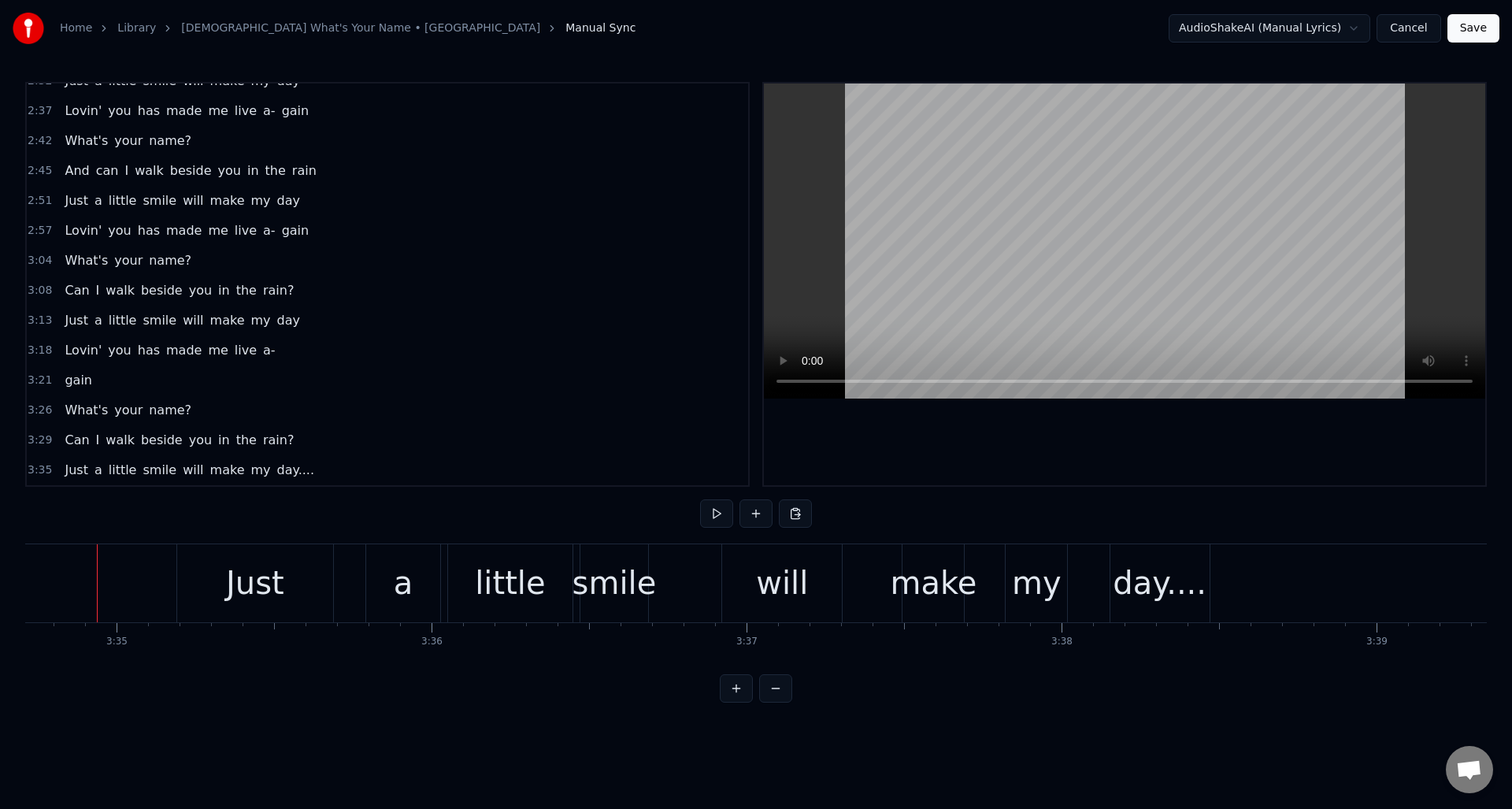
scroll to position [0, 67633]
click at [710, 511] on button at bounding box center [716, 513] width 33 height 28
click at [626, 571] on div "smile" at bounding box center [621, 583] width 84 height 48
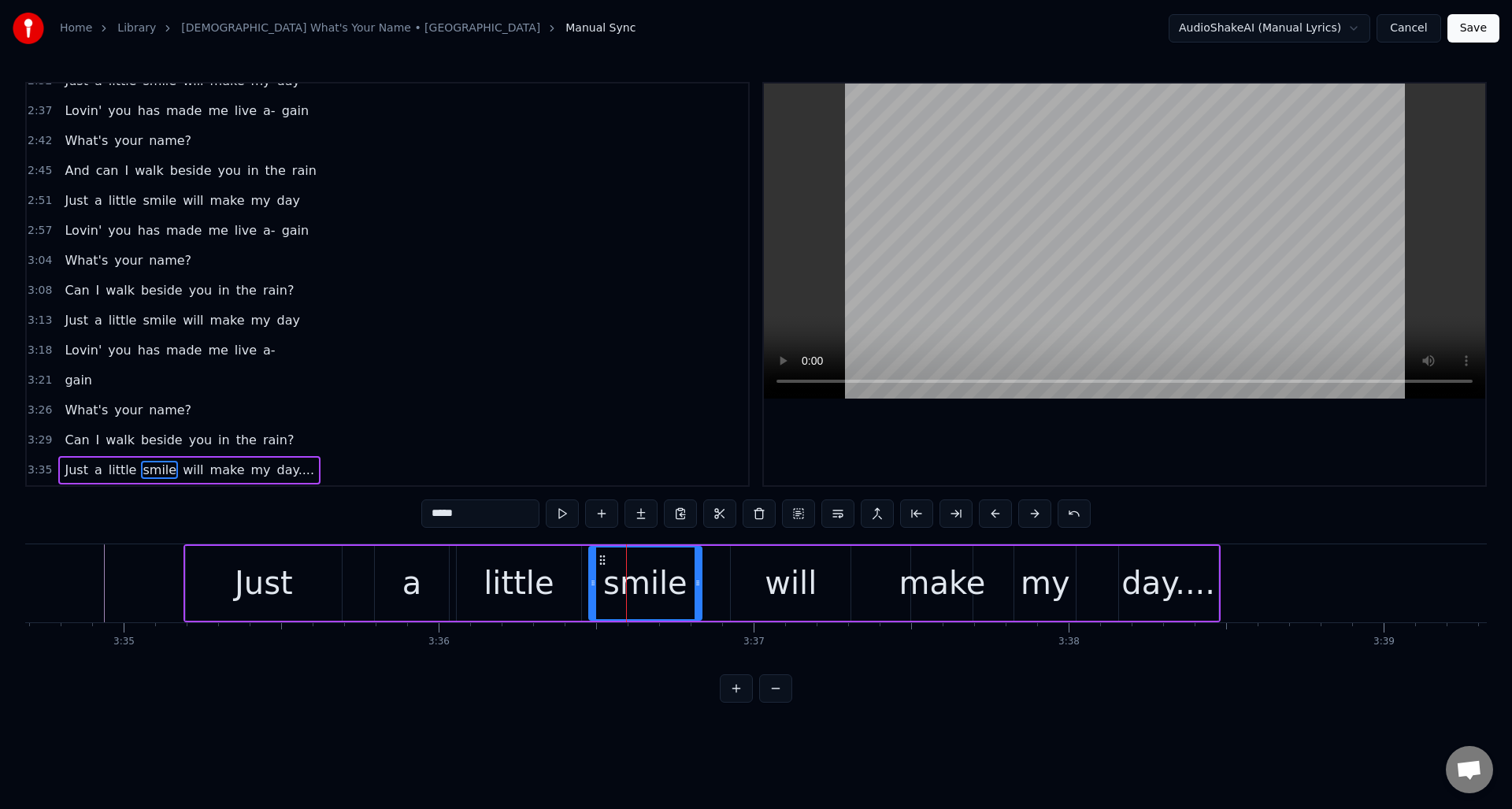
drag, startPoint x: 653, startPoint y: 575, endPoint x: 698, endPoint y: 576, distance: 45.0
click at [698, 576] on div at bounding box center [698, 583] width 6 height 72
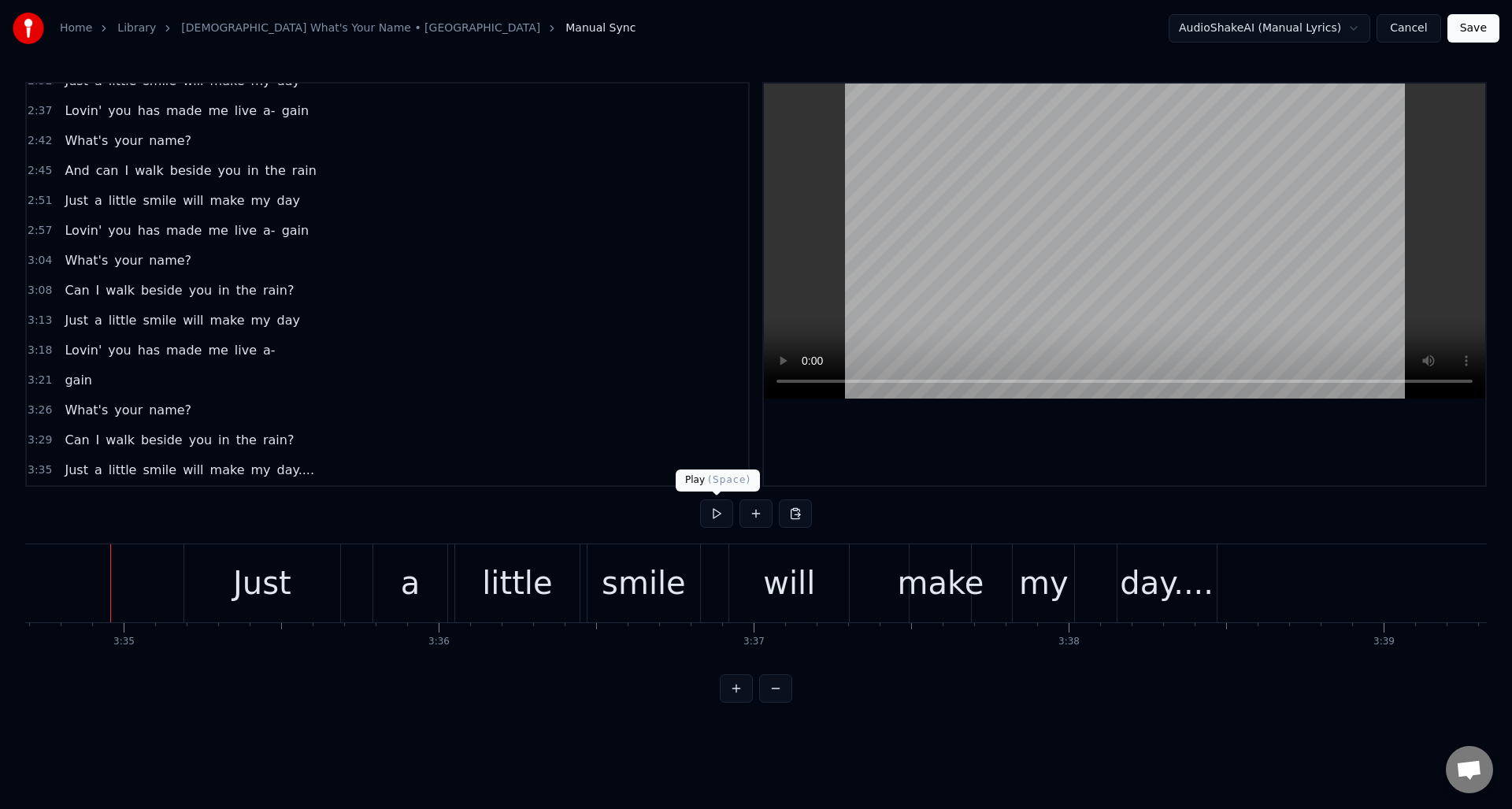
click at [718, 515] on button at bounding box center [716, 513] width 33 height 28
drag, startPoint x: 718, startPoint y: 515, endPoint x: 733, endPoint y: 527, distance: 19.2
click at [720, 515] on button at bounding box center [716, 513] width 33 height 28
click at [925, 563] on div "make" at bounding box center [941, 583] width 87 height 48
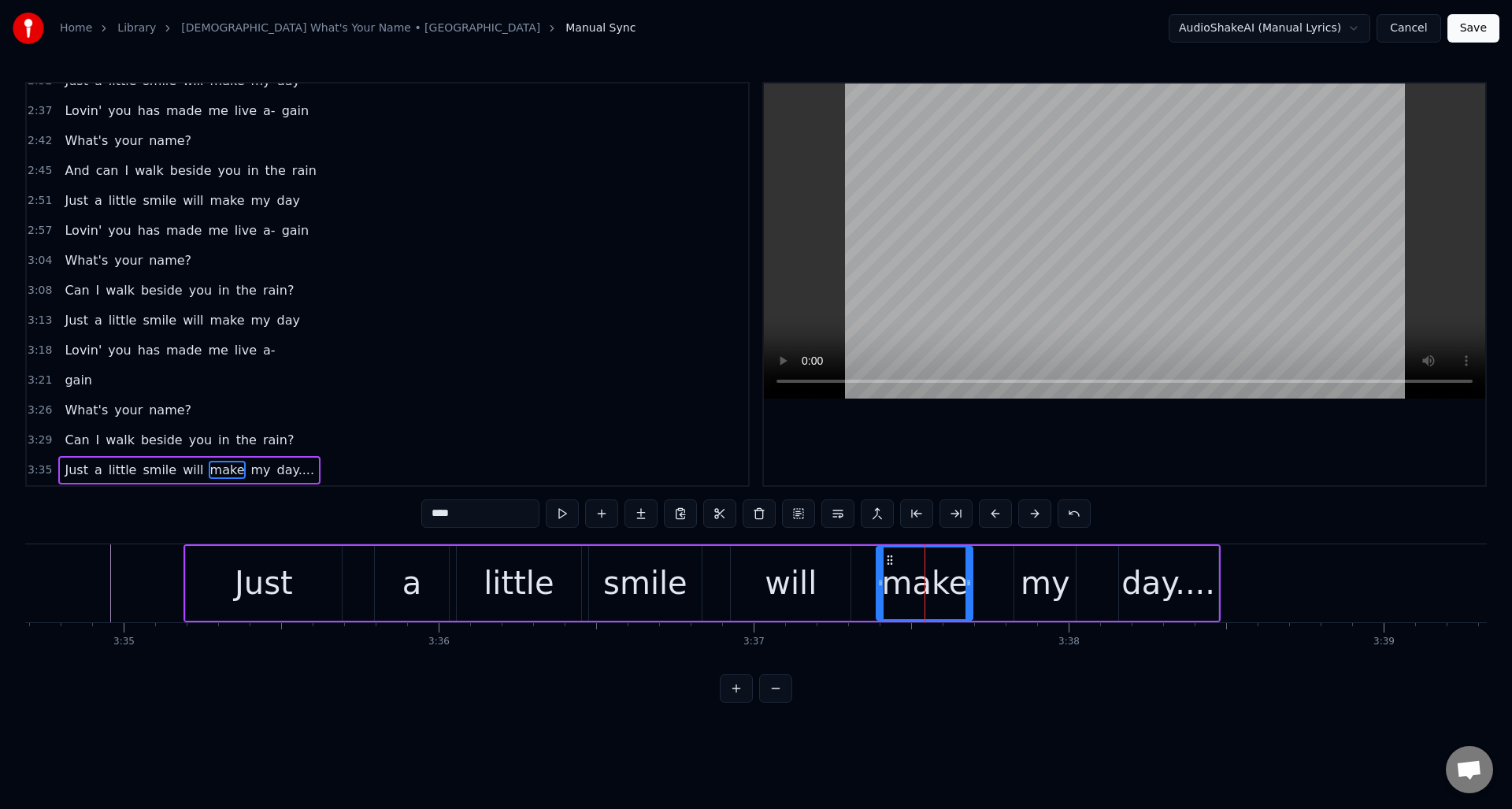
drag, startPoint x: 911, startPoint y: 567, endPoint x: 880, endPoint y: 571, distance: 31.3
click at [880, 571] on div at bounding box center [880, 583] width 6 height 72
click at [1038, 567] on div "my" at bounding box center [1046, 583] width 49 height 48
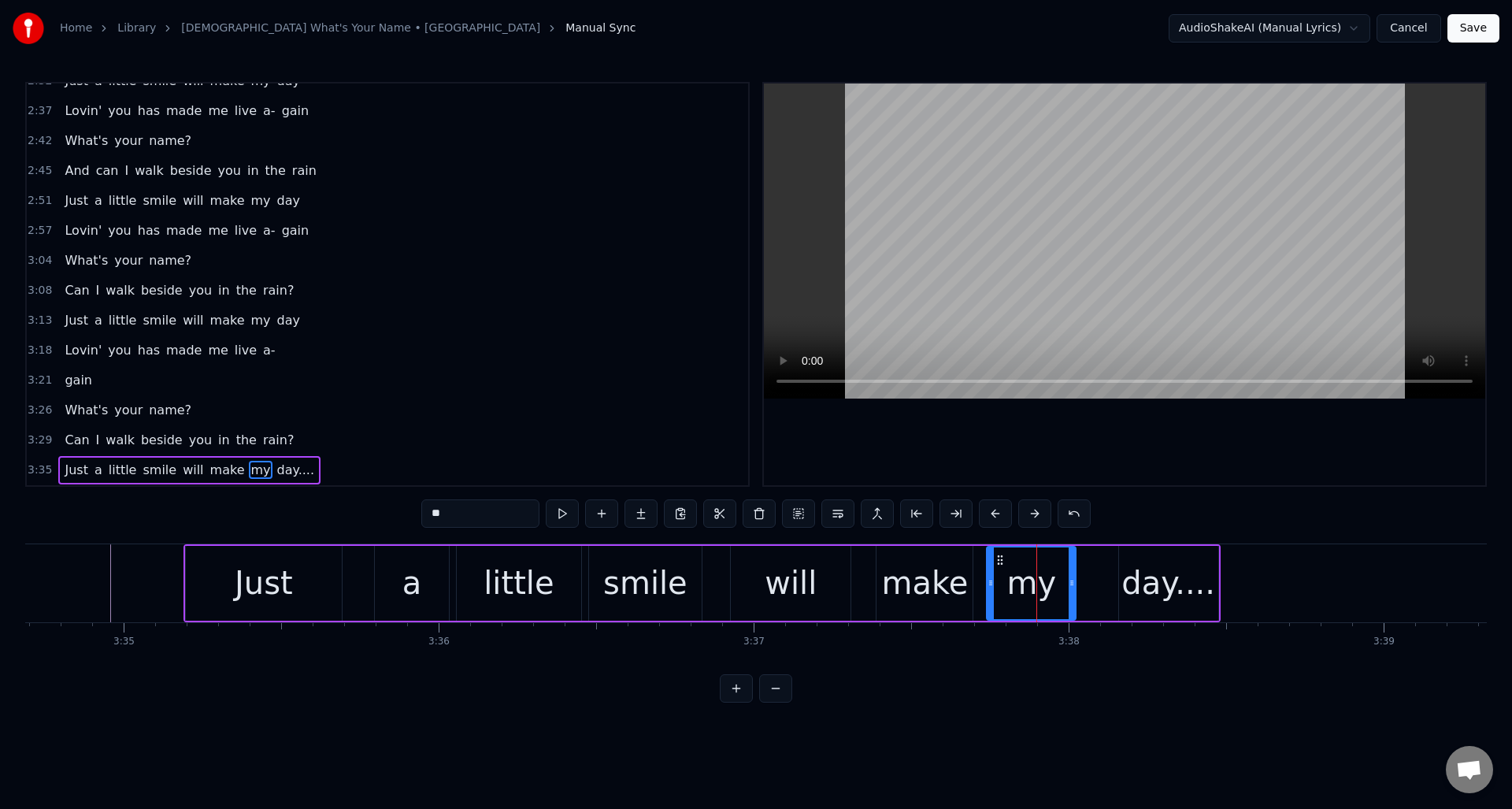
drag, startPoint x: 1017, startPoint y: 570, endPoint x: 1003, endPoint y: 573, distance: 14.3
click at [992, 576] on div at bounding box center [990, 583] width 6 height 72
click at [1143, 559] on div "day...." at bounding box center [1168, 583] width 94 height 48
type input "*******"
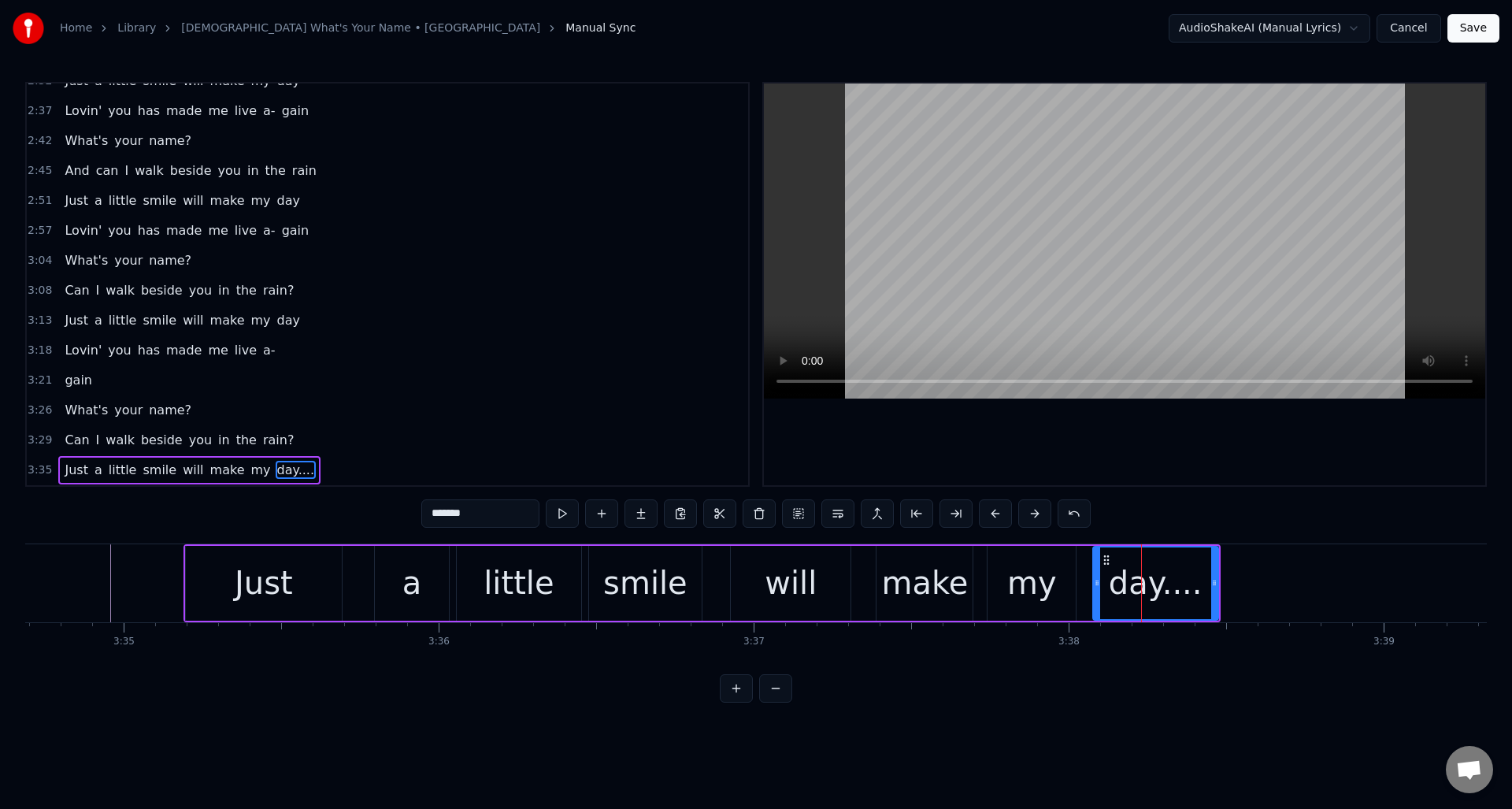
drag, startPoint x: 1122, startPoint y: 563, endPoint x: 1095, endPoint y: 570, distance: 27.9
click at [1095, 570] on div at bounding box center [1097, 583] width 6 height 72
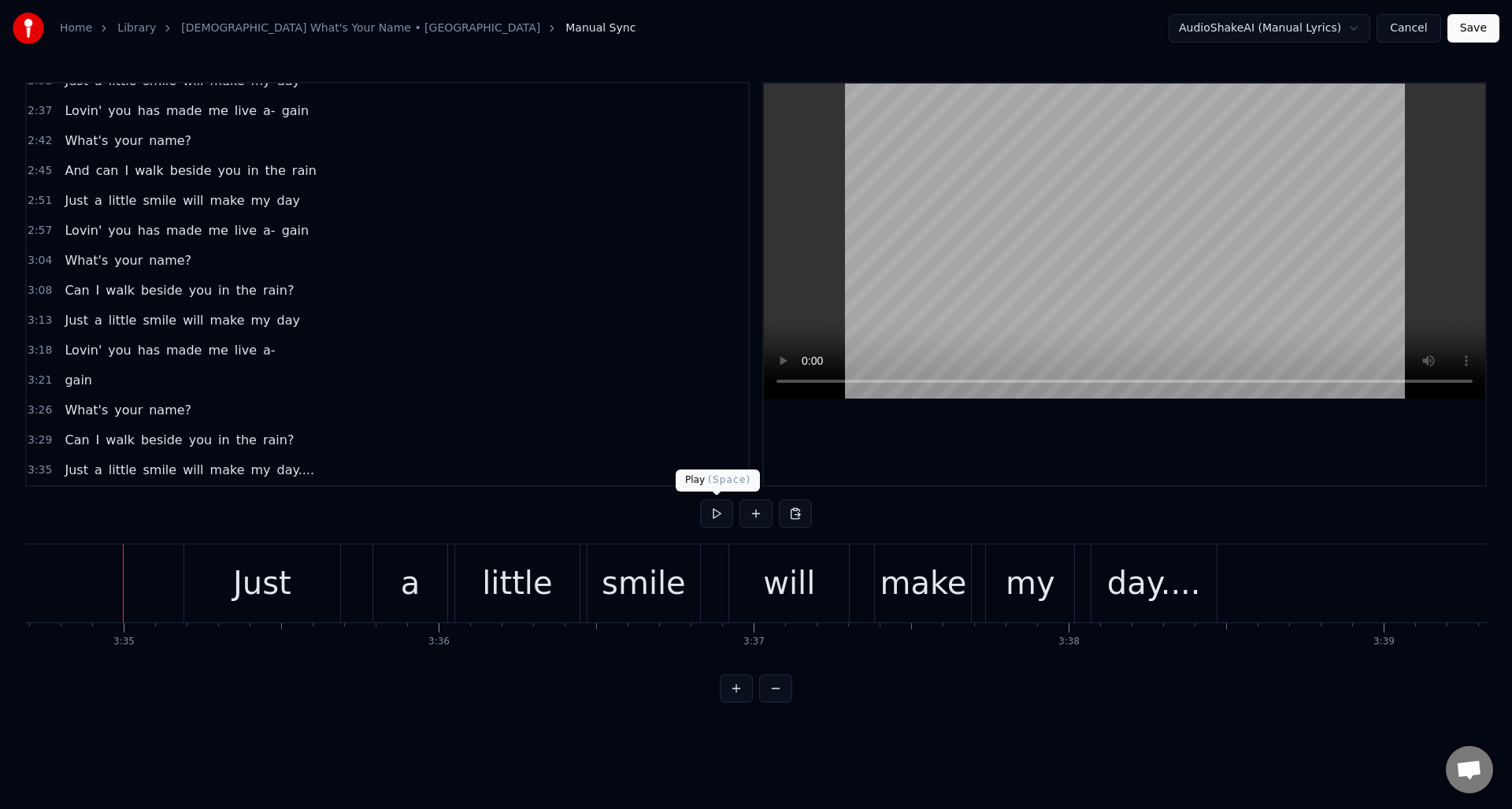
click at [714, 514] on button at bounding box center [716, 513] width 33 height 28
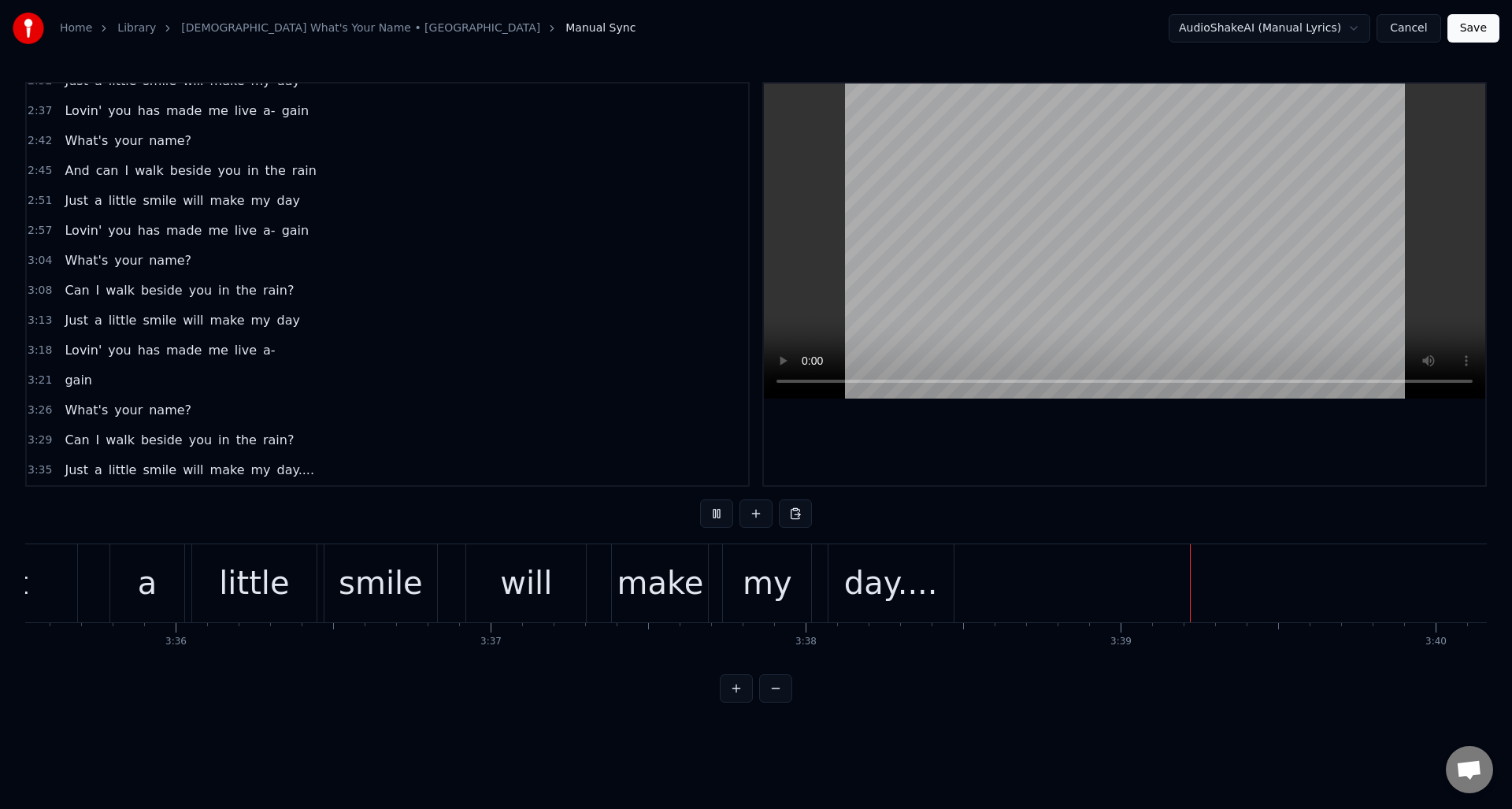
click at [714, 514] on button at bounding box center [716, 513] width 33 height 28
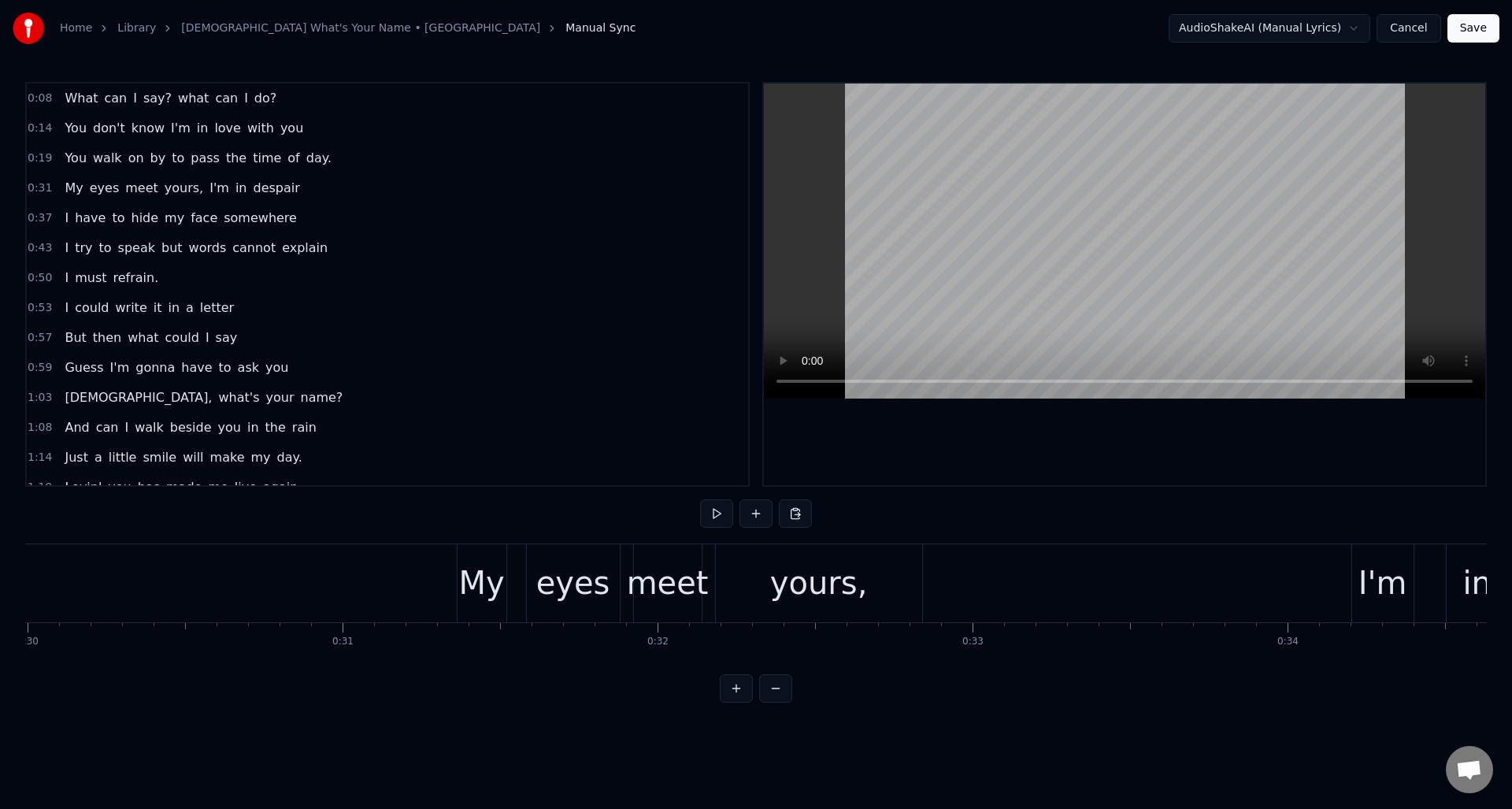
scroll to position [0, 0]
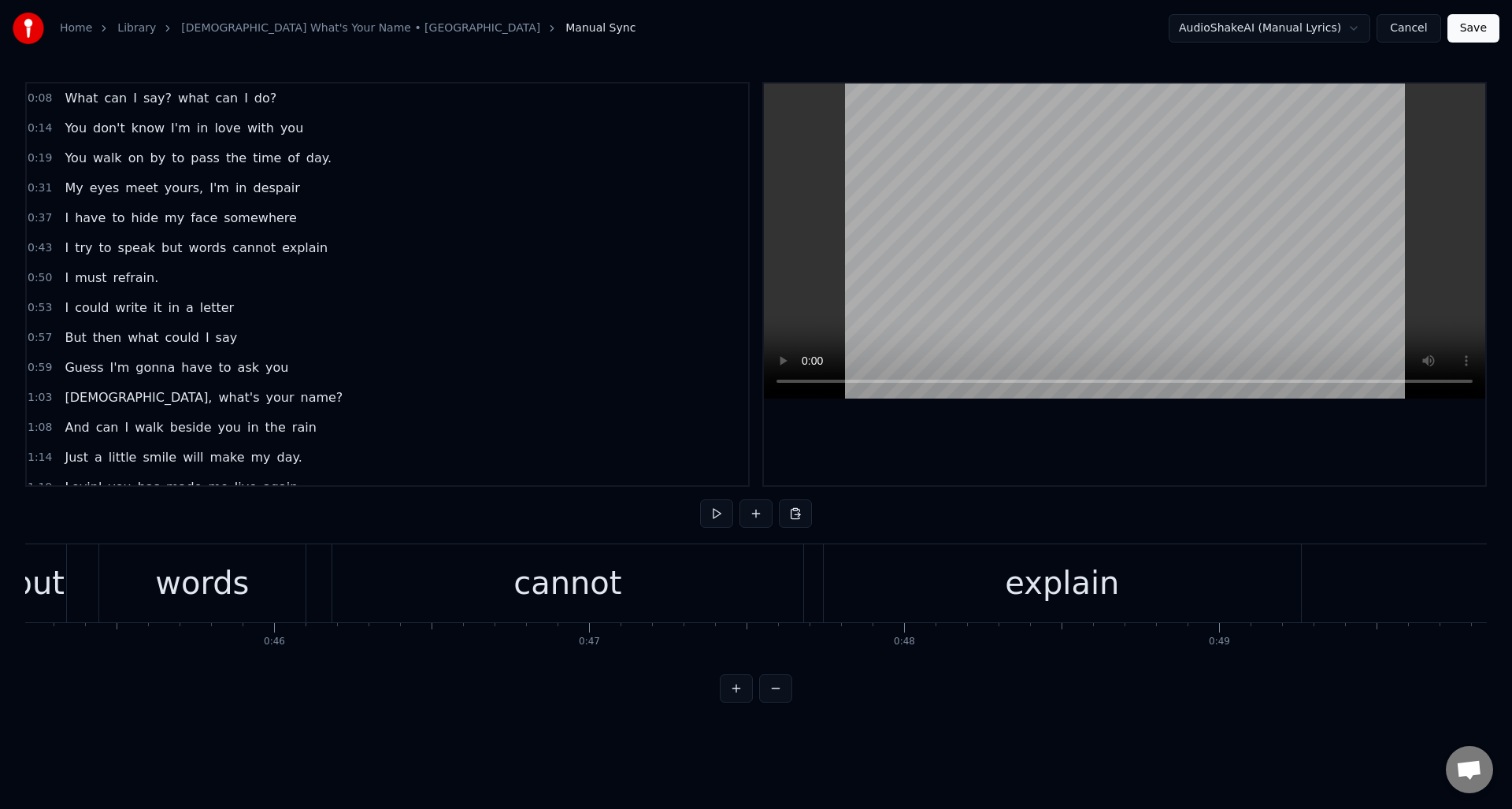
scroll to position [0, 14167]
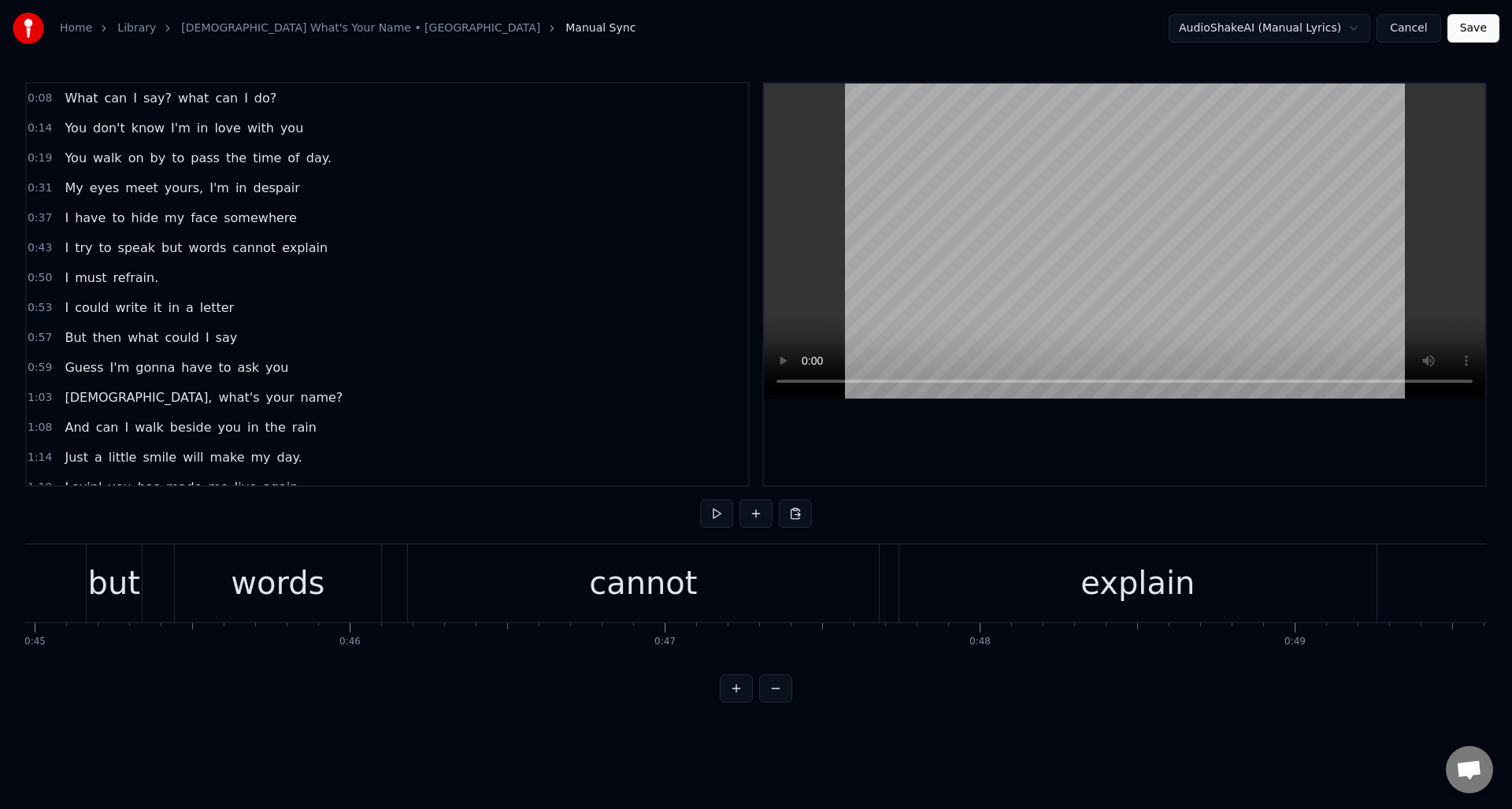
click at [544, 581] on div "cannot" at bounding box center [643, 583] width 471 height 78
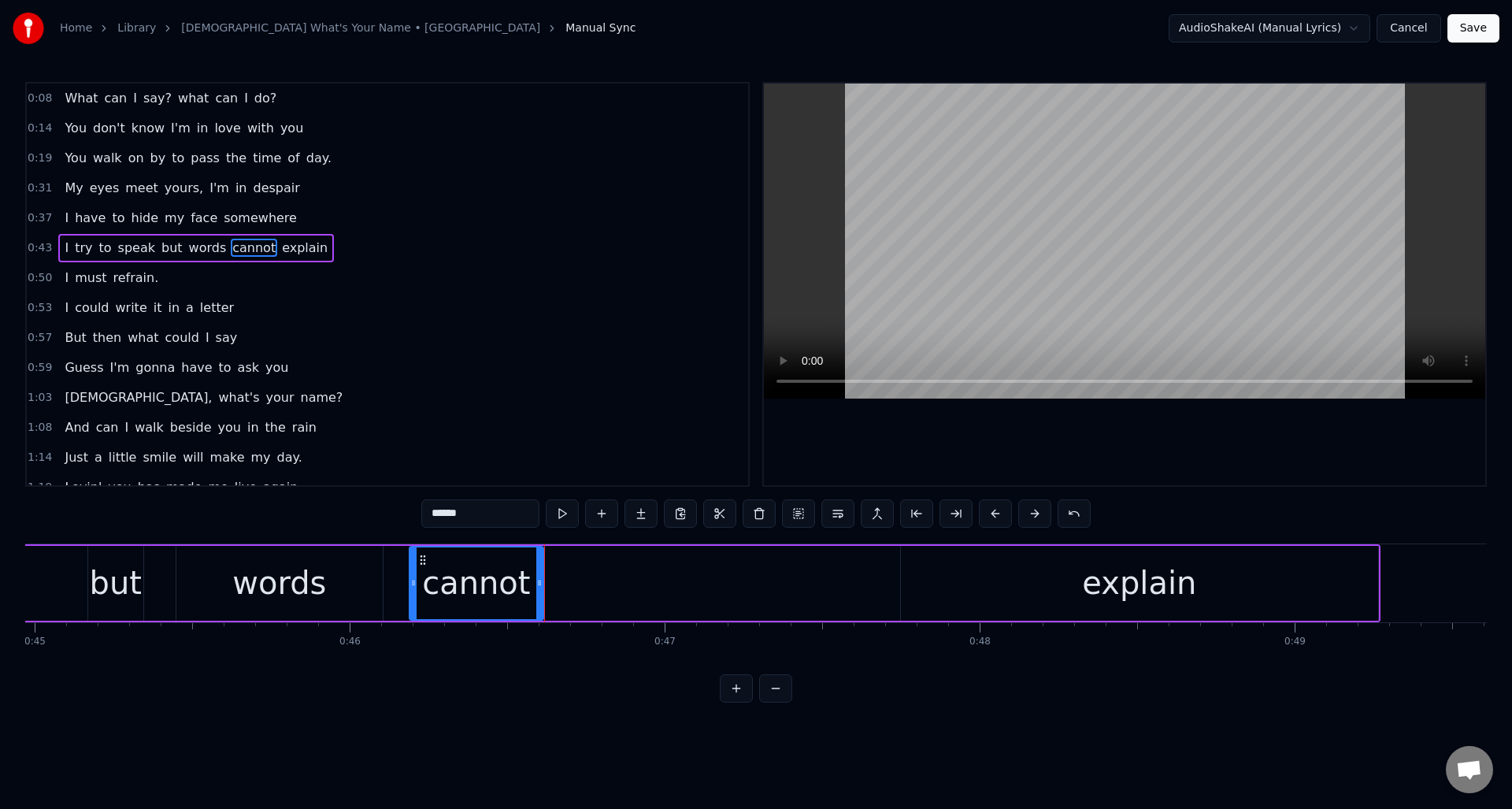
drag, startPoint x: 875, startPoint y: 574, endPoint x: 538, endPoint y: 586, distance: 337.2
click at [538, 586] on div at bounding box center [539, 583] width 6 height 72
click at [601, 515] on button at bounding box center [601, 513] width 33 height 28
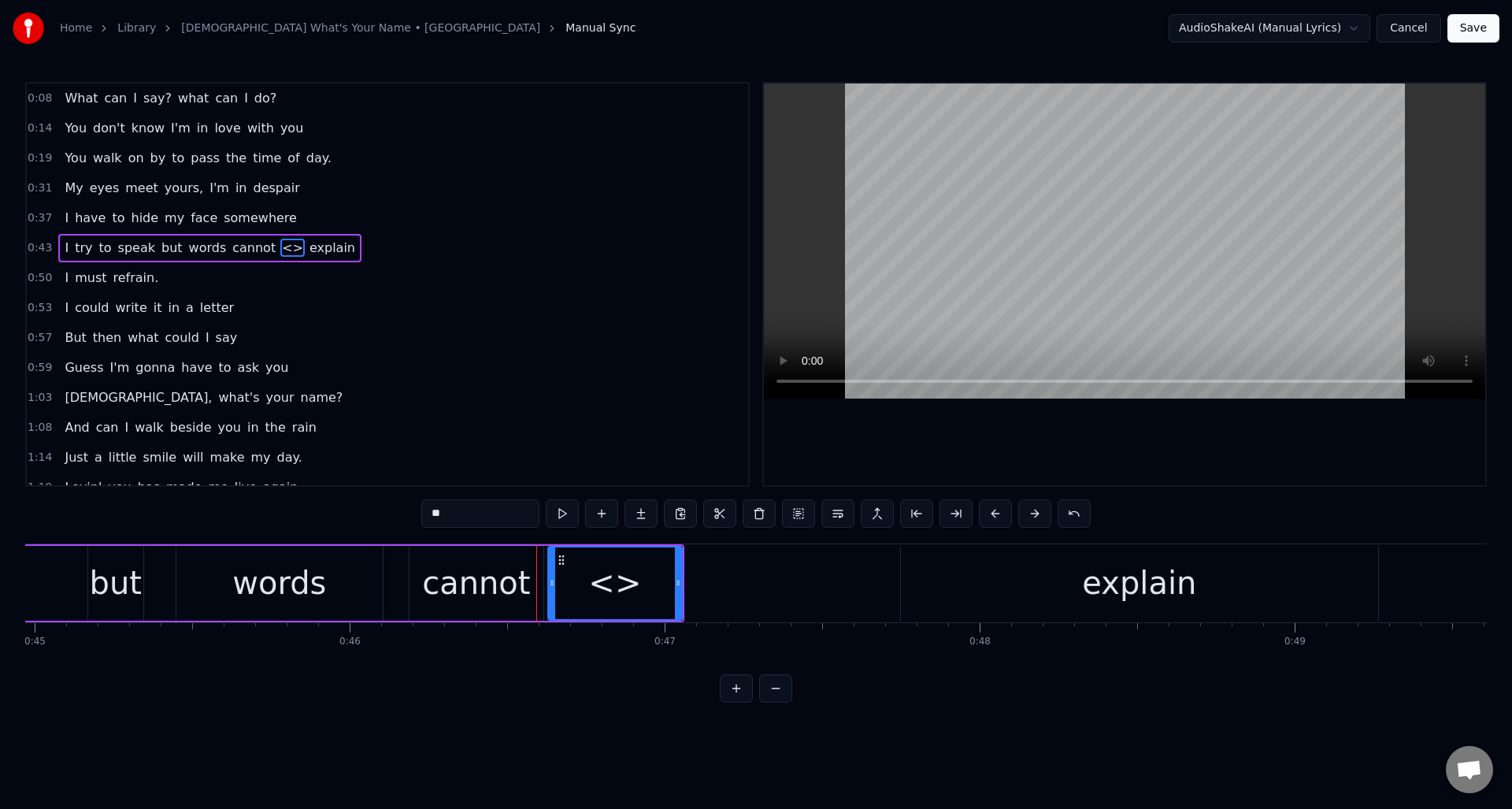
click at [506, 587] on div "cannot" at bounding box center [476, 583] width 108 height 48
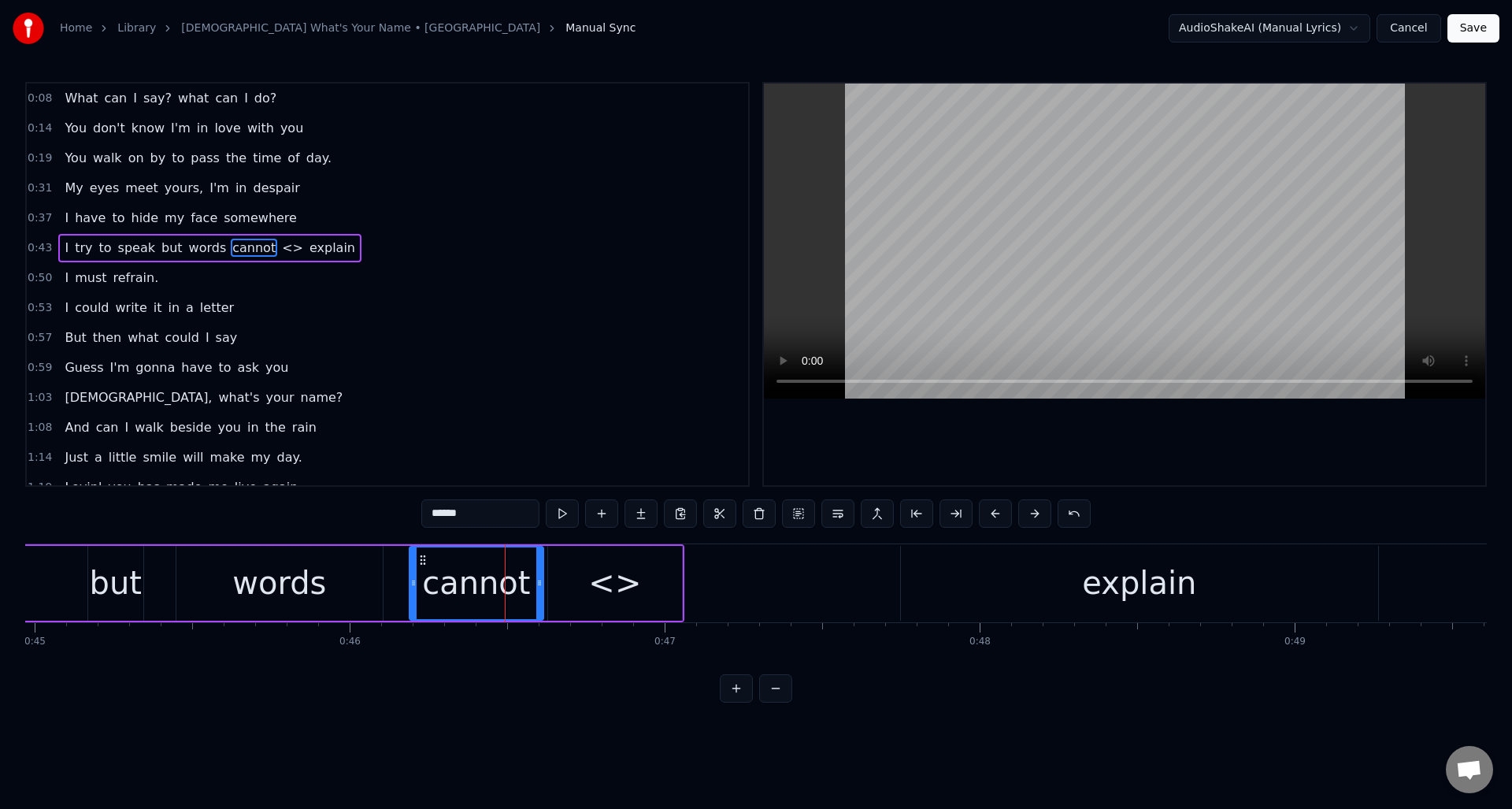
drag, startPoint x: 470, startPoint y: 517, endPoint x: 452, endPoint y: 517, distance: 18.0
click at [452, 517] on input "******" at bounding box center [480, 513] width 118 height 28
click at [609, 576] on div "<>" at bounding box center [615, 583] width 53 height 48
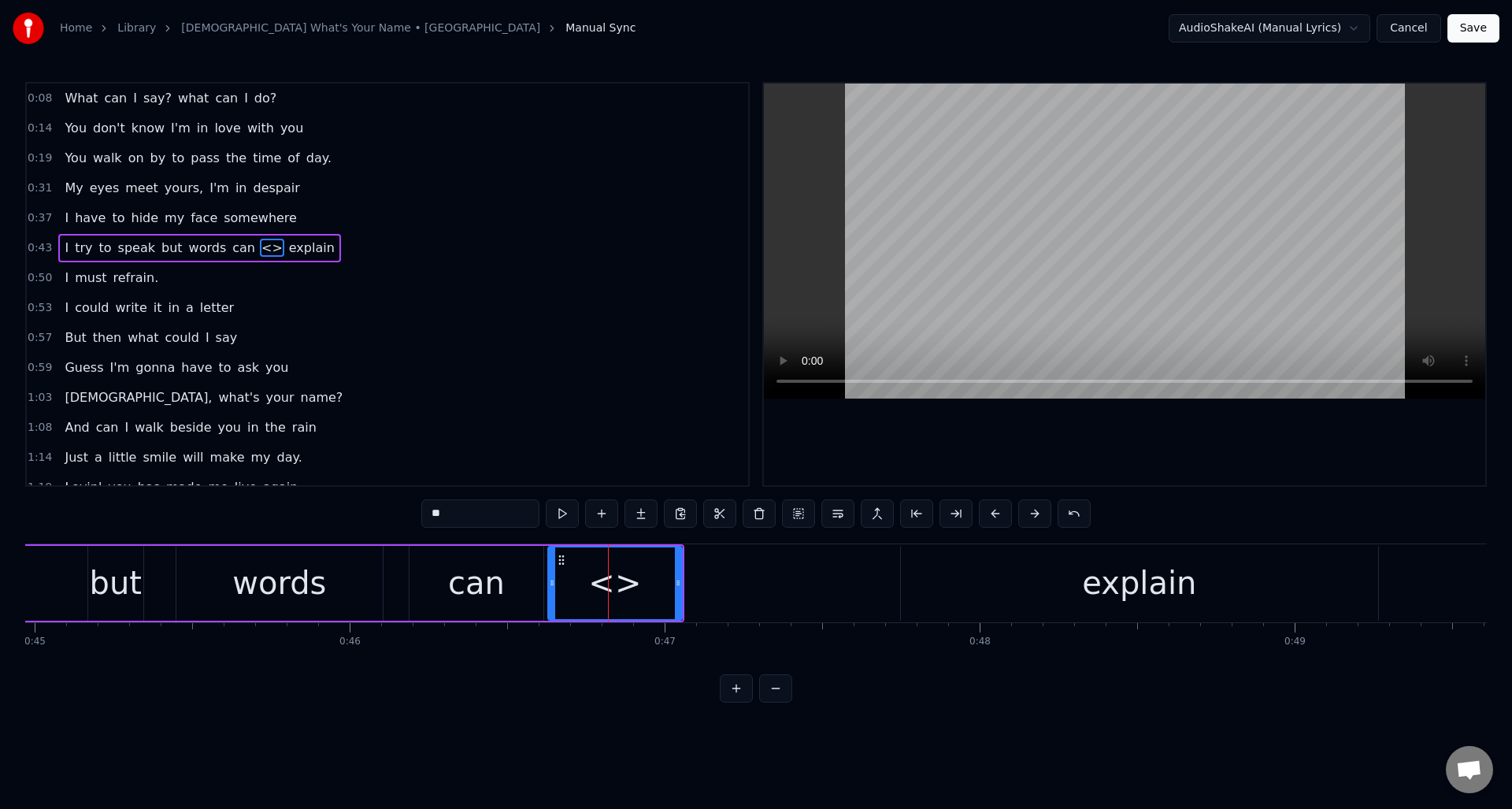
drag, startPoint x: 457, startPoint y: 520, endPoint x: 434, endPoint y: 518, distance: 23.1
click at [434, 518] on input "**" at bounding box center [480, 513] width 118 height 28
paste input "*"
click at [498, 587] on div "can" at bounding box center [476, 583] width 57 height 48
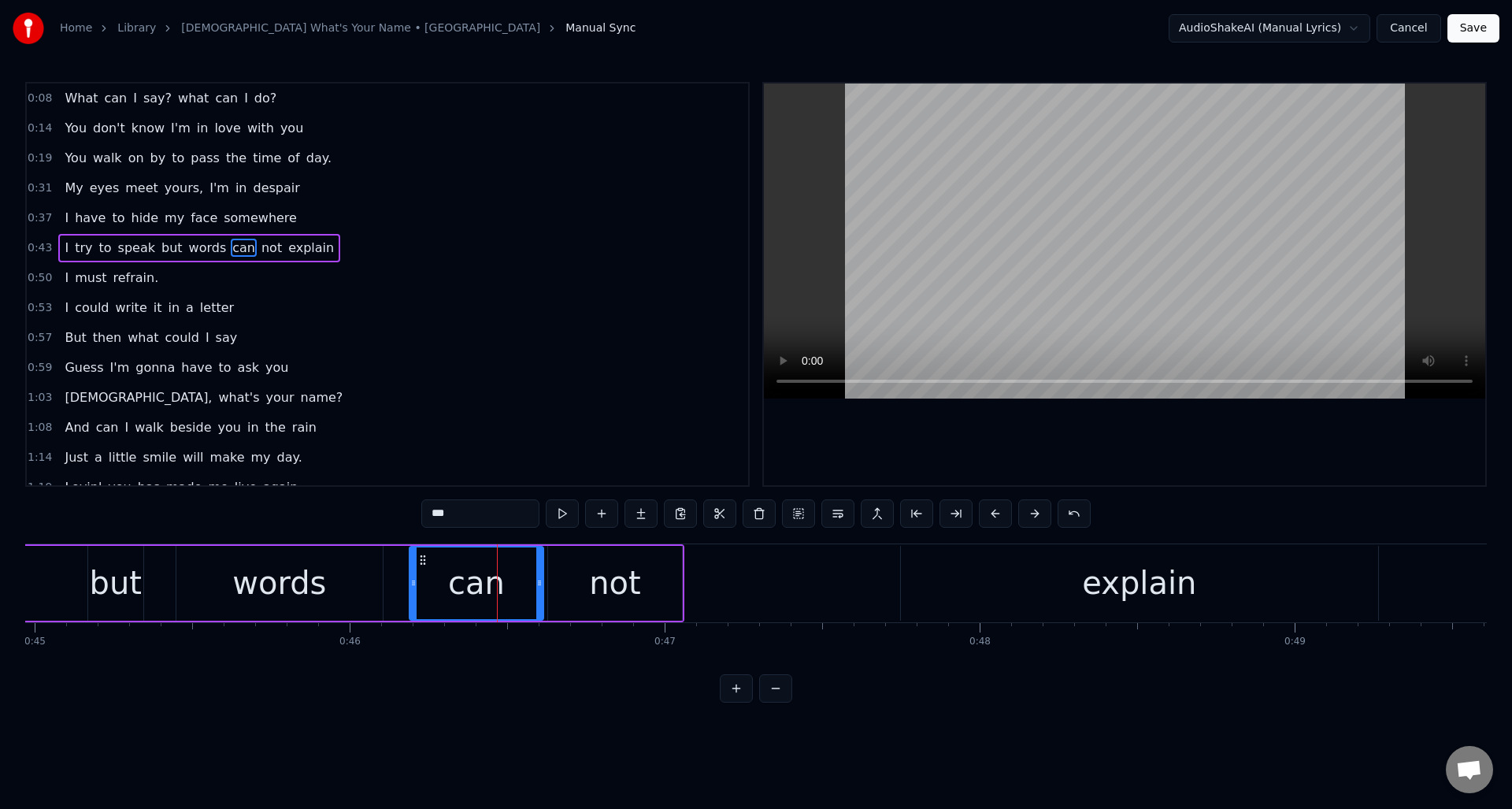
click at [474, 518] on input "***" at bounding box center [480, 513] width 118 height 28
click at [650, 571] on div "not" at bounding box center [616, 583] width 134 height 75
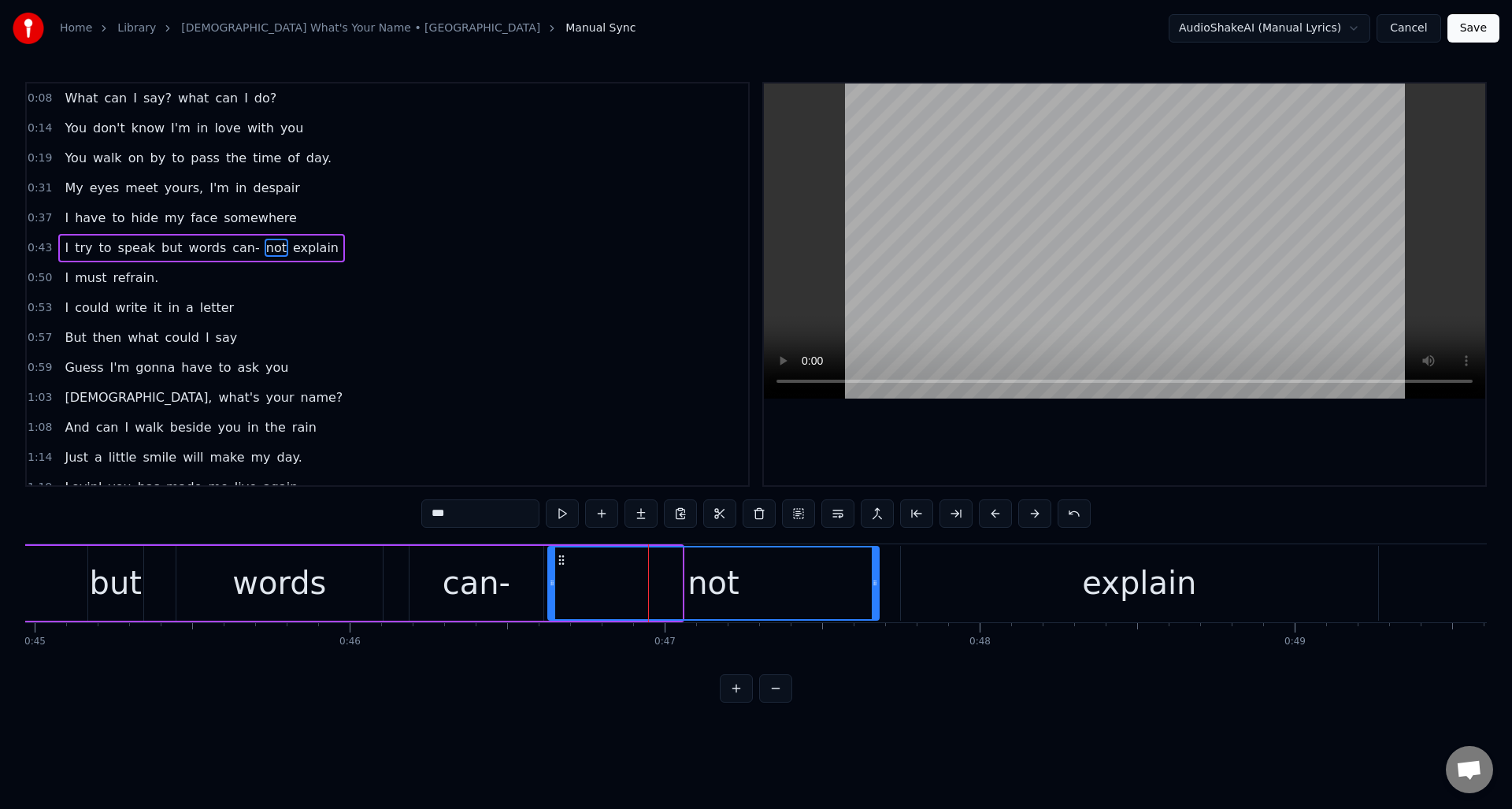
drag, startPoint x: 678, startPoint y: 578, endPoint x: 875, endPoint y: 586, distance: 197.2
click at [875, 586] on icon at bounding box center [874, 583] width 6 height 12
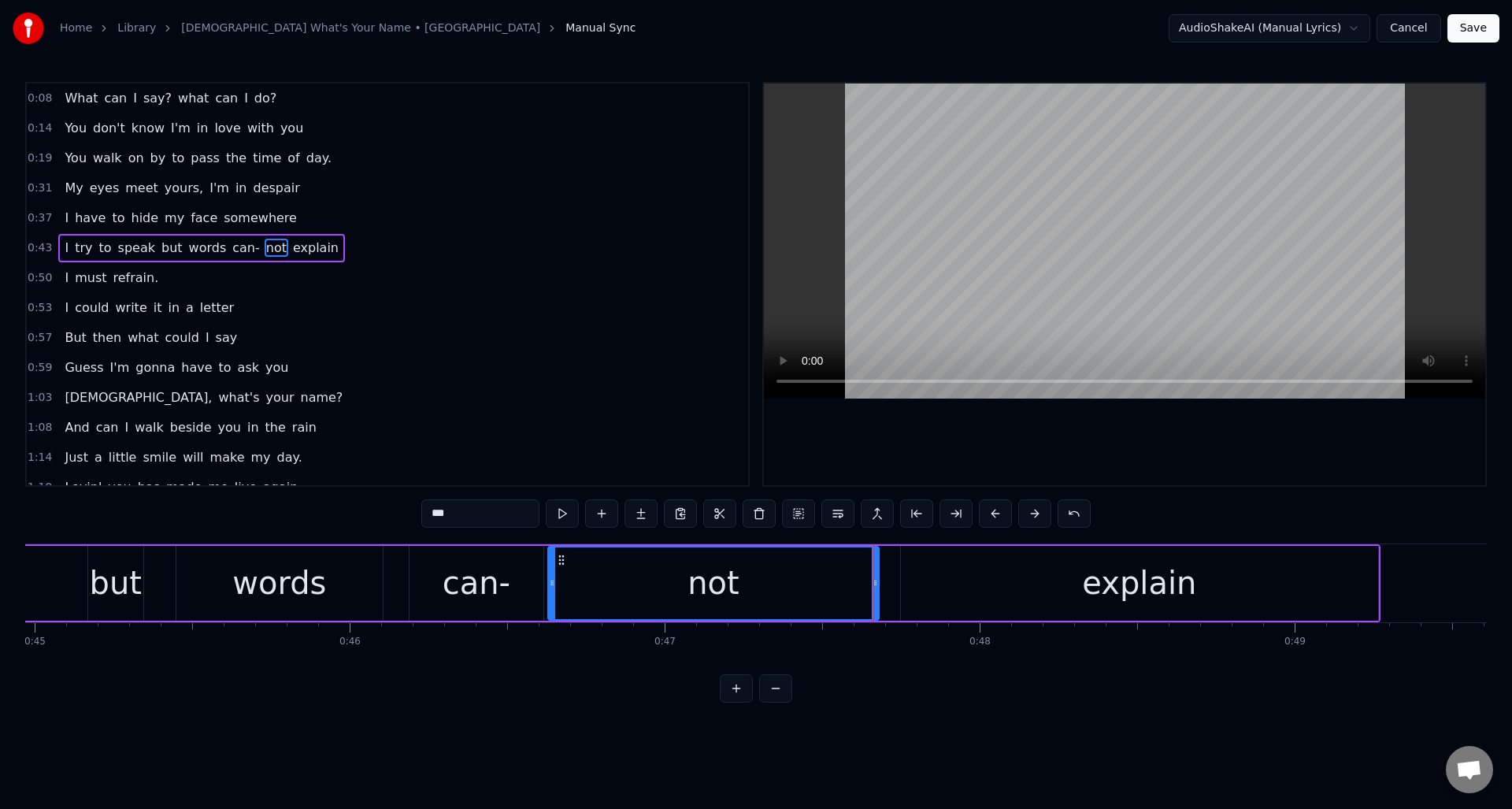
click at [565, 558] on icon at bounding box center [562, 560] width 12 height 12
click at [568, 513] on button at bounding box center [562, 513] width 33 height 28
drag, startPoint x: 568, startPoint y: 513, endPoint x: 573, endPoint y: 527, distance: 14.9
click at [568, 513] on button at bounding box center [562, 513] width 33 height 28
drag, startPoint x: 552, startPoint y: 588, endPoint x: 644, endPoint y: 584, distance: 92.1
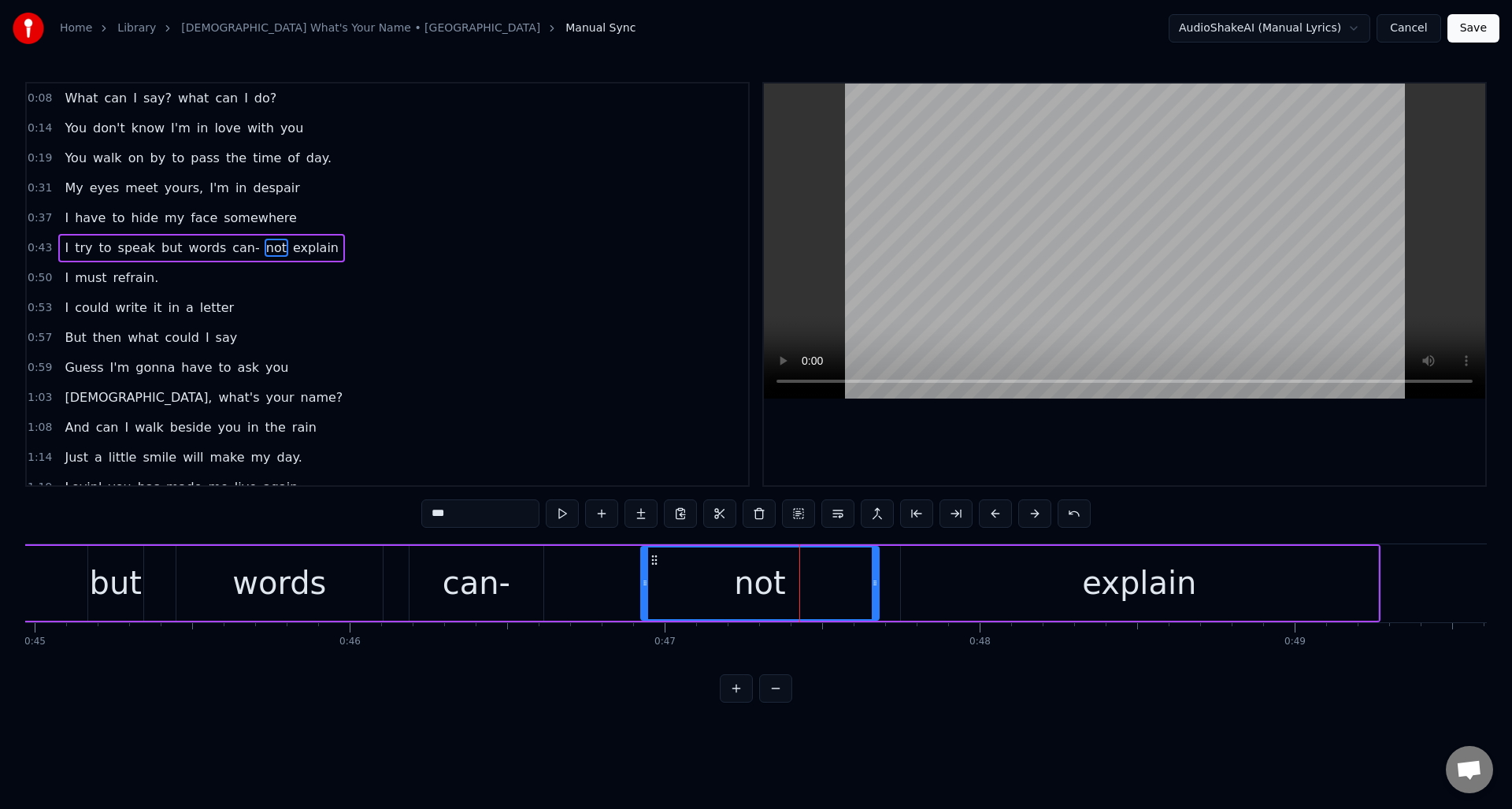
click at [645, 584] on icon at bounding box center [645, 583] width 6 height 12
click at [503, 571] on div "can-" at bounding box center [476, 583] width 68 height 48
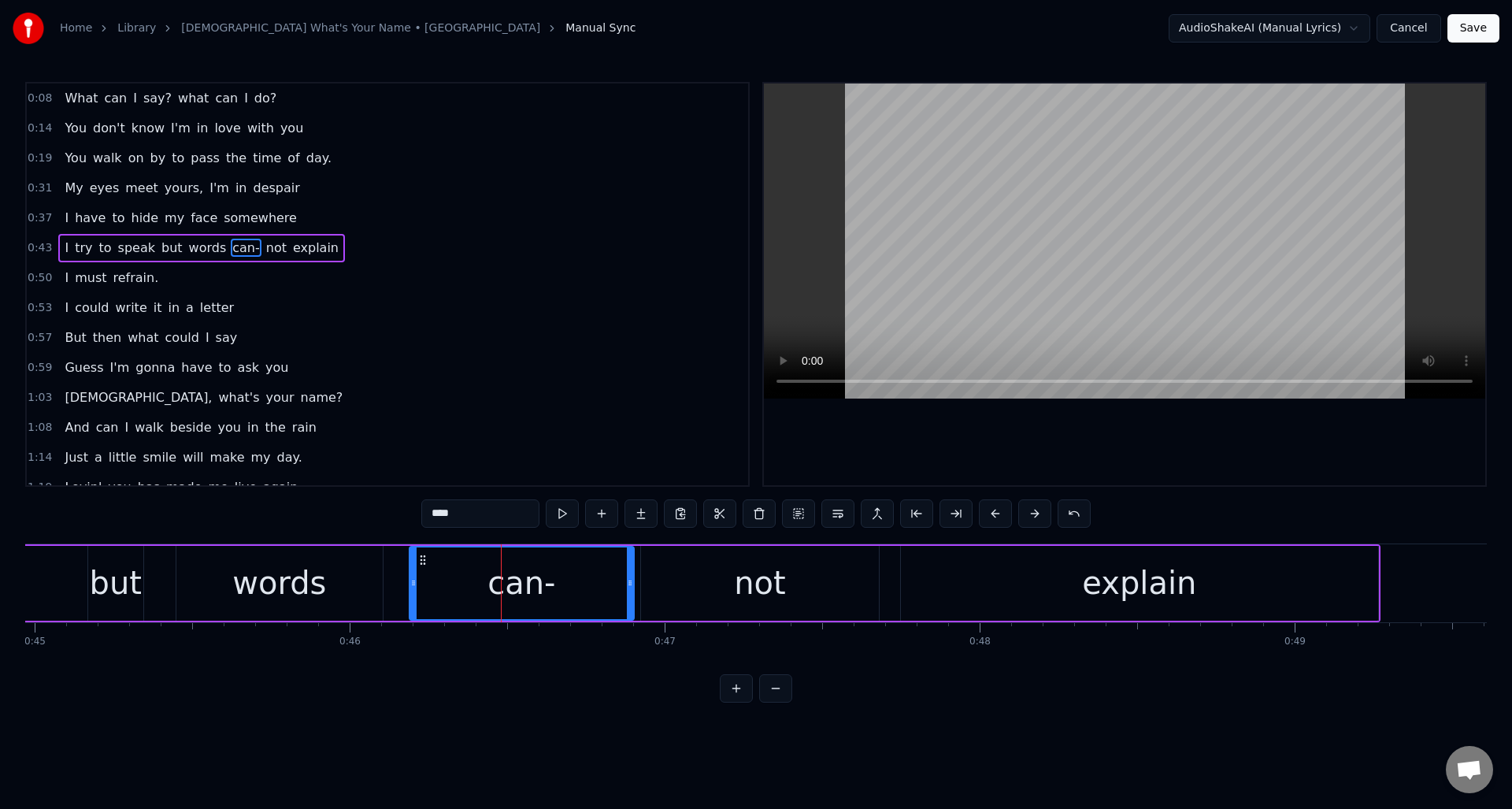
drag, startPoint x: 540, startPoint y: 571, endPoint x: 630, endPoint y: 572, distance: 90.0
click at [630, 572] on div at bounding box center [630, 583] width 6 height 72
click at [561, 516] on button at bounding box center [562, 513] width 33 height 28
click at [206, 563] on div "words" at bounding box center [280, 583] width 207 height 75
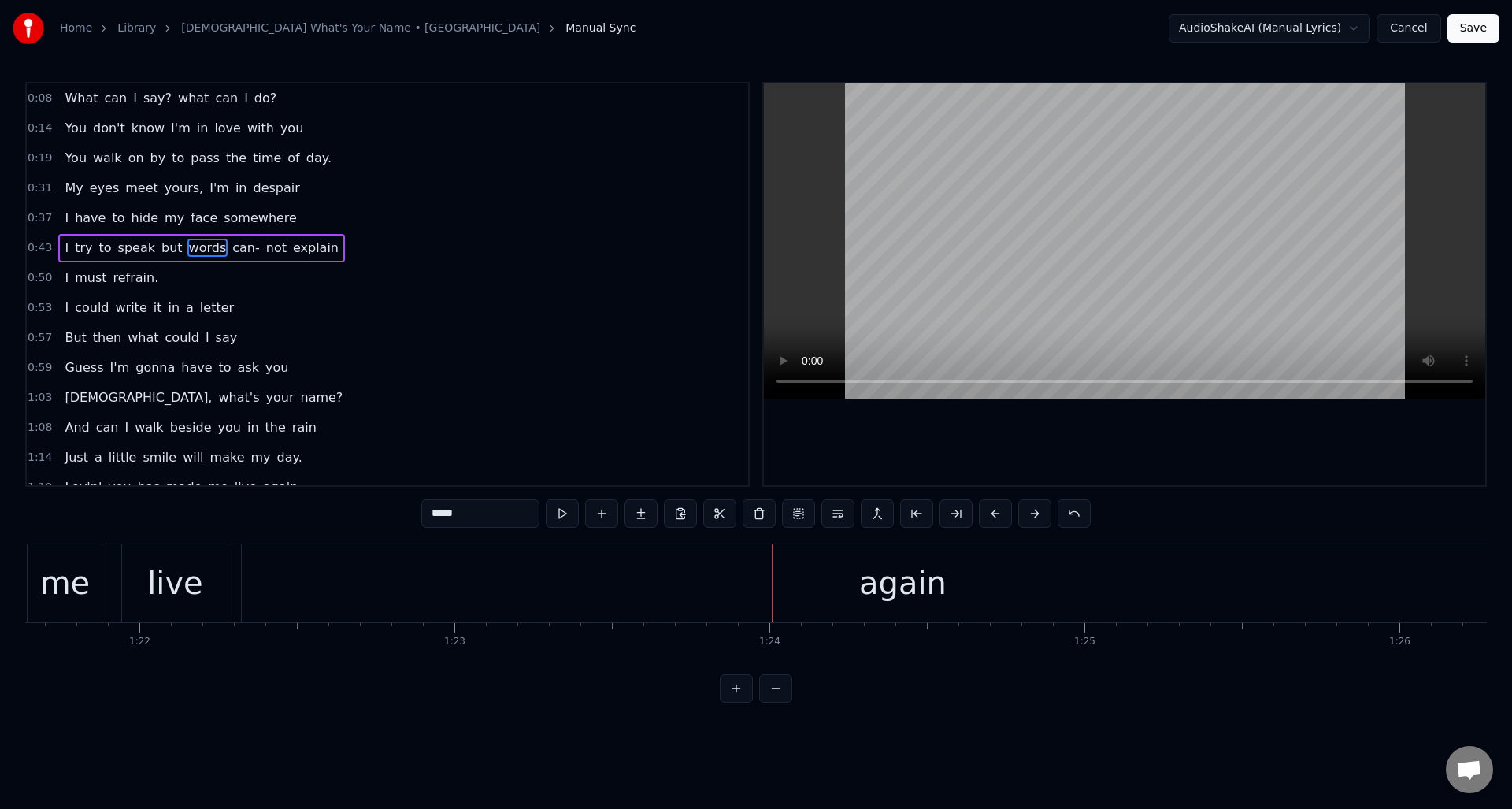
scroll to position [0, 25566]
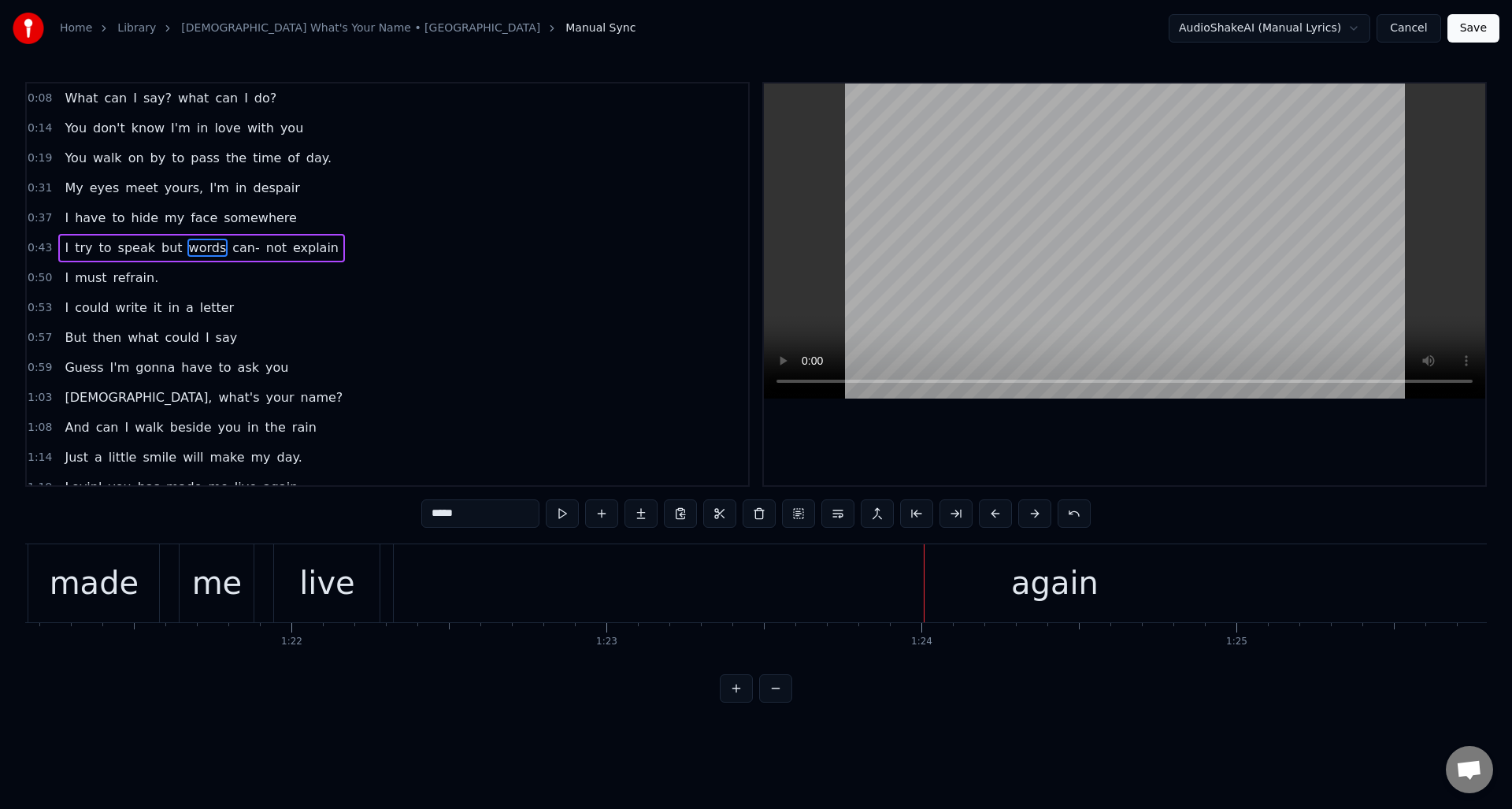
click at [615, 587] on div "again" at bounding box center [1055, 583] width 1321 height 78
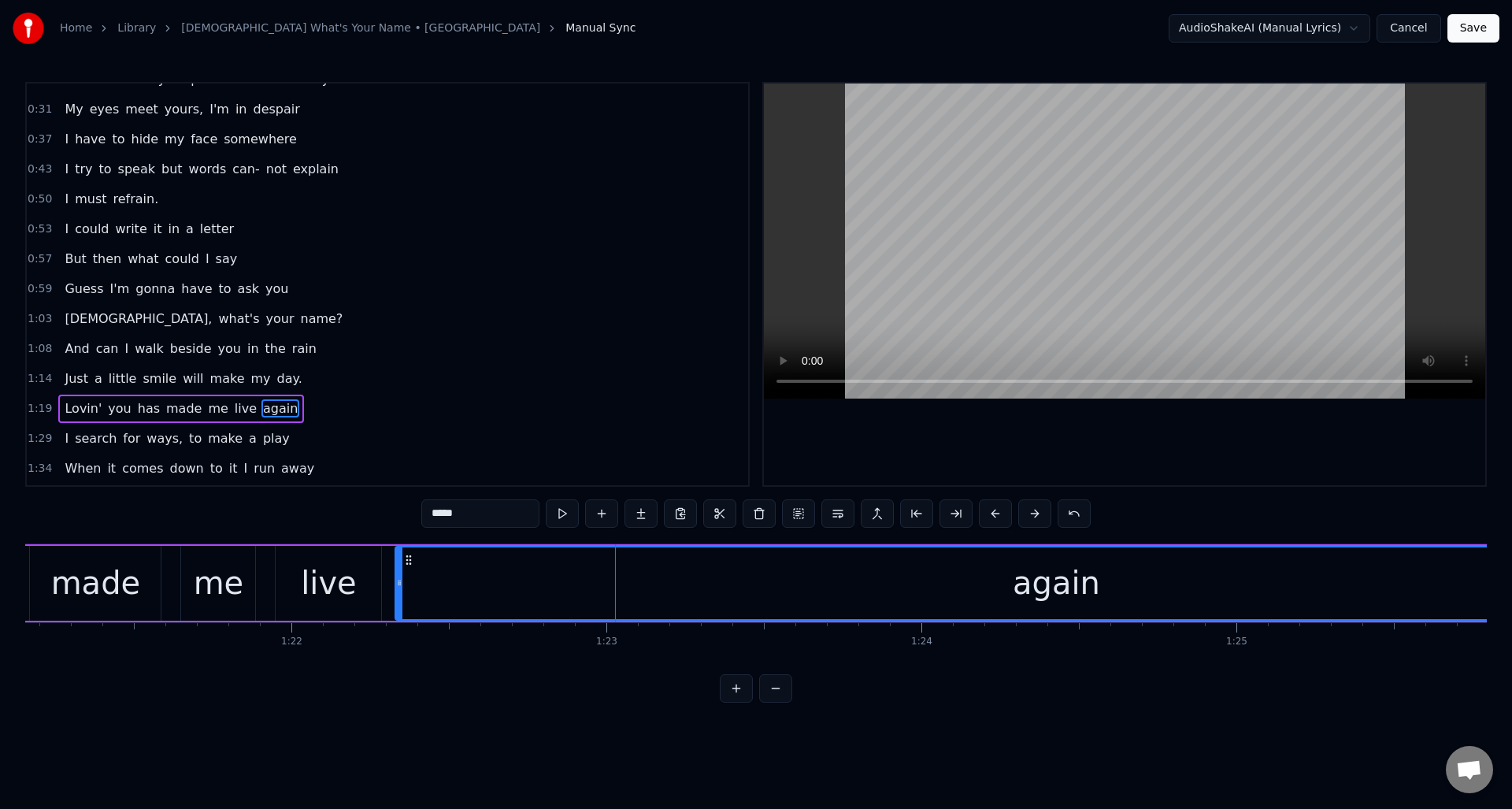
scroll to position [203, 0]
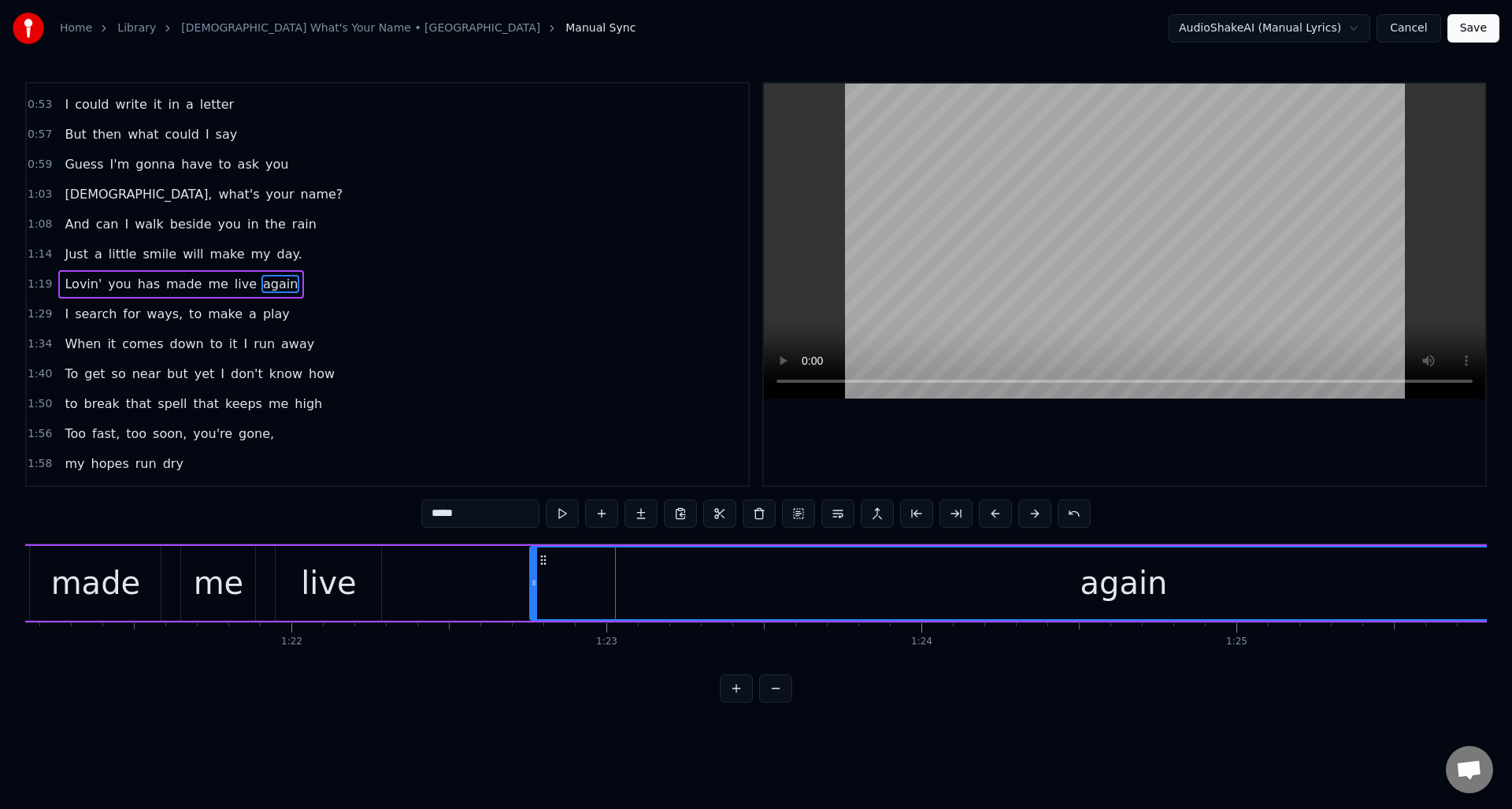
drag, startPoint x: 398, startPoint y: 594, endPoint x: 536, endPoint y: 602, distance: 138.2
click at [536, 602] on div at bounding box center [533, 583] width 6 height 72
click at [331, 571] on div "live" at bounding box center [329, 583] width 56 height 48
type input "****"
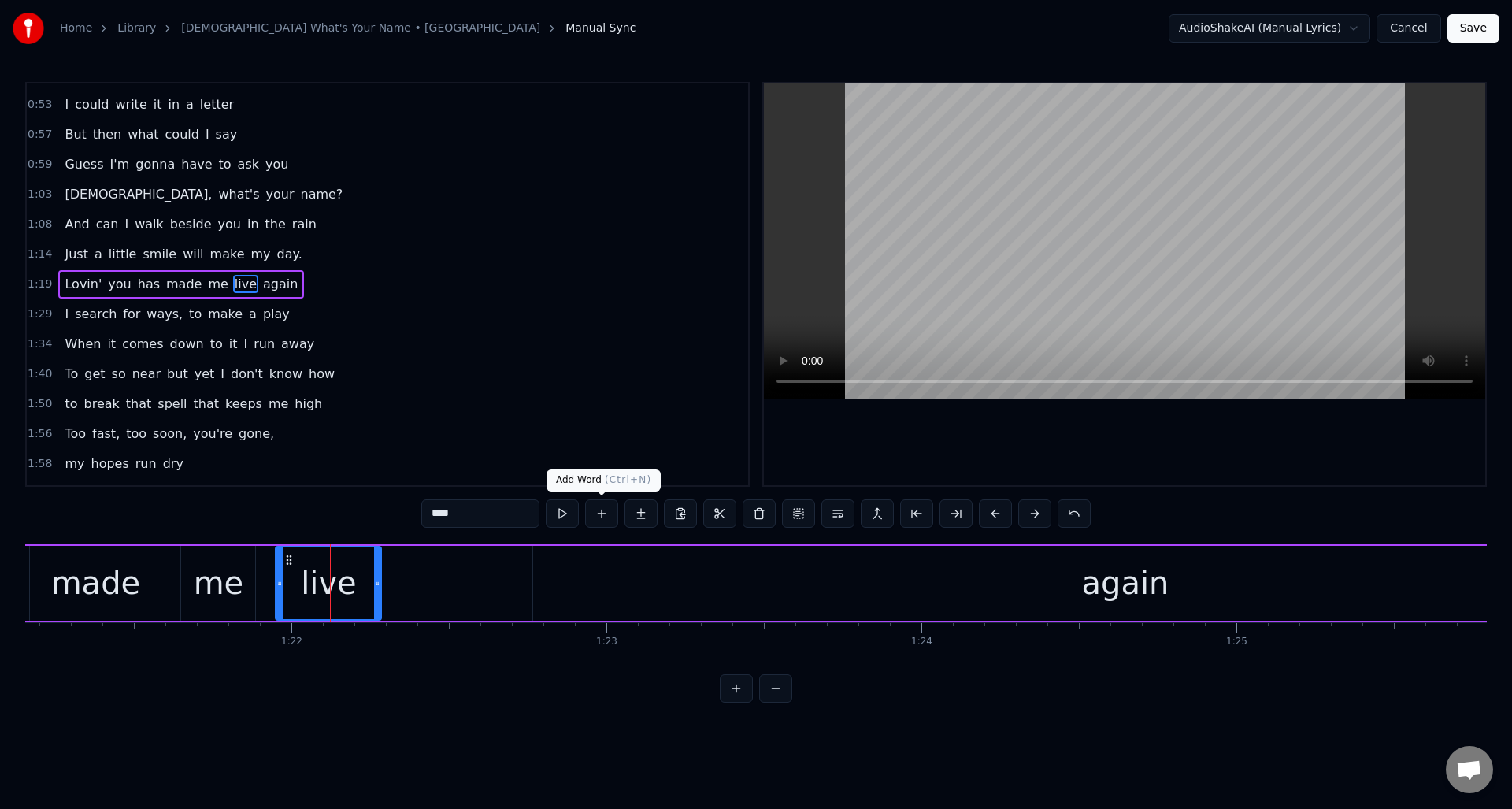
click at [604, 512] on button at bounding box center [601, 513] width 33 height 28
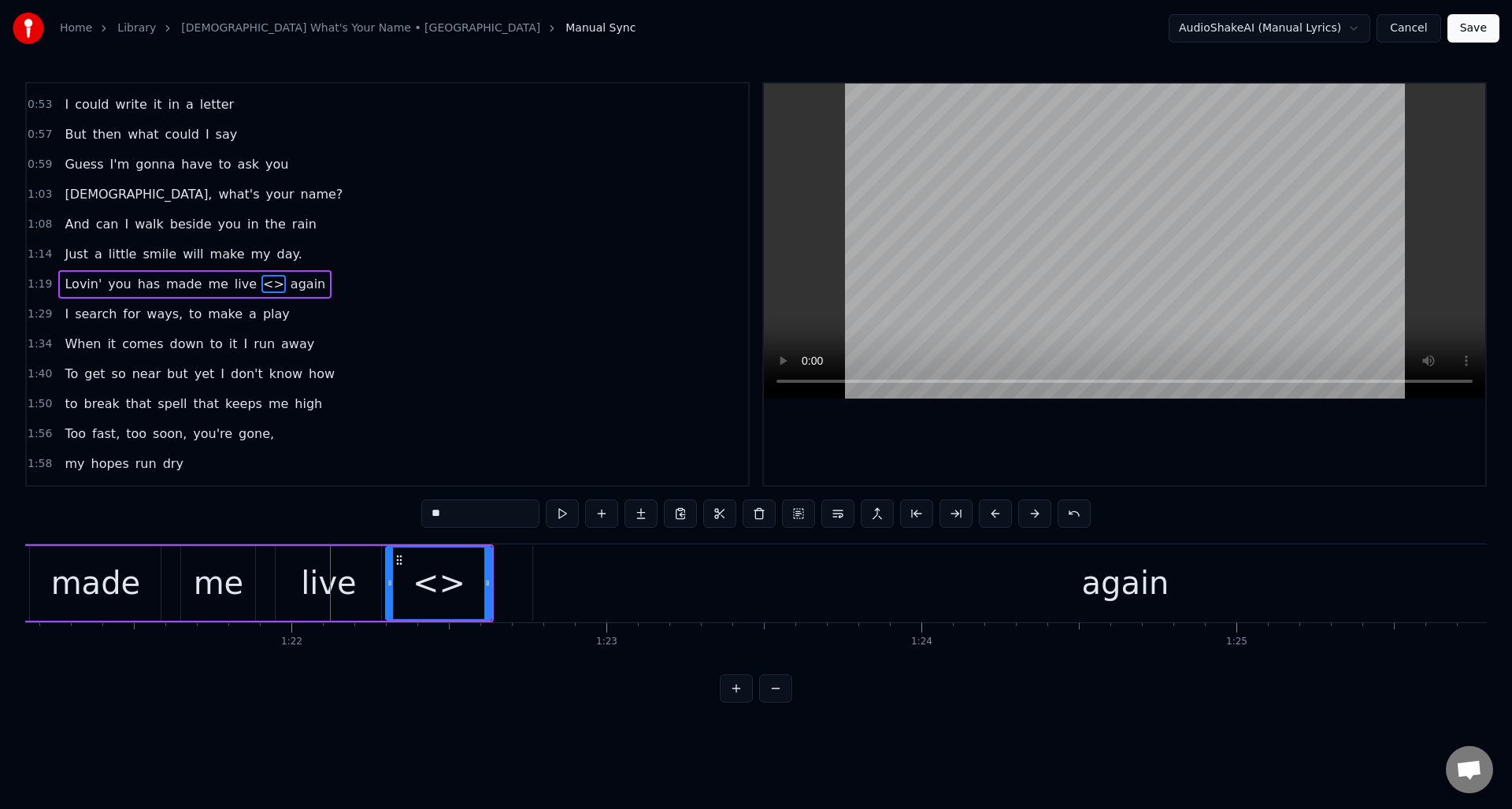
click at [435, 574] on div "<>" at bounding box center [439, 583] width 53 height 48
drag, startPoint x: 468, startPoint y: 515, endPoint x: 429, endPoint y: 513, distance: 39.1
click at [429, 513] on input "**" at bounding box center [480, 513] width 118 height 28
drag, startPoint x: 488, startPoint y: 571, endPoint x: 467, endPoint y: 571, distance: 21.0
click at [467, 571] on div at bounding box center [466, 583] width 6 height 72
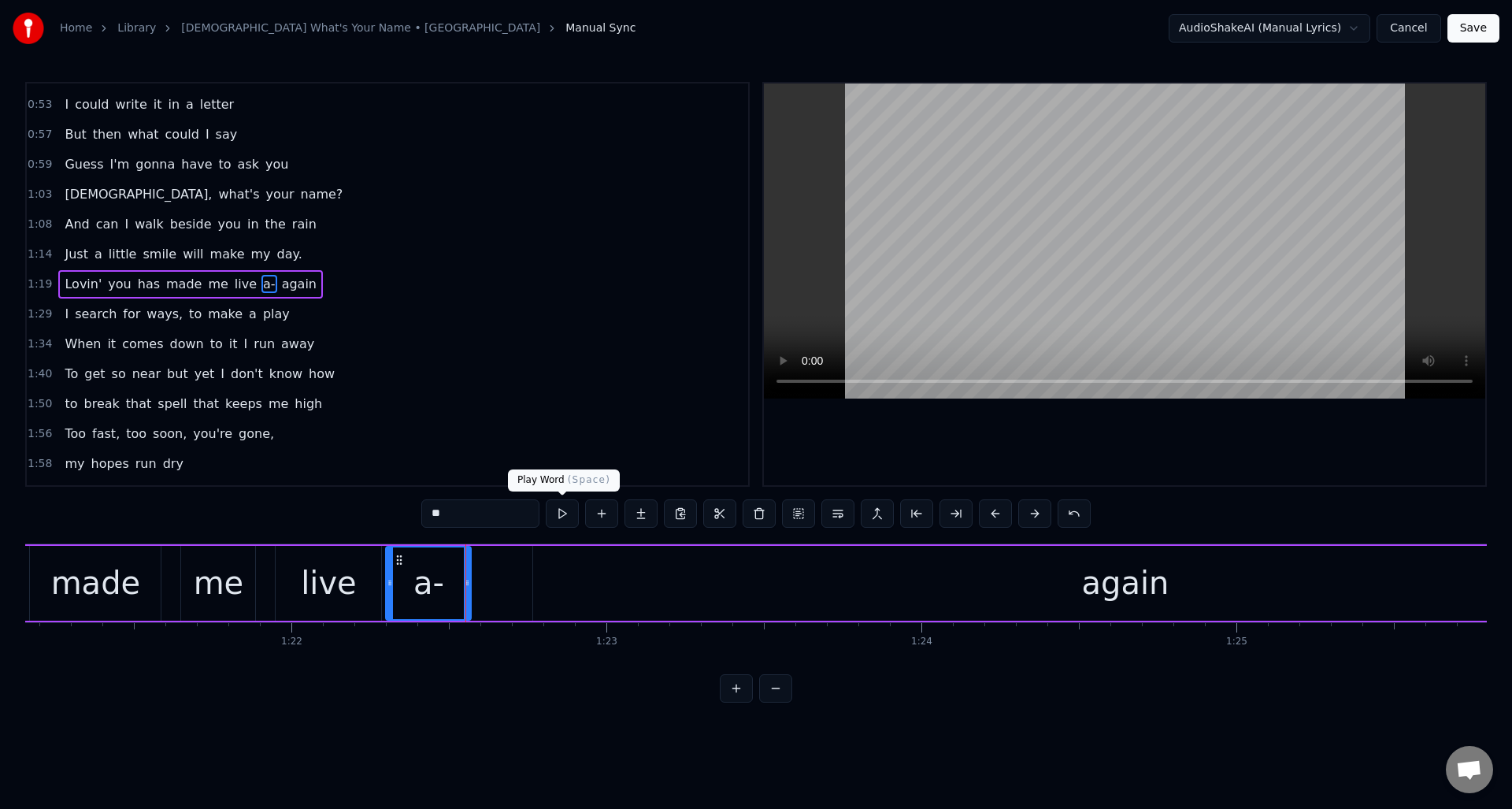
click at [560, 513] on button at bounding box center [562, 513] width 33 height 28
drag, startPoint x: 463, startPoint y: 564, endPoint x: 455, endPoint y: 565, distance: 8.1
click at [455, 565] on div at bounding box center [457, 583] width 6 height 72
click at [556, 563] on div "again" at bounding box center [1125, 583] width 1183 height 75
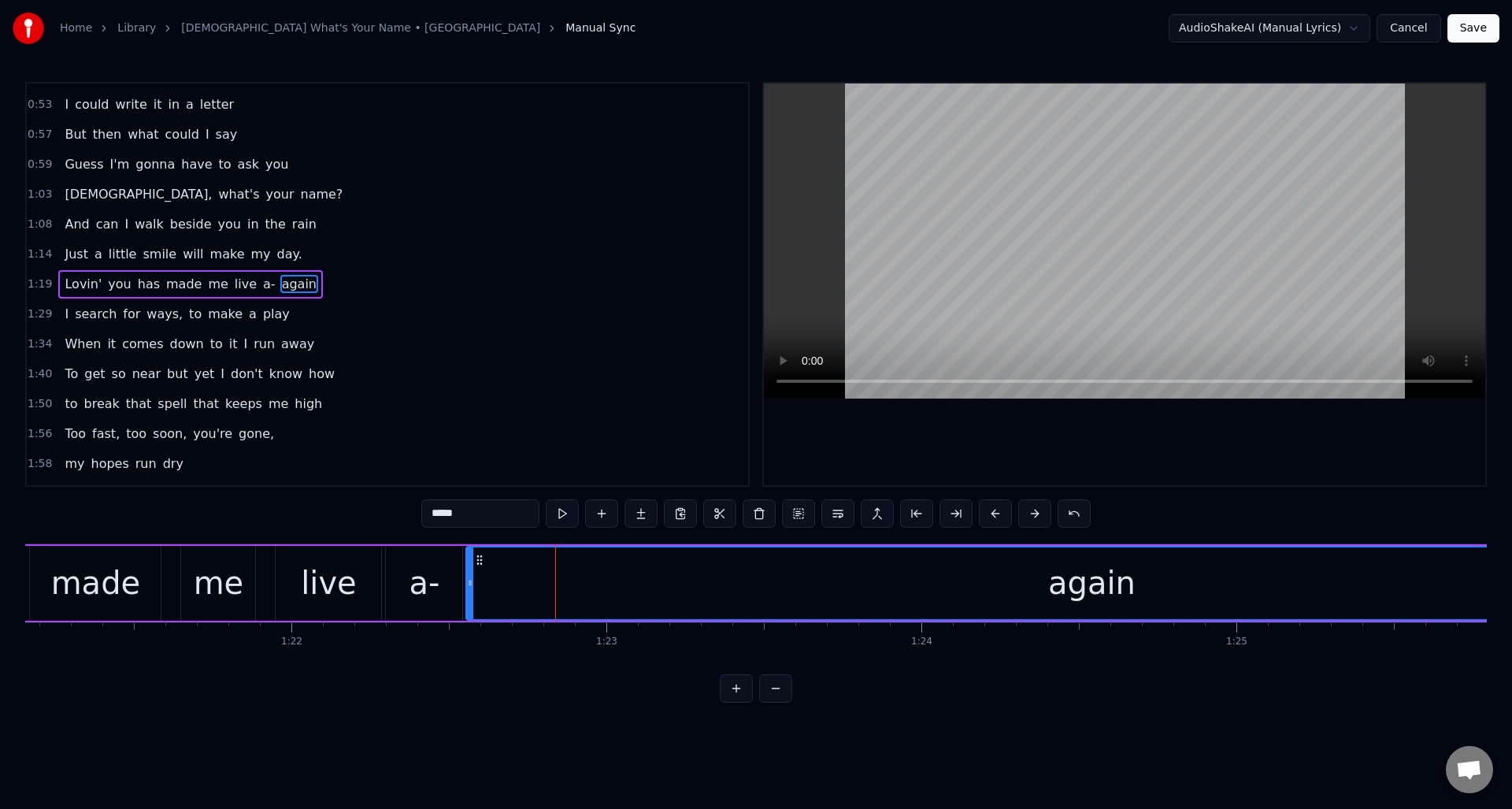
drag, startPoint x: 535, startPoint y: 570, endPoint x: 469, endPoint y: 578, distance: 66.5
click at [468, 578] on div at bounding box center [470, 583] width 6 height 72
drag, startPoint x: 439, startPoint y: 514, endPoint x: 414, endPoint y: 513, distance: 25.0
click at [413, 514] on div "0:08 What can I say? what can I do? 0:14 You don't know I'm in love with you 0:…" at bounding box center [756, 392] width 1462 height 621
click at [219, 556] on div "me" at bounding box center [218, 583] width 74 height 75
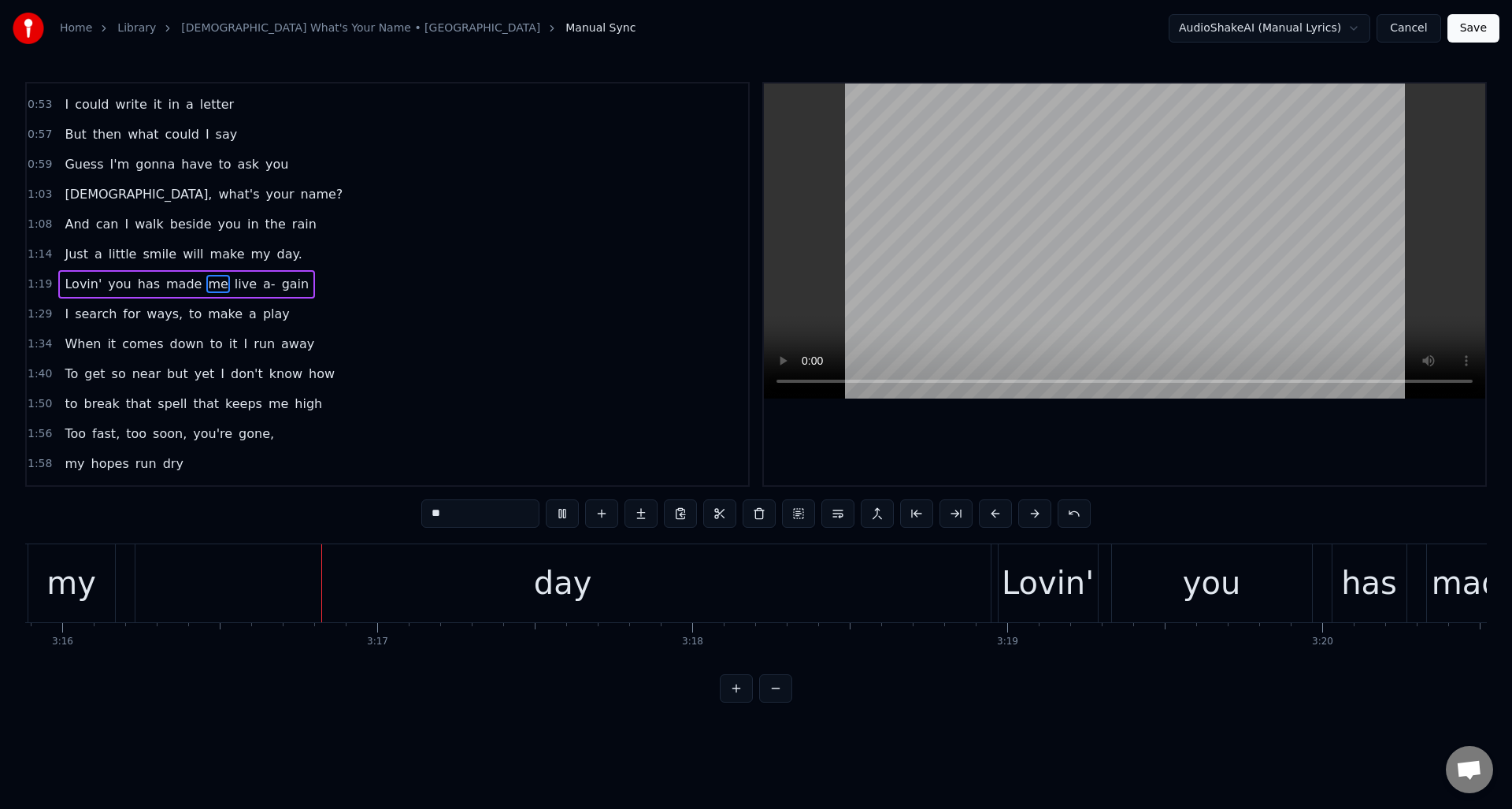
scroll to position [0, 61711]
click at [444, 578] on div "day" at bounding box center [561, 583] width 855 height 78
type input "***"
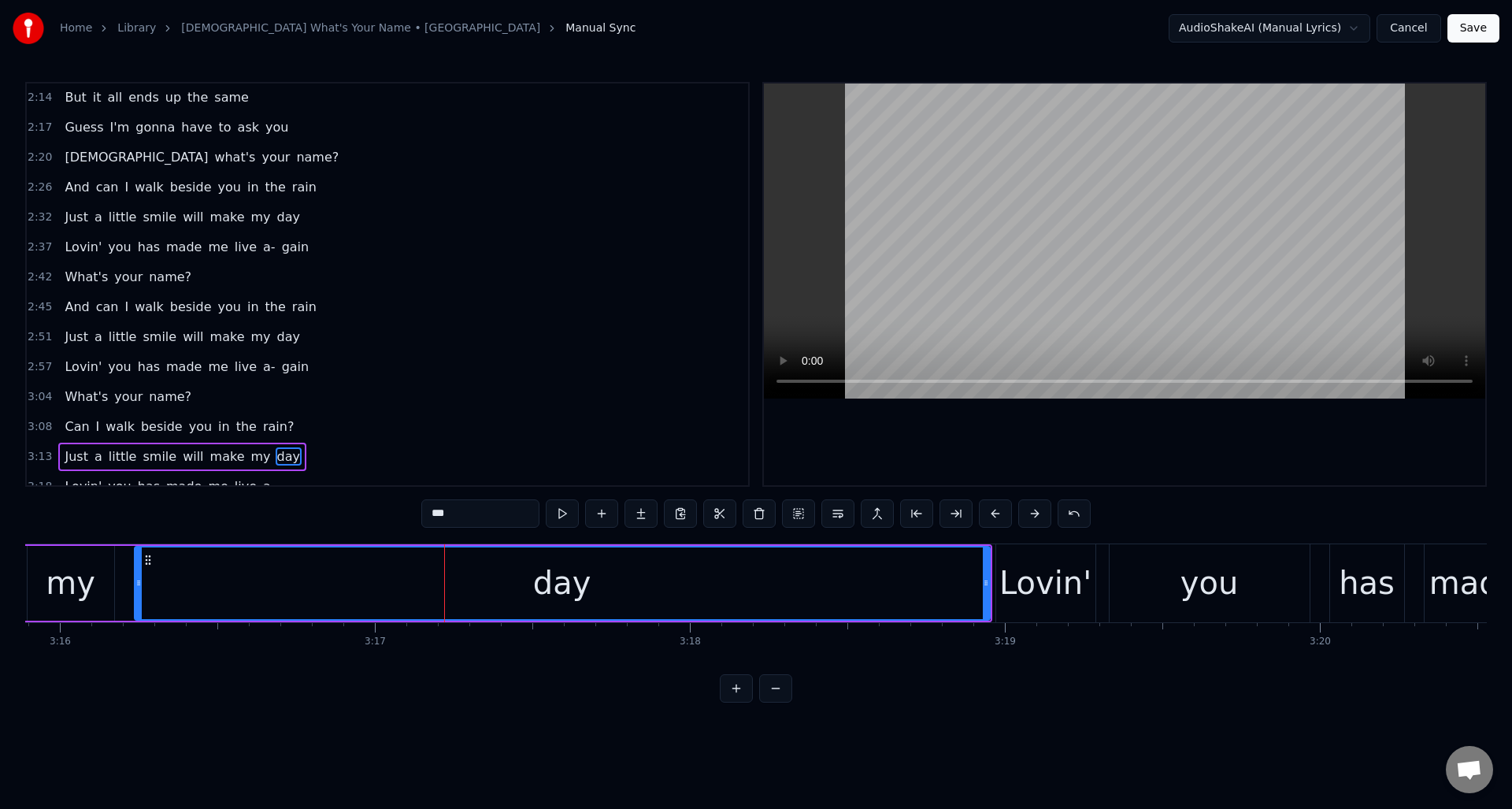
scroll to position [826, 0]
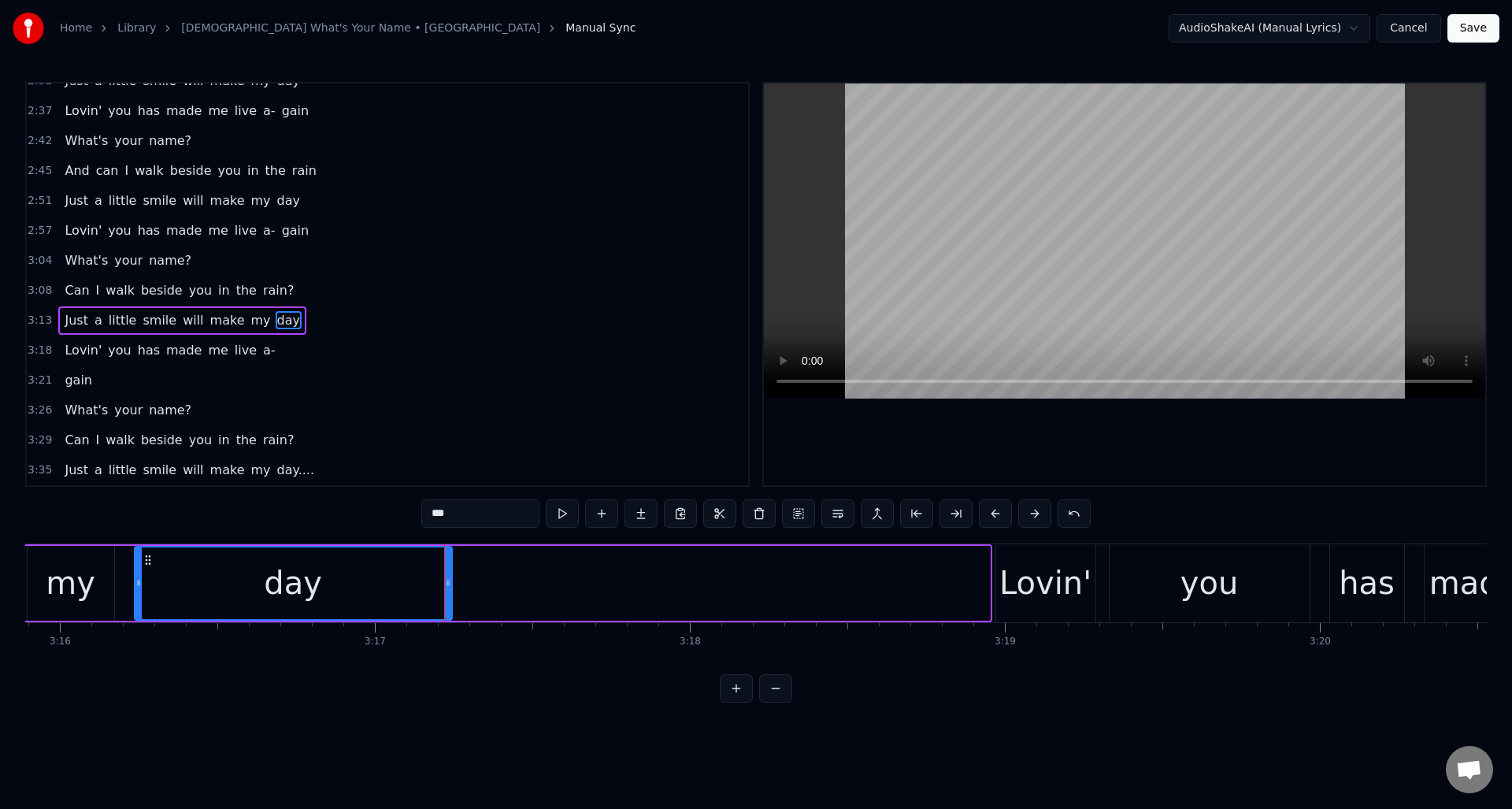
drag, startPoint x: 987, startPoint y: 575, endPoint x: 450, endPoint y: 571, distance: 537.0
click at [450, 571] on div at bounding box center [448, 583] width 6 height 72
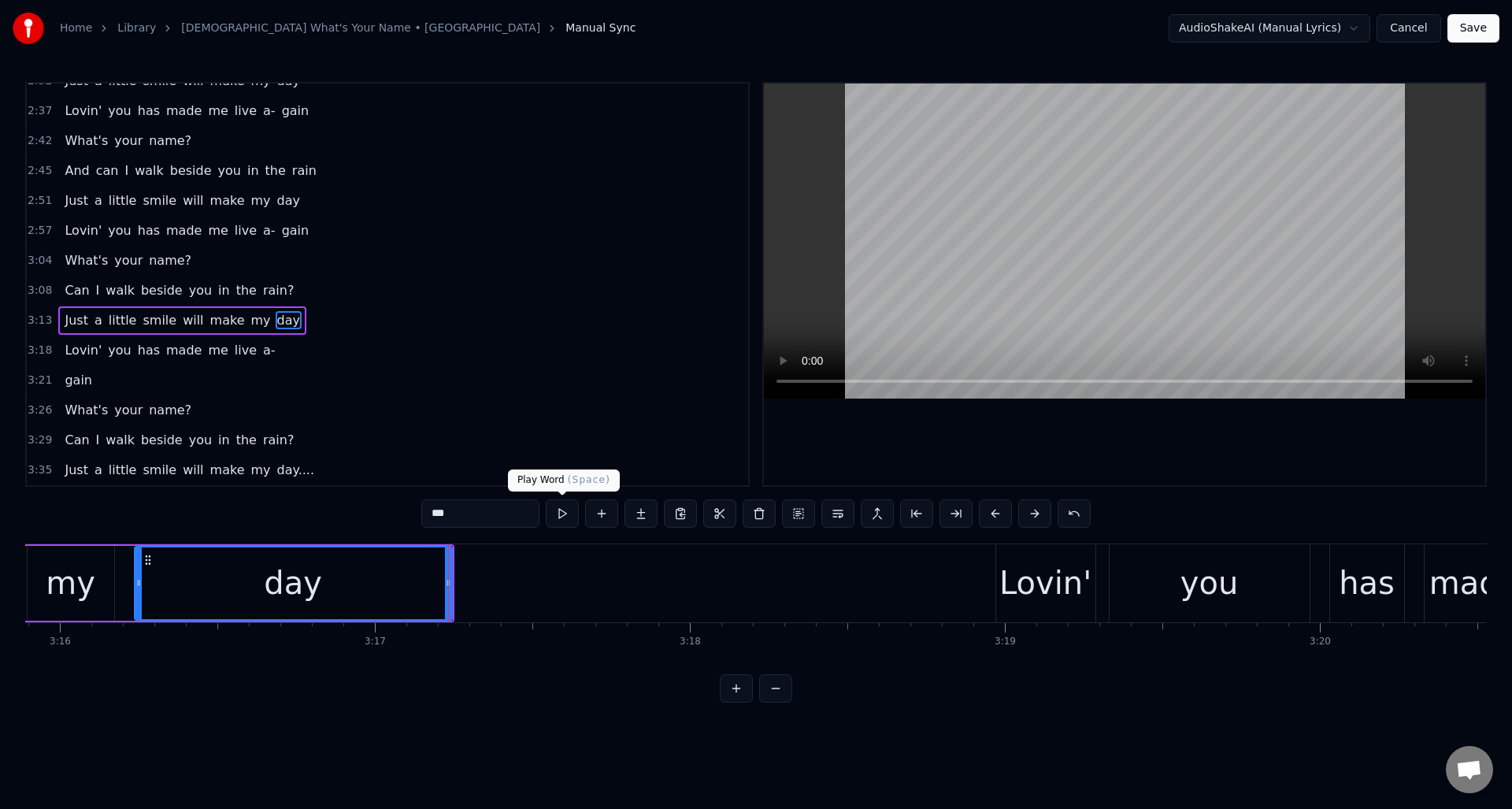
click at [560, 512] on button at bounding box center [562, 513] width 33 height 28
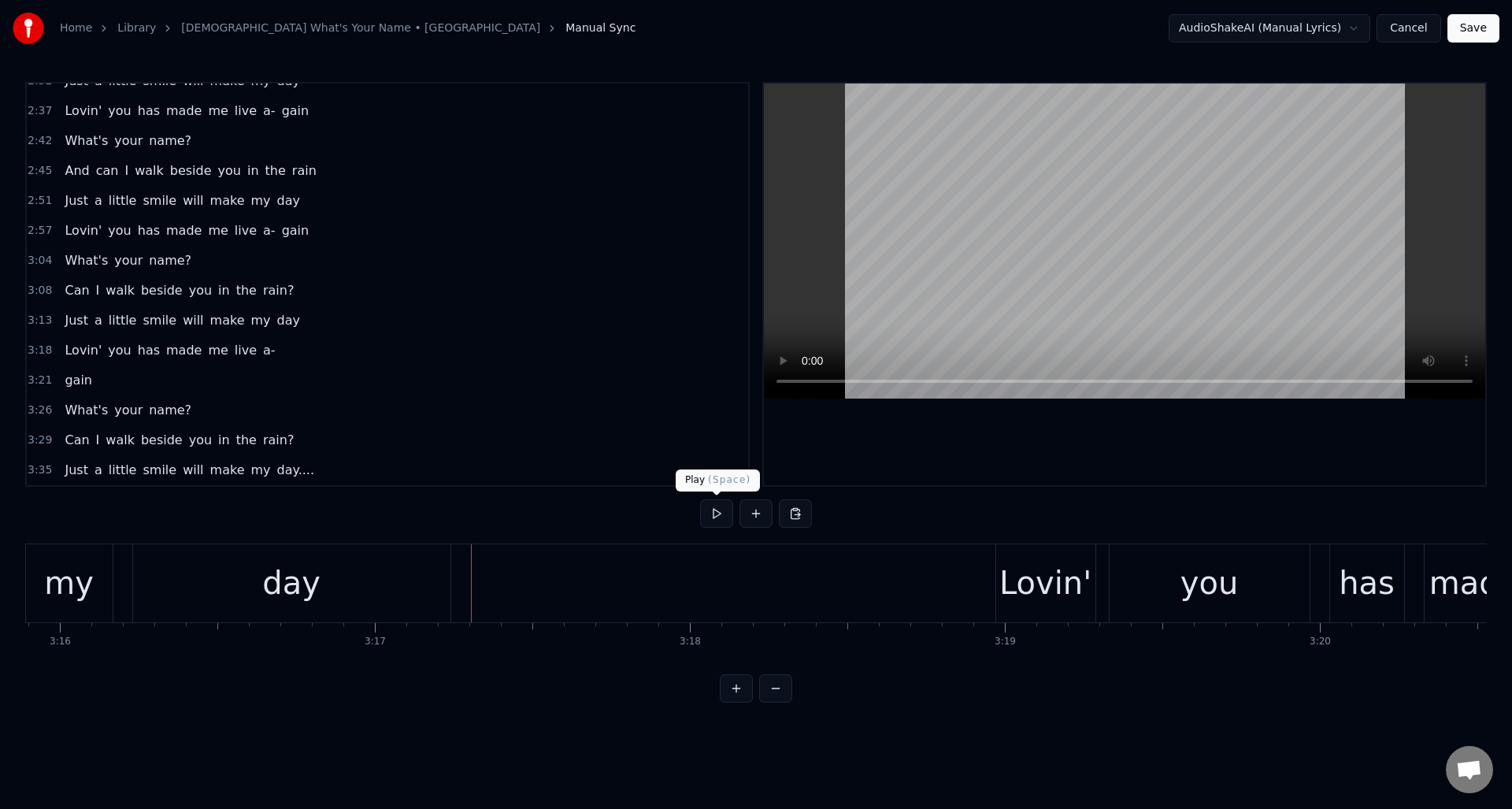
click at [716, 513] on button at bounding box center [716, 513] width 33 height 28
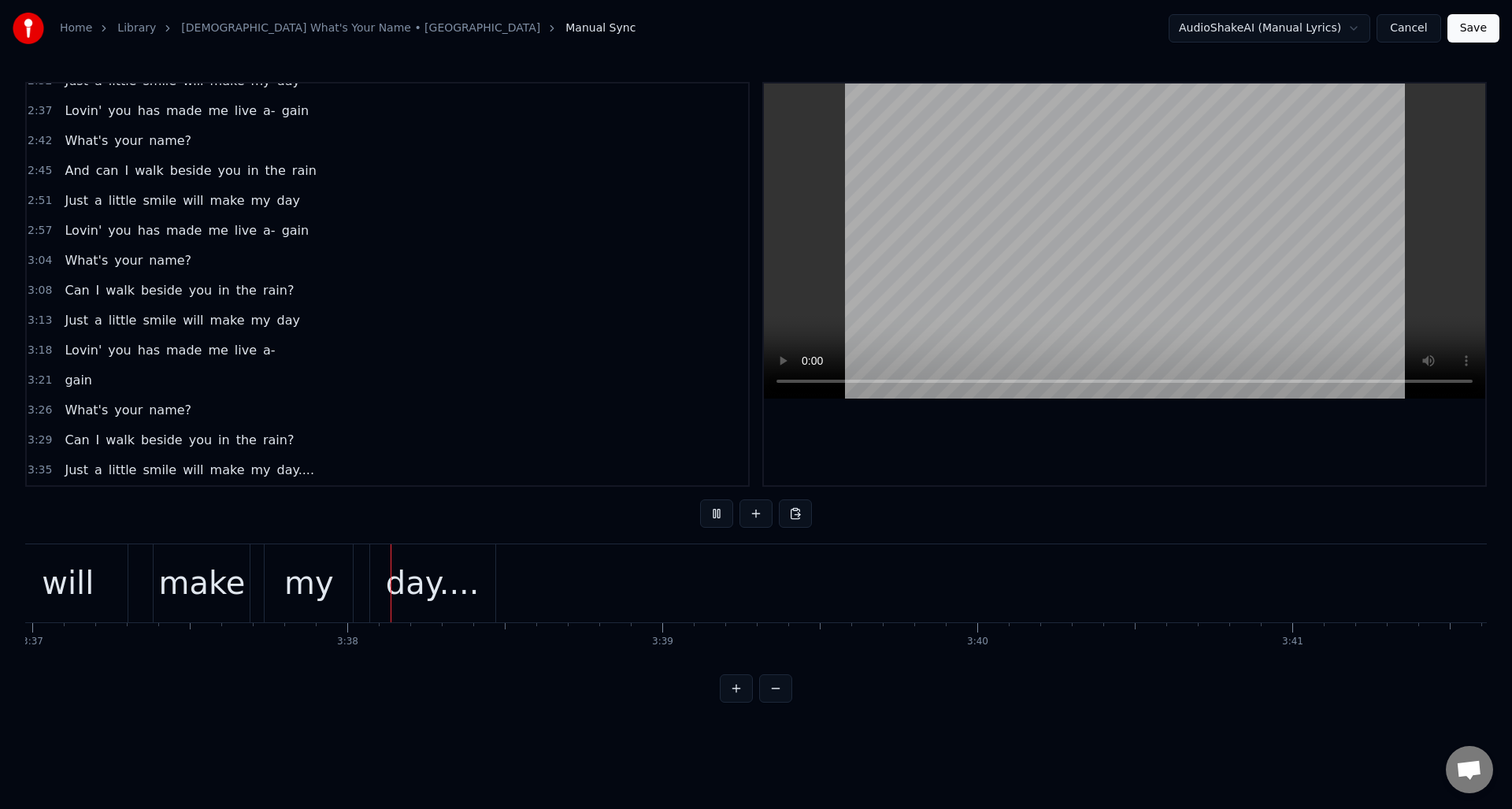
scroll to position [0, 68417]
click at [716, 513] on button at bounding box center [716, 513] width 33 height 28
click at [1461, 26] on button "Save" at bounding box center [1473, 28] width 52 height 28
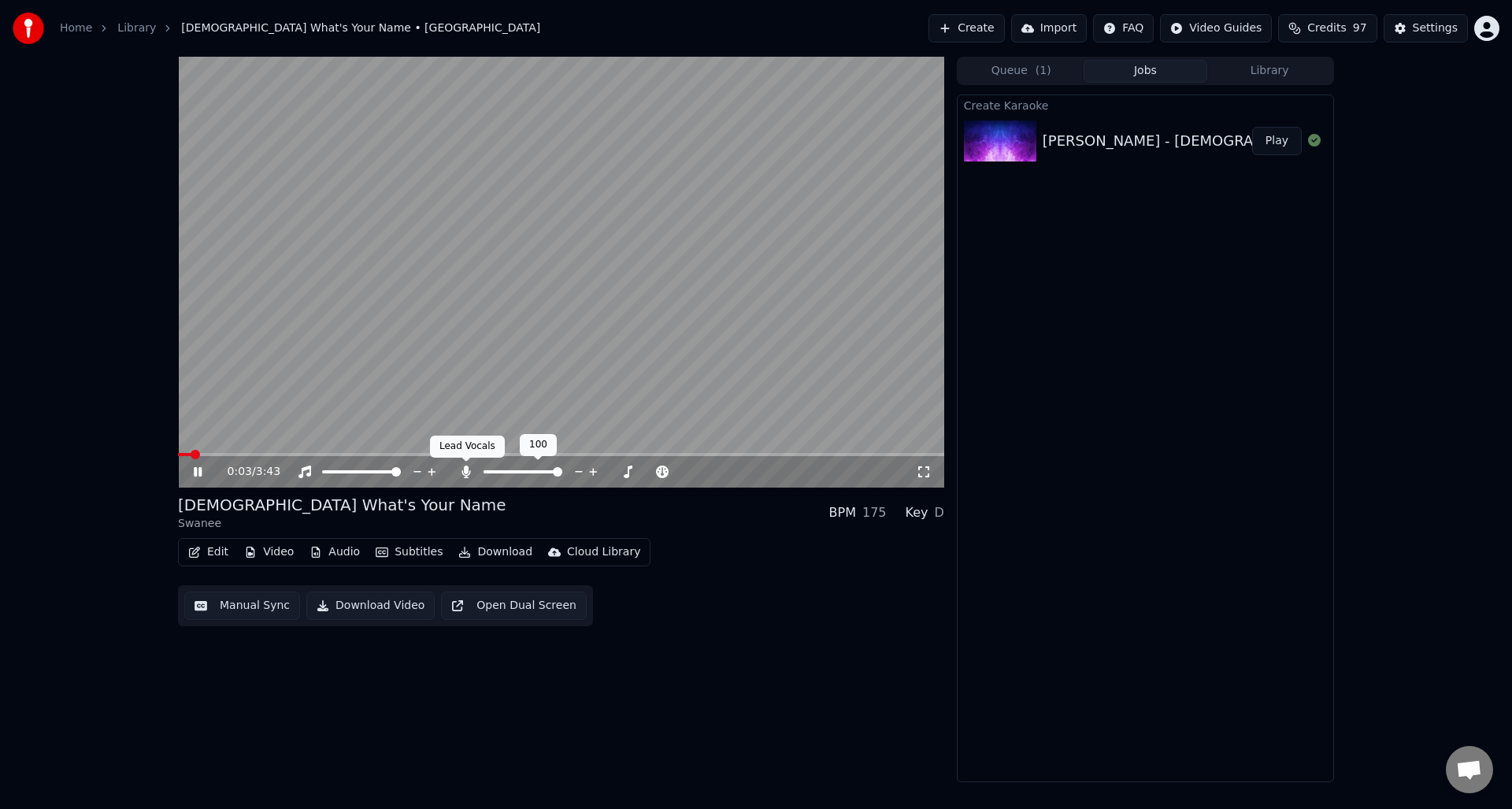
click at [462, 468] on icon at bounding box center [466, 472] width 16 height 12
click at [359, 602] on button "Download Video" at bounding box center [370, 606] width 128 height 28
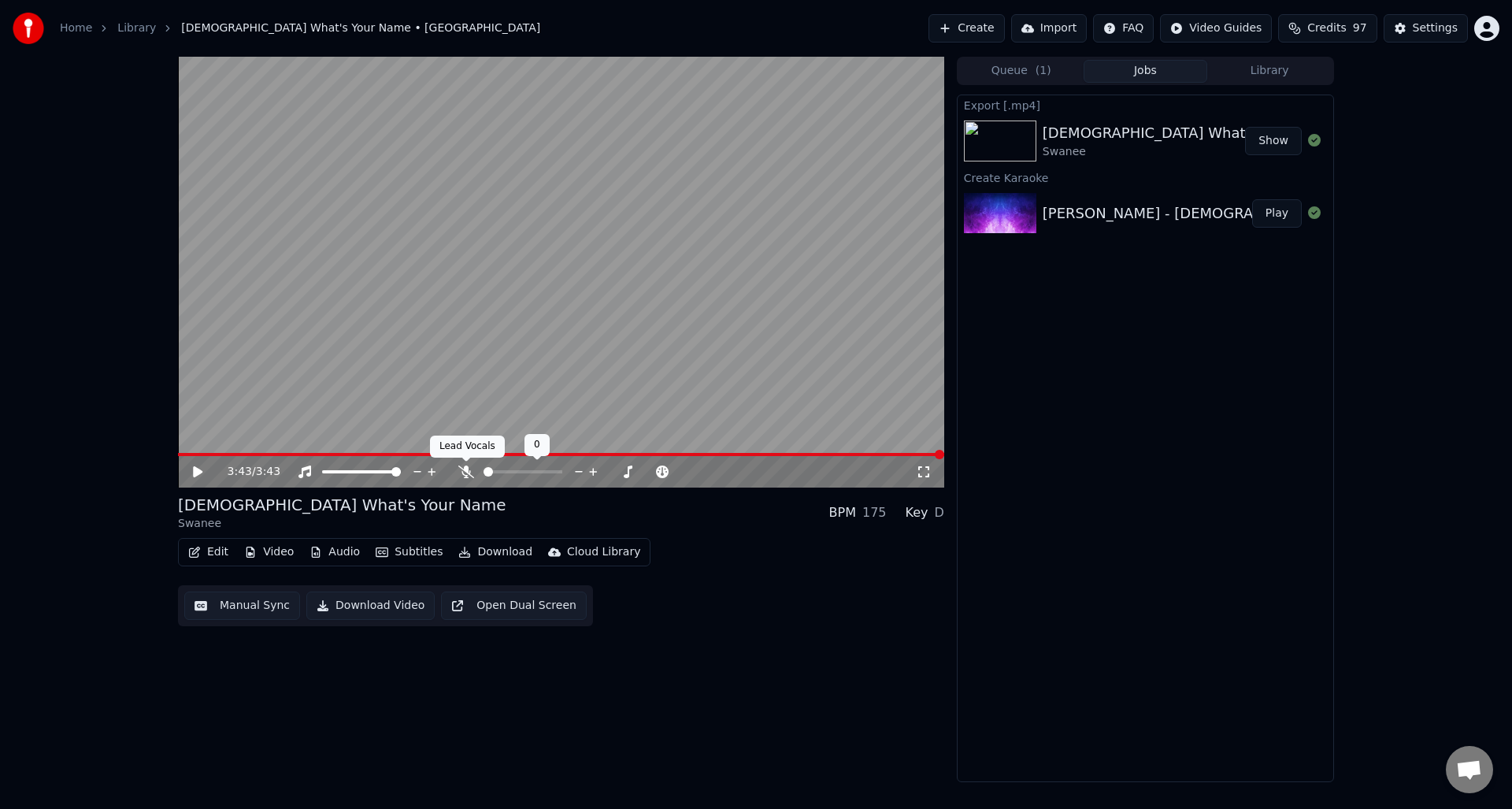
click at [465, 469] on icon at bounding box center [466, 472] width 16 height 12
click at [357, 604] on button "Download Video" at bounding box center [370, 606] width 128 height 28
